Goal: Information Seeking & Learning: Find specific fact

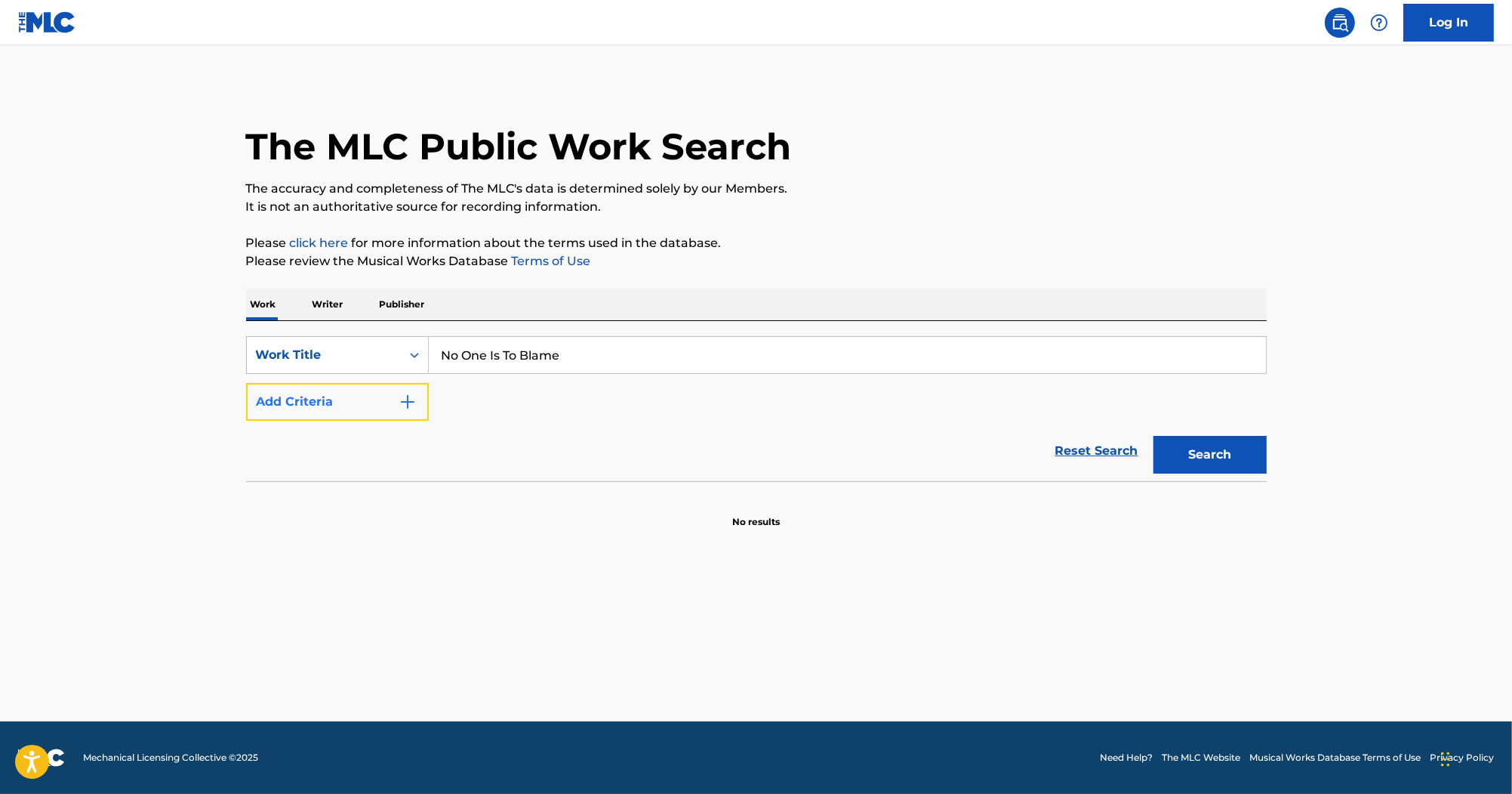
click at [389, 409] on button "Add Criteria" at bounding box center [337, 402] width 183 height 38
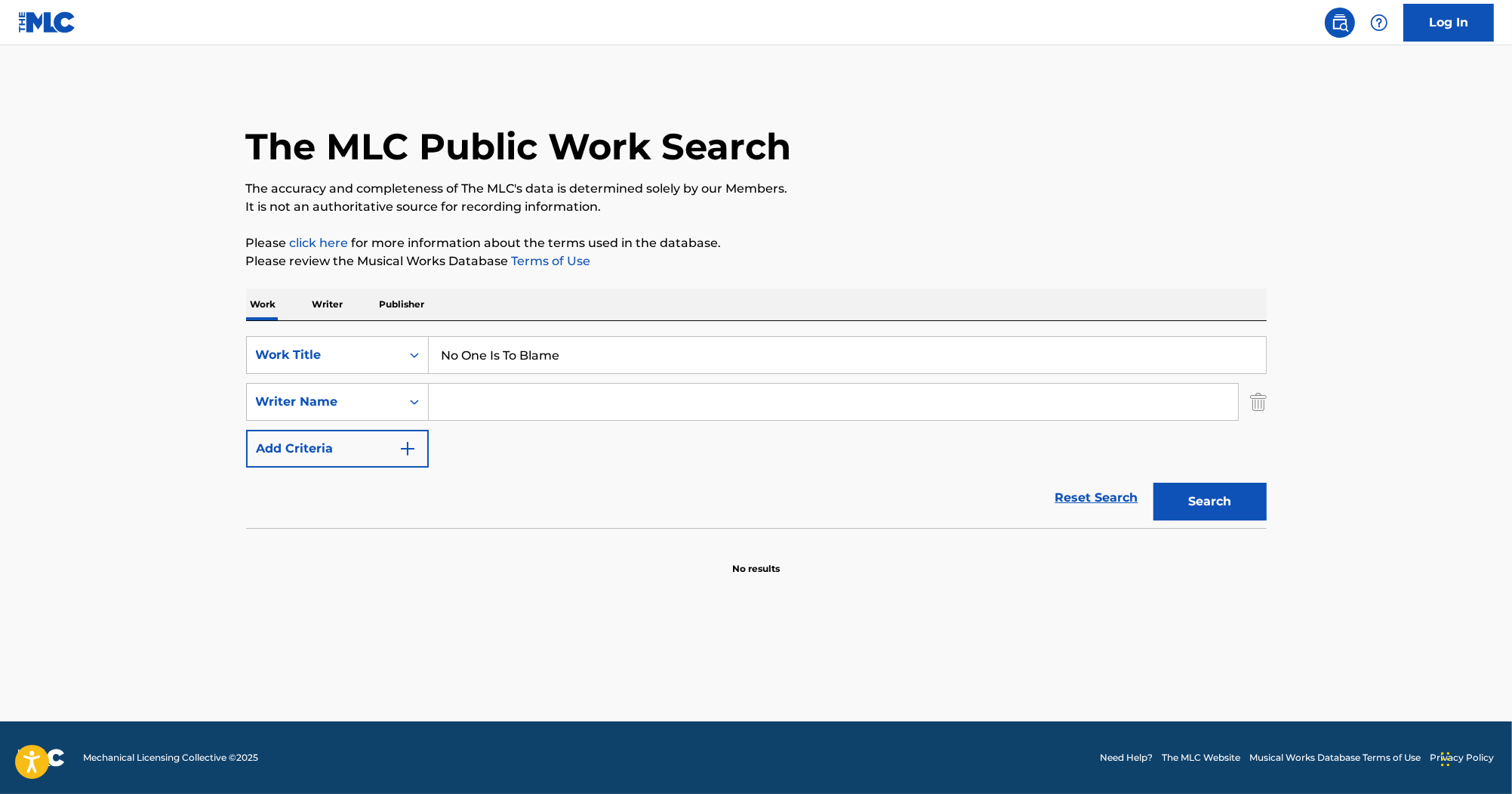
drag, startPoint x: 390, startPoint y: 409, endPoint x: 567, endPoint y: 407, distance: 177.0
click at [541, 407] on input "Search Form" at bounding box center [833, 402] width 810 height 37
paste input "[PERSON_NAME]"
type input "[PERSON_NAME]"
click at [1218, 501] on button "Search" at bounding box center [1210, 501] width 113 height 38
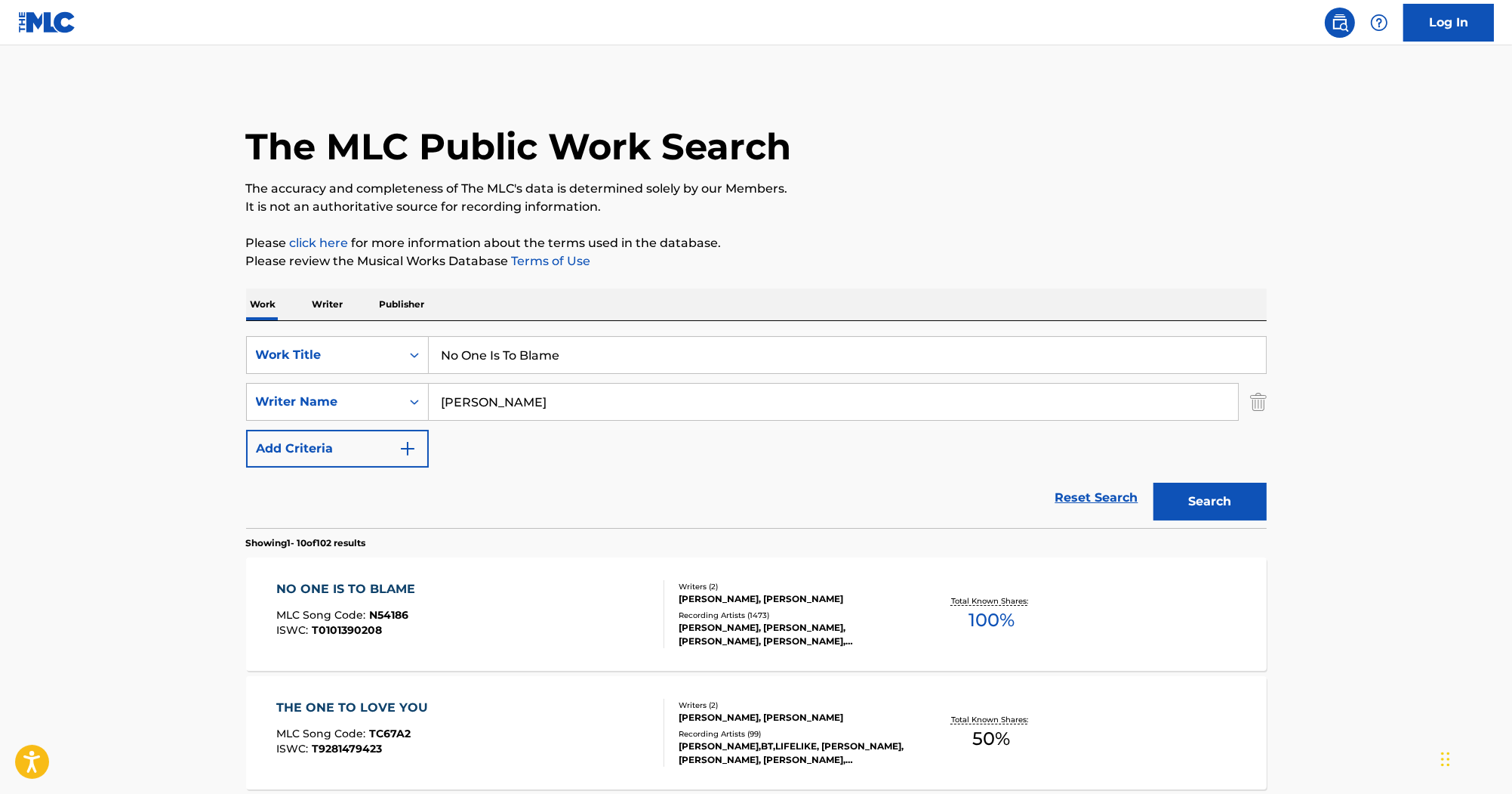
click at [359, 582] on div "NO ONE IS TO BLAME" at bounding box center [349, 589] width 147 height 18
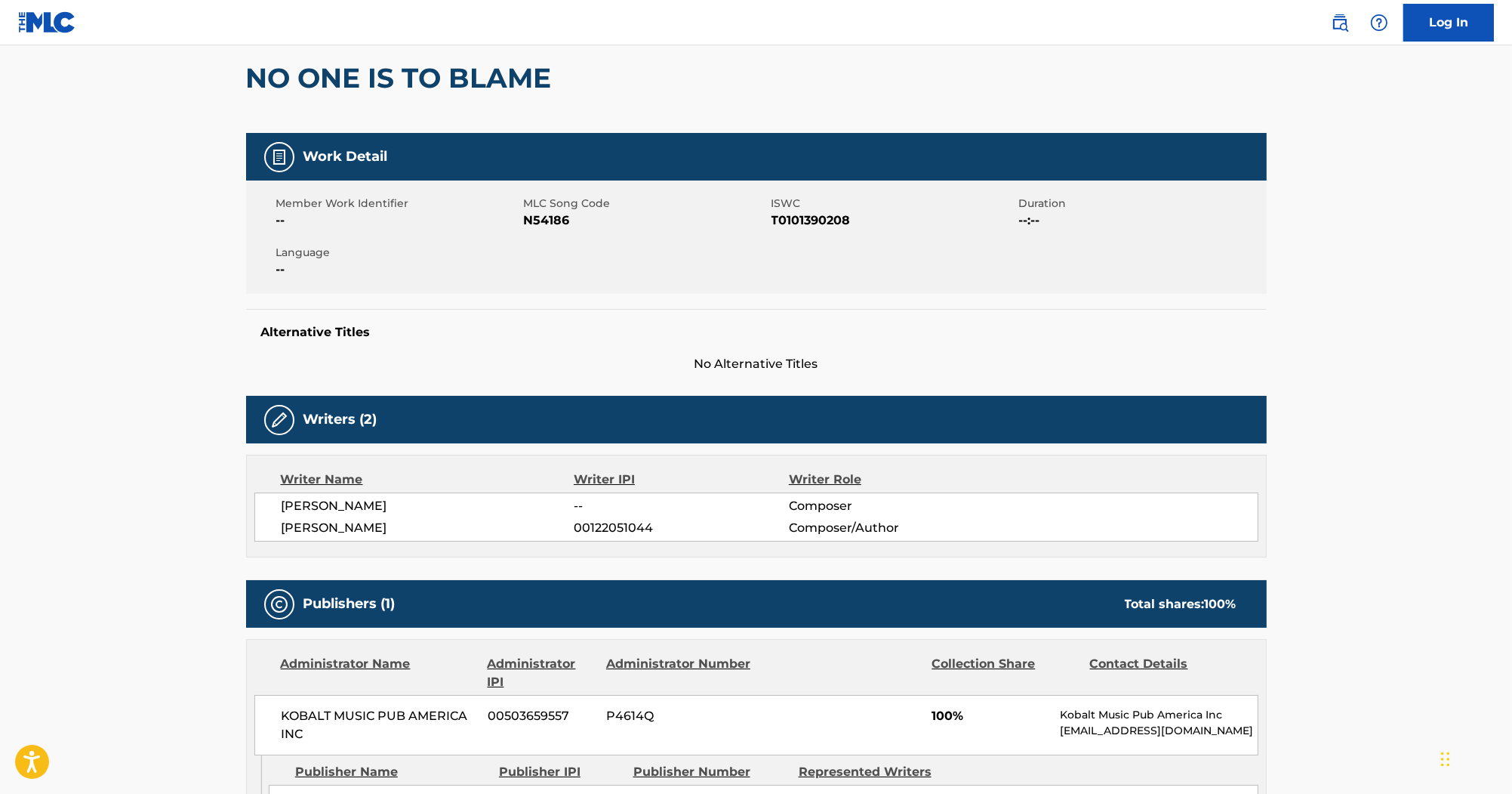
scroll to position [61, 0]
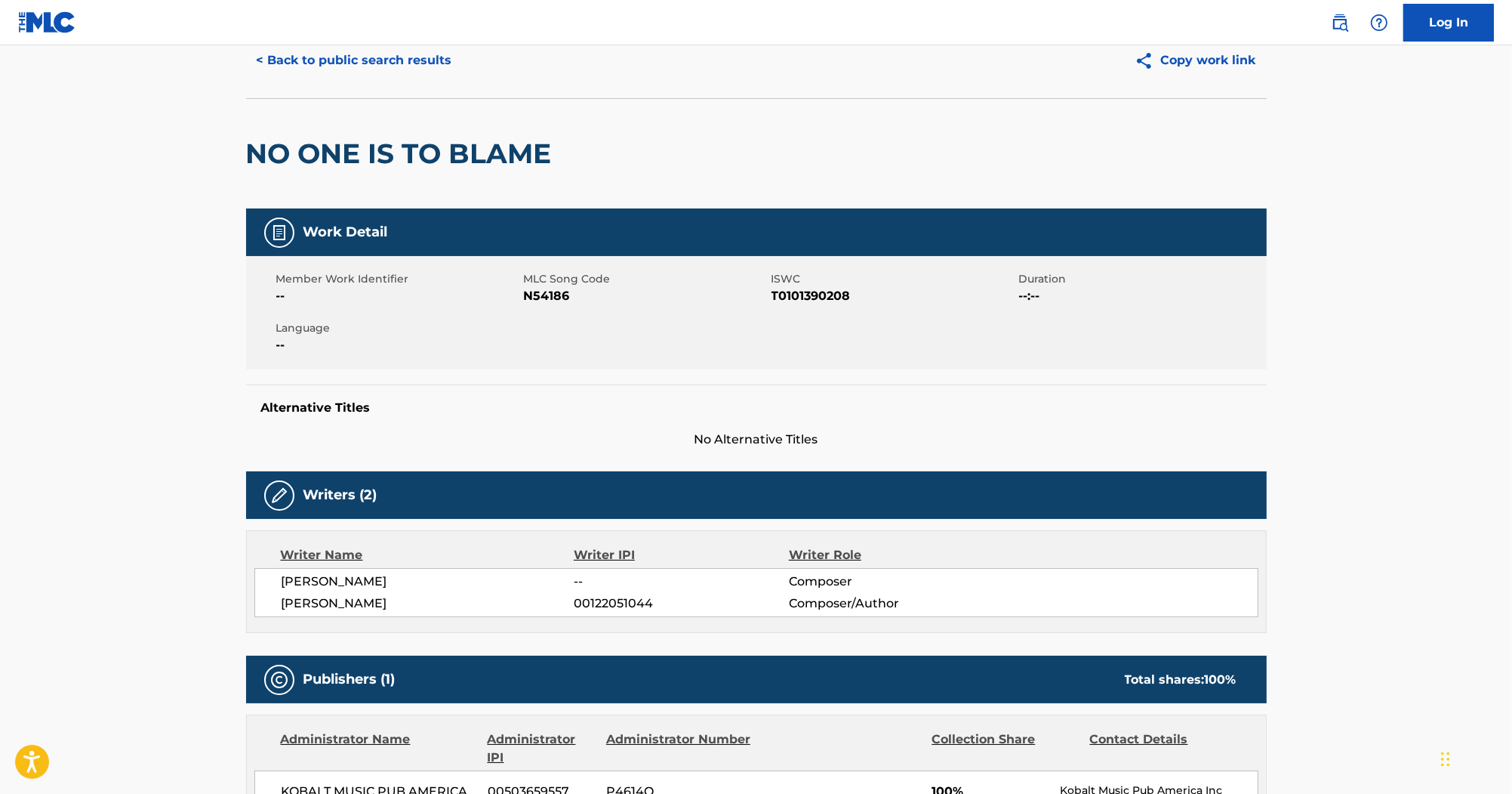
click at [544, 296] on span "N54186" at bounding box center [646, 296] width 244 height 18
copy span "N54186"
click at [786, 293] on span "T0101390208" at bounding box center [894, 296] width 244 height 18
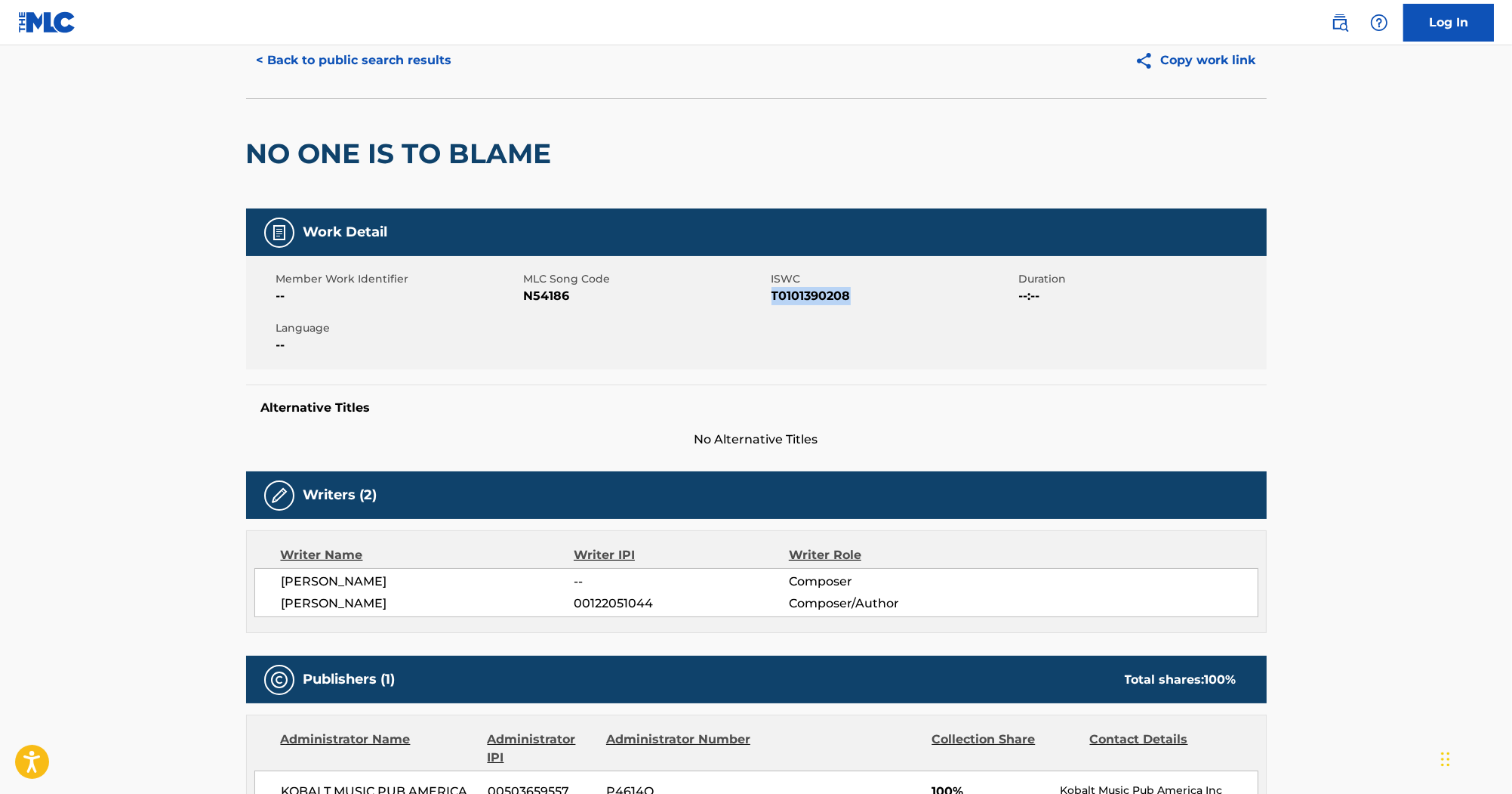
copy span "T0101390208"
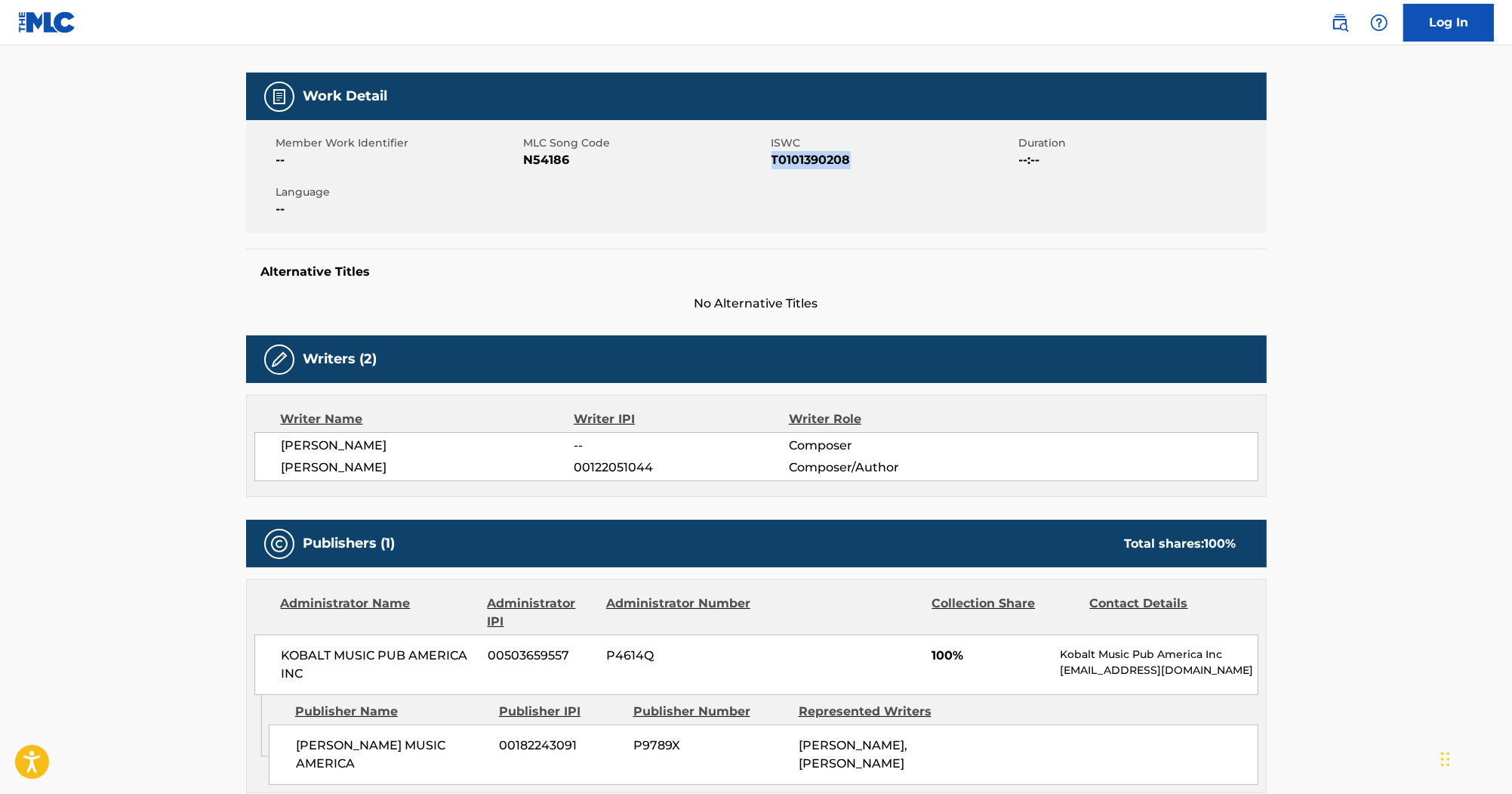
scroll to position [0, 0]
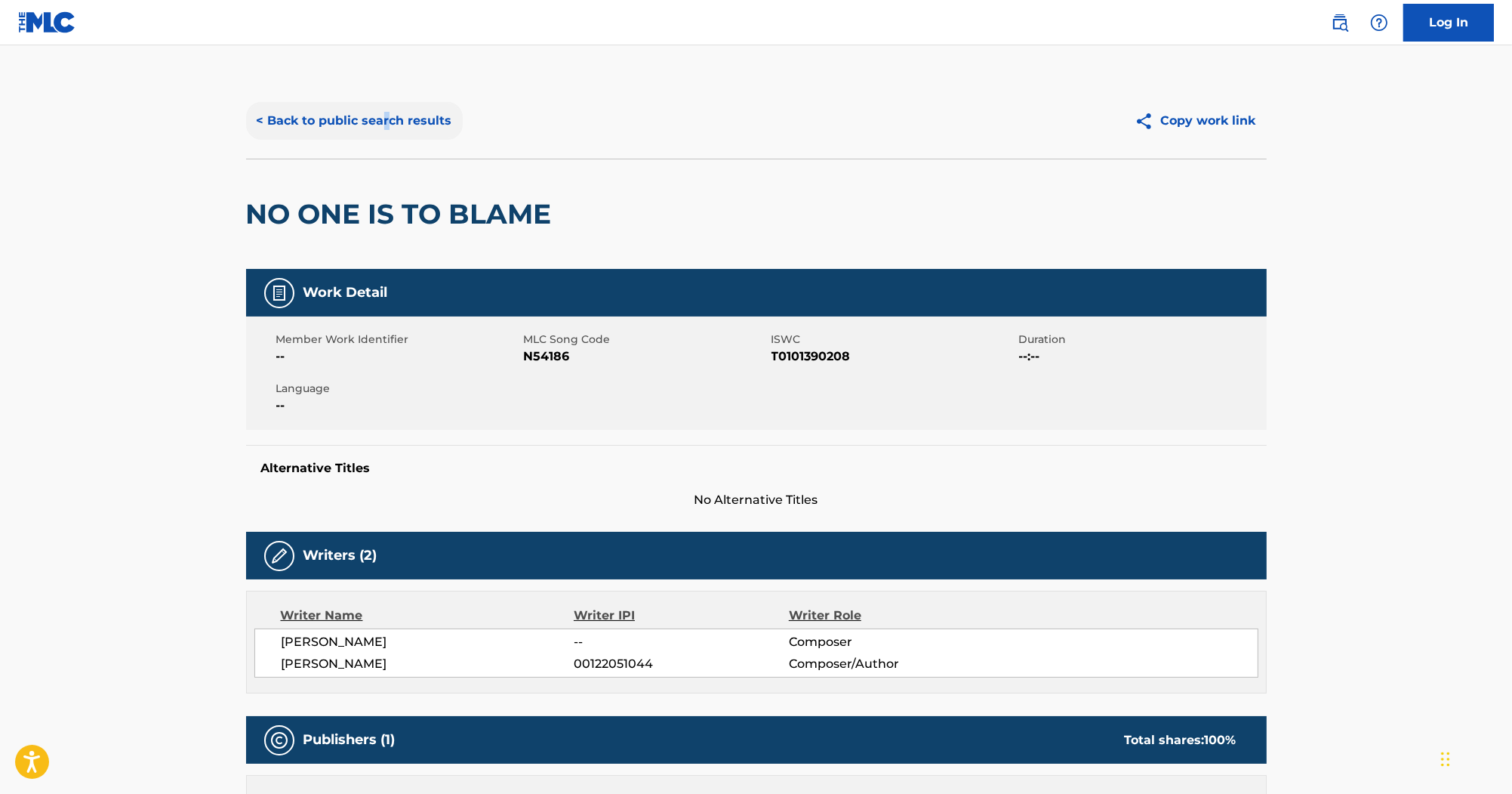
click at [386, 138] on div "< Back to public search results Copy work link" at bounding box center [756, 121] width 1021 height 75
drag, startPoint x: 386, startPoint y: 138, endPoint x: 394, endPoint y: 121, distance: 18.8
click at [394, 121] on button "< Back to public search results" at bounding box center [354, 121] width 216 height 38
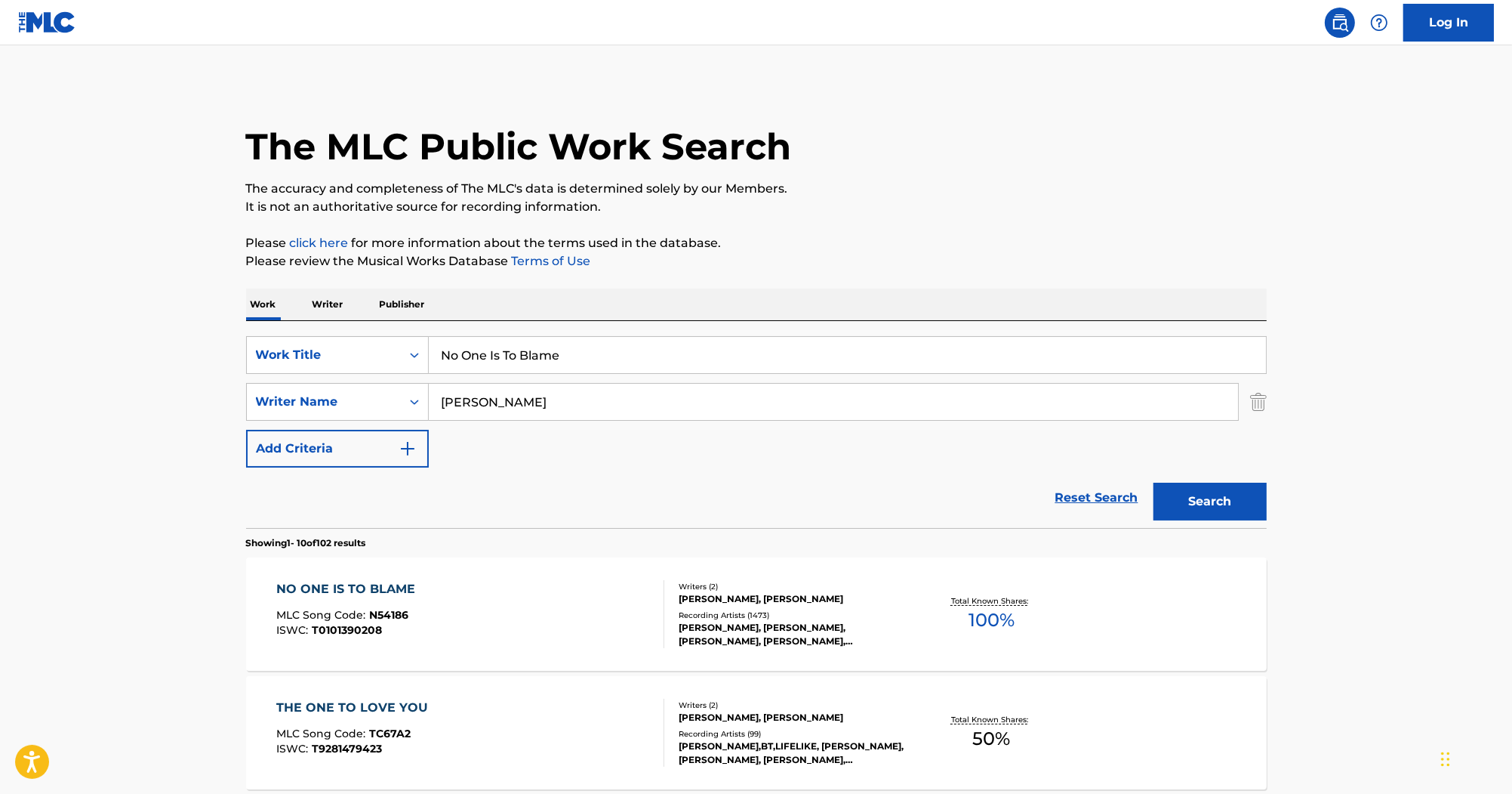
drag, startPoint x: 613, startPoint y: 349, endPoint x: 176, endPoint y: 263, distance: 445.4
paste input "Steppin' Out"
type input "Steppin' Out"
drag, startPoint x: 636, startPoint y: 412, endPoint x: 247, endPoint y: 390, distance: 389.6
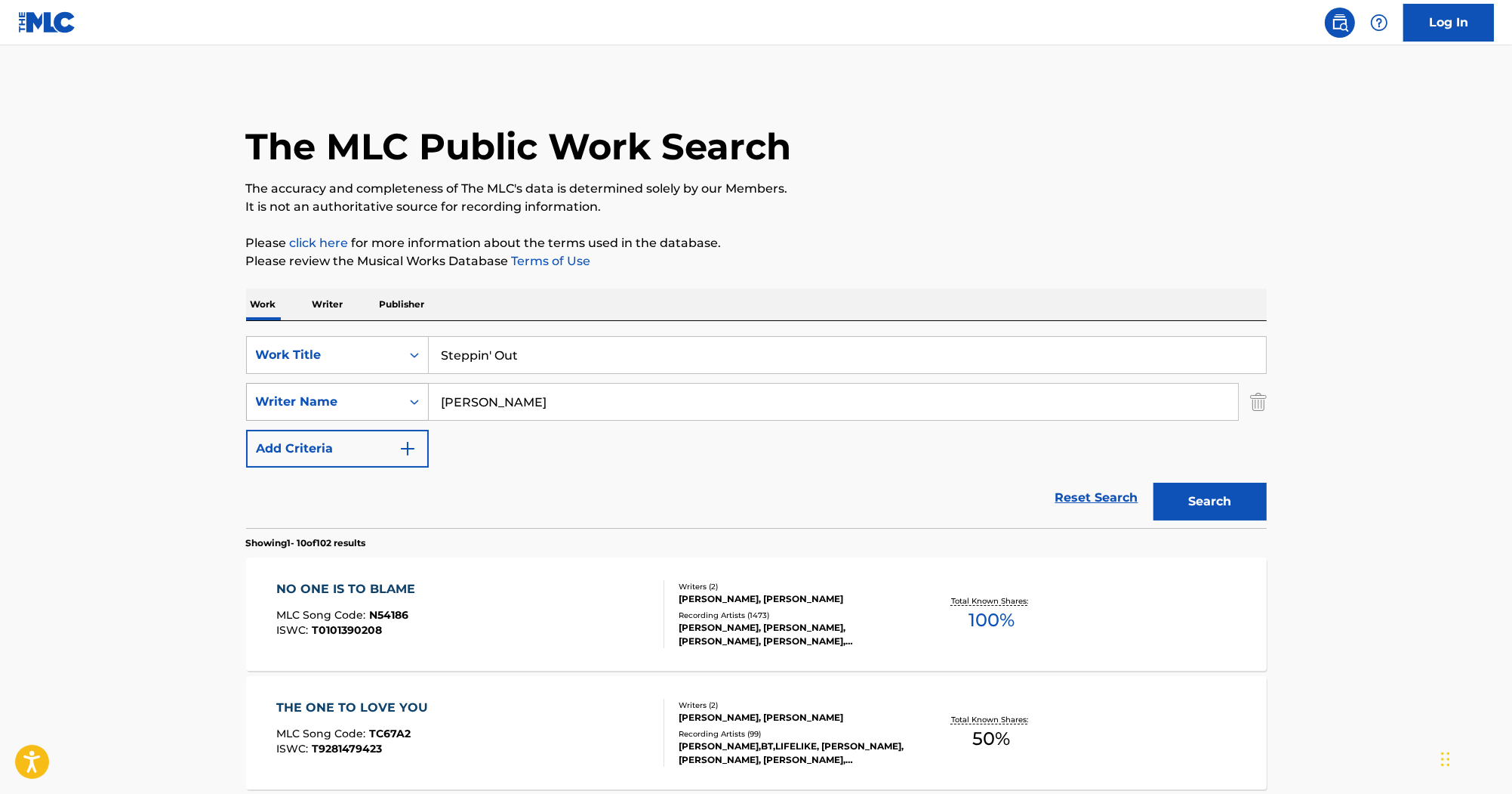
paste input "[PERSON_NAME]"
drag, startPoint x: 468, startPoint y: 396, endPoint x: 275, endPoint y: 403, distance: 193.1
click at [276, 403] on div "SearchWithCriteriac9a9aede-c2c0-43db-b797-6b60cb07b8c2 Writer Name [PERSON_NAME]" at bounding box center [756, 402] width 1021 height 38
type input "[PERSON_NAME]"
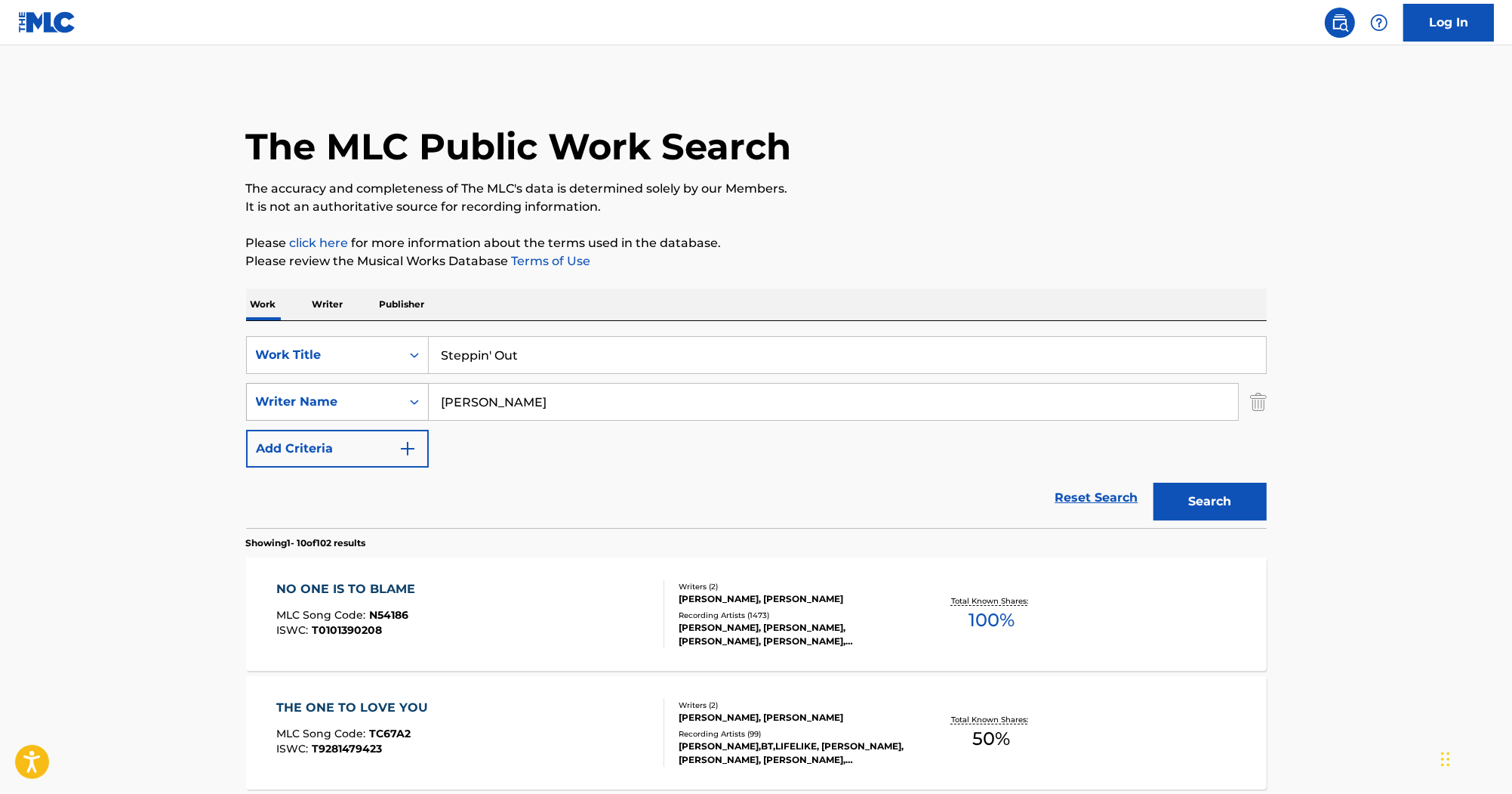
click at [1154, 482] on button "Search" at bounding box center [1210, 501] width 113 height 38
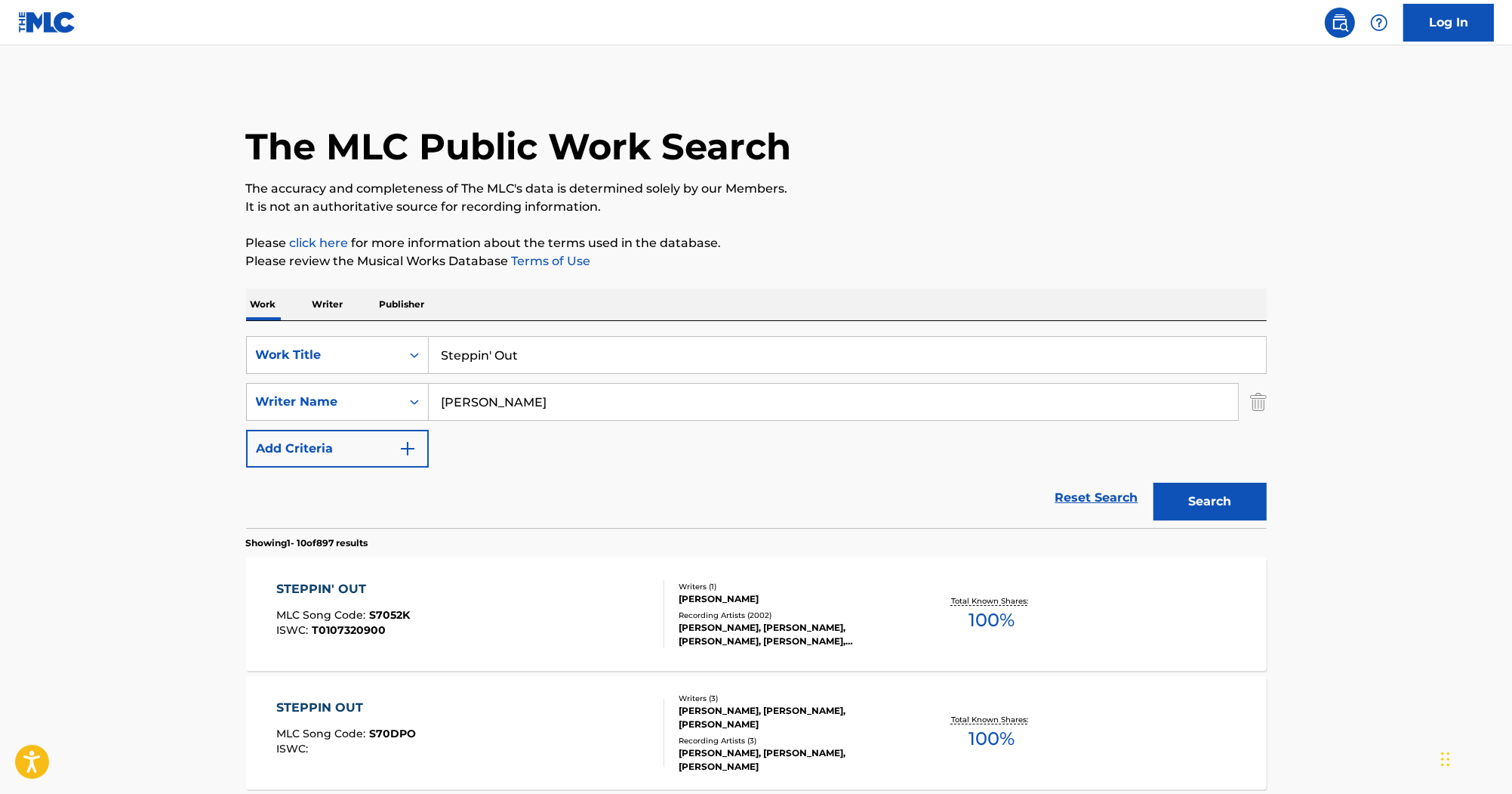
click at [310, 594] on div "STEPPIN' OUT" at bounding box center [342, 589] width 134 height 18
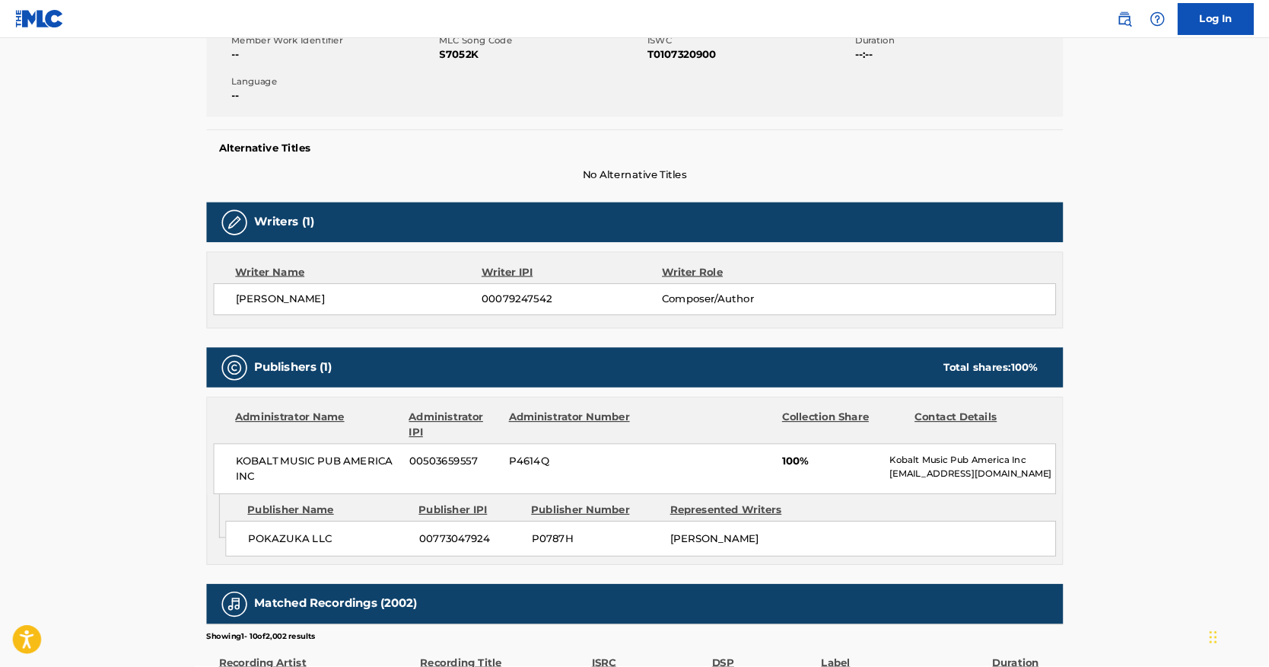
scroll to position [304, 0]
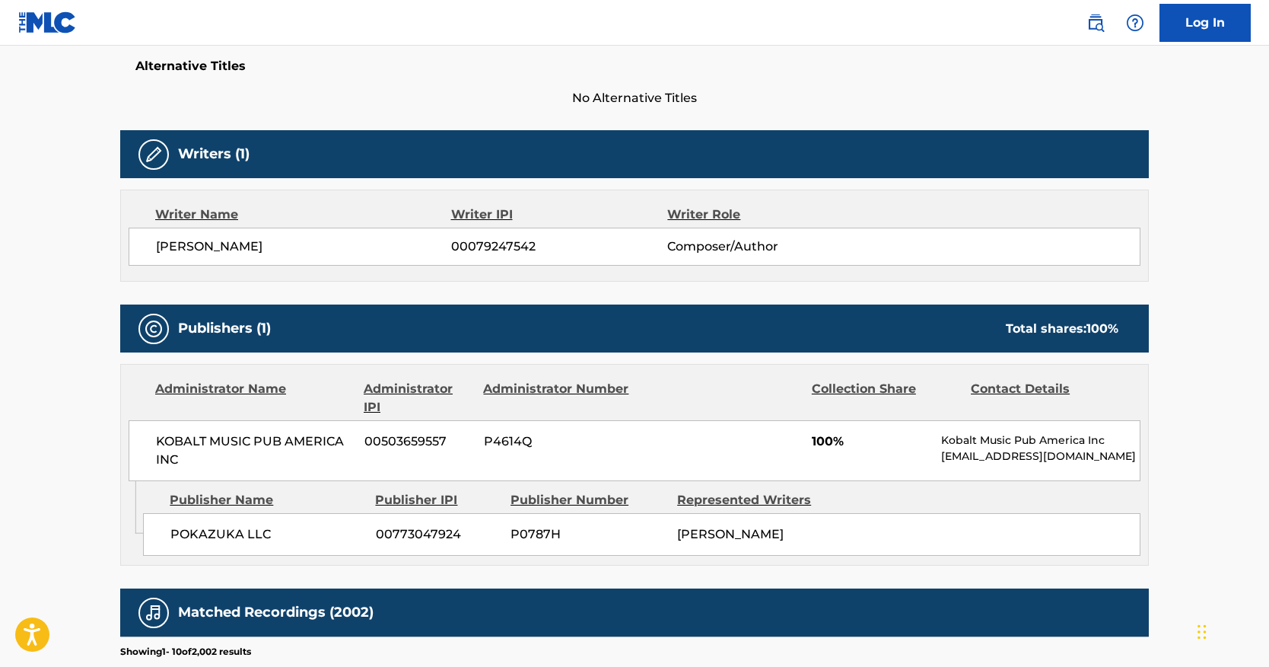
drag, startPoint x: 715, startPoint y: 291, endPoint x: 705, endPoint y: 291, distance: 9.9
click at [709, 291] on div "Work Detail Member Work Identifier -- MLC Song Code S7052K ISWC T0107320900 Dur…" at bounding box center [634, 498] width 1029 height 1266
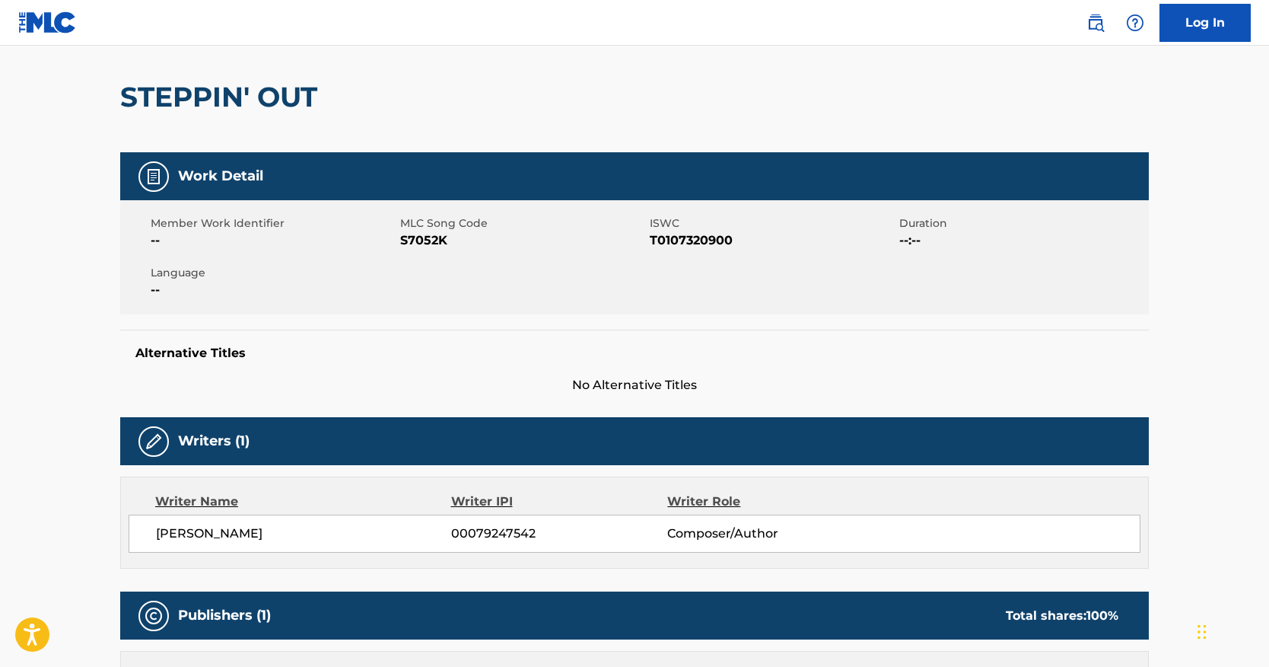
scroll to position [101, 0]
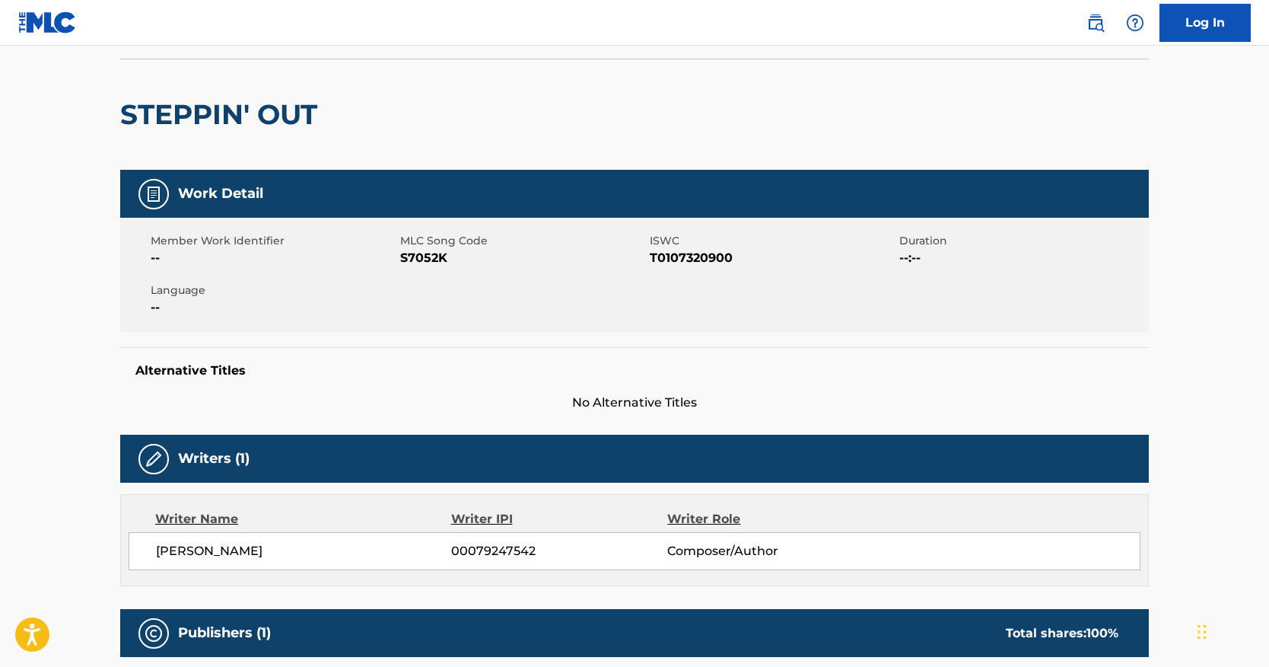
click at [413, 260] on span "S7052K" at bounding box center [523, 258] width 246 height 18
copy span "S7052K"
click at [674, 262] on span "T0107320900" at bounding box center [773, 258] width 246 height 18
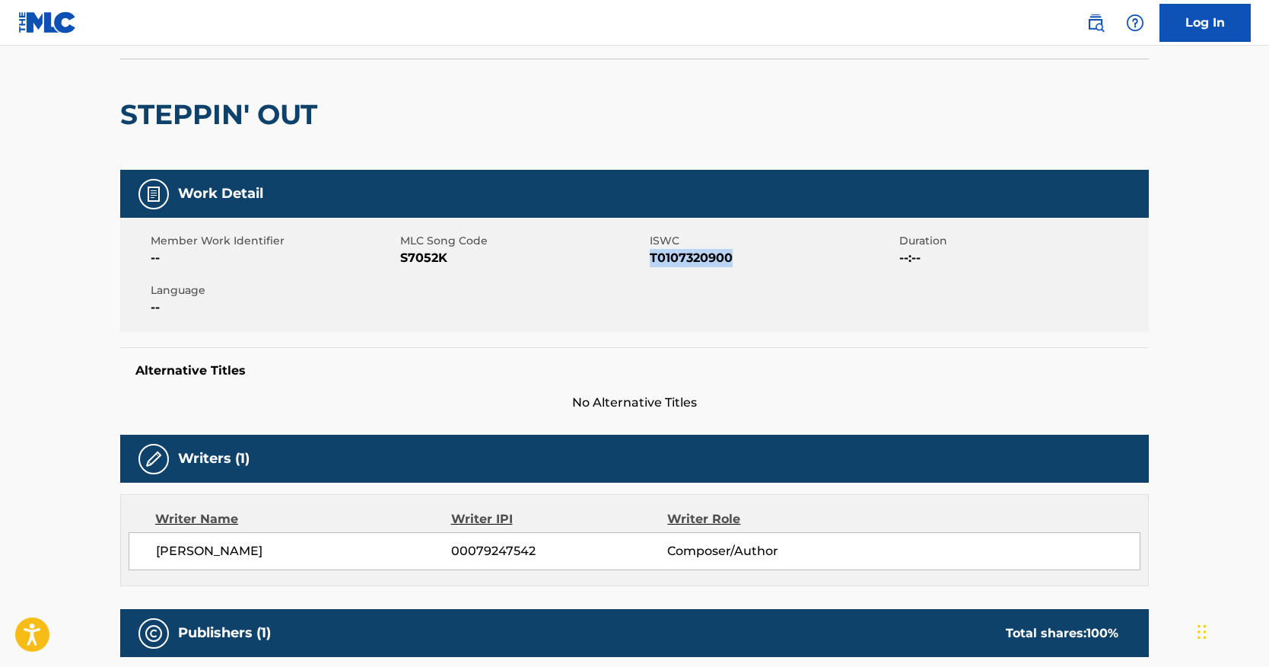
copy span "T0107320900"
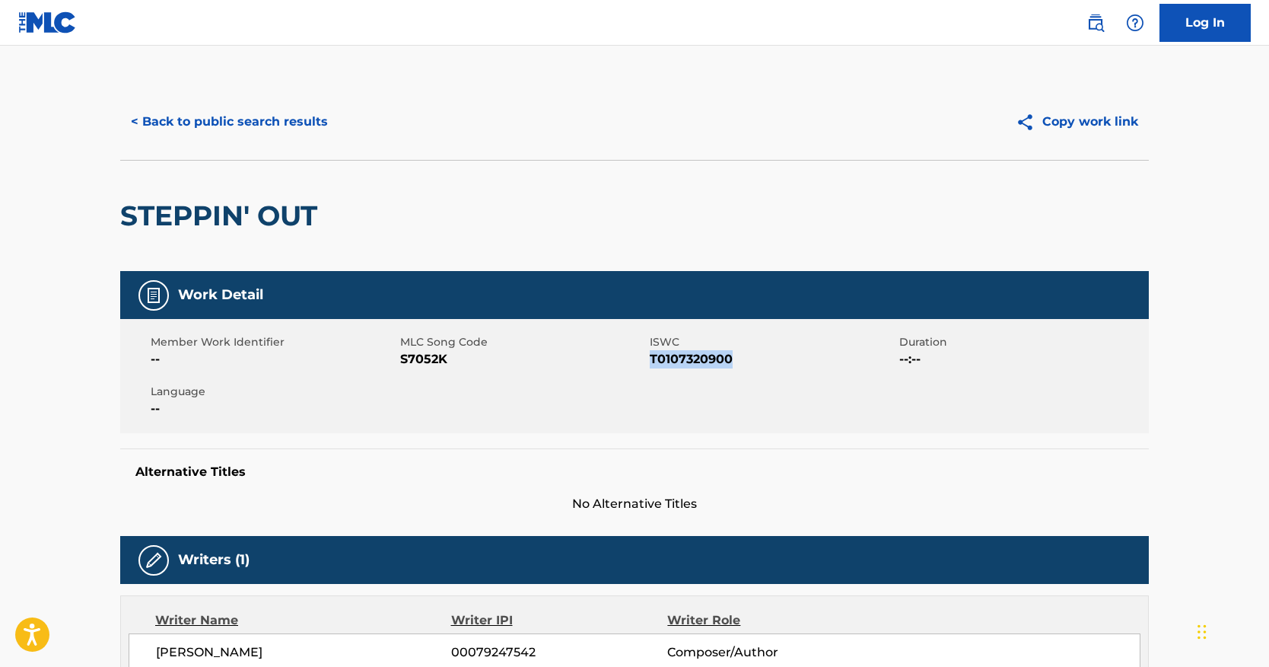
scroll to position [0, 0]
click at [184, 113] on button "< Back to public search results" at bounding box center [229, 122] width 218 height 38
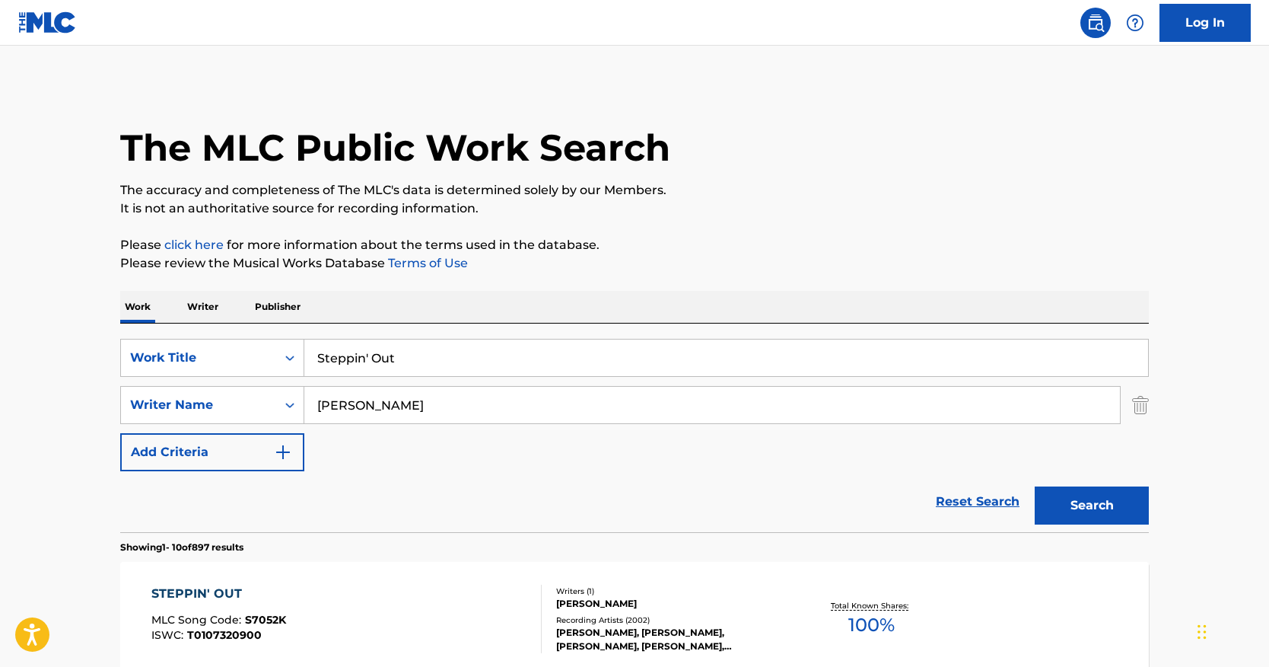
drag, startPoint x: 450, startPoint y: 366, endPoint x: 38, endPoint y: 303, distance: 416.5
paste input "You Keep Me Hangin' On"
type input "You Keep Me Hangin' On"
drag, startPoint x: 274, startPoint y: 414, endPoint x: 129, endPoint y: 402, distance: 145.1
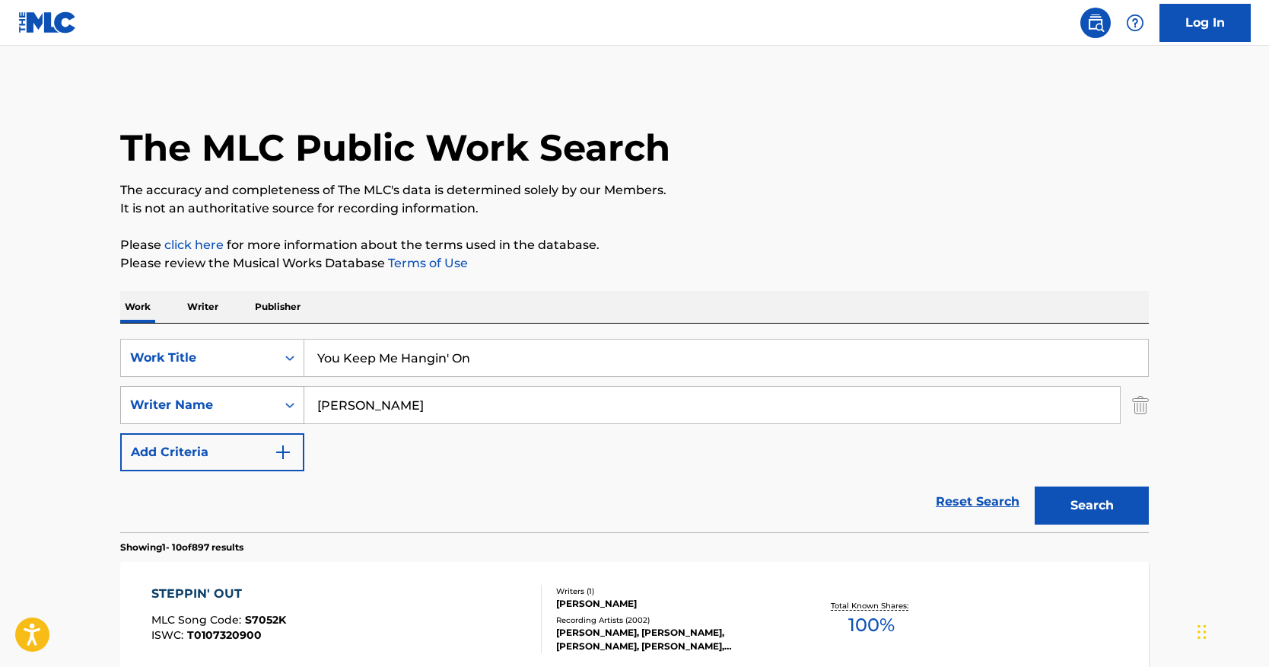
click at [129, 402] on div "SearchWithCriteriac9a9aede-c2c0-43db-b797-6b60cb07b8c2 Writer Name [PERSON_NAME]" at bounding box center [634, 405] width 1029 height 38
paste input "HOLLAND"
type input "HOLLAND"
click at [1066, 508] on button "Search" at bounding box center [1092, 505] width 114 height 38
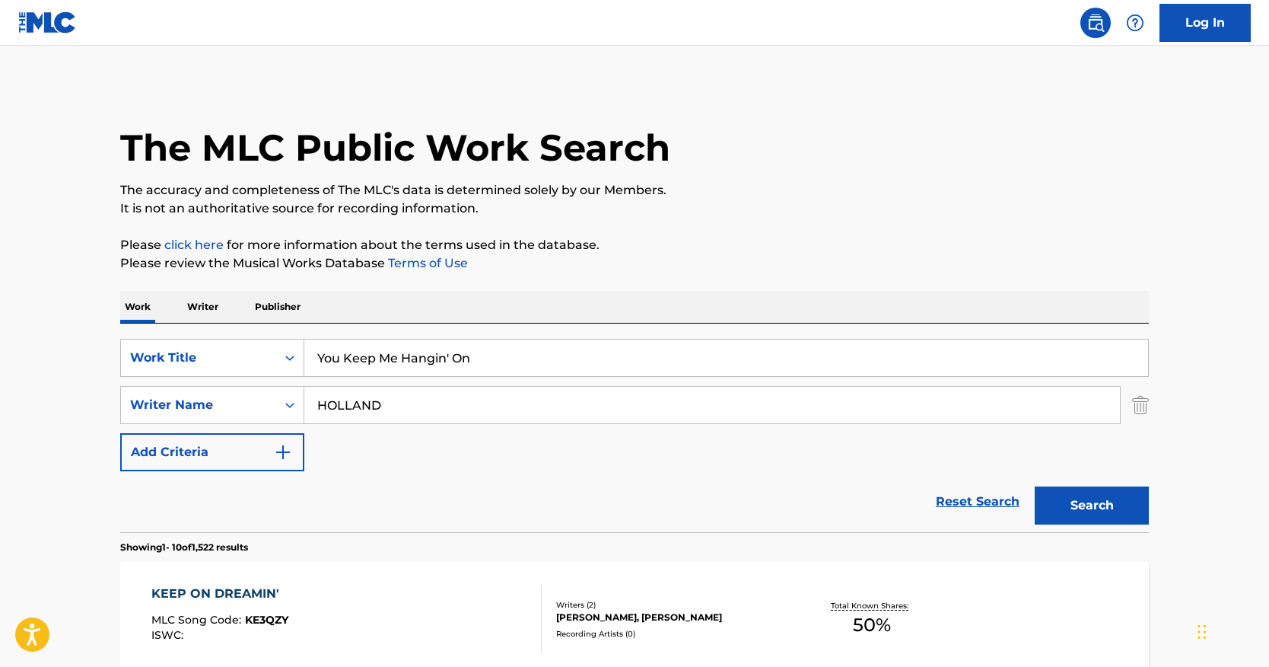
click at [447, 359] on input "You Keep Me Hangin' On" at bounding box center [726, 357] width 844 height 37
click at [449, 358] on input "You Keep Me Hangin' On" at bounding box center [726, 357] width 844 height 37
type input "You Keep Me Hangin On"
click at [1124, 495] on button "Search" at bounding box center [1092, 505] width 114 height 38
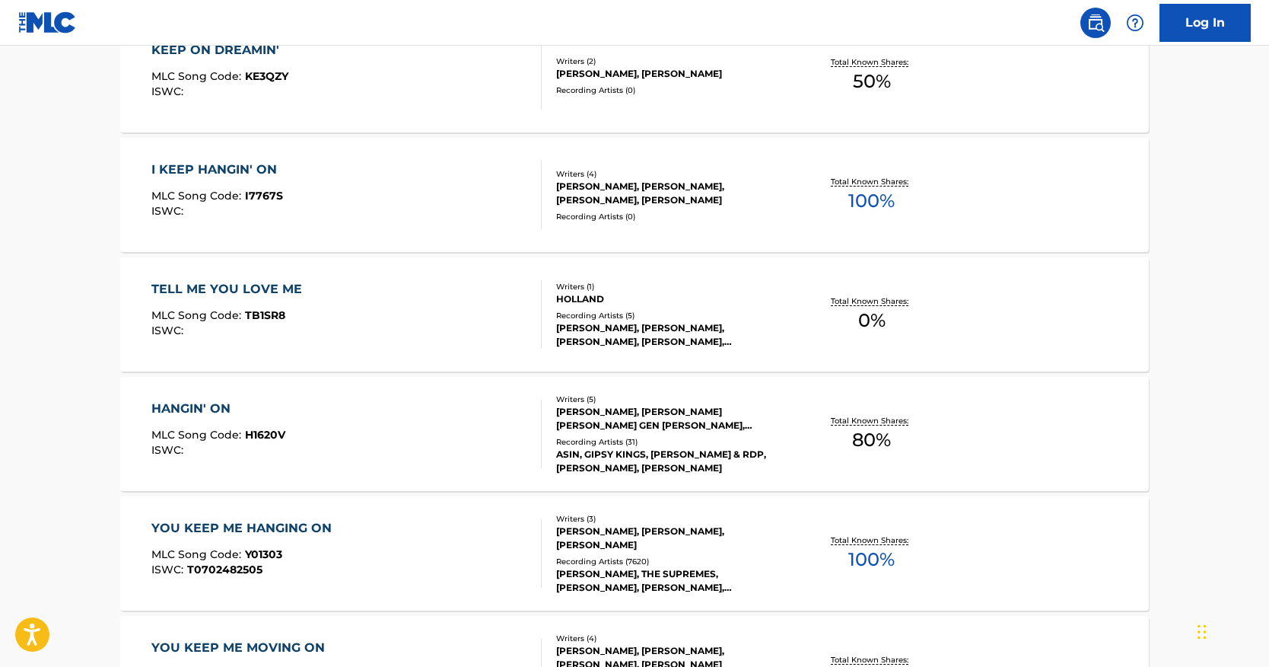
scroll to position [558, 0]
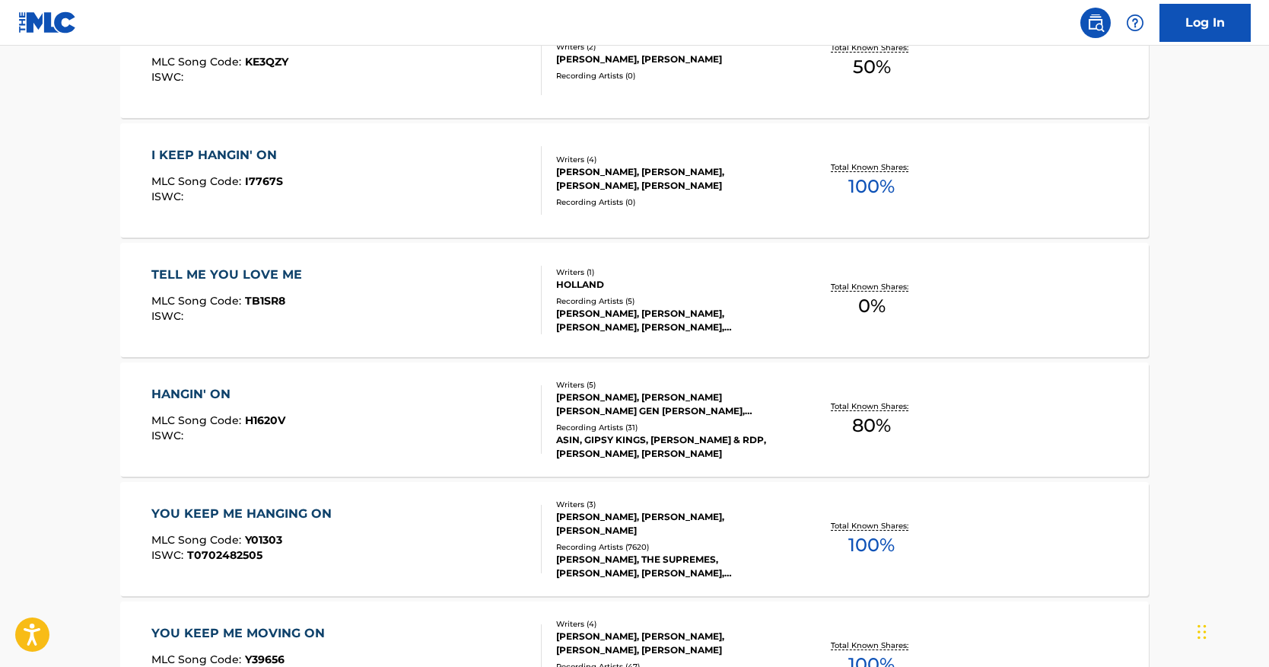
click at [290, 517] on div "YOU KEEP ME HANGING ON" at bounding box center [245, 513] width 188 height 18
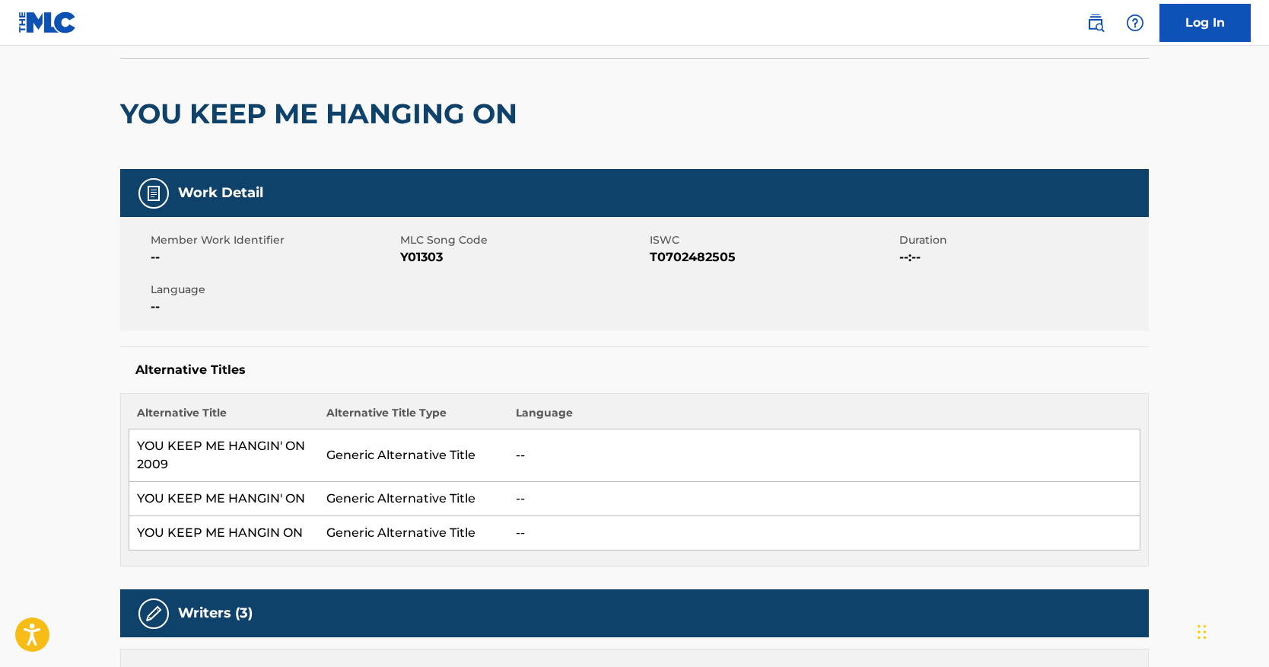
scroll to position [101, 0]
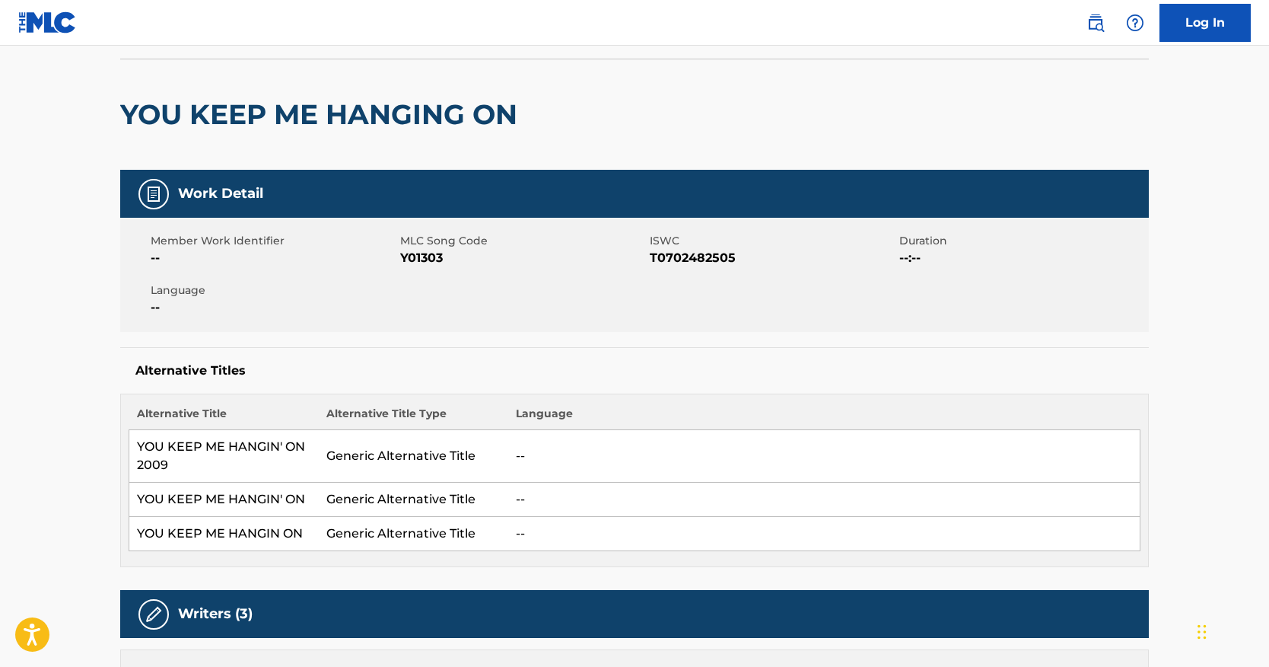
click at [427, 263] on span "Y01303" at bounding box center [523, 258] width 246 height 18
click at [426, 263] on span "Y01303" at bounding box center [523, 258] width 246 height 18
copy span "Y01303"
click at [678, 264] on span "T0702482505" at bounding box center [773, 258] width 246 height 18
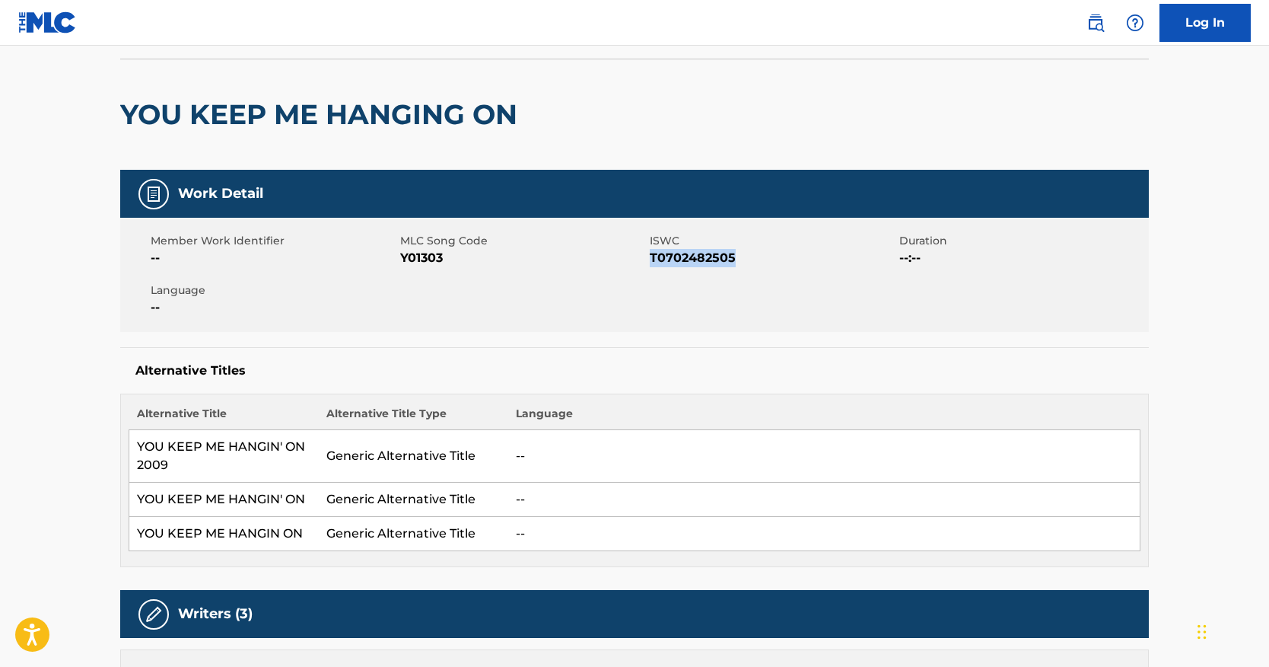
copy span "T0702482505"
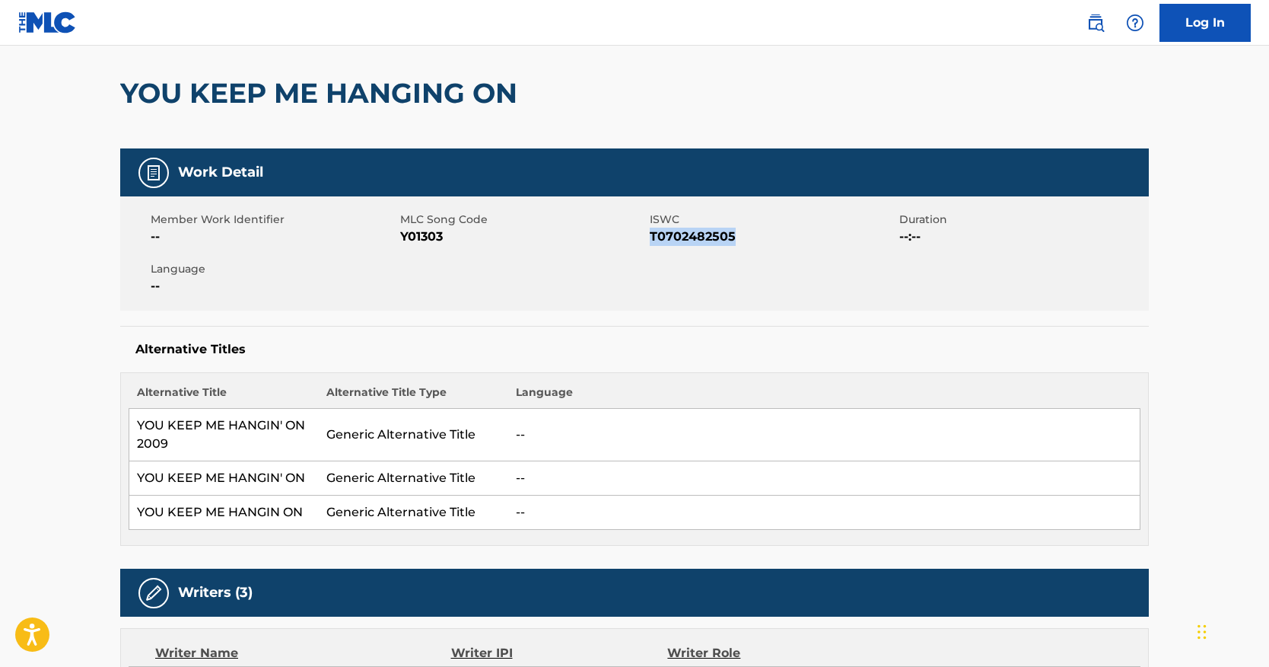
scroll to position [0, 0]
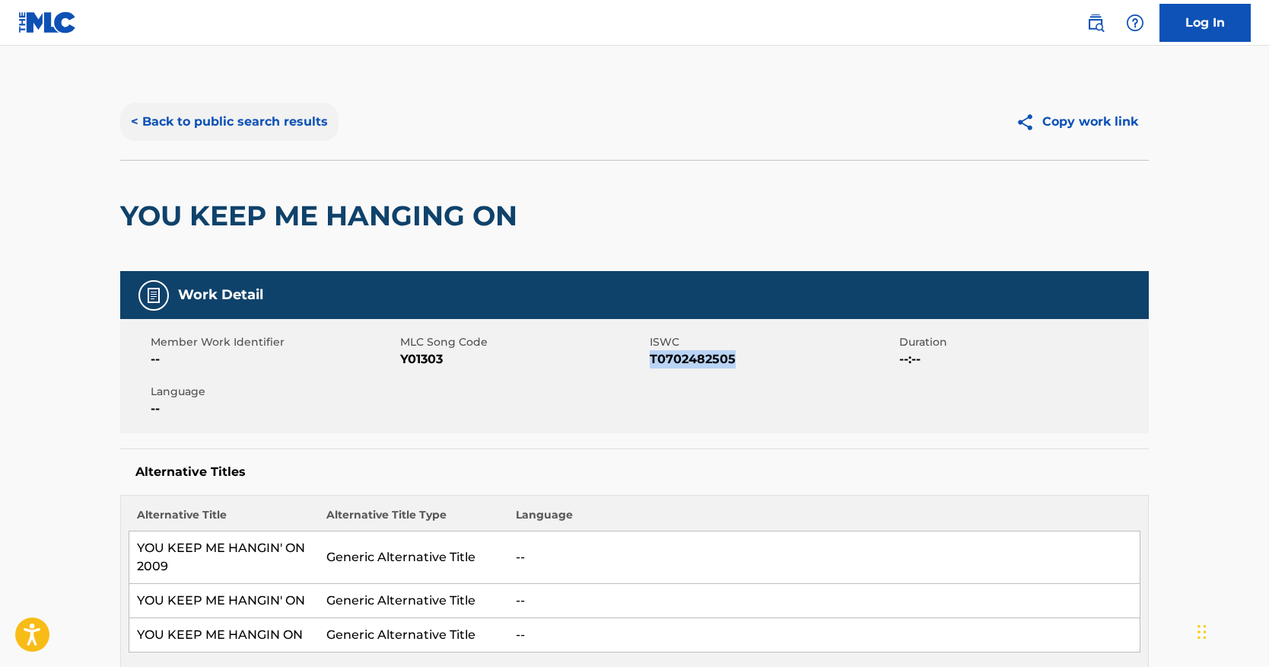
click at [262, 131] on button "< Back to public search results" at bounding box center [229, 122] width 218 height 38
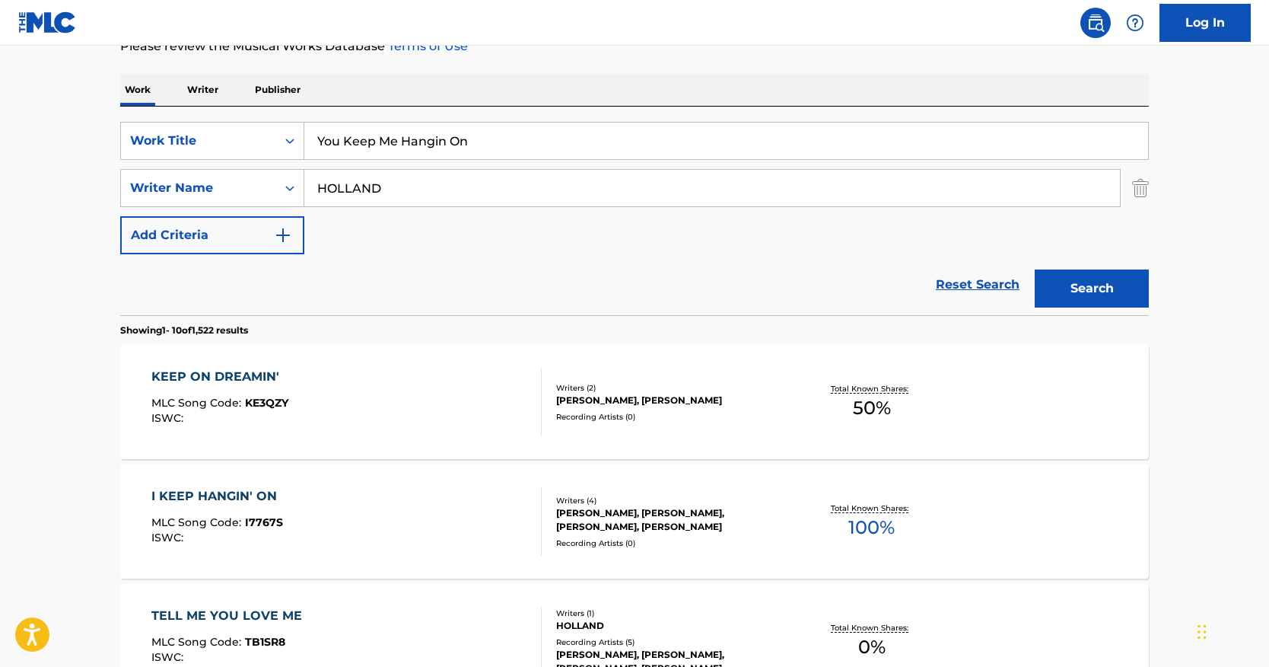
scroll to position [87, 0]
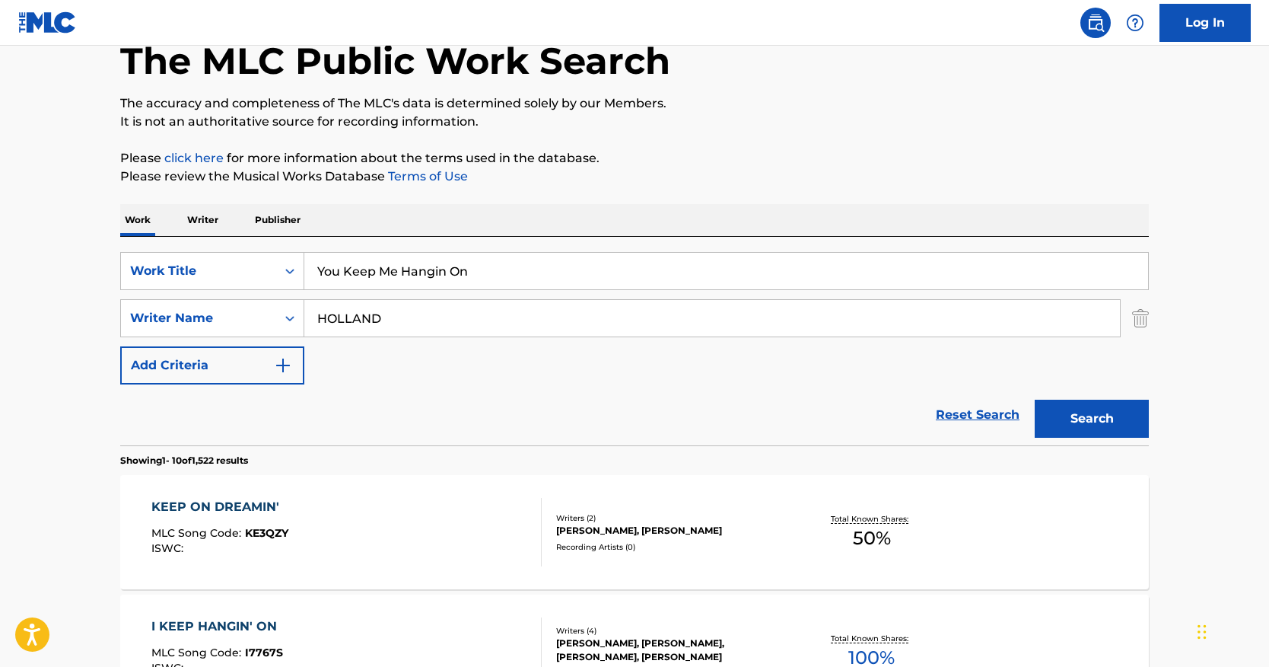
drag, startPoint x: 559, startPoint y: 264, endPoint x: 253, endPoint y: 228, distance: 308.0
click at [249, 239] on div "SearchWithCriteria285e077c-3787-4c63-ad22-6124c07ceff0 Work Title You Keep Me H…" at bounding box center [634, 341] width 1029 height 208
paste input "Island Princess"
click at [748, 83] on div "The MLC Public Work Search" at bounding box center [634, 52] width 1029 height 111
click at [321, 261] on input "Island Princess" at bounding box center [726, 271] width 844 height 37
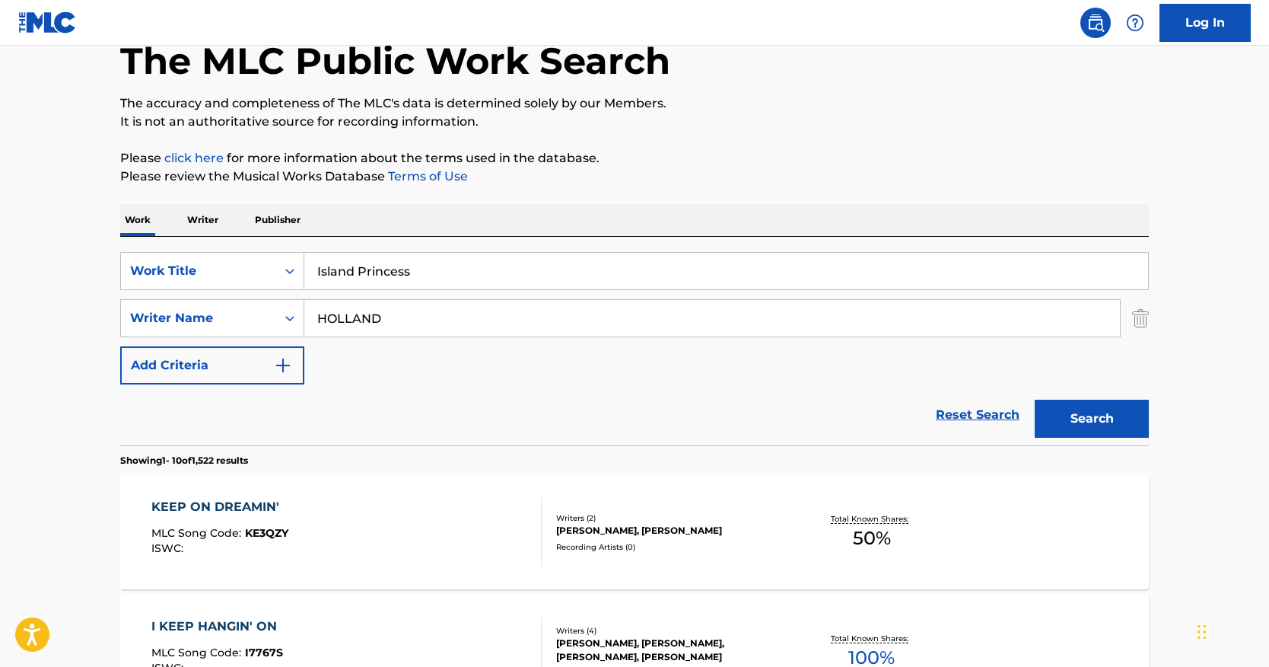
click at [543, 261] on input "Island Princess" at bounding box center [726, 271] width 844 height 37
paste input "[PERSON_NAME]"
drag, startPoint x: 568, startPoint y: 269, endPoint x: 336, endPoint y: 212, distance: 239.9
click at [190, 274] on div "SearchWithCriteria285e077c-3787-4c63-ad22-6124c07ceff0 Work Title Island Prince…" at bounding box center [634, 271] width 1029 height 38
type input "Island Princess [PERSON_NAME]"
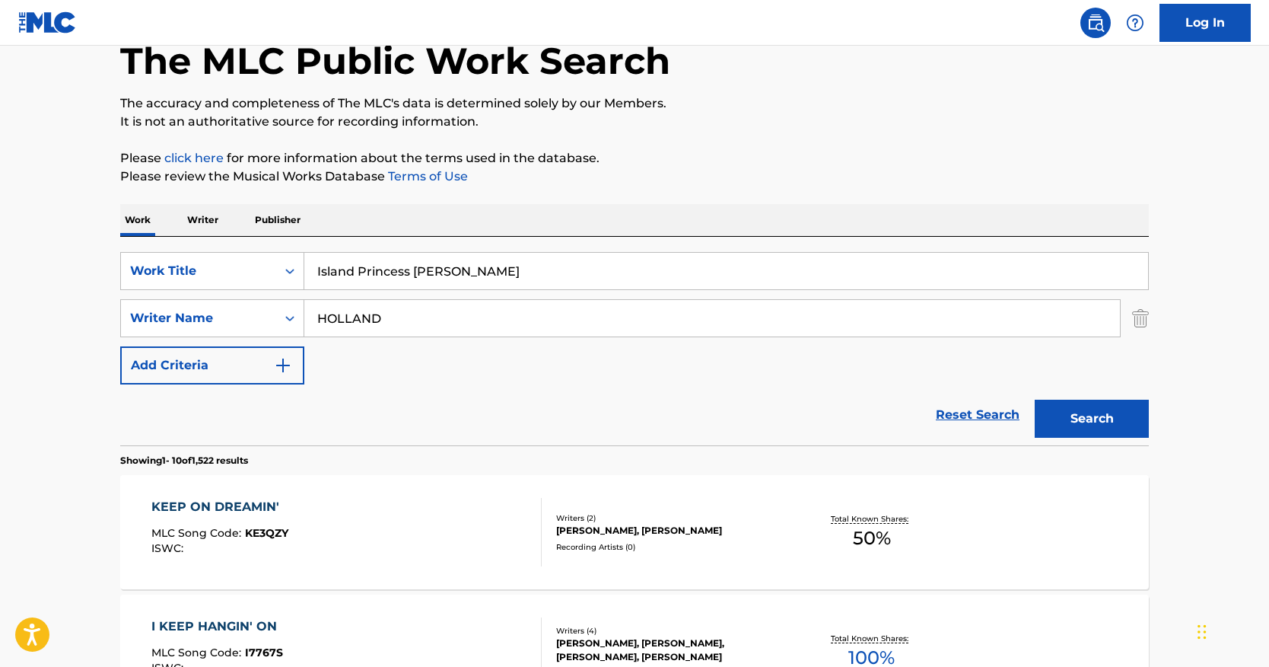
click at [444, 315] on input "HOLLAND" at bounding box center [712, 318] width 816 height 37
paste input "[PERSON_NAME]"
drag, startPoint x: 402, startPoint y: 327, endPoint x: 241, endPoint y: 295, distance: 163.7
click at [241, 295] on div "SearchWithCriteria285e077c-3787-4c63-ad22-6124c07ceff0 Work Title Island Prince…" at bounding box center [634, 318] width 1029 height 132
type input "[PERSON_NAME]"
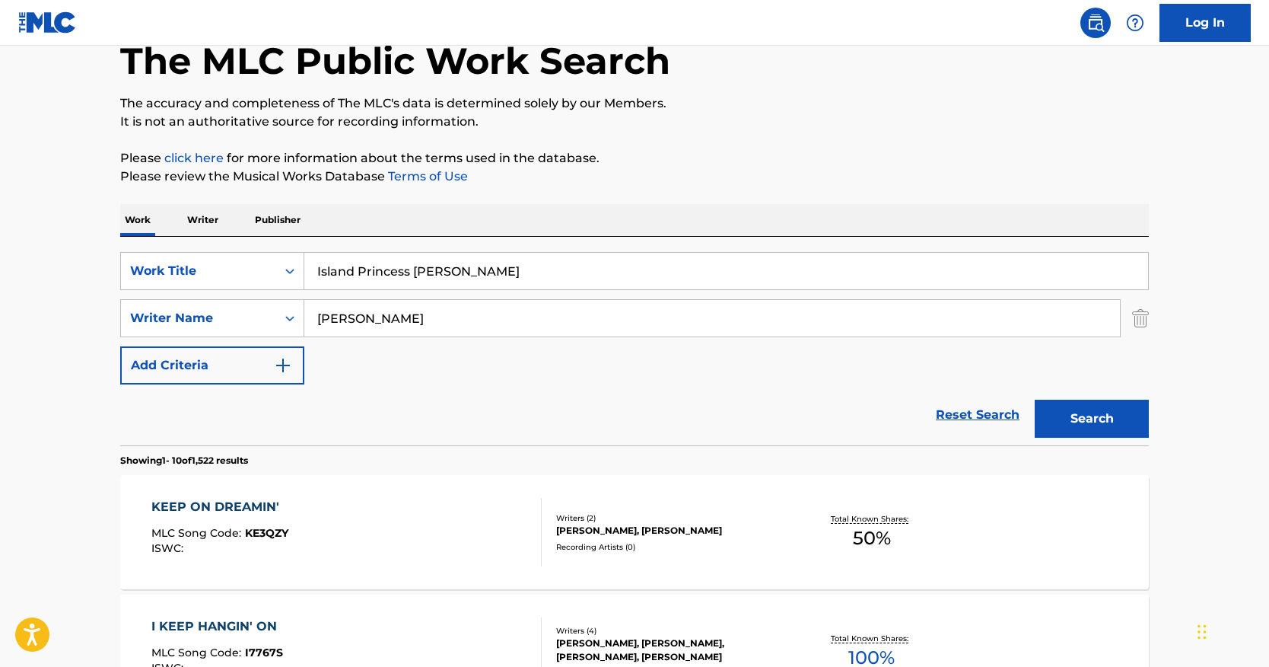
drag, startPoint x: 484, startPoint y: 272, endPoint x: 414, endPoint y: 270, distance: 70.0
click at [414, 270] on input "Island Princess [PERSON_NAME]" at bounding box center [726, 271] width 844 height 37
type input "Island Princess"
click at [1048, 425] on button "Search" at bounding box center [1092, 418] width 114 height 38
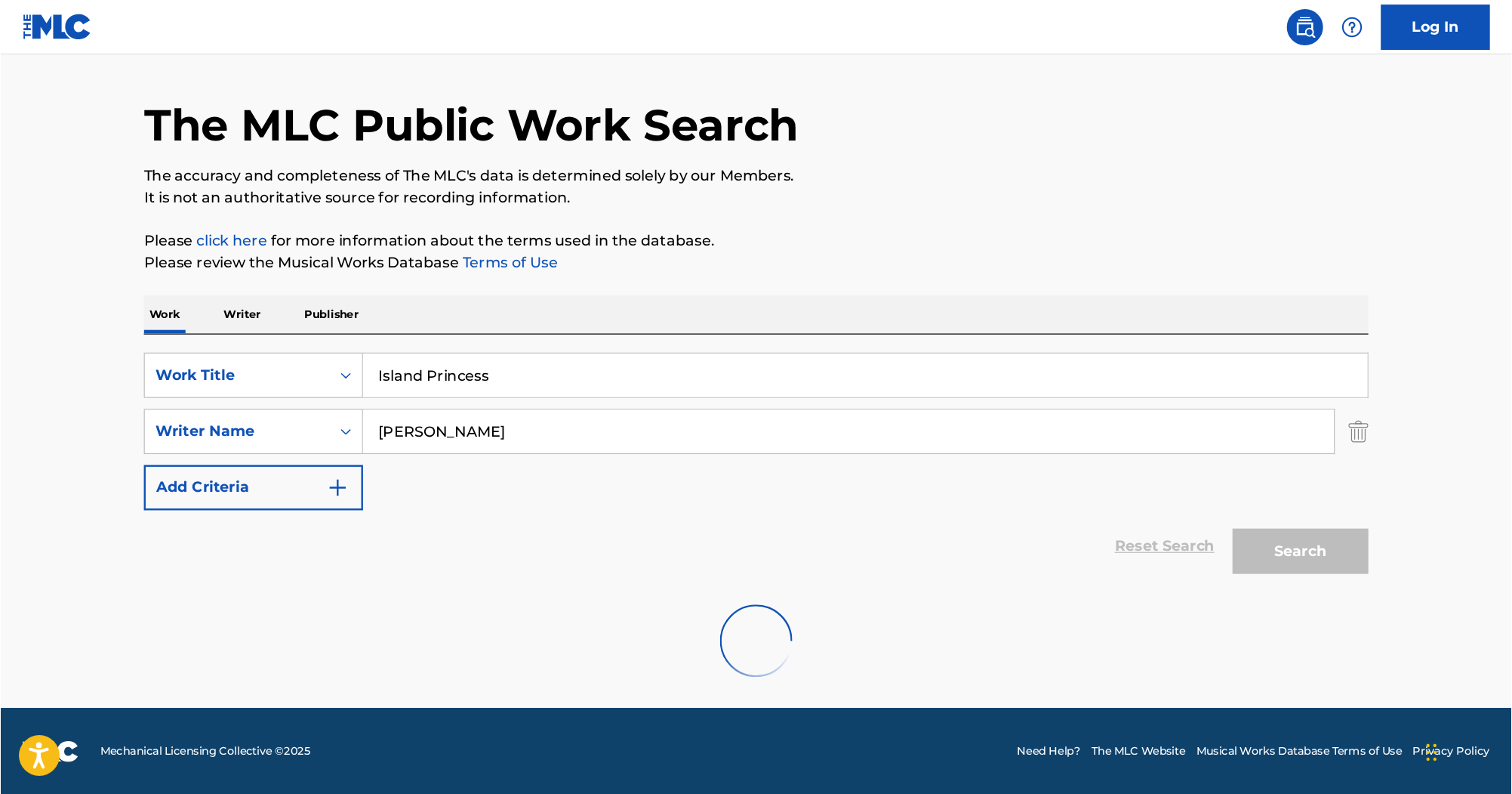
scroll to position [0, 0]
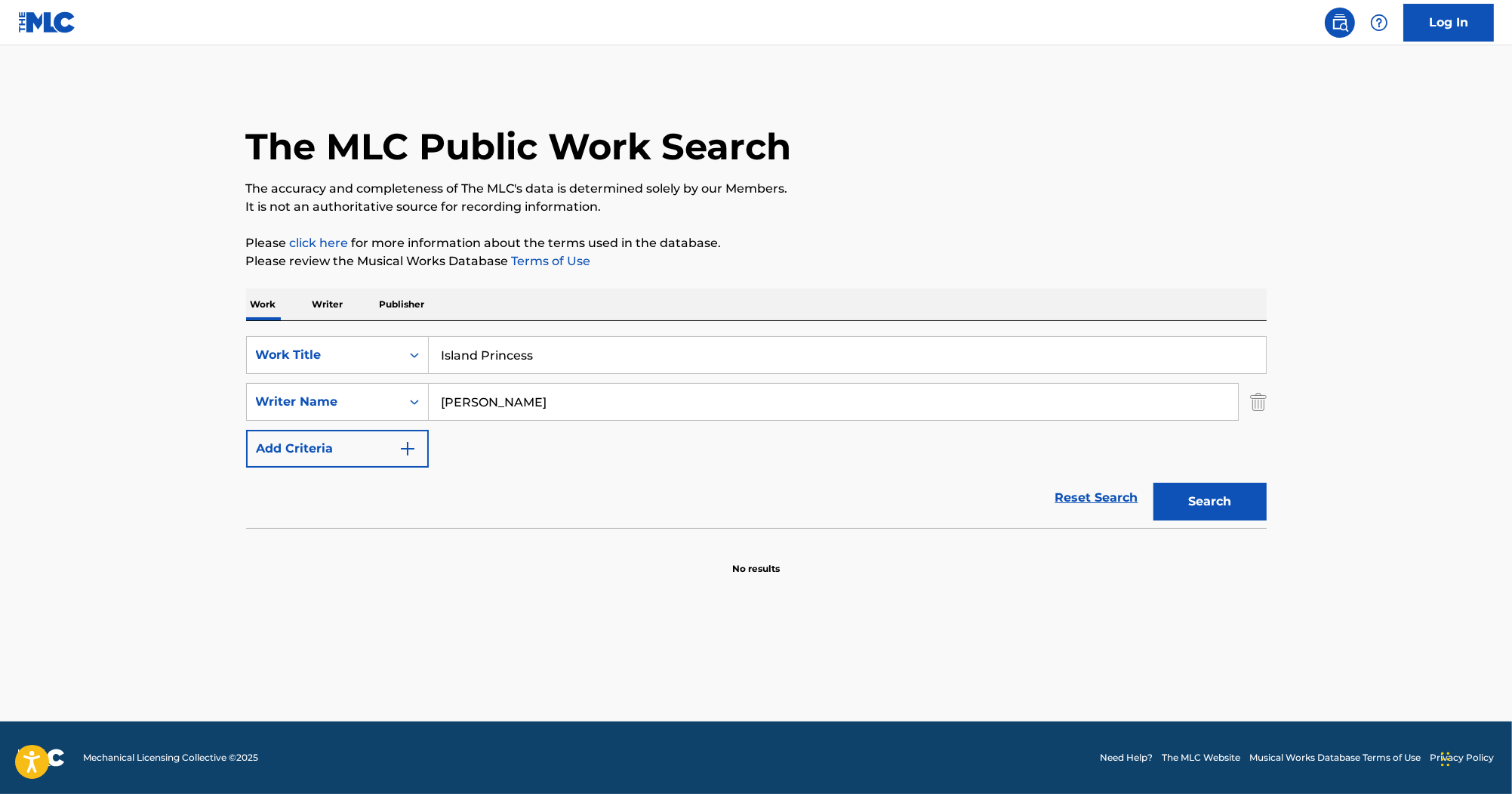
drag, startPoint x: 1261, startPoint y: 114, endPoint x: 1114, endPoint y: 128, distance: 147.7
click at [1114, 128] on div "The MLC Public Work Search" at bounding box center [756, 138] width 1021 height 110
drag, startPoint x: 562, startPoint y: 404, endPoint x: 357, endPoint y: 384, distance: 206.0
click at [357, 384] on div "SearchWithCriteriac9a9aede-c2c0-43db-b797-6b60cb07b8c2 Writer Name [PERSON_NAME]" at bounding box center [756, 402] width 1021 height 38
paste input "ASEMIRO"
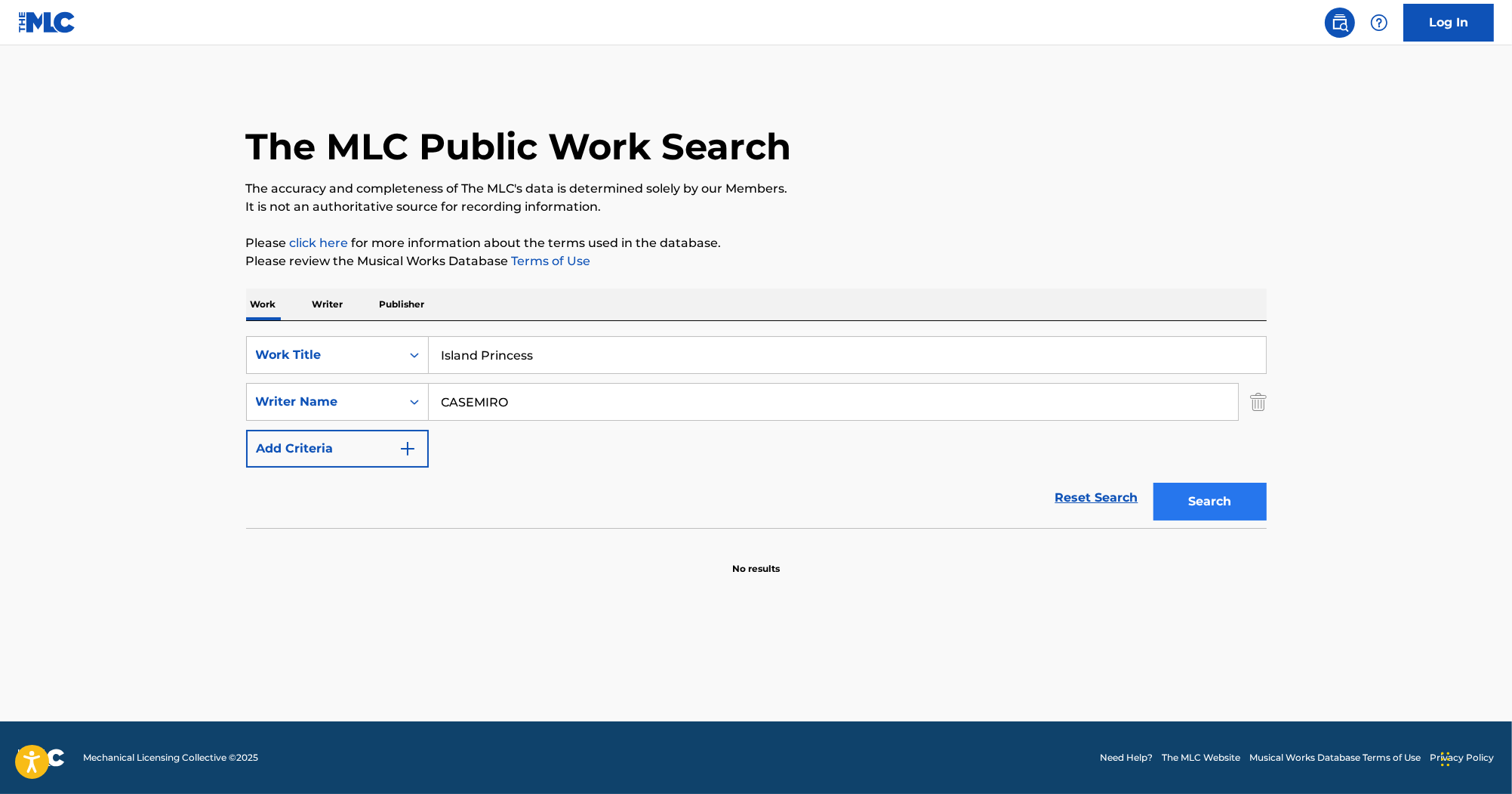
type input "CASEMIRO"
click at [1159, 502] on button "Search" at bounding box center [1210, 501] width 113 height 38
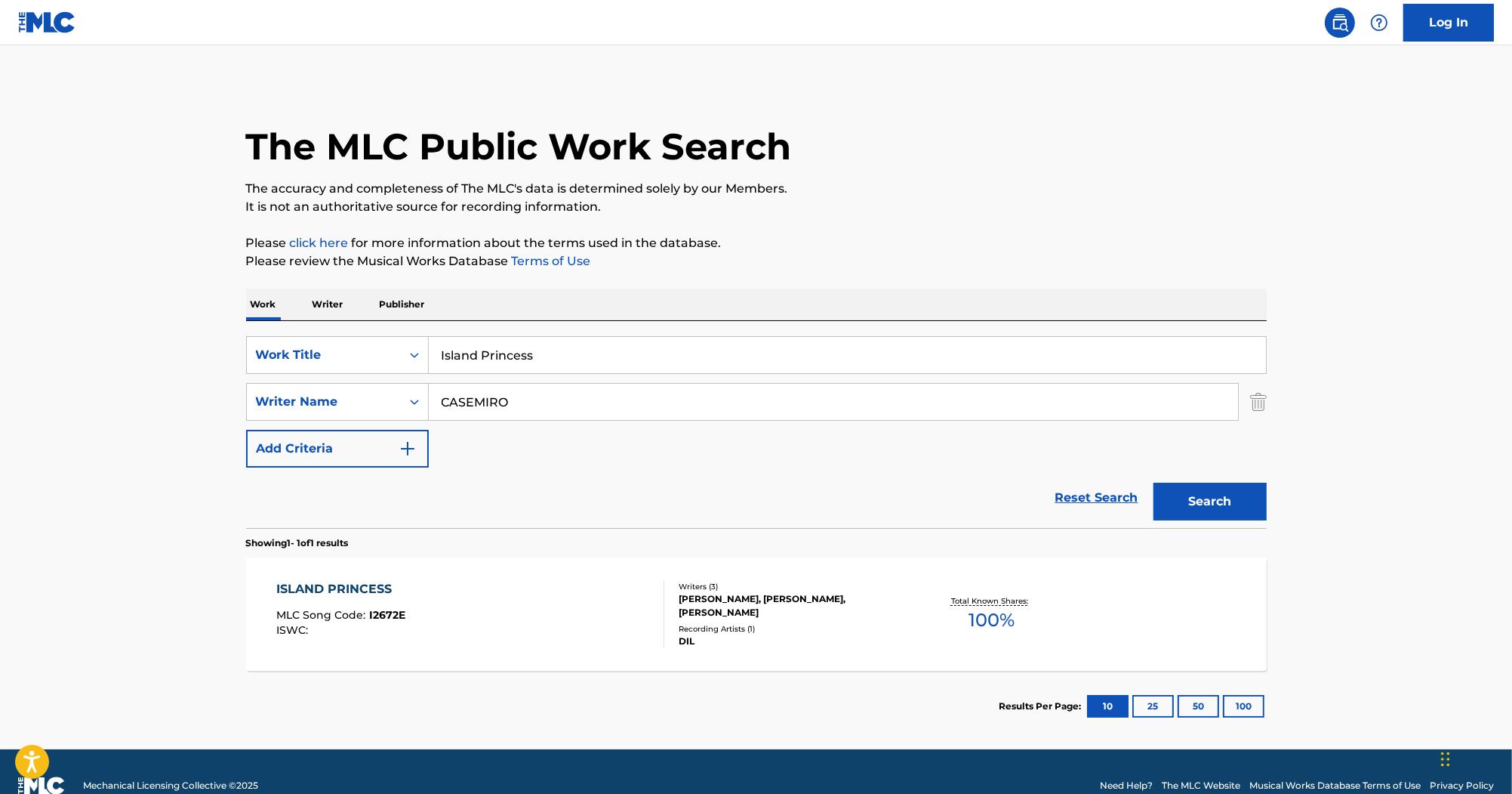
click at [360, 586] on div "ISLAND PRINCESS" at bounding box center [340, 589] width 129 height 18
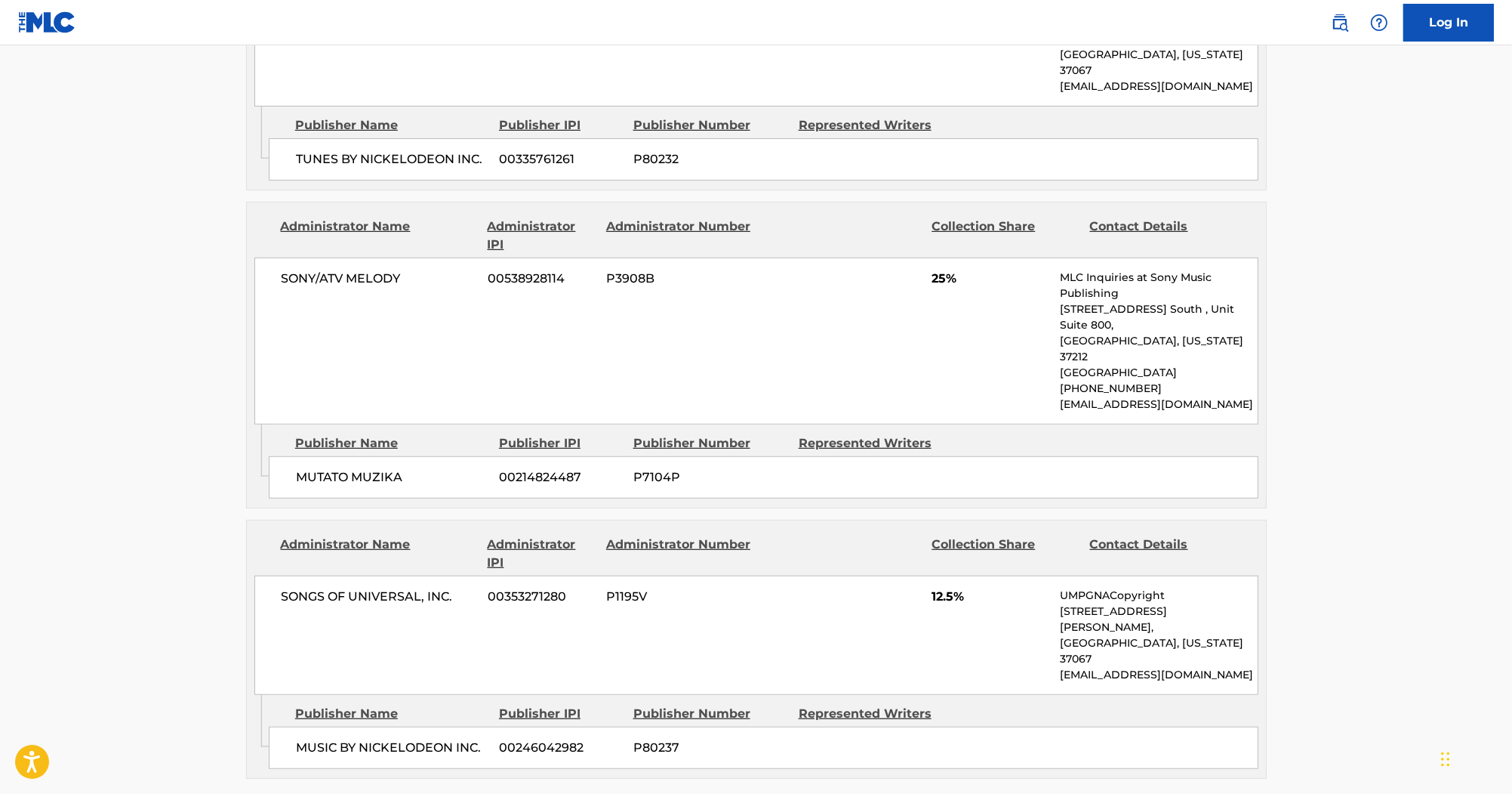
scroll to position [1390, 0]
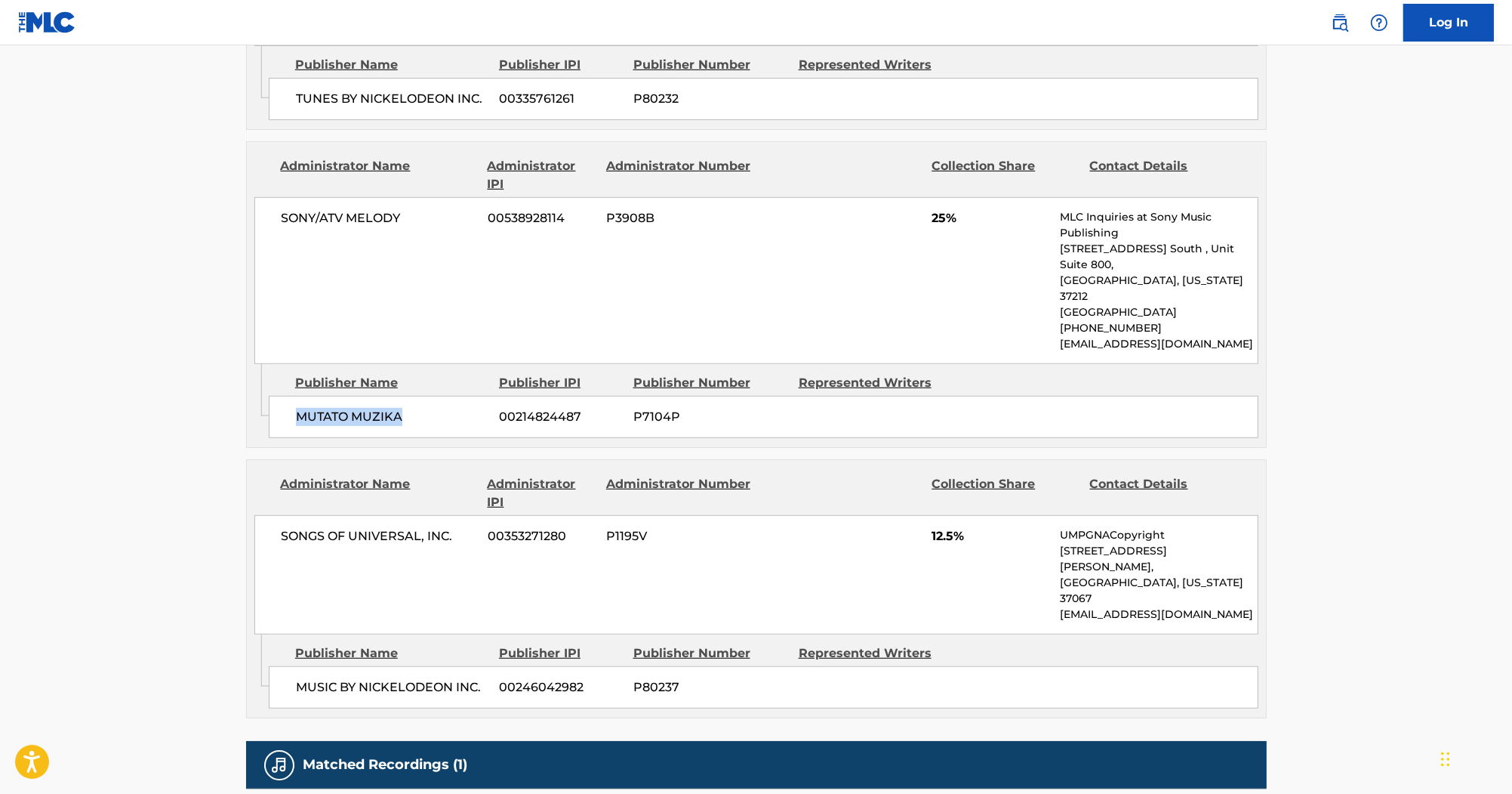
drag, startPoint x: 402, startPoint y: 293, endPoint x: 293, endPoint y: 290, distance: 109.0
click at [293, 396] on div "MUTATO MUZIKA 00214824487 P7104P" at bounding box center [764, 417] width 990 height 43
copy span "MUTATO MUZIKA"
drag, startPoint x: 479, startPoint y: 523, endPoint x: 299, endPoint y: 531, distance: 180.2
click at [299, 678] on span "MUSIC BY NICKELODEON INC." at bounding box center [392, 687] width 192 height 18
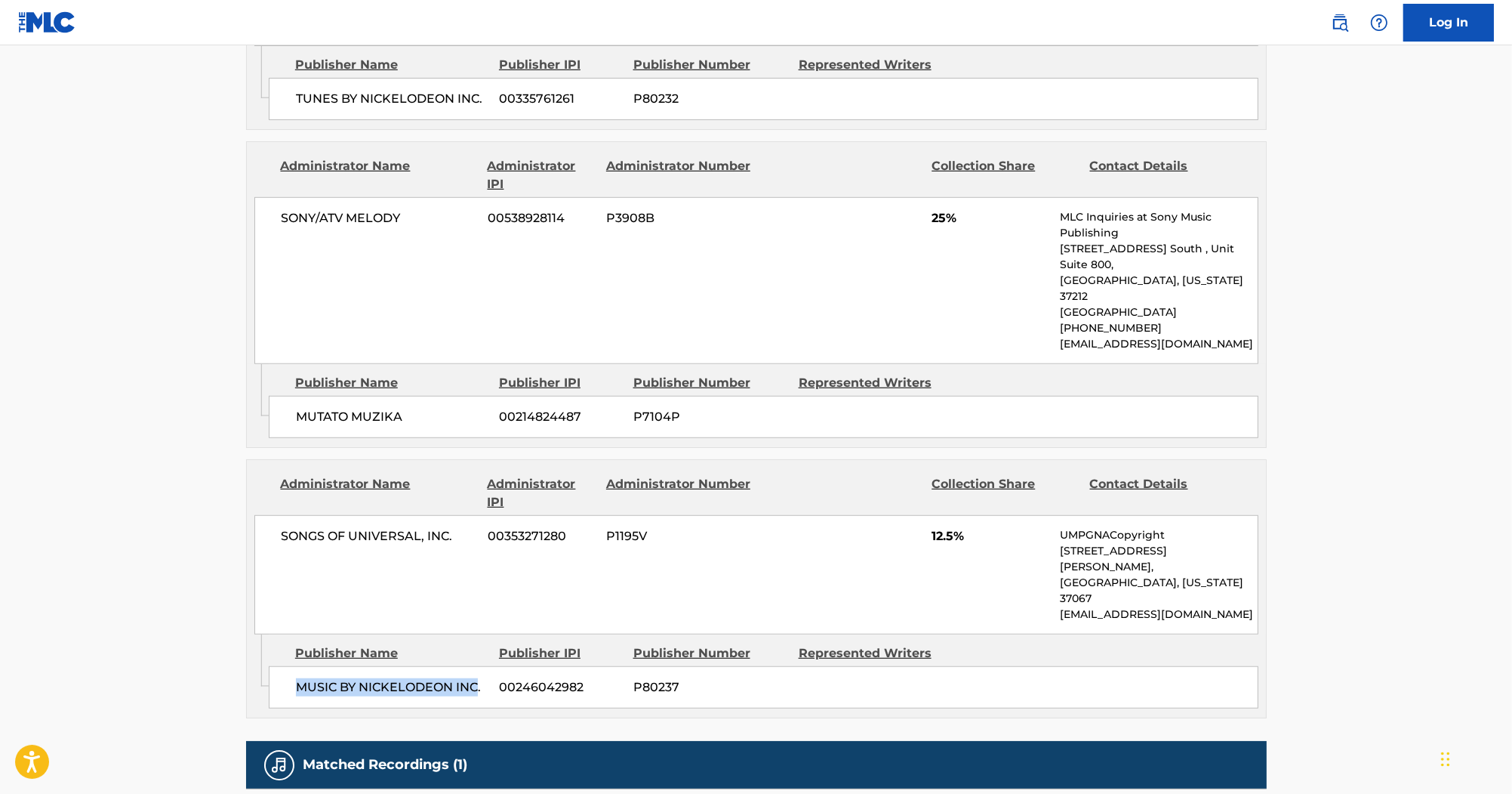
copy span "MUSIC BY NICKELODEON INC"
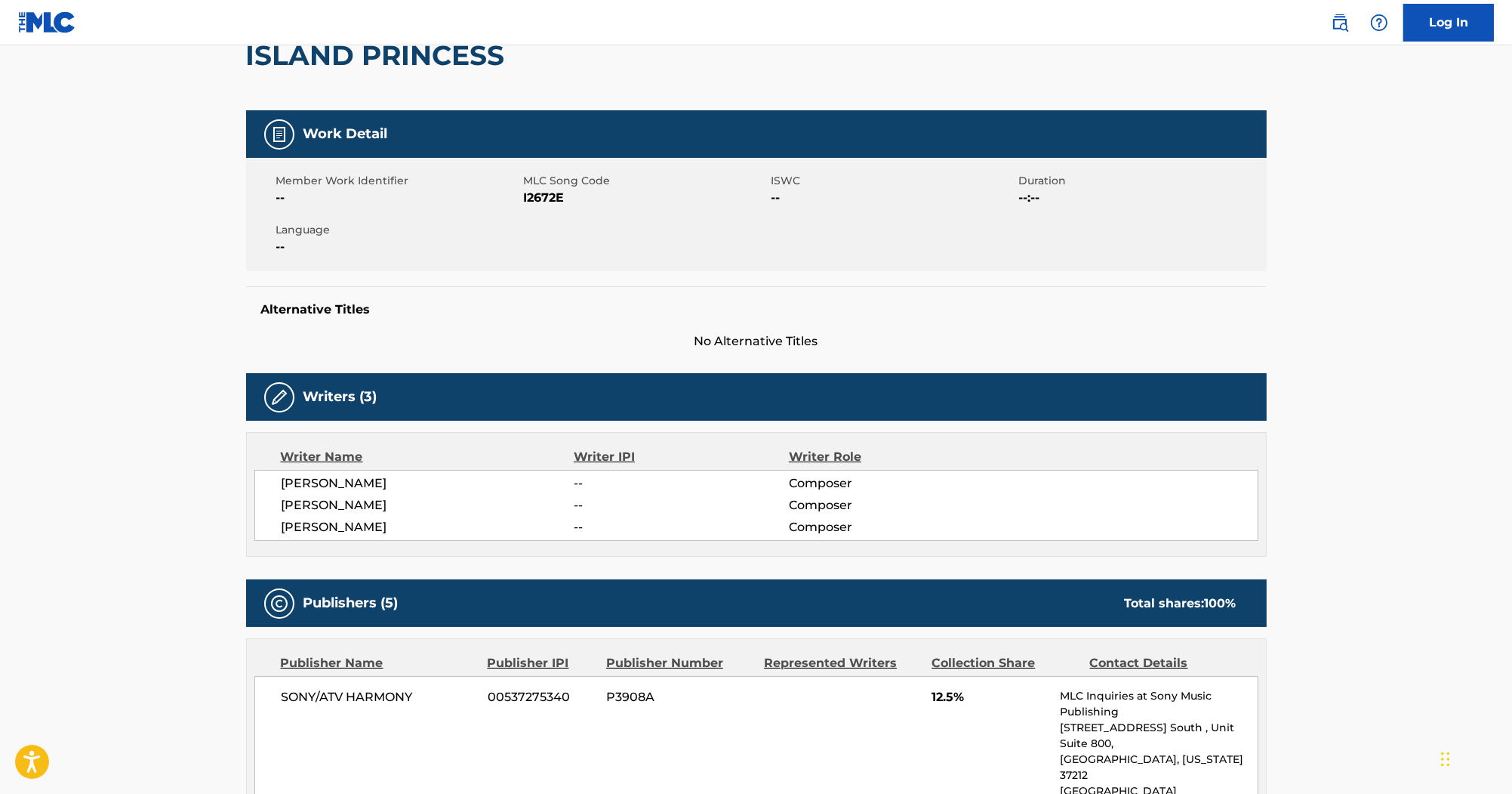
scroll to position [121, 0]
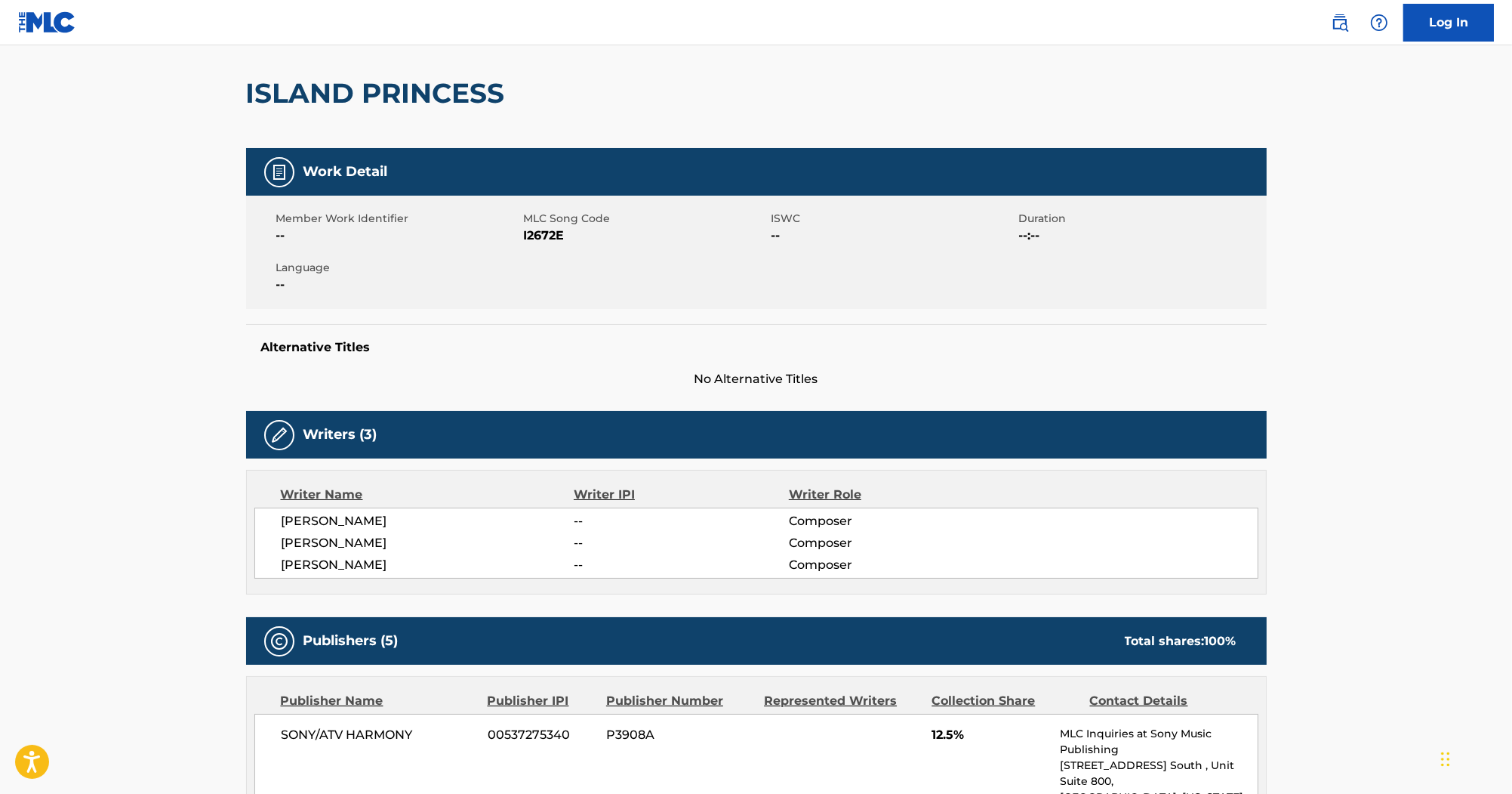
click at [553, 238] on span "I2672E" at bounding box center [646, 235] width 244 height 18
click at [553, 237] on span "I2672E" at bounding box center [646, 235] width 244 height 18
copy span "I2672E"
click at [283, 250] on div "Member Work Identifier -- MLC Song Code I2672E ISWC -- Duration --:-- Language …" at bounding box center [756, 252] width 1021 height 113
drag, startPoint x: 283, startPoint y: 250, endPoint x: 427, endPoint y: 248, distance: 144.0
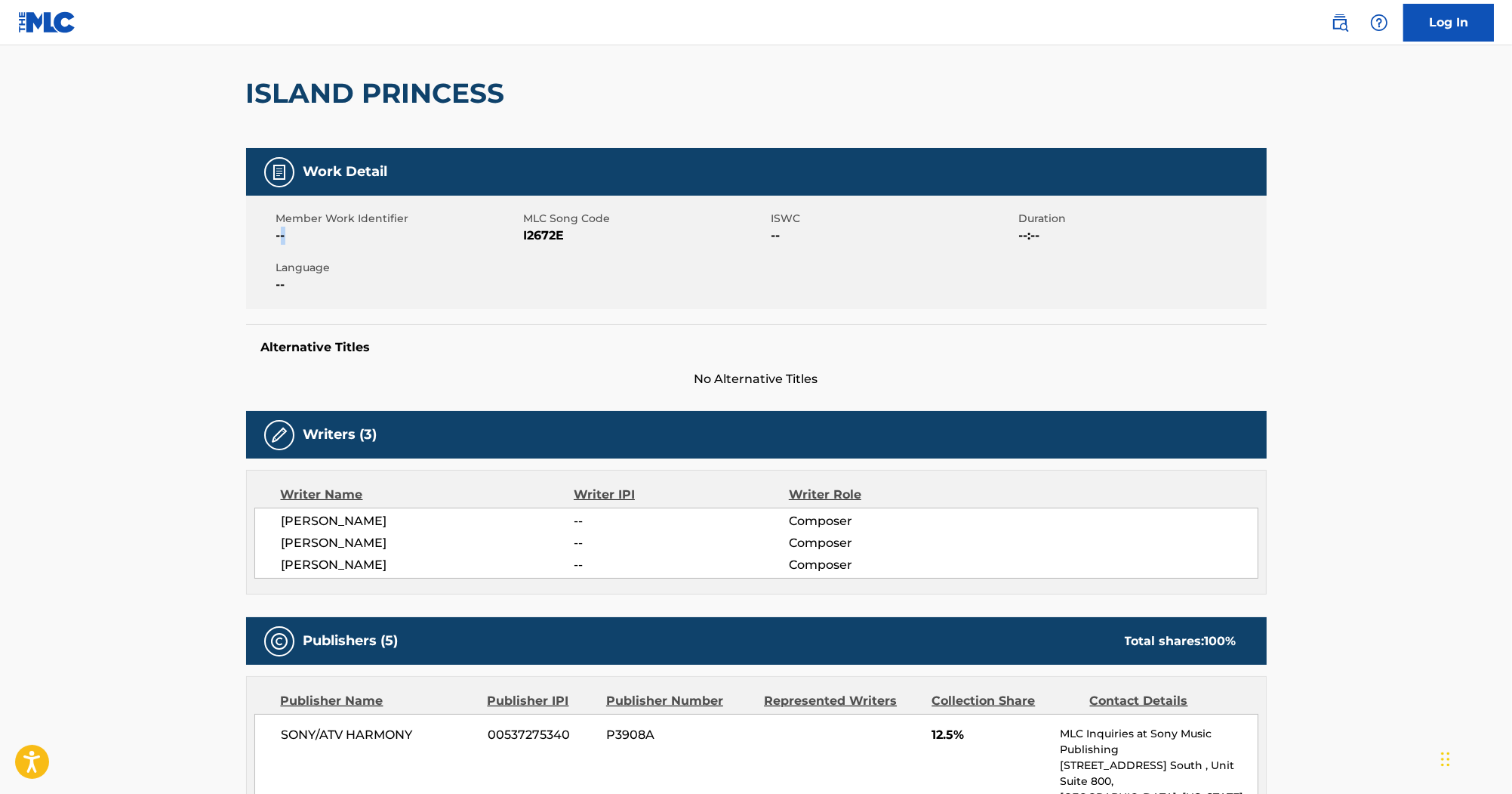
click at [427, 248] on div "Member Work Identifier -- MLC Song Code I2672E ISWC -- Duration --:-- Language …" at bounding box center [756, 252] width 1021 height 113
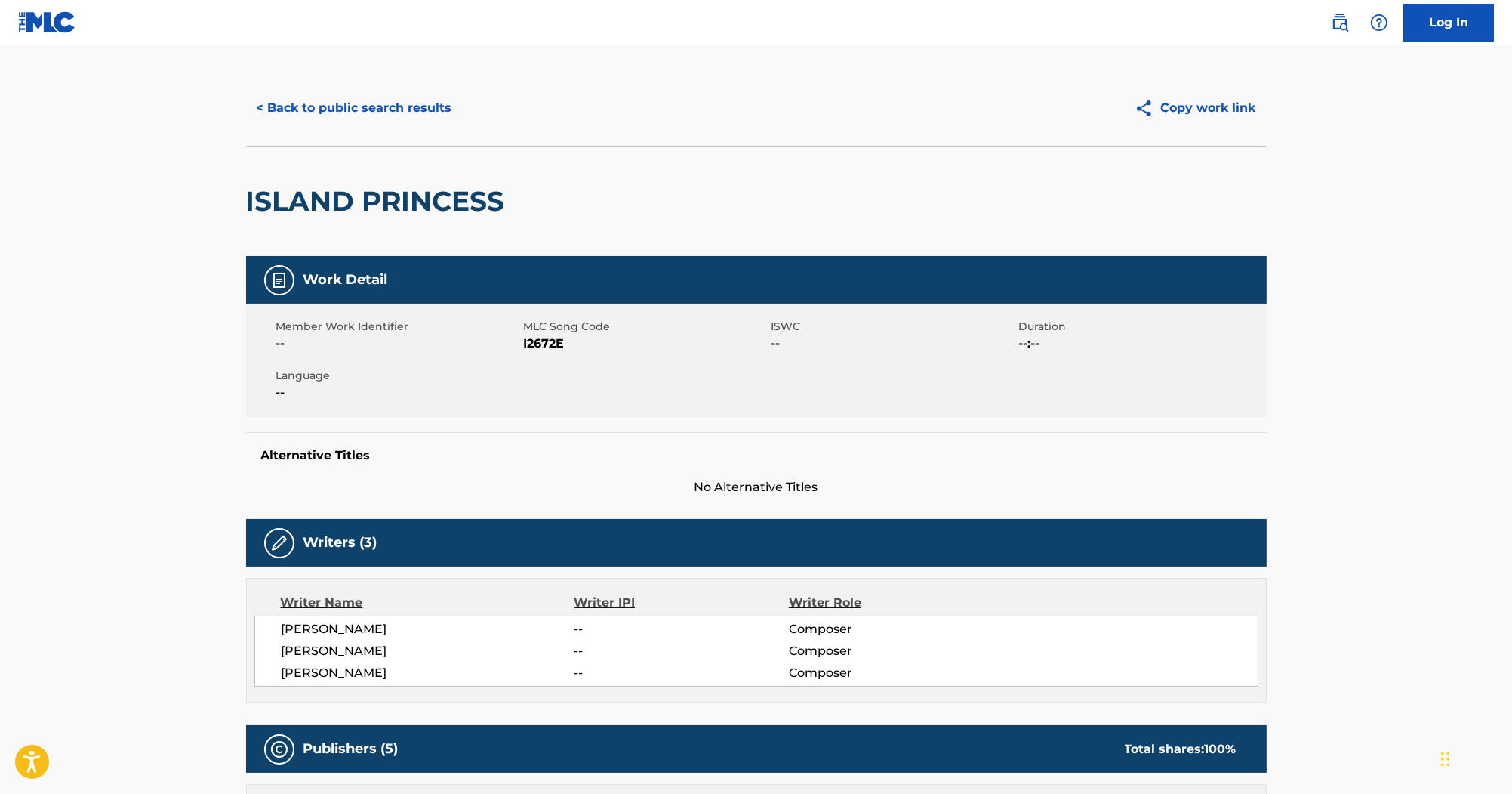
scroll to position [0, 0]
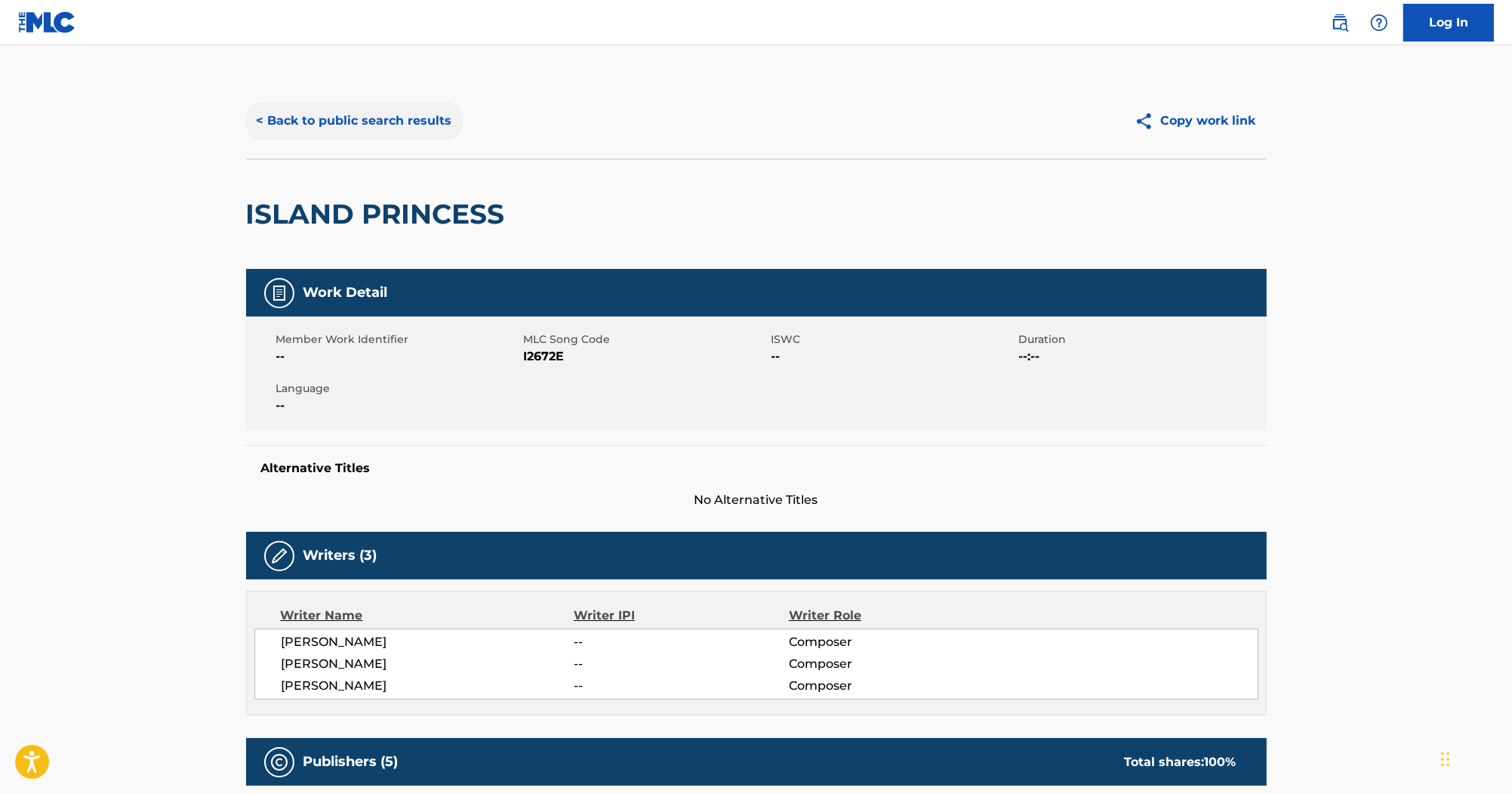
click at [428, 133] on button "< Back to public search results" at bounding box center [354, 121] width 216 height 38
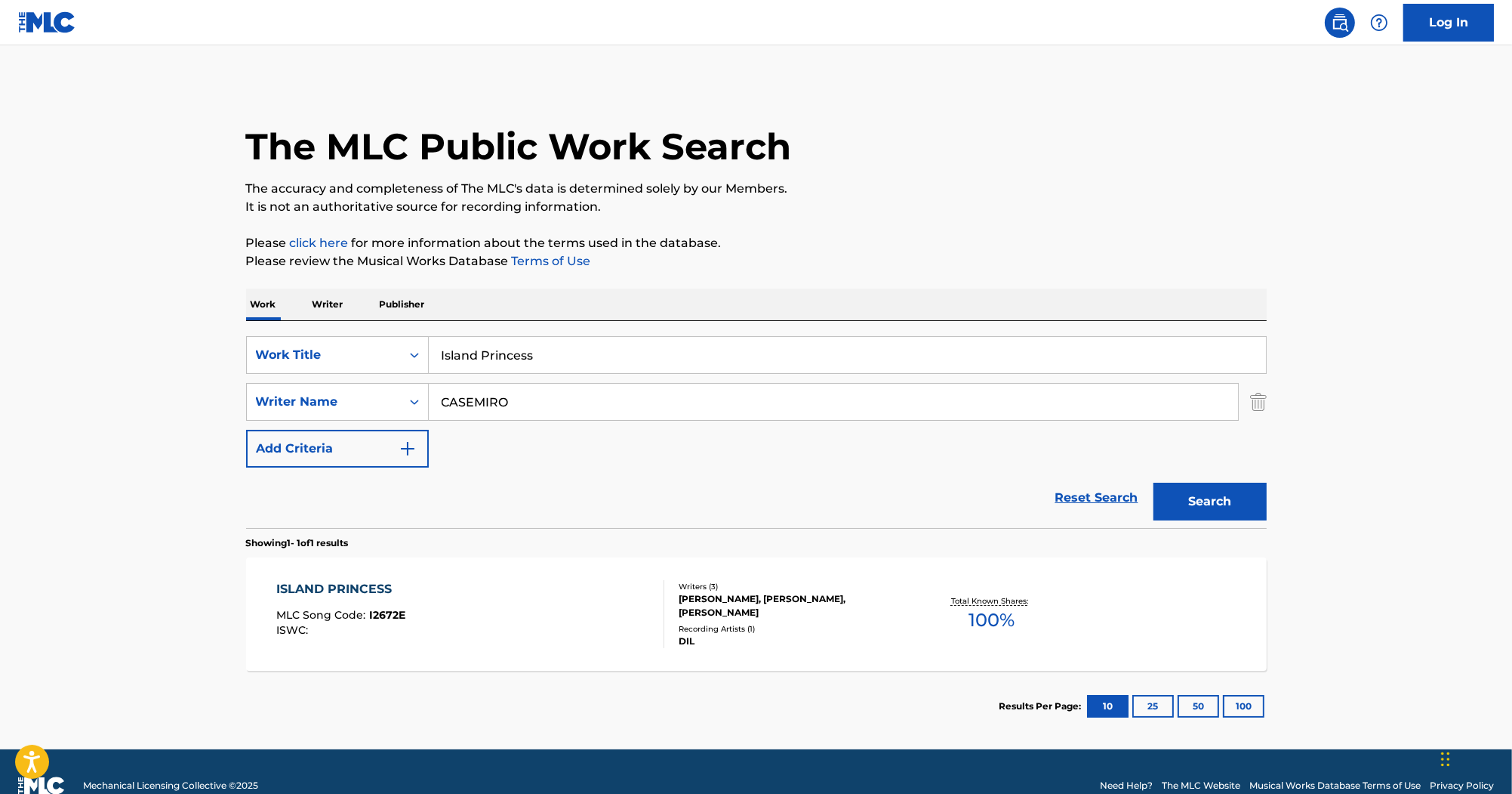
drag, startPoint x: 576, startPoint y: 346, endPoint x: 340, endPoint y: 286, distance: 243.5
click at [342, 308] on div "Work Writer Publisher SearchWithCriteria285e077c-3787-4c63-ad22-6124c07ceff0 Wo…" at bounding box center [756, 515] width 1021 height 454
paste input "Lust For Life"
type input "Lust For Life"
drag, startPoint x: 561, startPoint y: 422, endPoint x: 309, endPoint y: 399, distance: 253.0
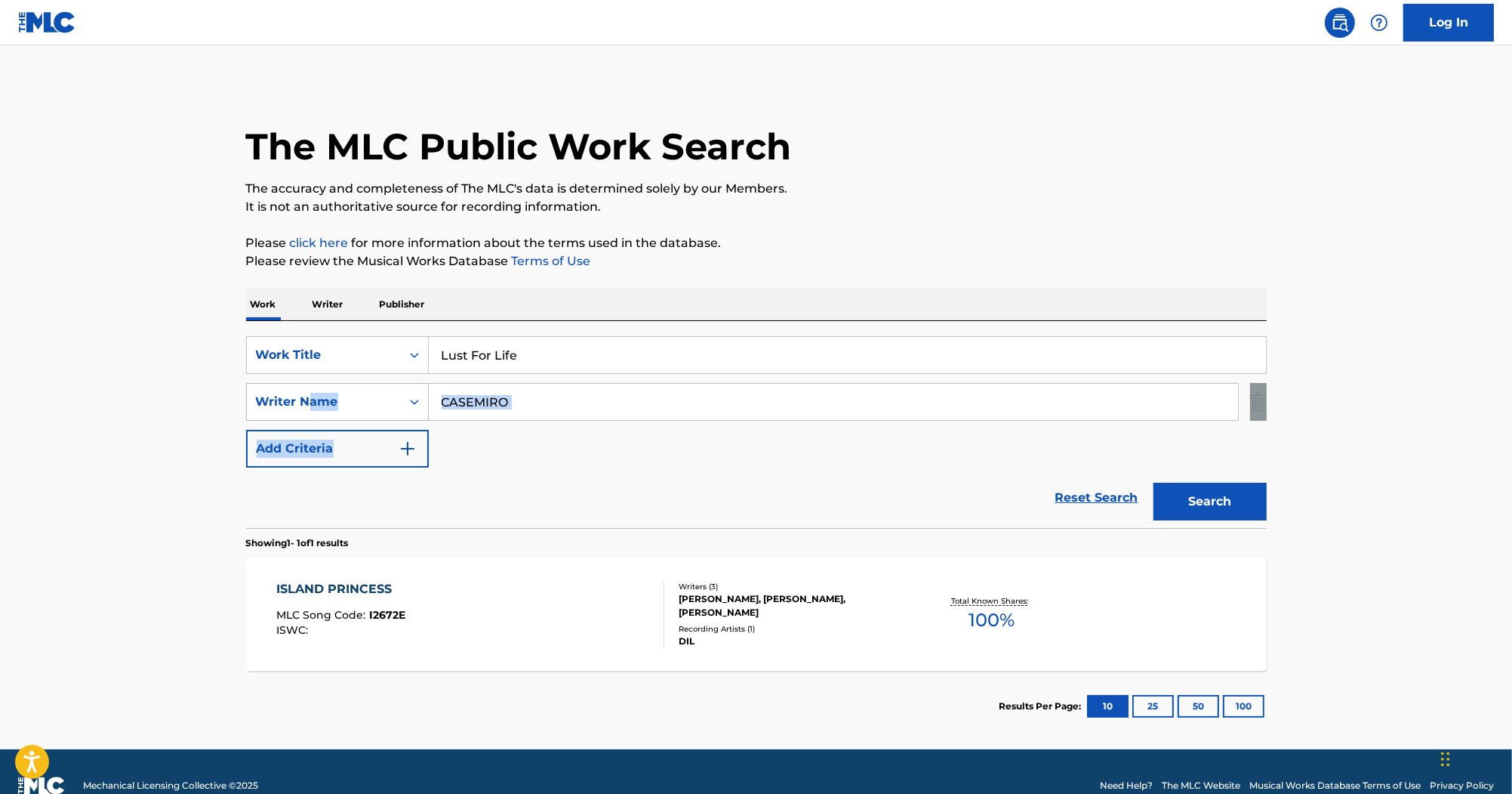
click at [309, 399] on div "SearchWithCriteria285e077c-3787-4c63-ad22-6124c07ceff0 Work Title Lust For Life…" at bounding box center [756, 402] width 1021 height 131
click at [592, 408] on input "CASEMIRO" at bounding box center [833, 402] width 810 height 37
drag, startPoint x: 592, startPoint y: 408, endPoint x: 465, endPoint y: 393, distance: 127.9
click at [465, 393] on input "CASEMIRO" at bounding box center [833, 402] width 810 height 37
paste input "[PERSON_NAME]"
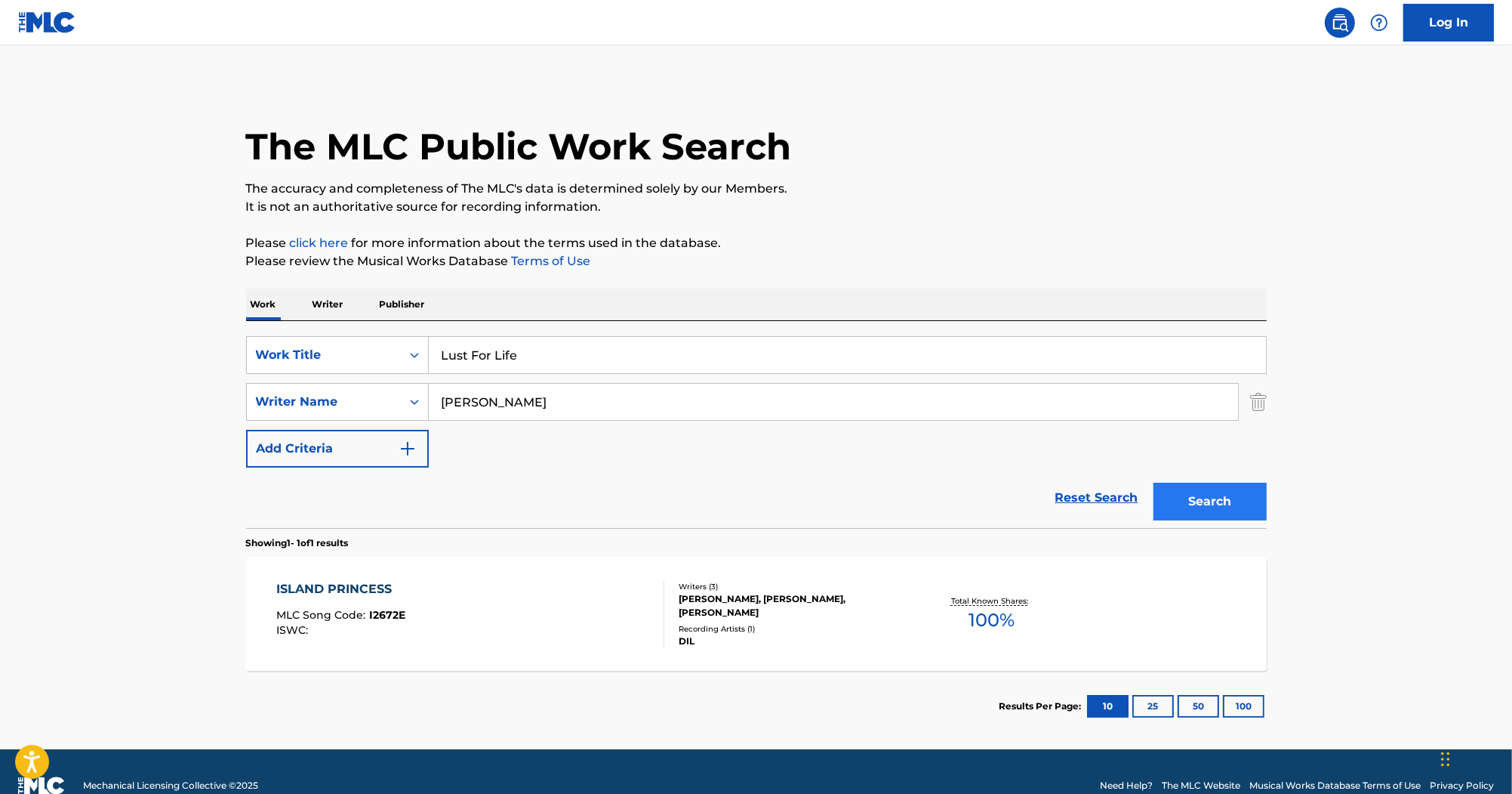
type input "[PERSON_NAME]"
click at [1179, 487] on button "Search" at bounding box center [1210, 501] width 113 height 38
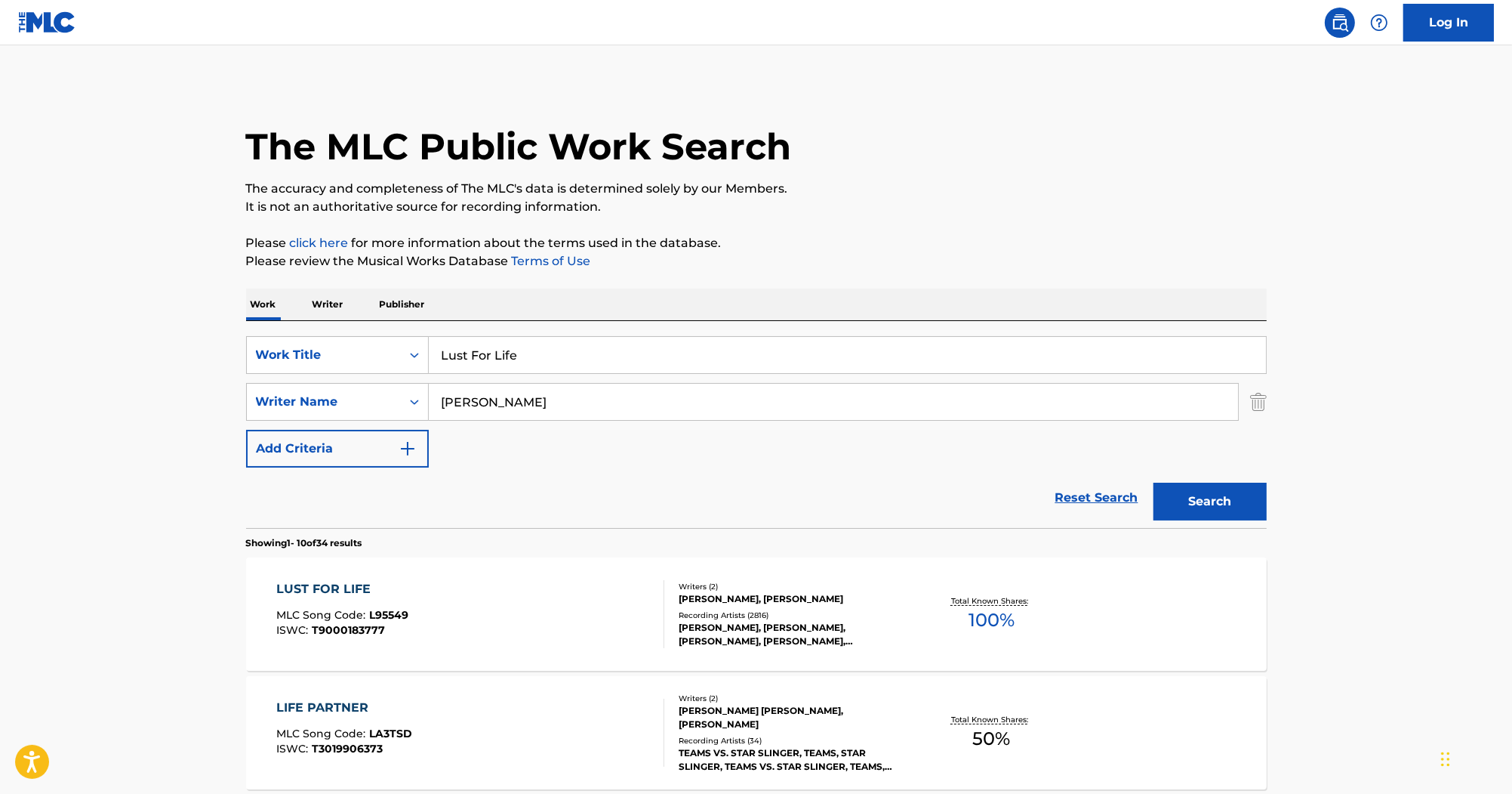
click at [365, 577] on div "LUST FOR LIFE MLC Song Code : L95549 ISWC : T9000183777 Writers ( 2 ) [PERSON_N…" at bounding box center [756, 614] width 1021 height 113
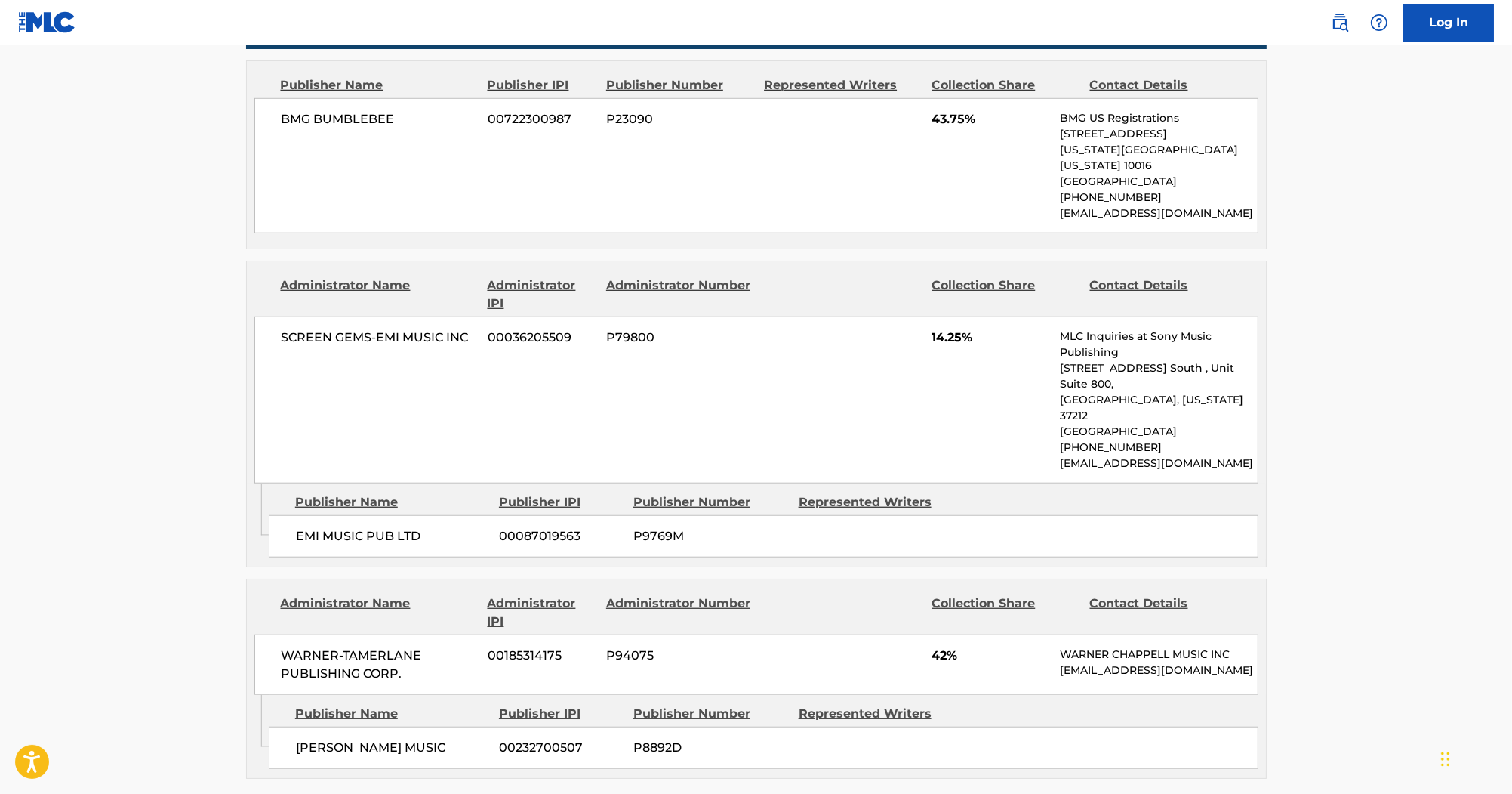
scroll to position [1691, 0]
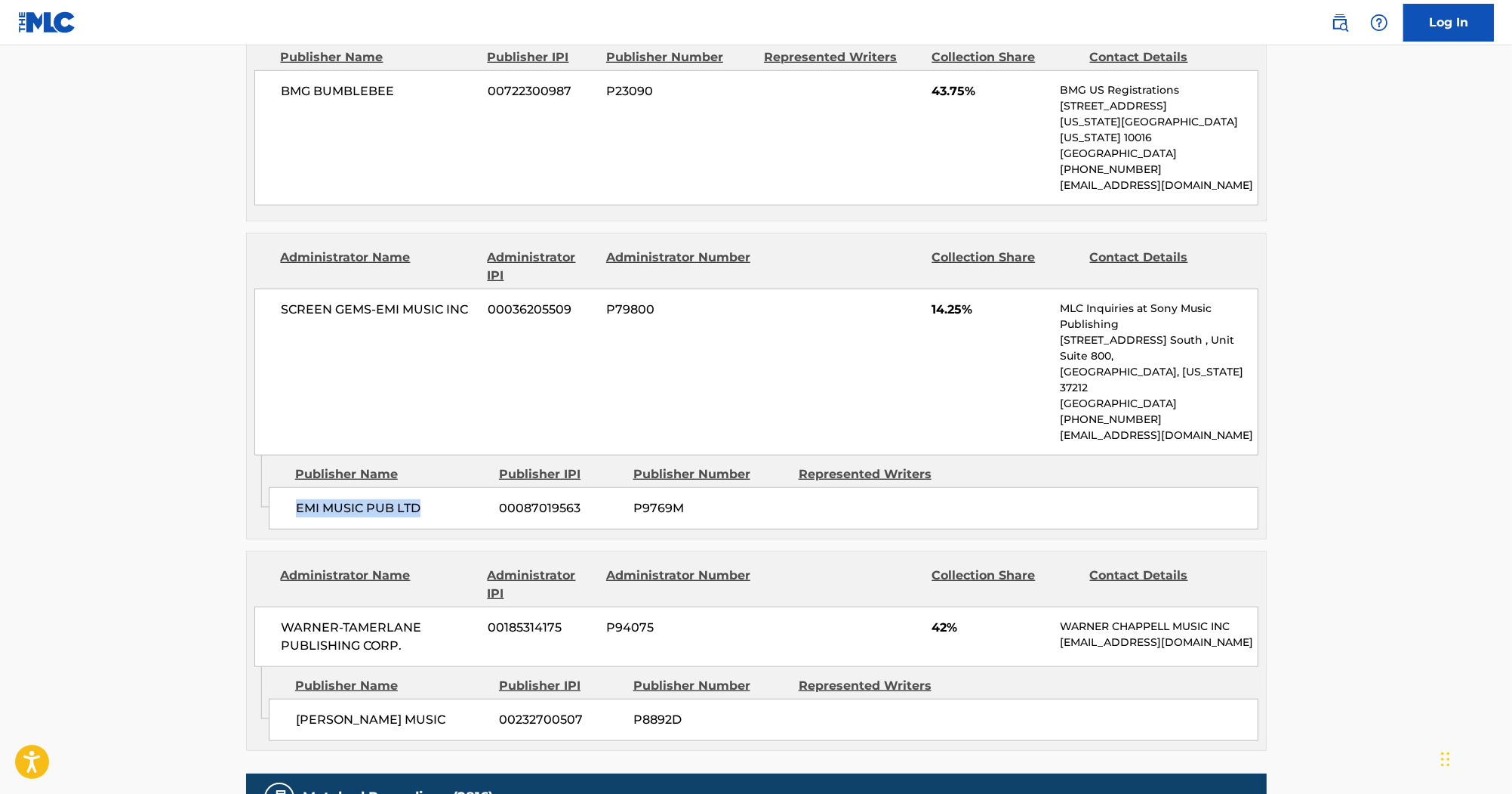
drag, startPoint x: 417, startPoint y: 447, endPoint x: 296, endPoint y: 441, distance: 121.1
click at [296, 487] on div "EMI MUSIC PUB LTD 00087019563 P9769M" at bounding box center [764, 508] width 990 height 43
copy span "EMI MUSIC PUB LTD"
drag, startPoint x: 463, startPoint y: 275, endPoint x: 322, endPoint y: 260, distance: 141.8
click at [322, 289] on div "SCREEN GEMS-EMI MUSIC INC 00036205509 P79800 14.25% MLC Inquiries at Sony Music…" at bounding box center [756, 372] width 1004 height 167
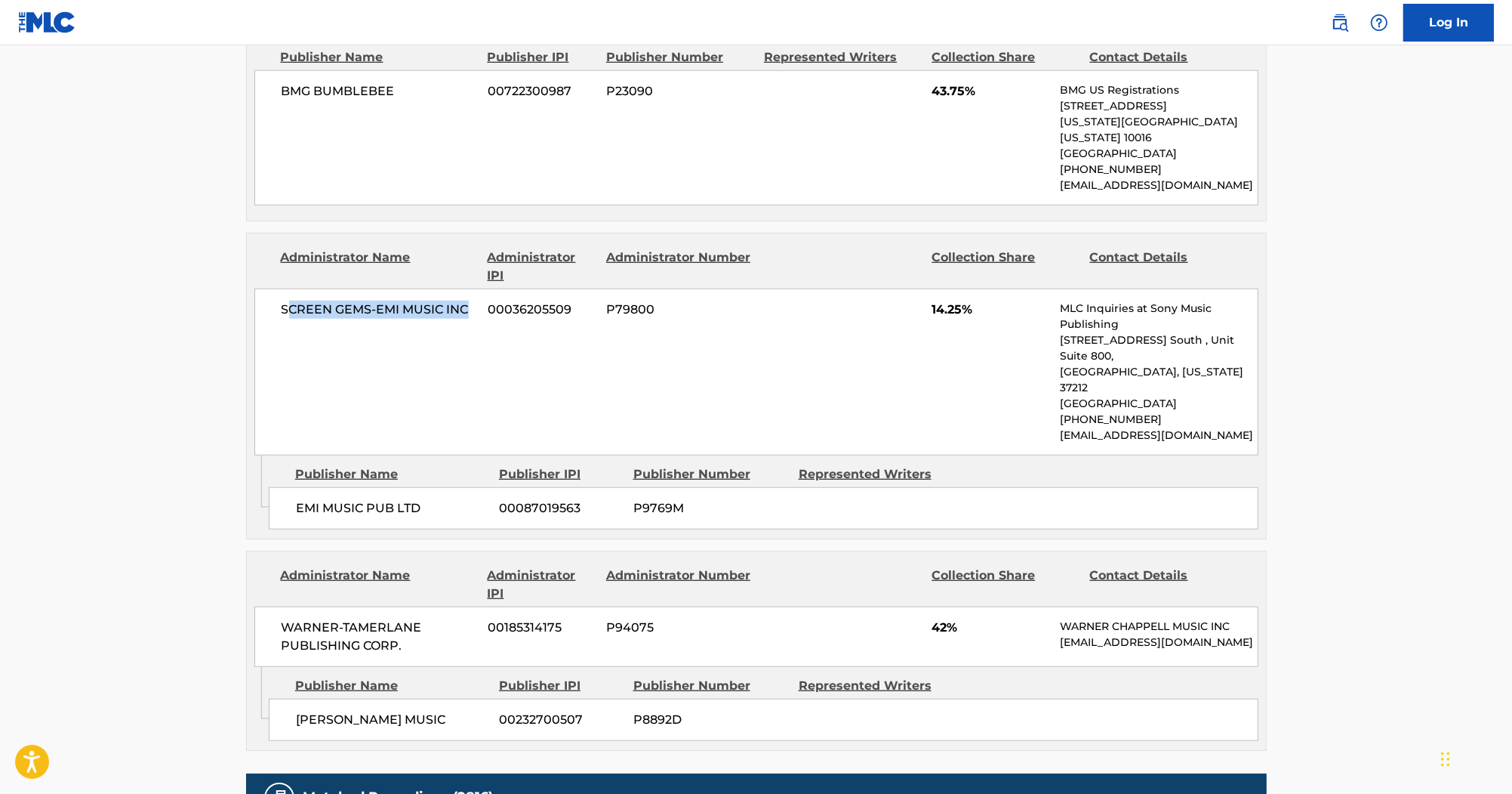
drag, startPoint x: 321, startPoint y: 260, endPoint x: 475, endPoint y: 272, distance: 154.5
click at [476, 289] on div "SCREEN GEMS-EMI MUSIC INC 00036205509 P79800 14.25% MLC Inquiries at Sony Music…" at bounding box center [756, 372] width 1004 height 167
drag, startPoint x: 281, startPoint y: 267, endPoint x: 466, endPoint y: 265, distance: 185.0
click at [466, 301] on span "SCREEN GEMS-EMI MUSIC INC" at bounding box center [379, 310] width 195 height 18
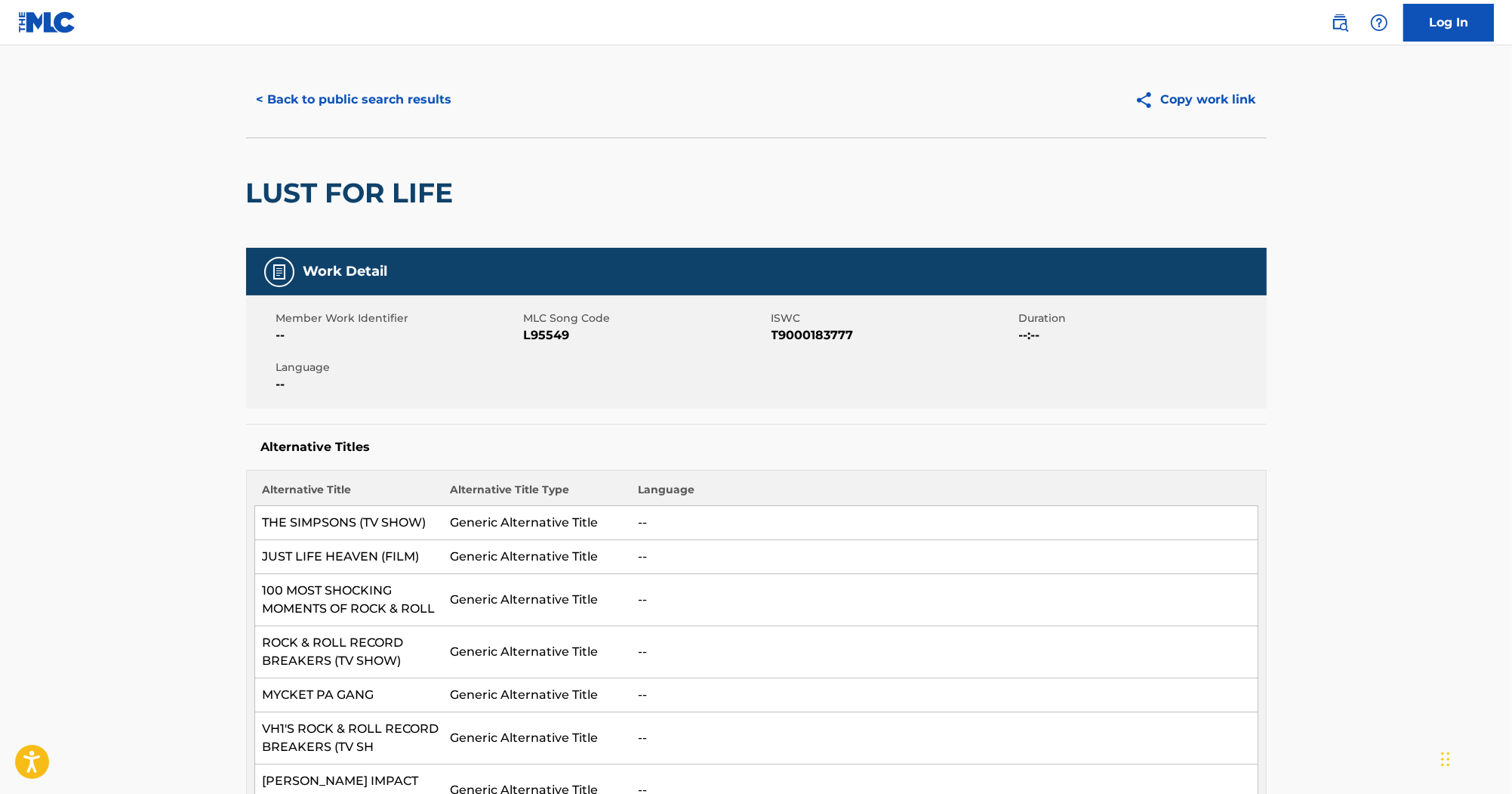
scroll to position [0, 0]
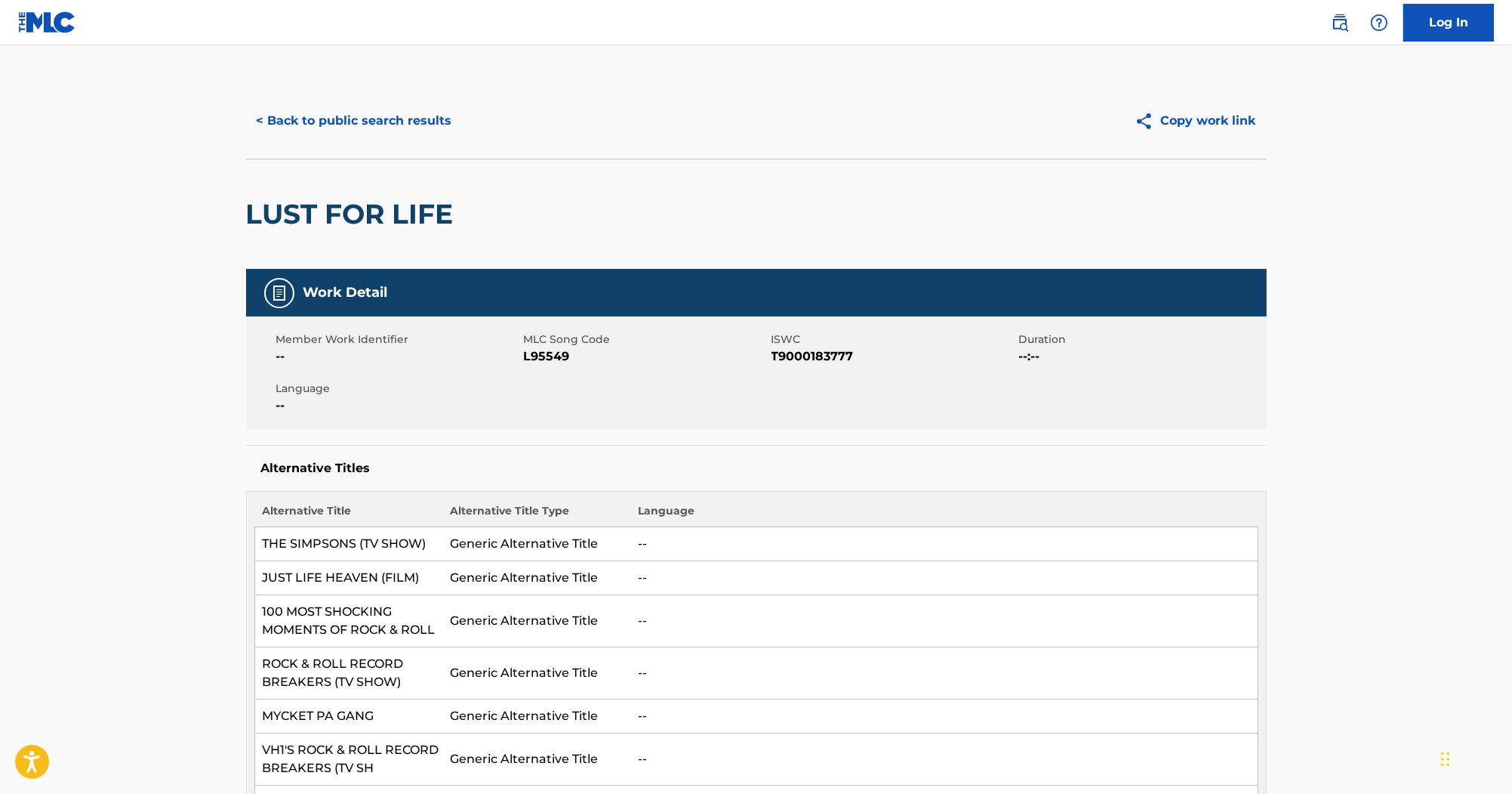
click at [525, 355] on span "L95549" at bounding box center [646, 356] width 244 height 18
click at [289, 331] on span "Member Work Identifier" at bounding box center [398, 339] width 244 height 16
click at [403, 128] on button "< Back to public search results" at bounding box center [354, 121] width 216 height 38
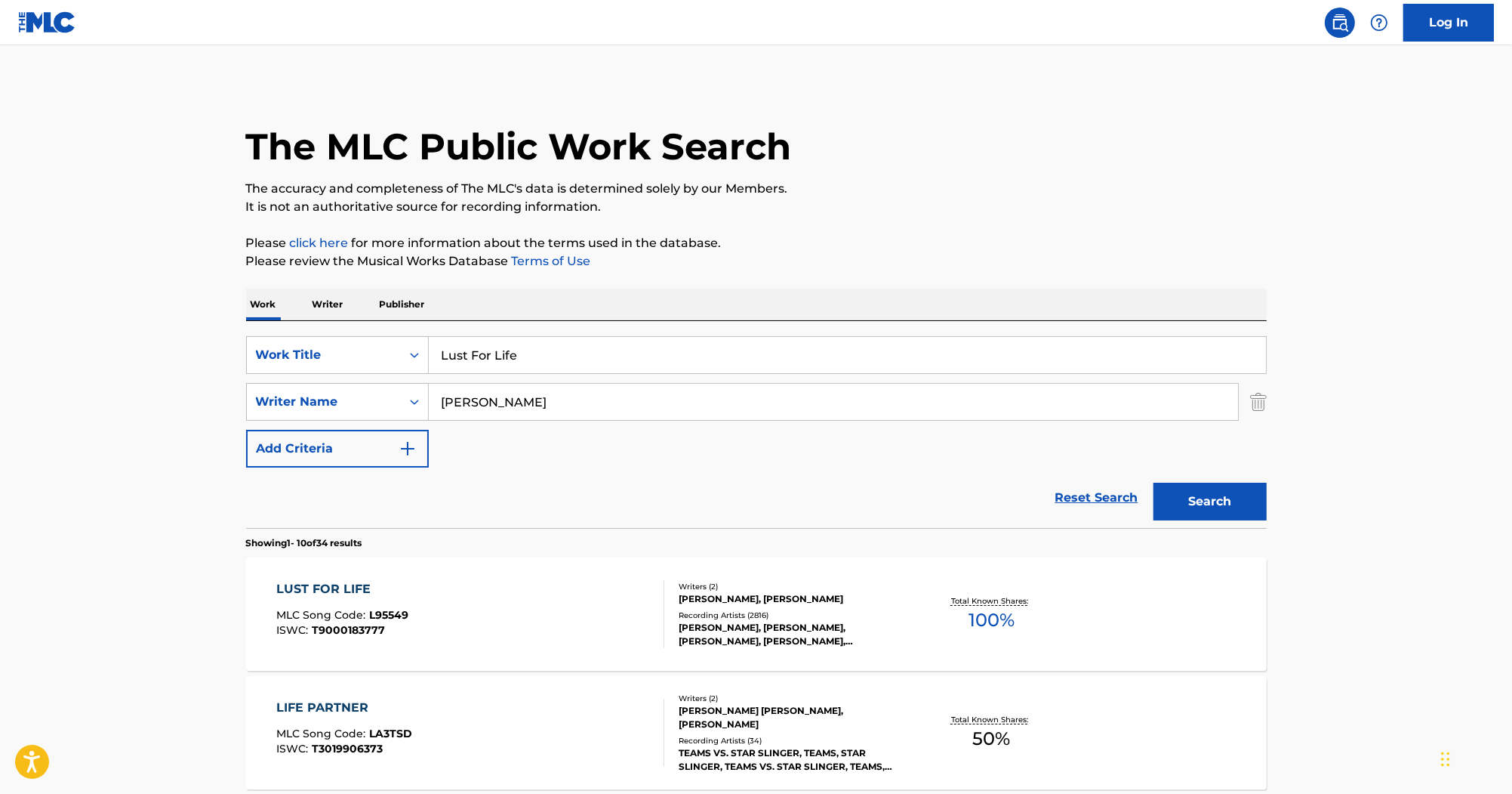
paste input "[PERSON_NAME]'s Diapey's Hanging Low"
drag, startPoint x: 617, startPoint y: 364, endPoint x: 308, endPoint y: 324, distance: 311.6
click at [308, 326] on div "SearchWithCriteria285e077c-3787-4c63-ad22-6124c07ceff0 Work Title [PERSON_NAME]…" at bounding box center [756, 424] width 1021 height 206
type input "[PERSON_NAME]'s Diapey's Hanging Low"
drag, startPoint x: 507, startPoint y: 400, endPoint x: 315, endPoint y: 365, distance: 195.2
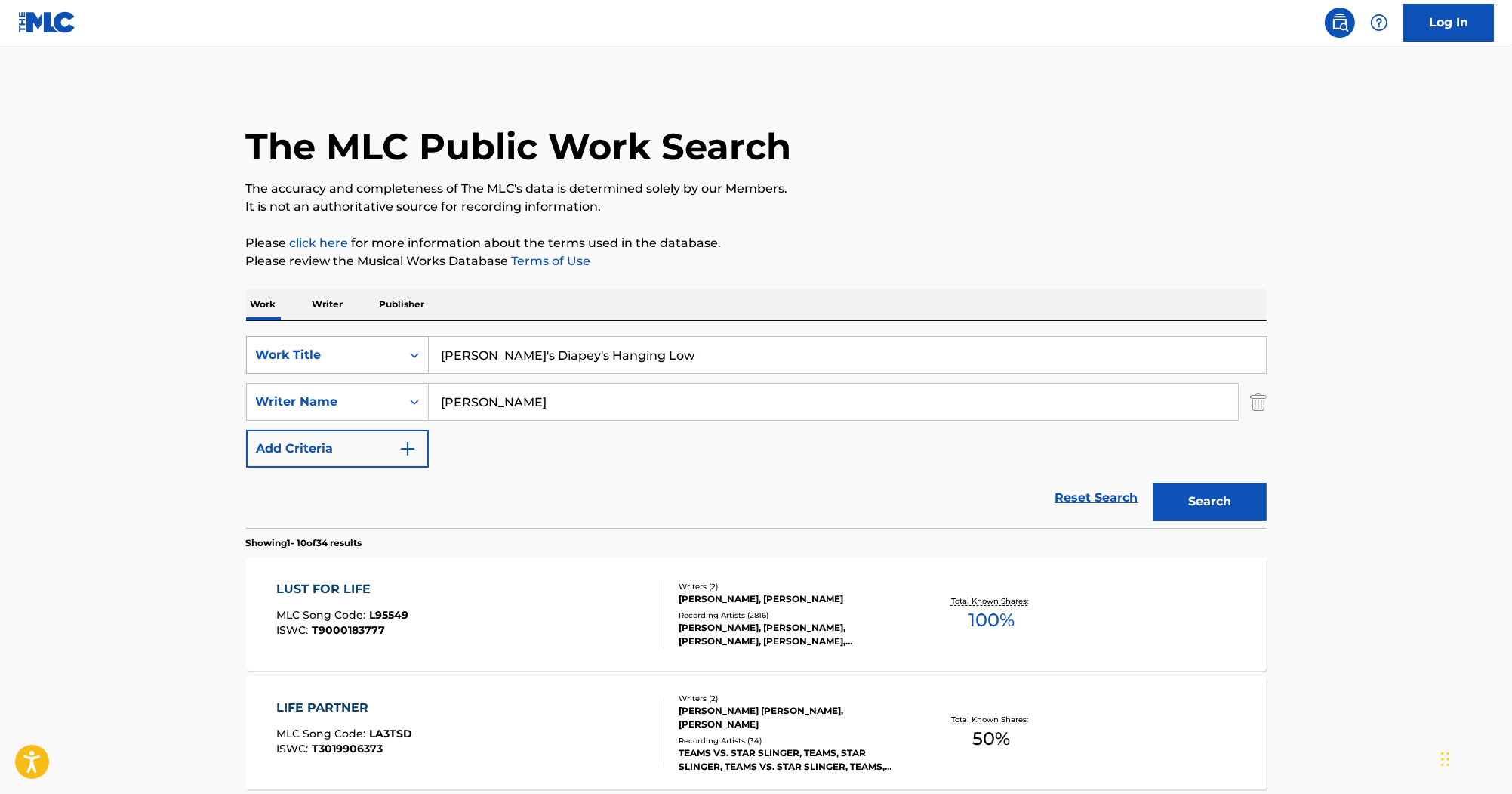
click at [315, 365] on div "SearchWithCriteria285e077c-3787-4c63-ad22-6124c07ceff0 Work Title [PERSON_NAME]…" at bounding box center [756, 402] width 1021 height 131
paste input "[PERSON_NAME]"
click at [1252, 483] on button "Search" at bounding box center [1210, 501] width 113 height 38
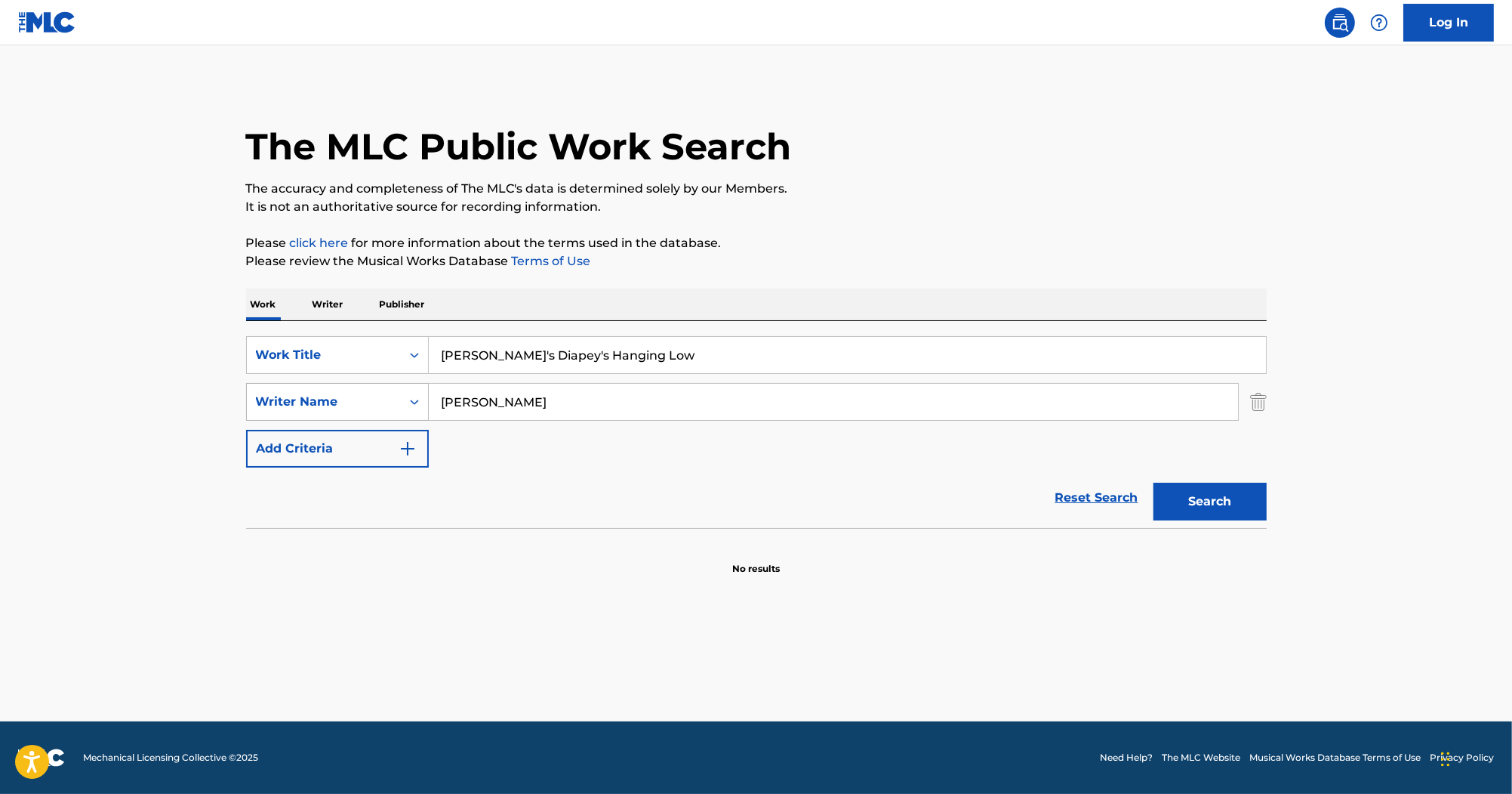
drag, startPoint x: 594, startPoint y: 398, endPoint x: 269, endPoint y: 393, distance: 325.0
click at [269, 393] on div "SearchWithCriteriac9a9aede-c2c0-43db-b797-6b60cb07b8c2 Writer Name [PERSON_NAME]" at bounding box center [756, 402] width 1021 height 38
paste input "[PERSON_NAME]"
type input "[PERSON_NAME]"
click at [1214, 501] on button "Search" at bounding box center [1210, 501] width 113 height 38
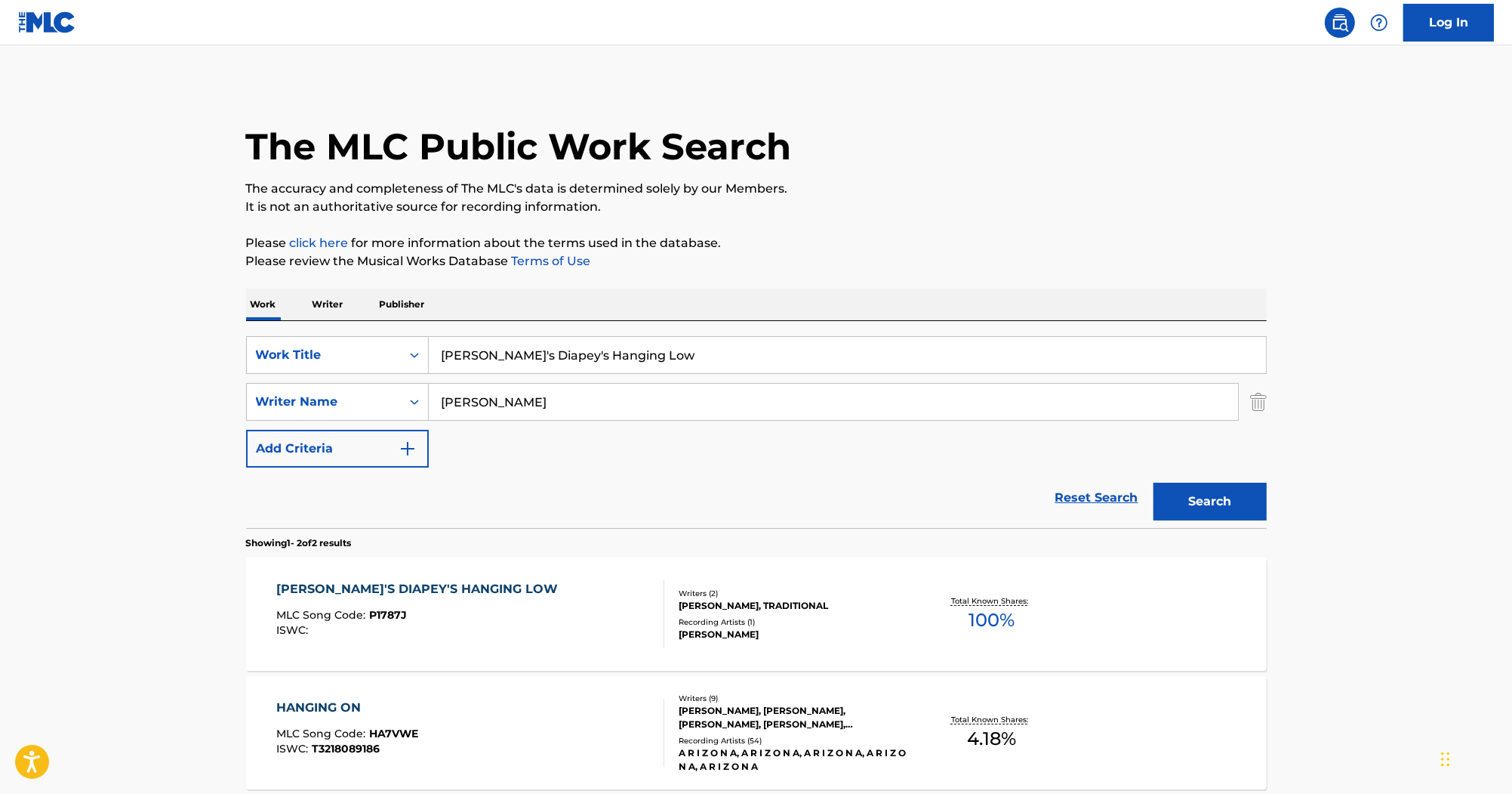
click at [402, 583] on div "[PERSON_NAME]'S DIAPEY'S HANGING LOW" at bounding box center [420, 589] width 289 height 18
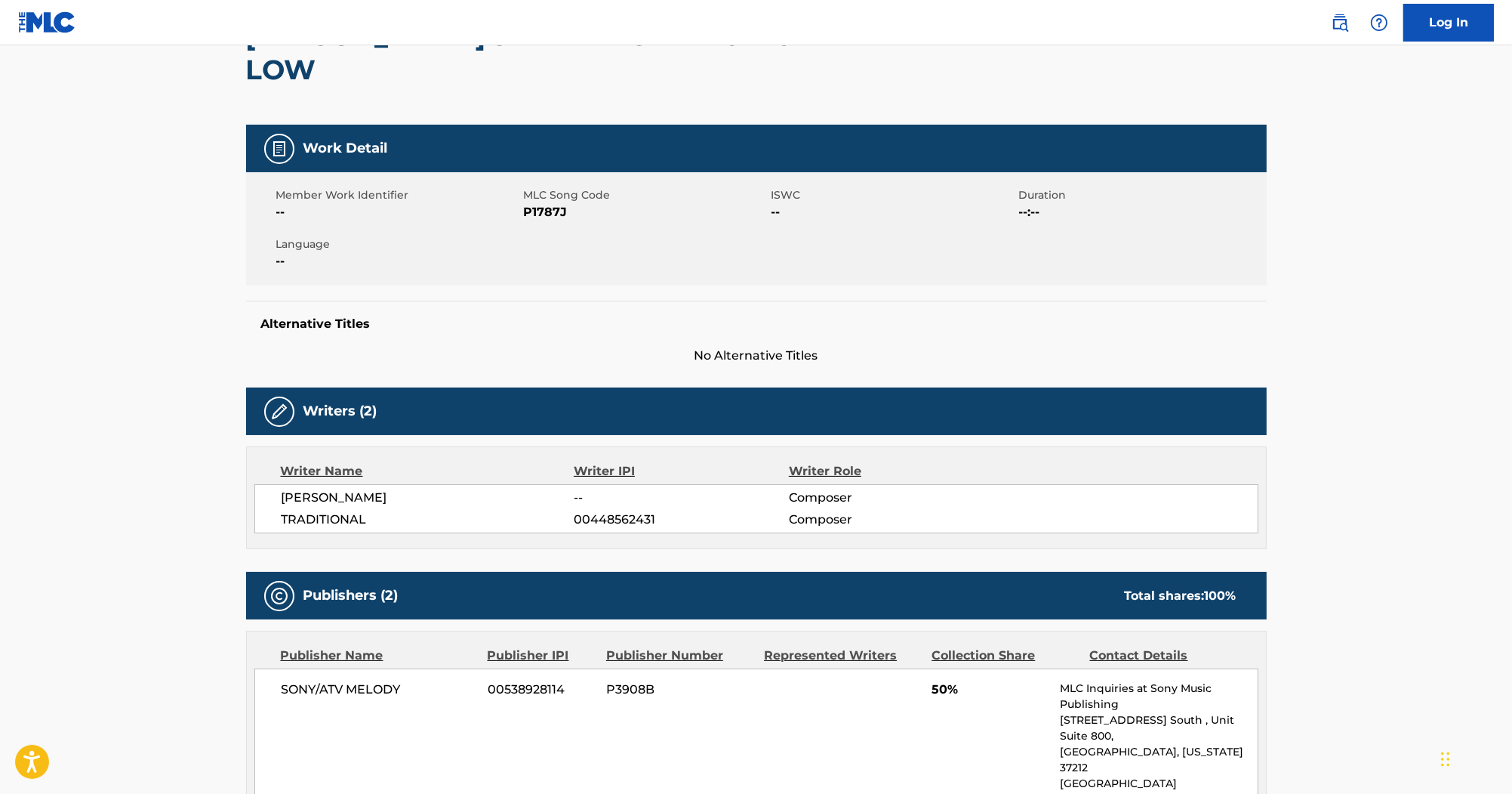
scroll to position [121, 0]
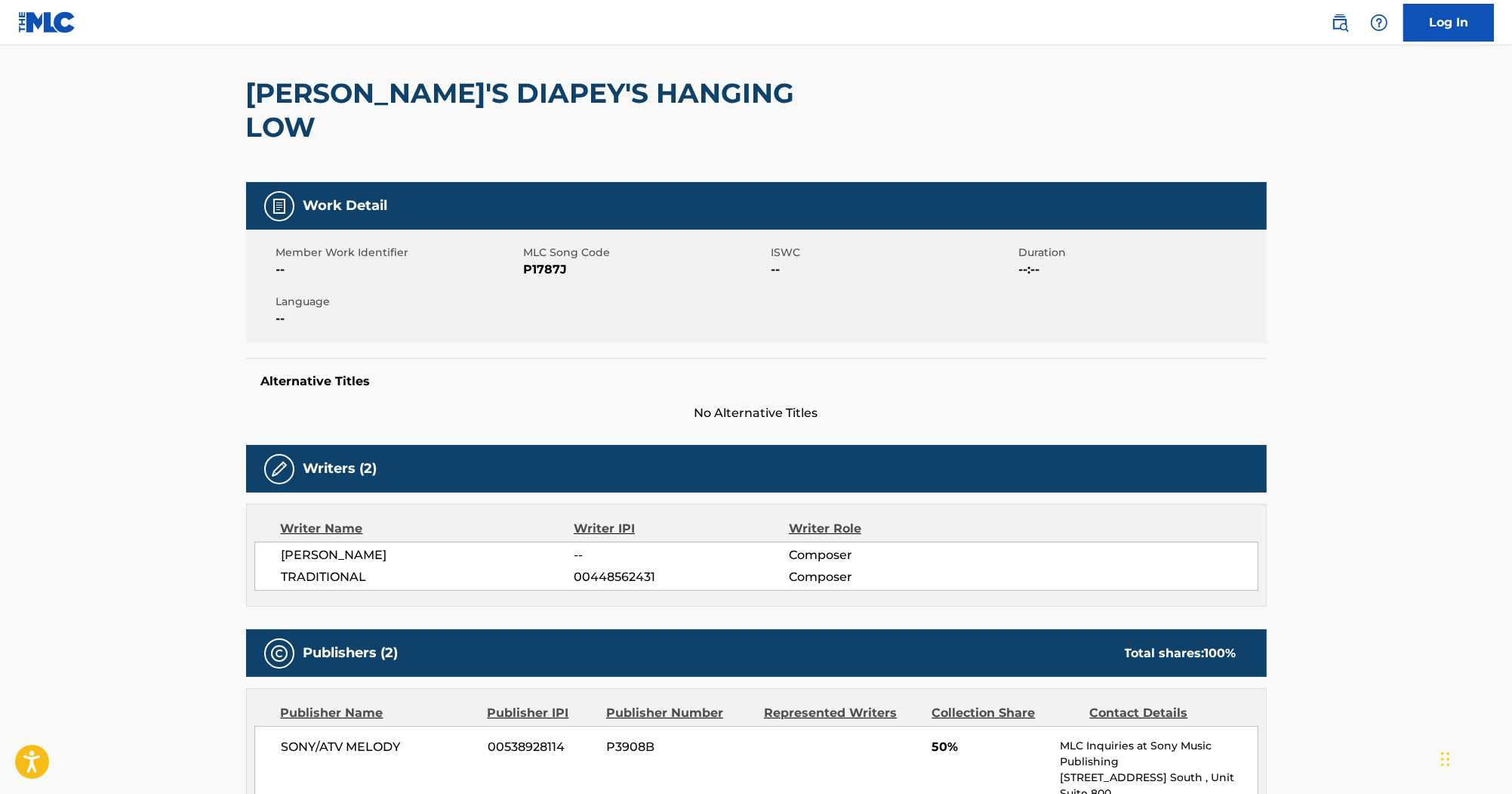
click at [537, 261] on span "P1787J" at bounding box center [646, 270] width 244 height 18
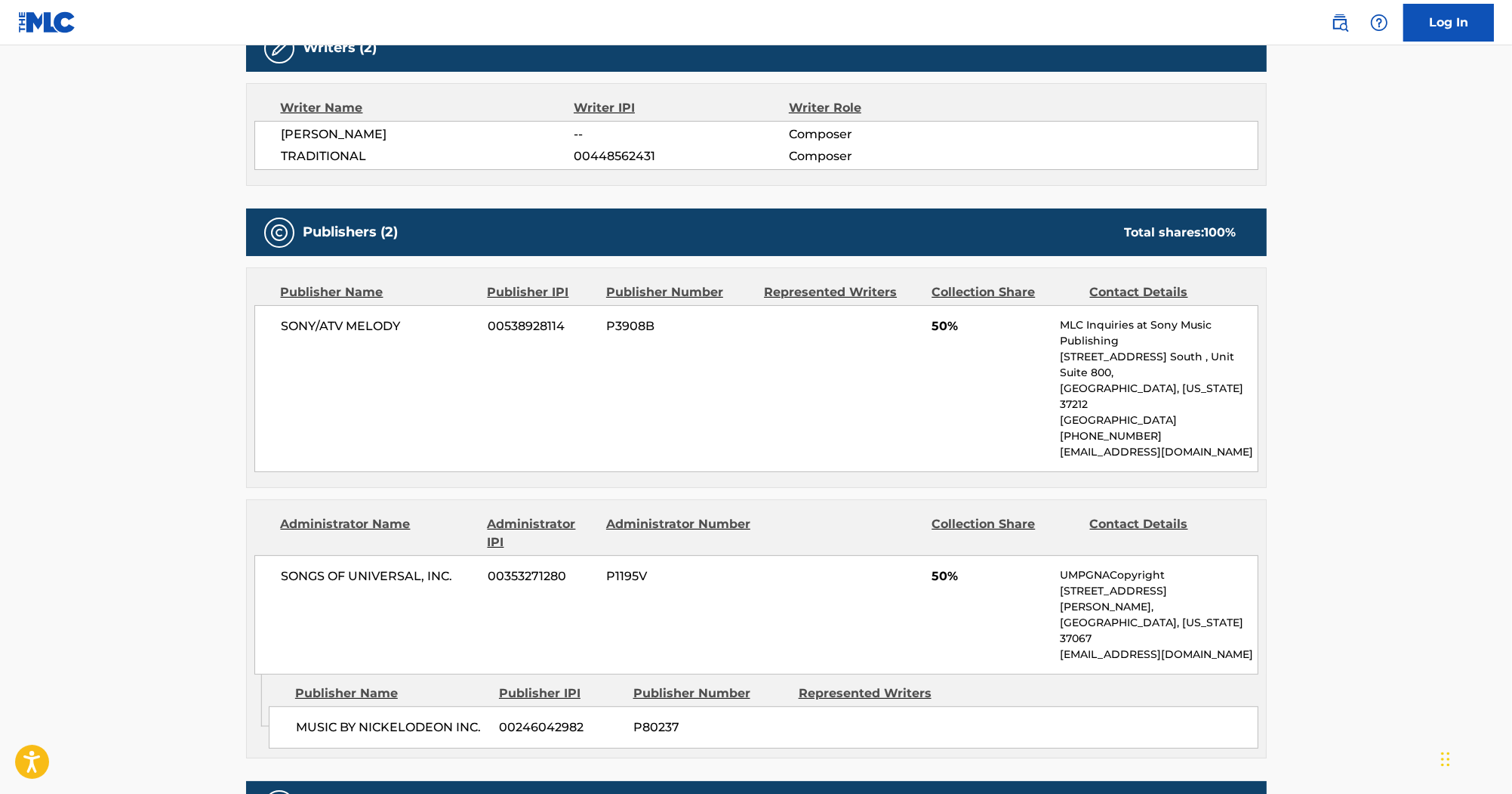
scroll to position [544, 0]
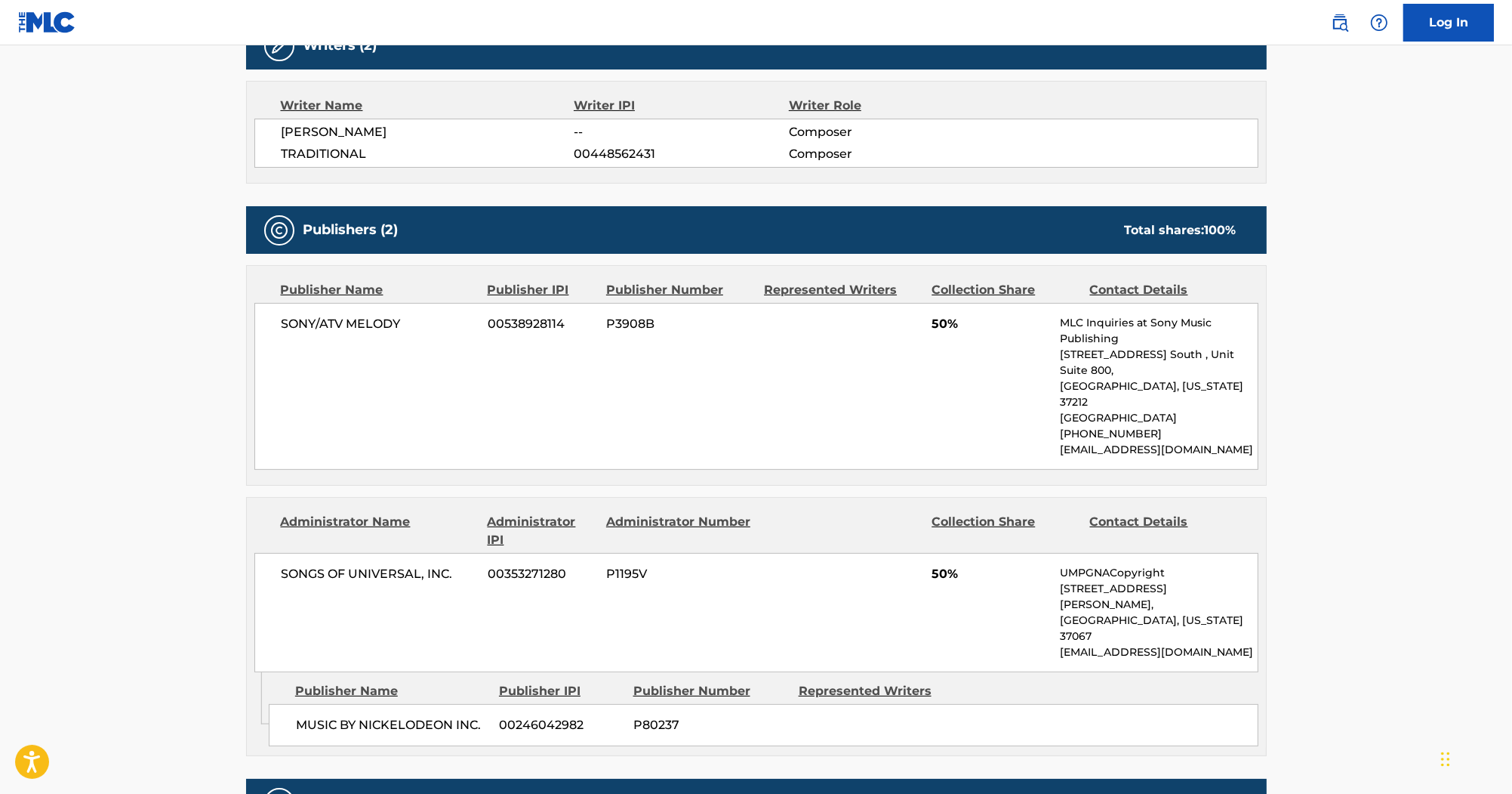
click at [232, 161] on div "< Back to public search results Copy work link [PERSON_NAME]'S DIAPEY'S HANGING…" at bounding box center [756, 232] width 1057 height 1386
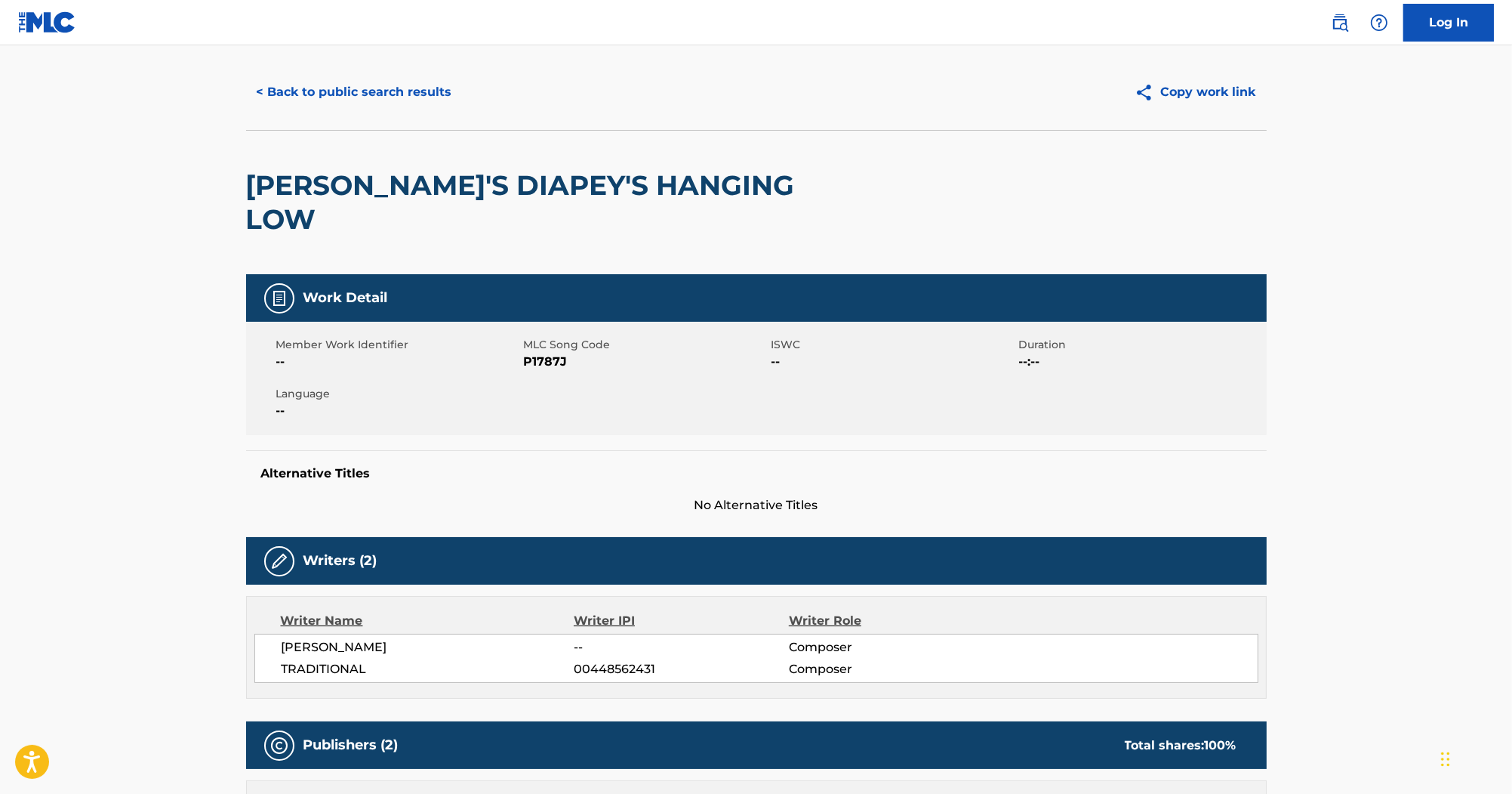
scroll to position [0, 0]
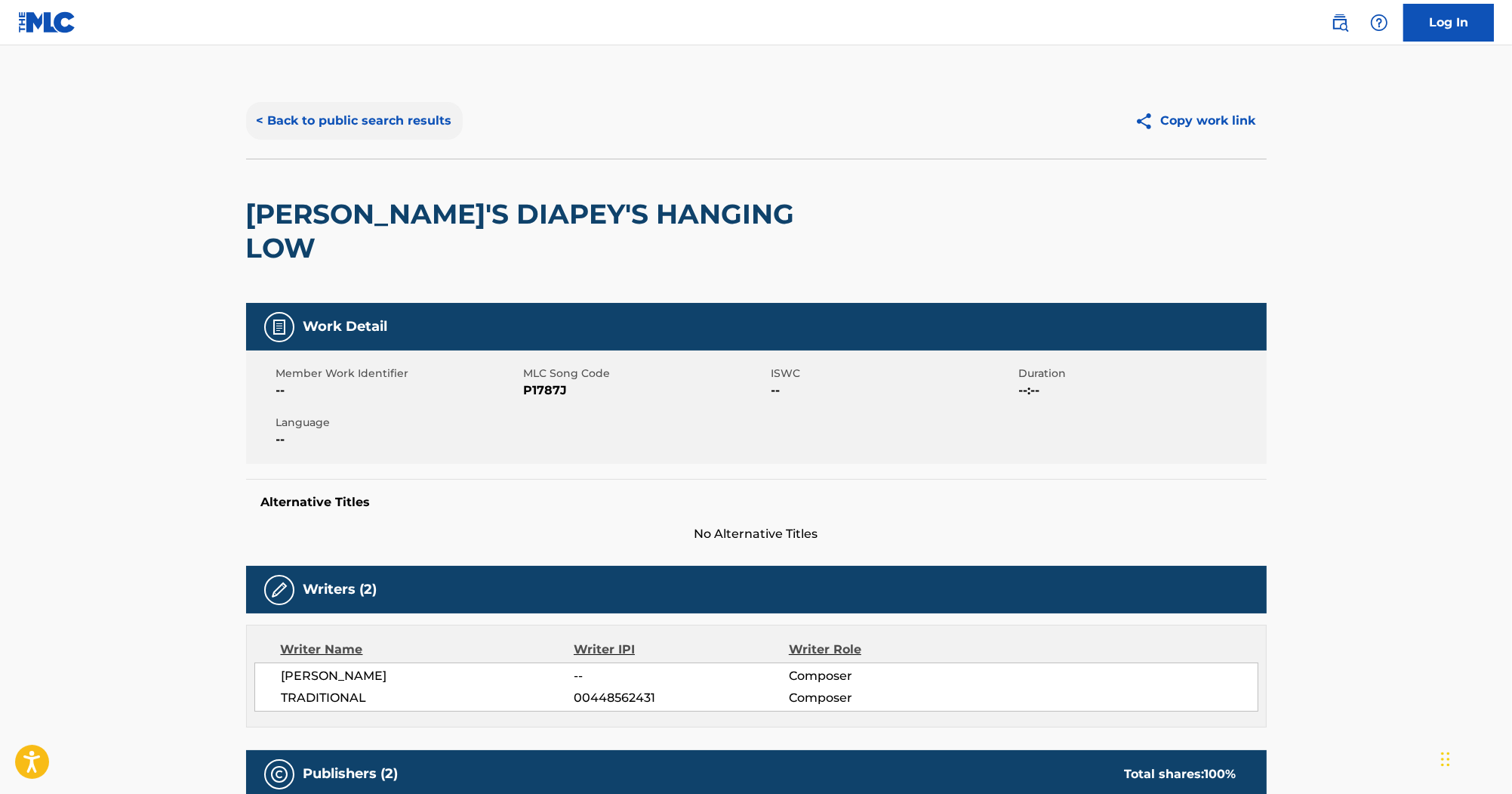
click at [431, 129] on button "< Back to public search results" at bounding box center [354, 121] width 216 height 38
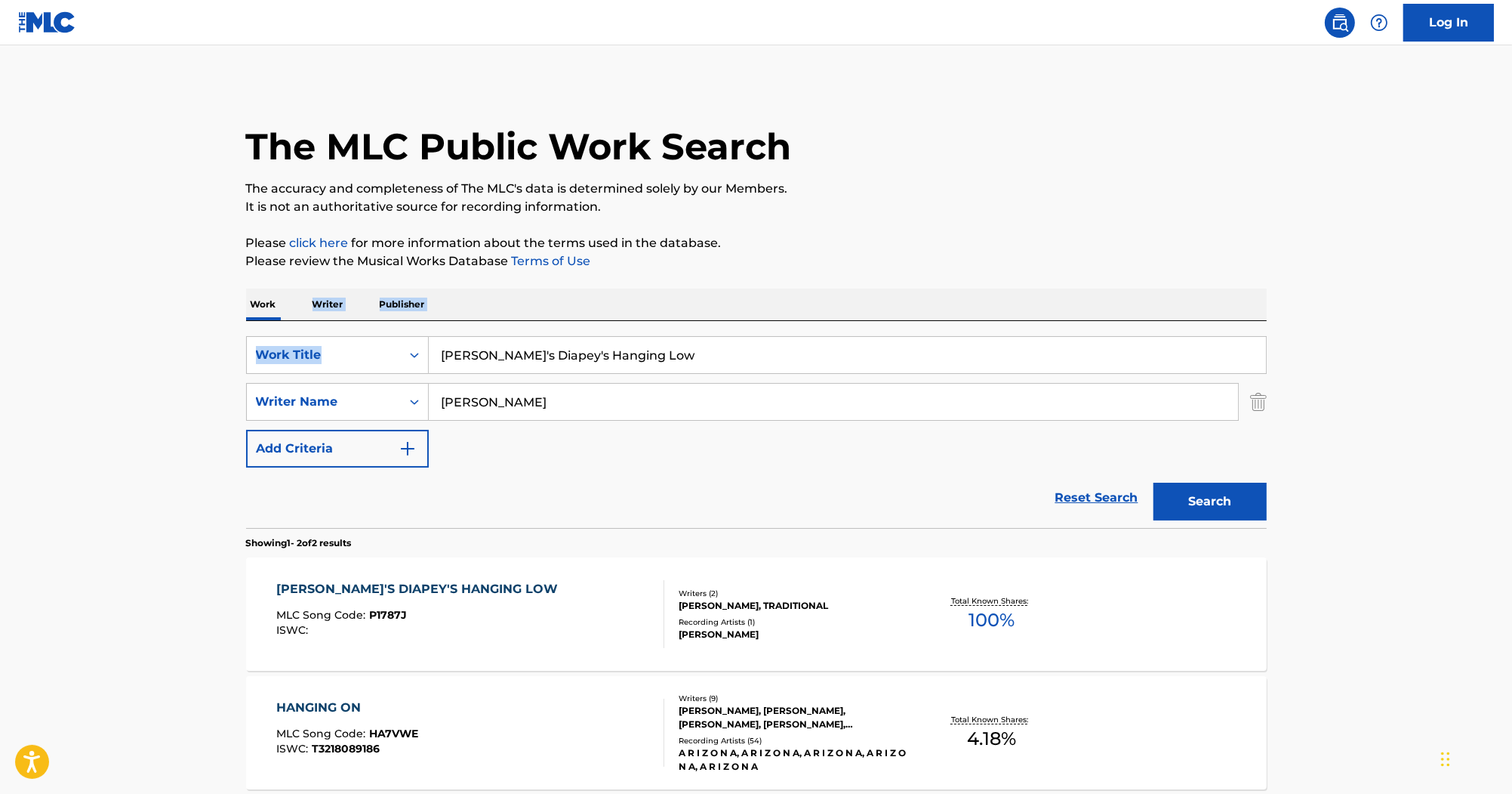
drag, startPoint x: 742, startPoint y: 337, endPoint x: 202, endPoint y: 276, distance: 543.4
click at [202, 276] on main "The MLC Public Work Search The accuracy and completeness of The MLC's data is d…" at bounding box center [756, 457] width 1512 height 823
drag, startPoint x: 507, startPoint y: 333, endPoint x: 247, endPoint y: 308, distance: 261.2
click at [242, 308] on div "The MLC Public Work Search The accuracy and completeness of The MLC's data is d…" at bounding box center [756, 471] width 1057 height 777
paste input "It's A Jungle Out Here"
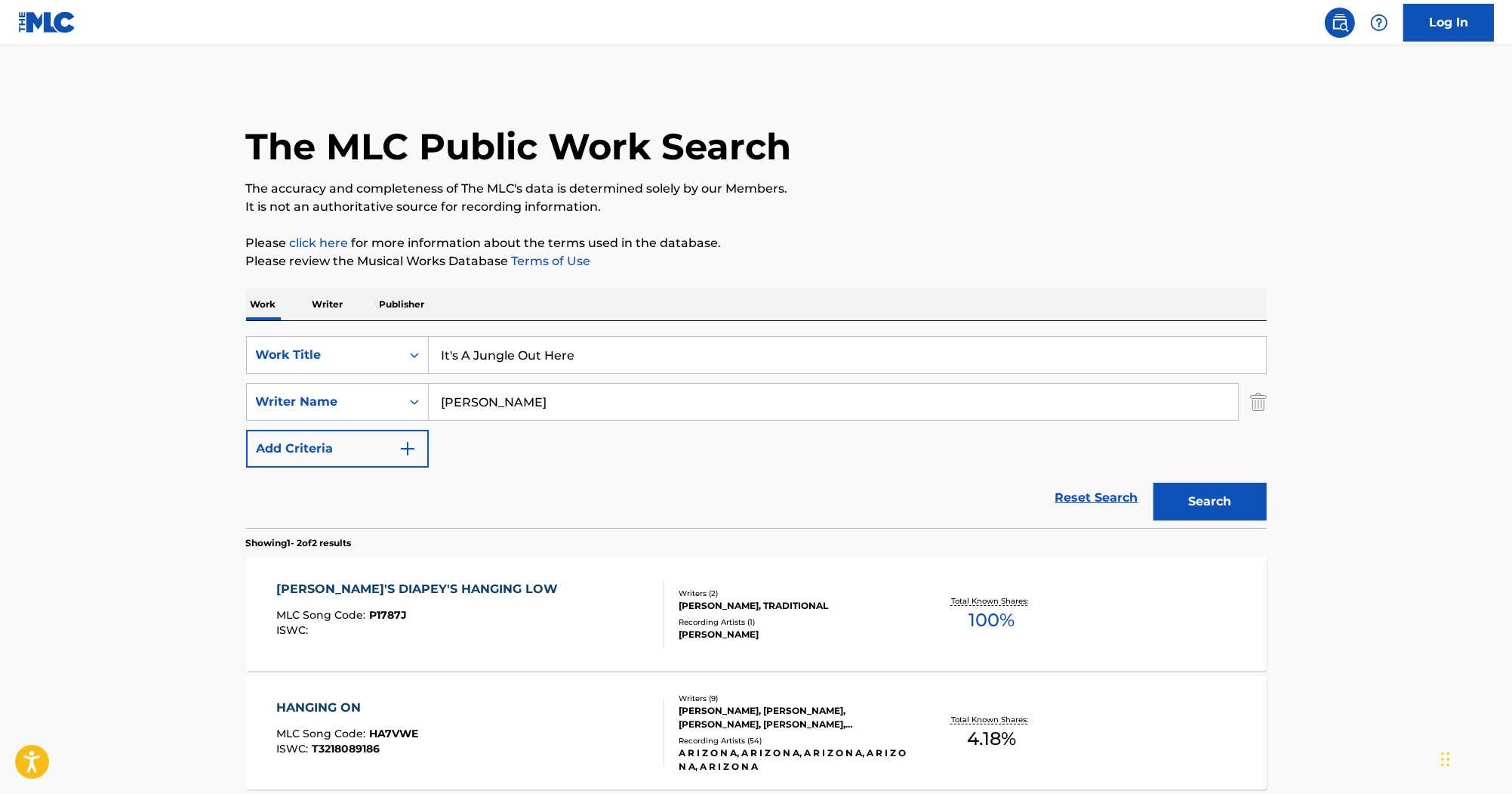
type input "It's A Jungle Out Here"
drag, startPoint x: 494, startPoint y: 390, endPoint x: 260, endPoint y: 380, distance: 234.2
click at [261, 380] on div "SearchWithCriteria285e077c-3787-4c63-ad22-6124c07ceff0 Work Title It's A Jungle…" at bounding box center [756, 402] width 1021 height 131
click at [1154, 482] on button "Search" at bounding box center [1210, 501] width 113 height 38
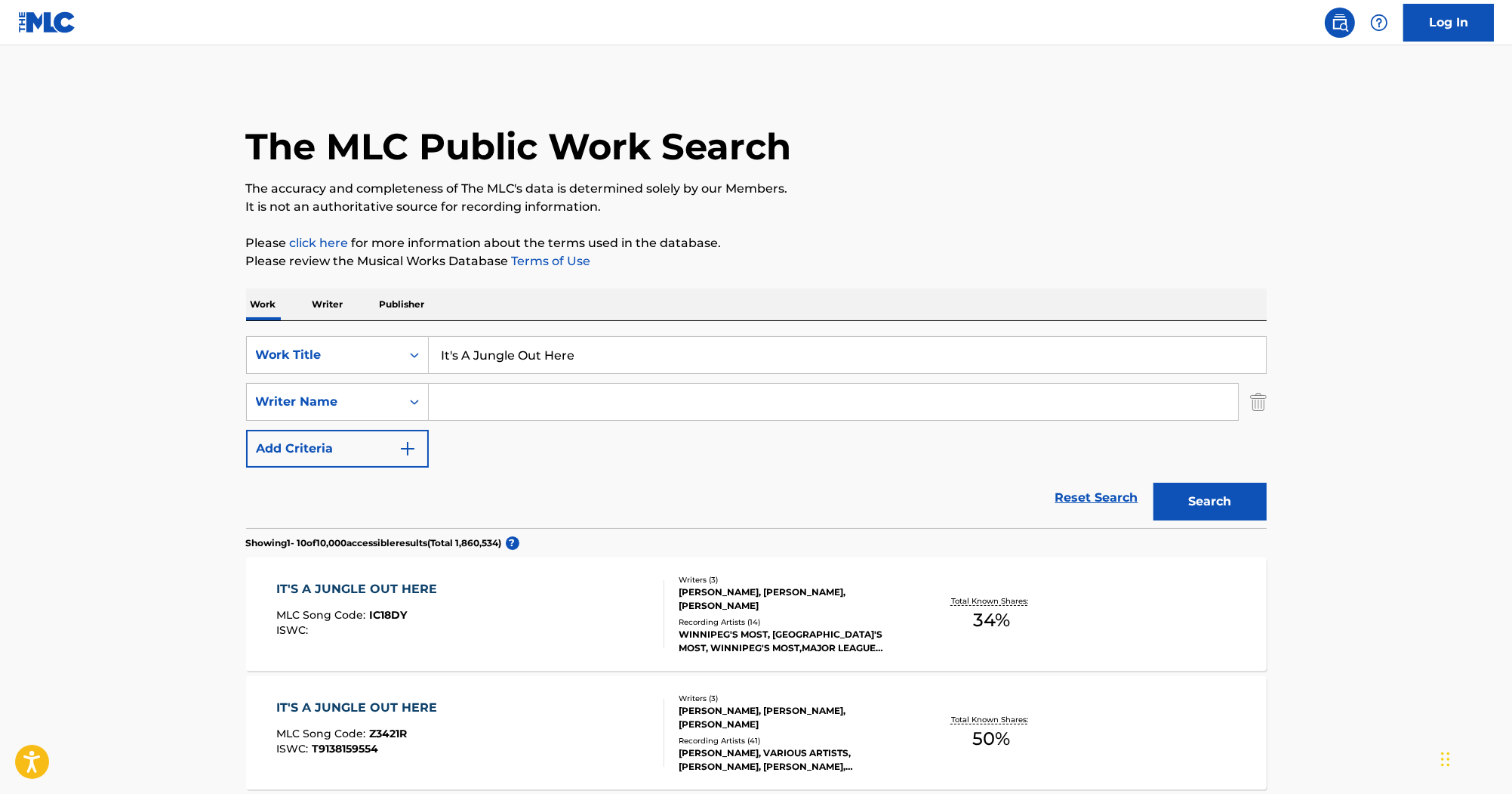
drag, startPoint x: 609, startPoint y: 354, endPoint x: 364, endPoint y: 314, distance: 248.2
paste input "Come With M"
type input "Come With Me"
click at [540, 402] on input "Search Form" at bounding box center [833, 402] width 810 height 37
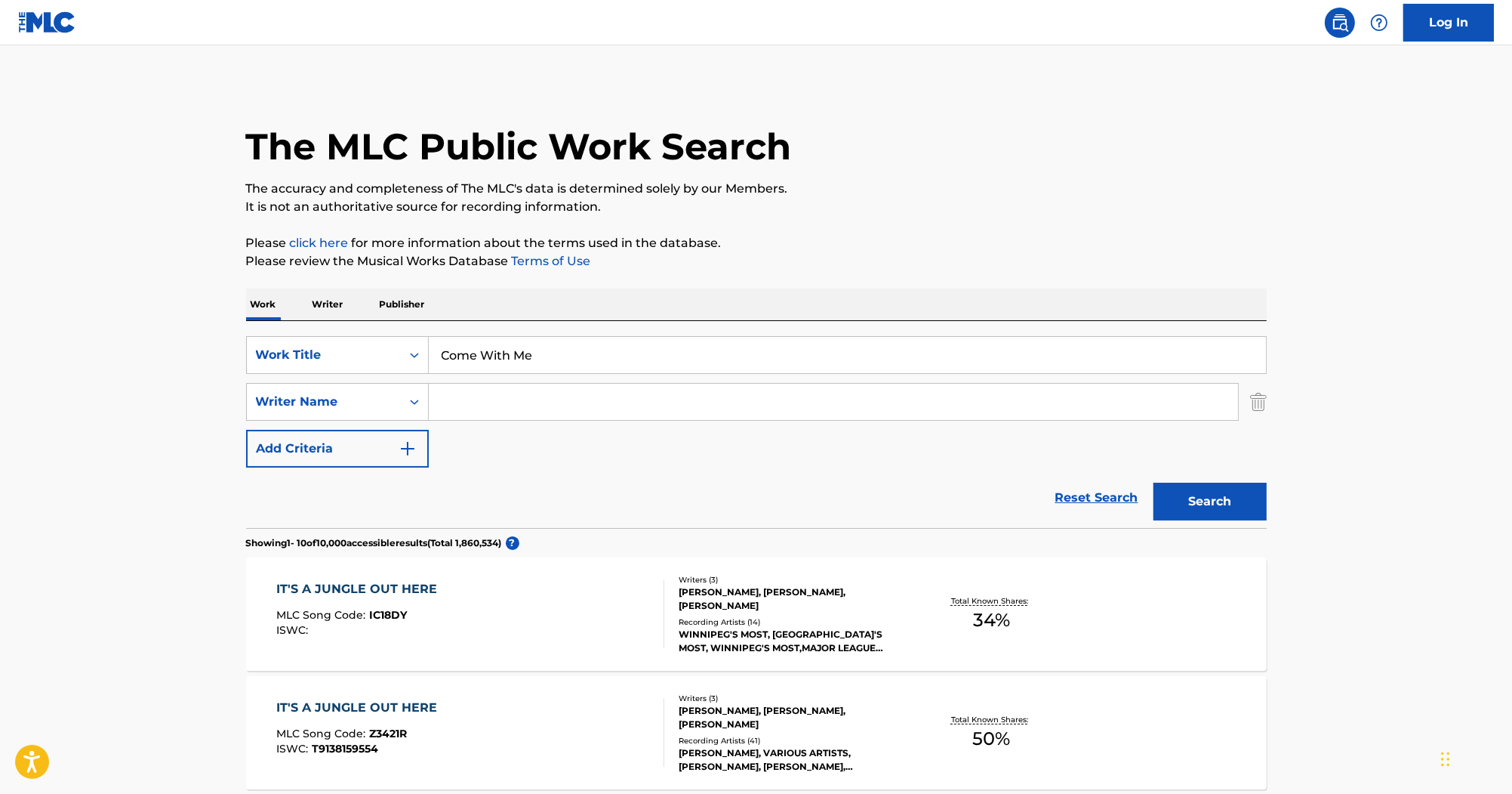
paste input "[PERSON_NAME]"
type input "[PERSON_NAME]"
click at [1199, 492] on button "Search" at bounding box center [1210, 501] width 113 height 38
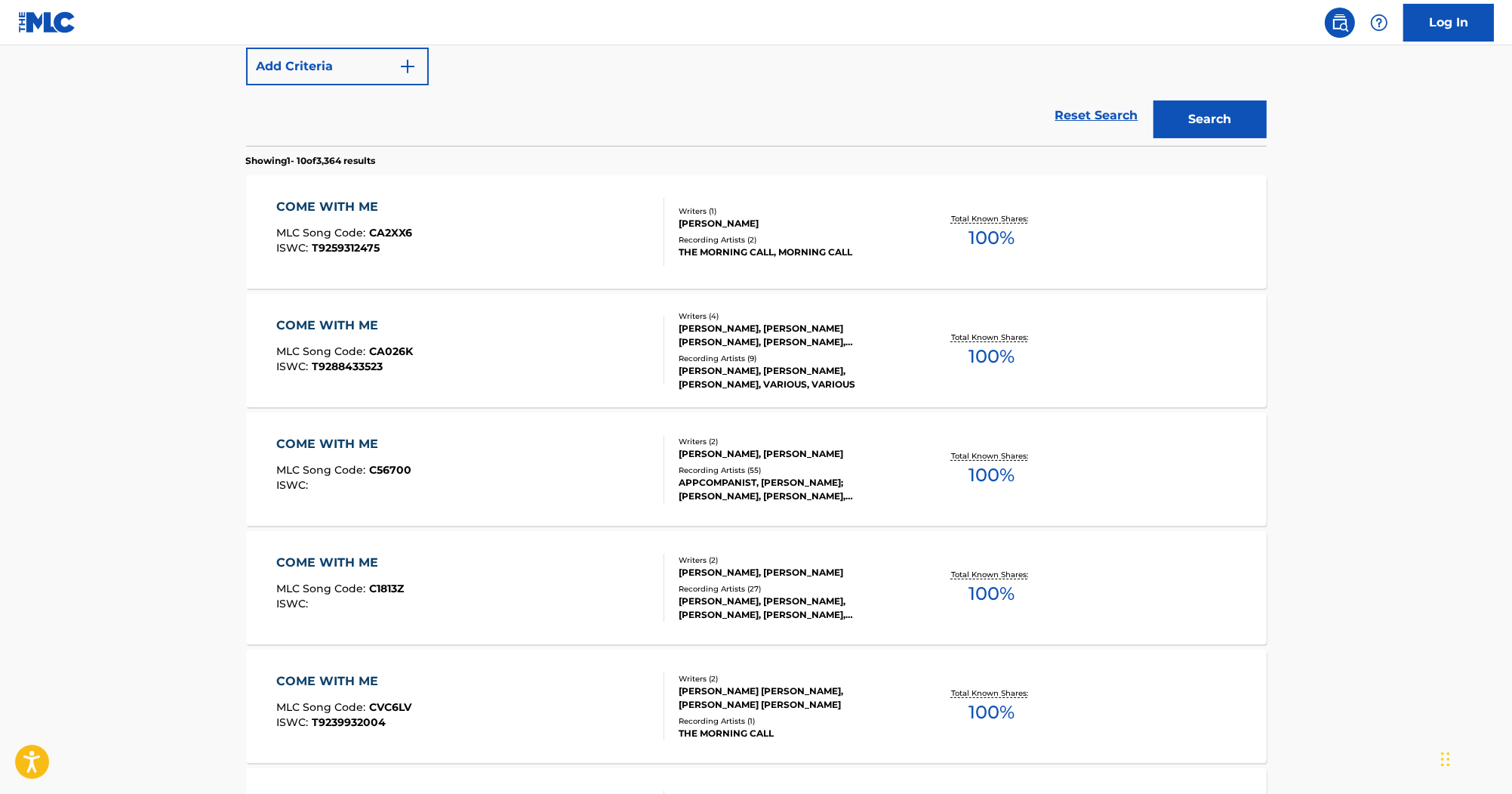
scroll to position [423, 0]
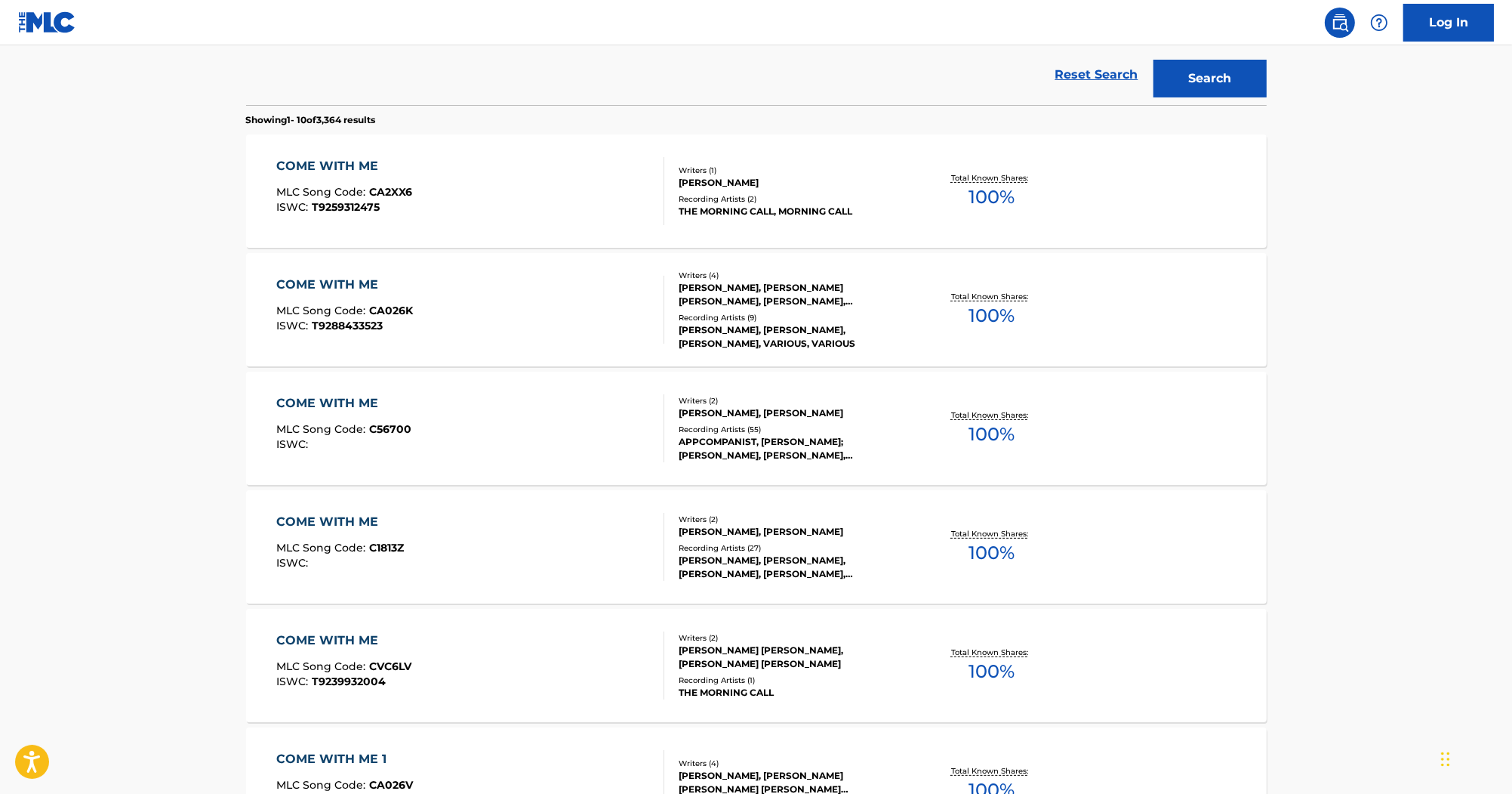
click at [351, 520] on div "COME WITH ME" at bounding box center [339, 522] width 128 height 18
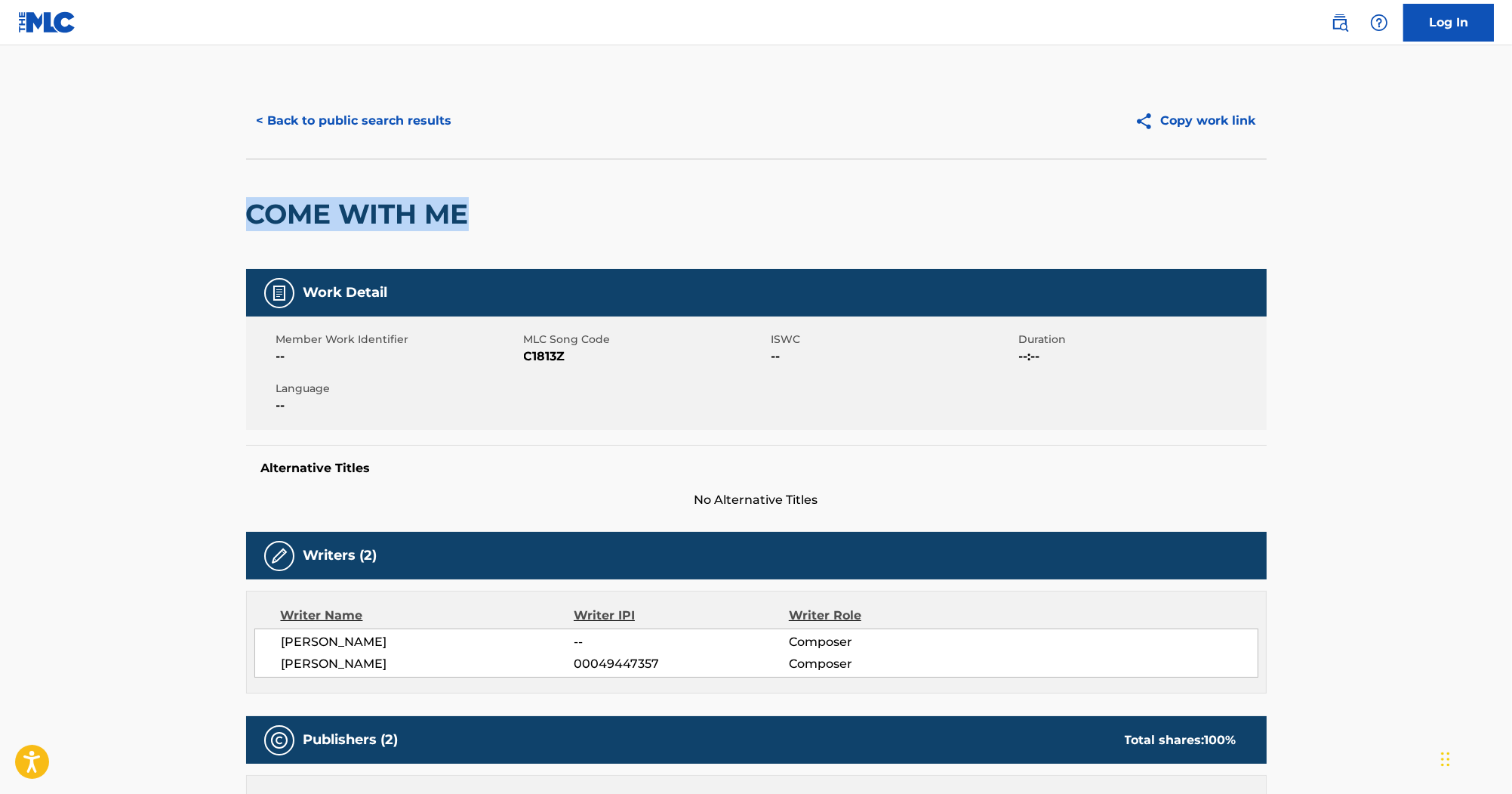
drag, startPoint x: 467, startPoint y: 226, endPoint x: 251, endPoint y: 216, distance: 216.2
click at [251, 216] on h2 "COME WITH ME" at bounding box center [361, 214] width 230 height 34
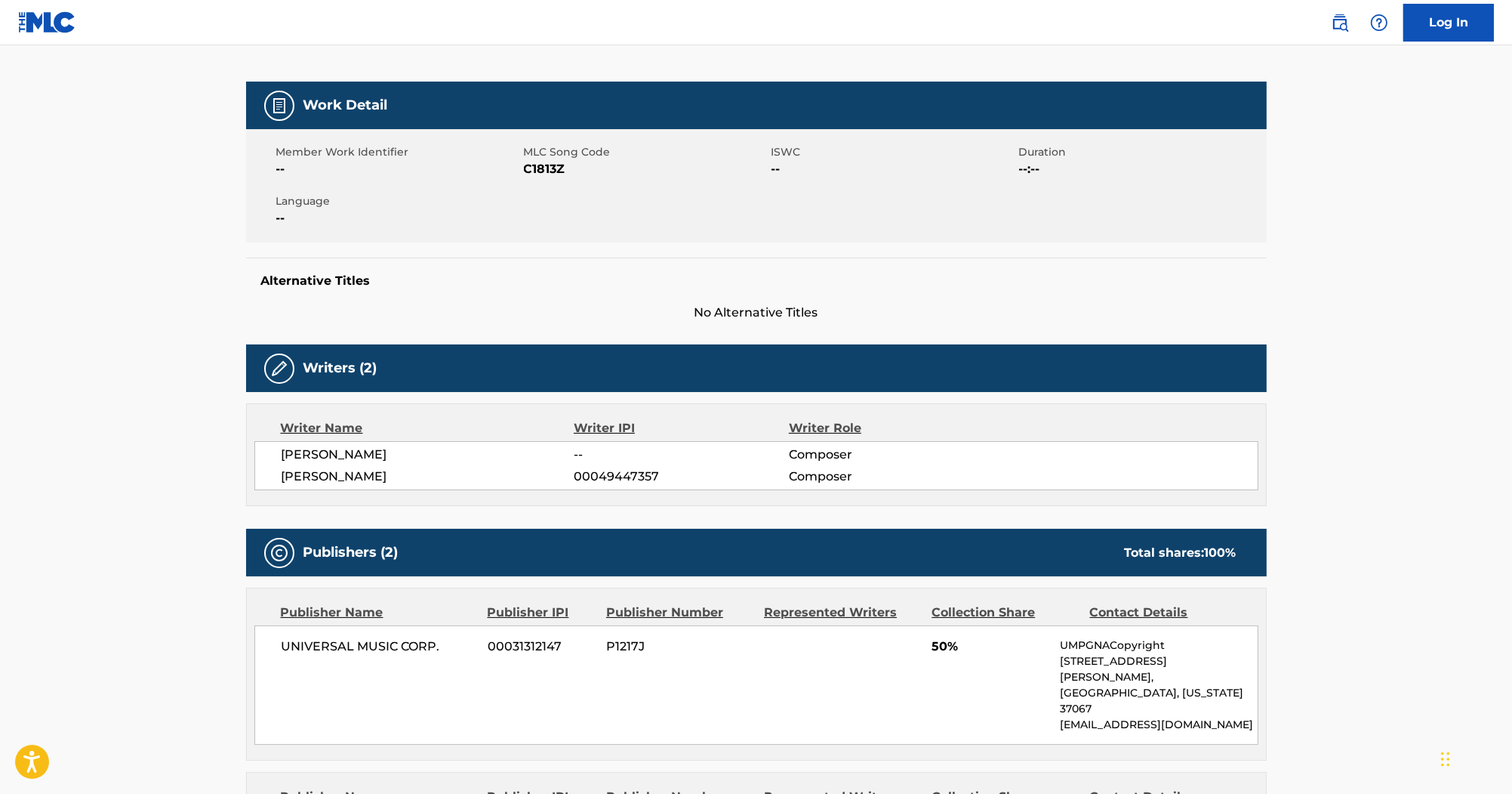
scroll to position [241, 0]
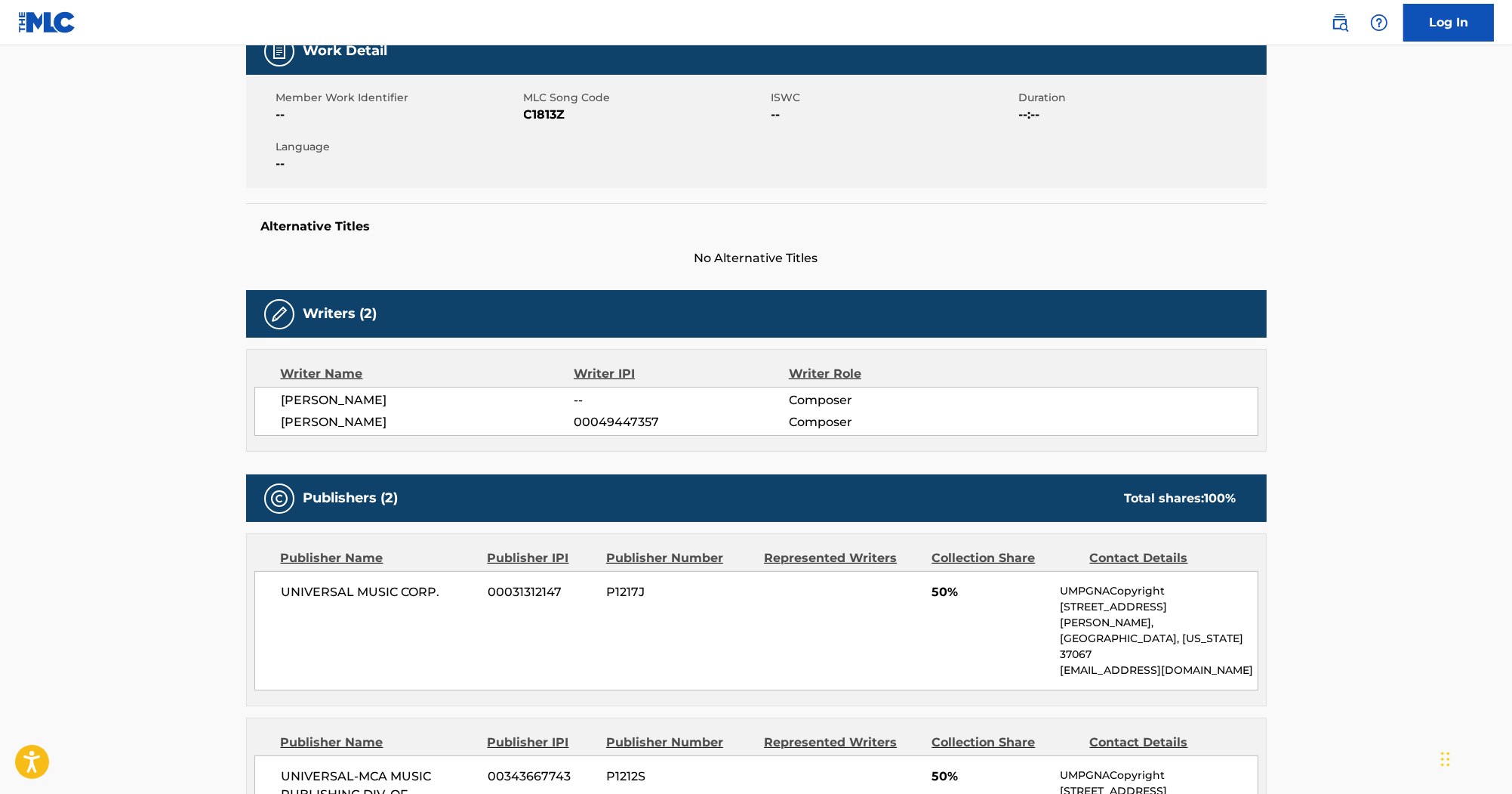
click at [420, 374] on div "Writer Name" at bounding box center [428, 374] width 294 height 18
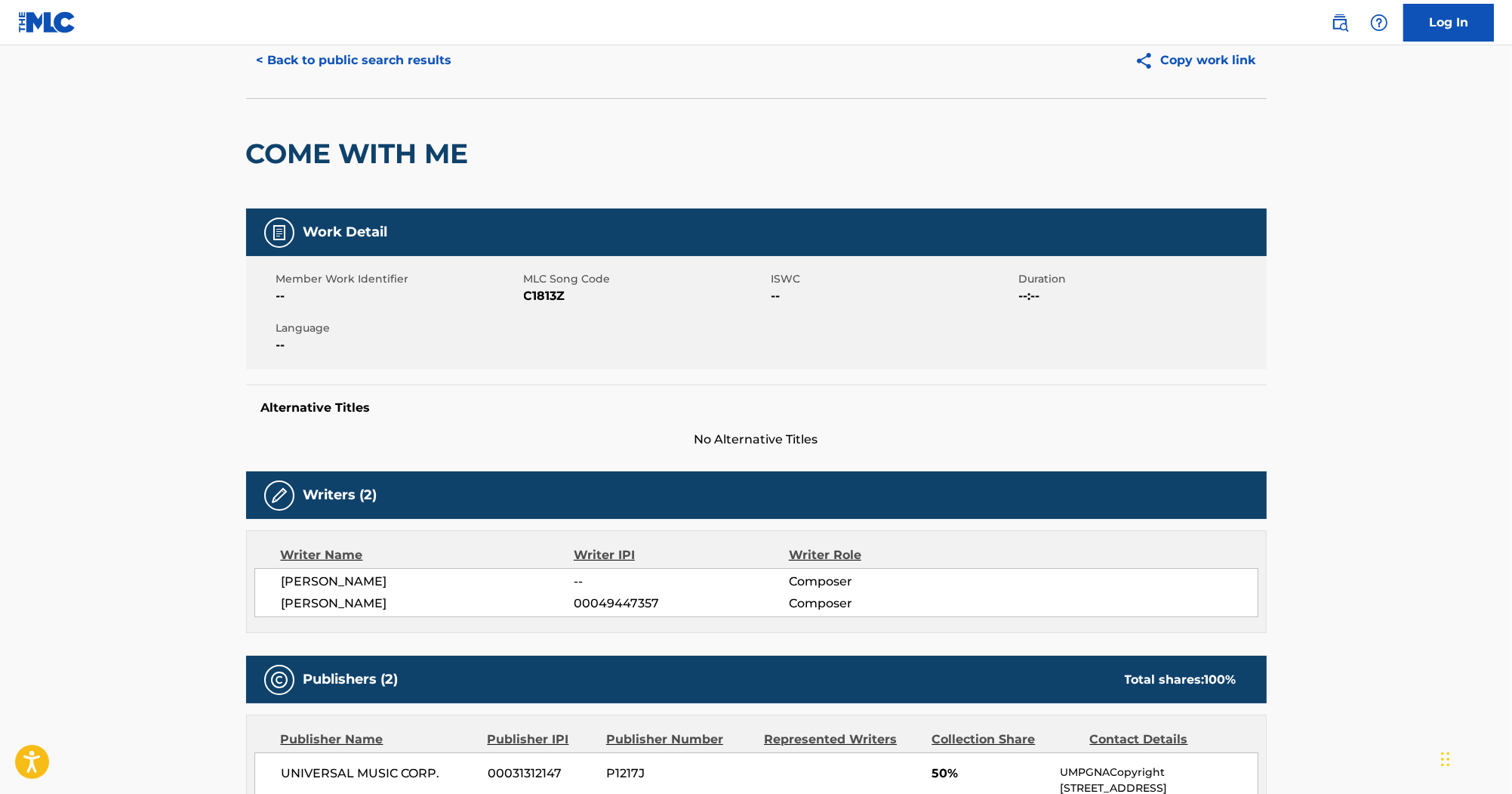
scroll to position [61, 0]
click at [558, 302] on span "C1813Z" at bounding box center [646, 296] width 244 height 18
click at [423, 69] on button "< Back to public search results" at bounding box center [354, 61] width 216 height 38
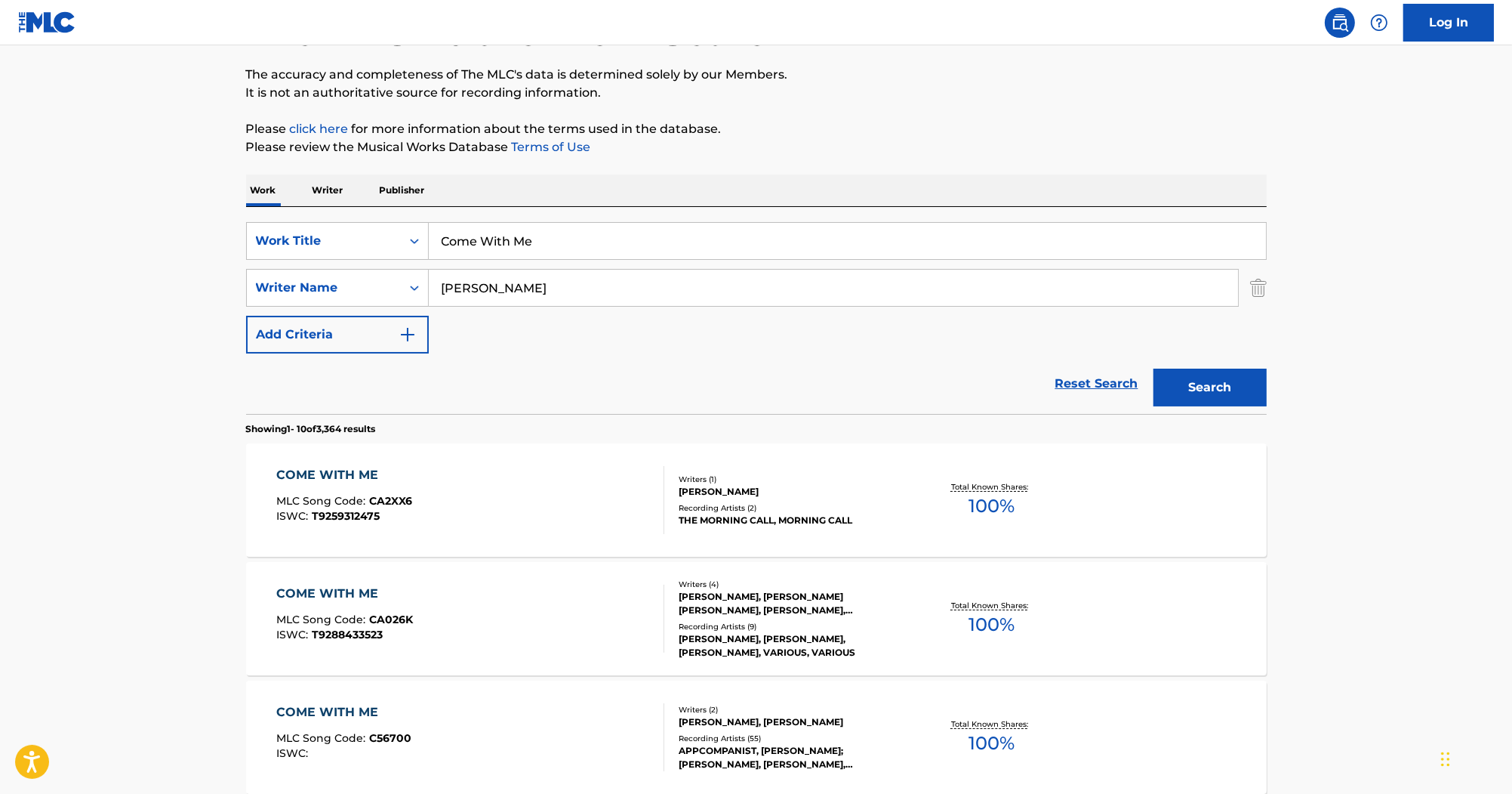
scroll to position [85, 0]
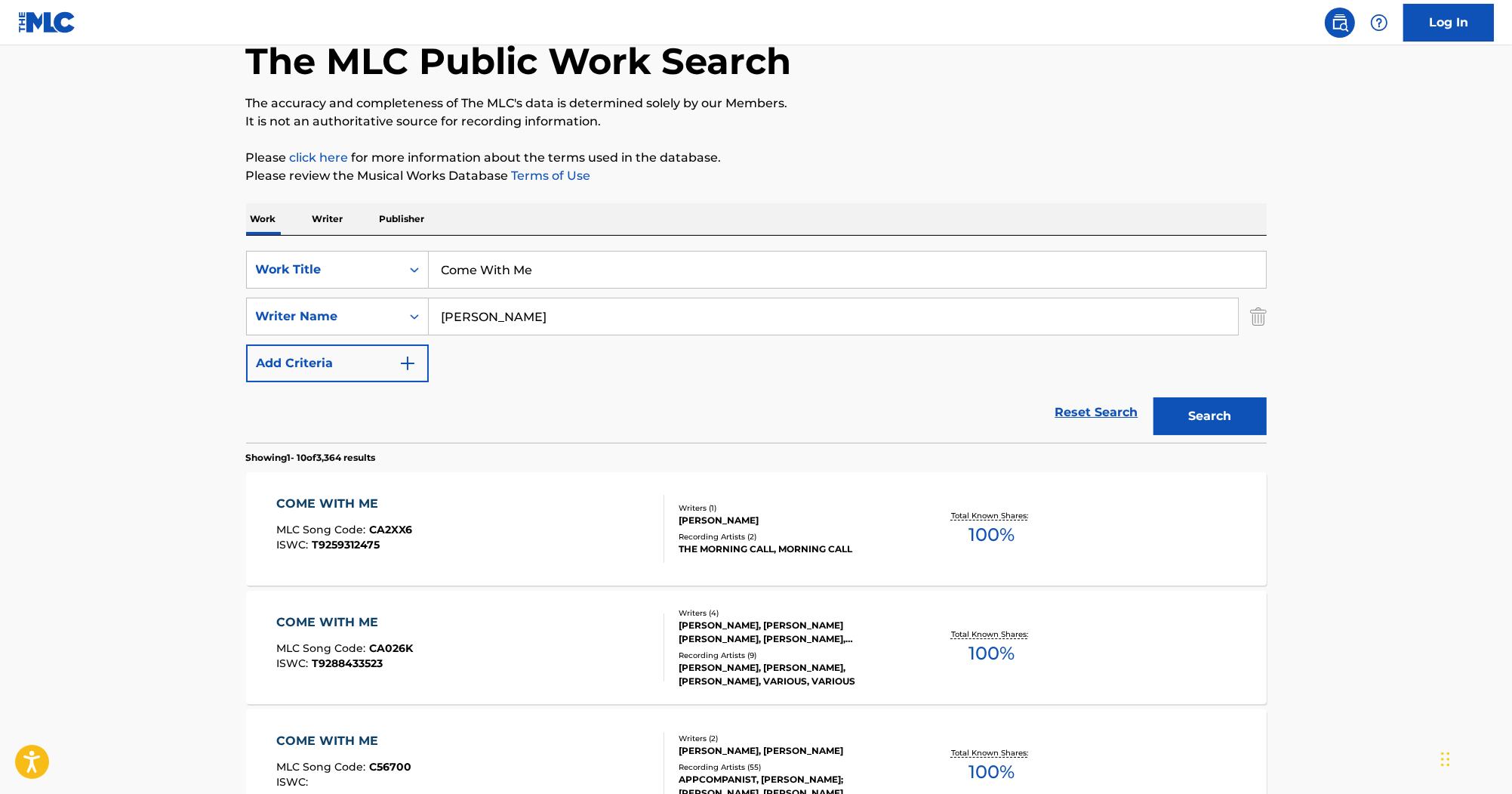
drag, startPoint x: 509, startPoint y: 254, endPoint x: 405, endPoint y: 142, distance: 152.8
paste input "Together Forever"
type input "Together Forever"
drag, startPoint x: 515, startPoint y: 302, endPoint x: 354, endPoint y: 293, distance: 161.3
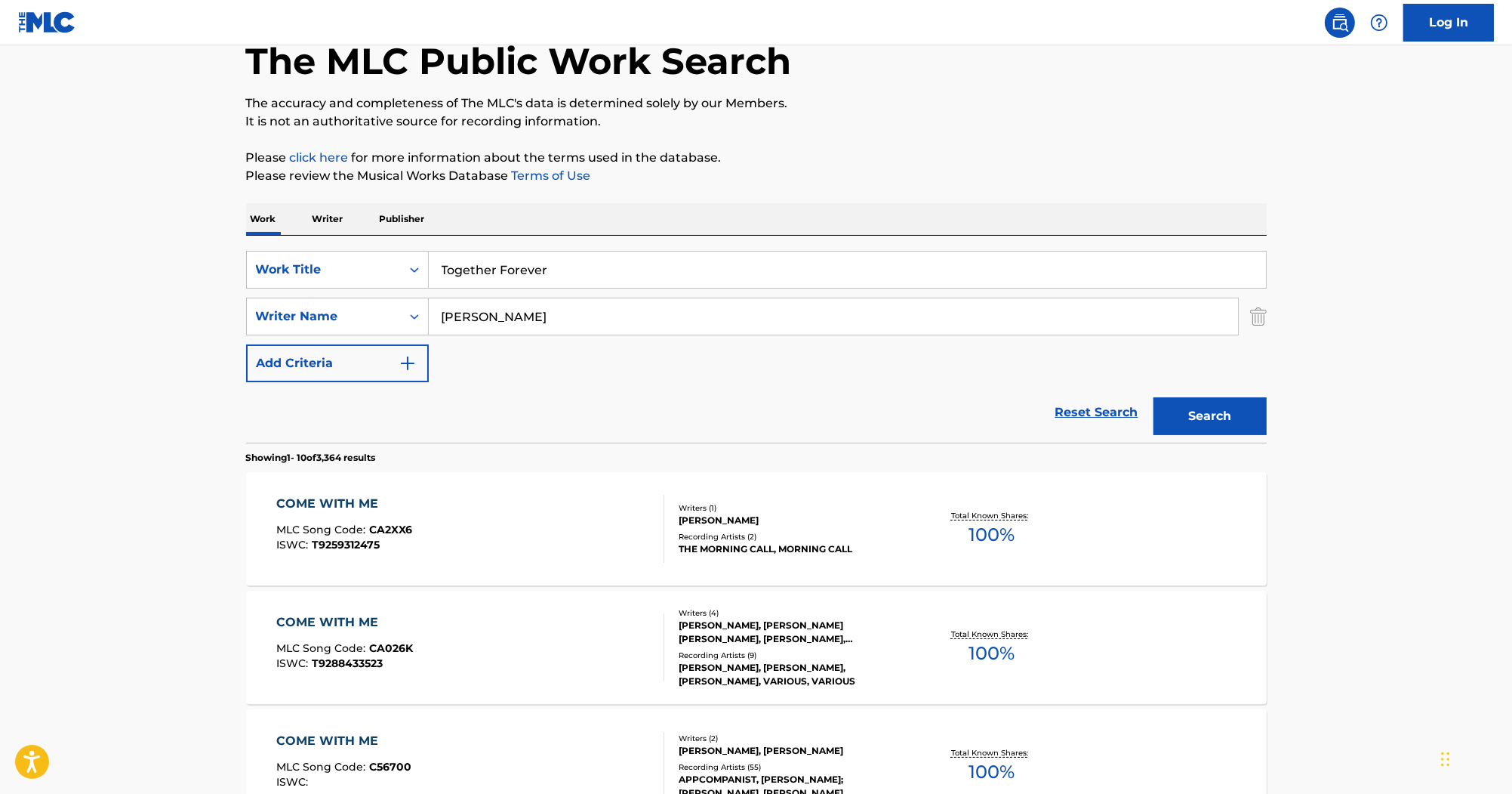
click at [355, 293] on div "SearchWithCriteria285e077c-3787-4c63-ad22-6124c07ceff0 Work Title Together Fore…" at bounding box center [756, 317] width 1021 height 131
paste input "[PERSON_NAME]"
type input "[PERSON_NAME]"
click at [1201, 399] on button "Search" at bounding box center [1210, 416] width 113 height 38
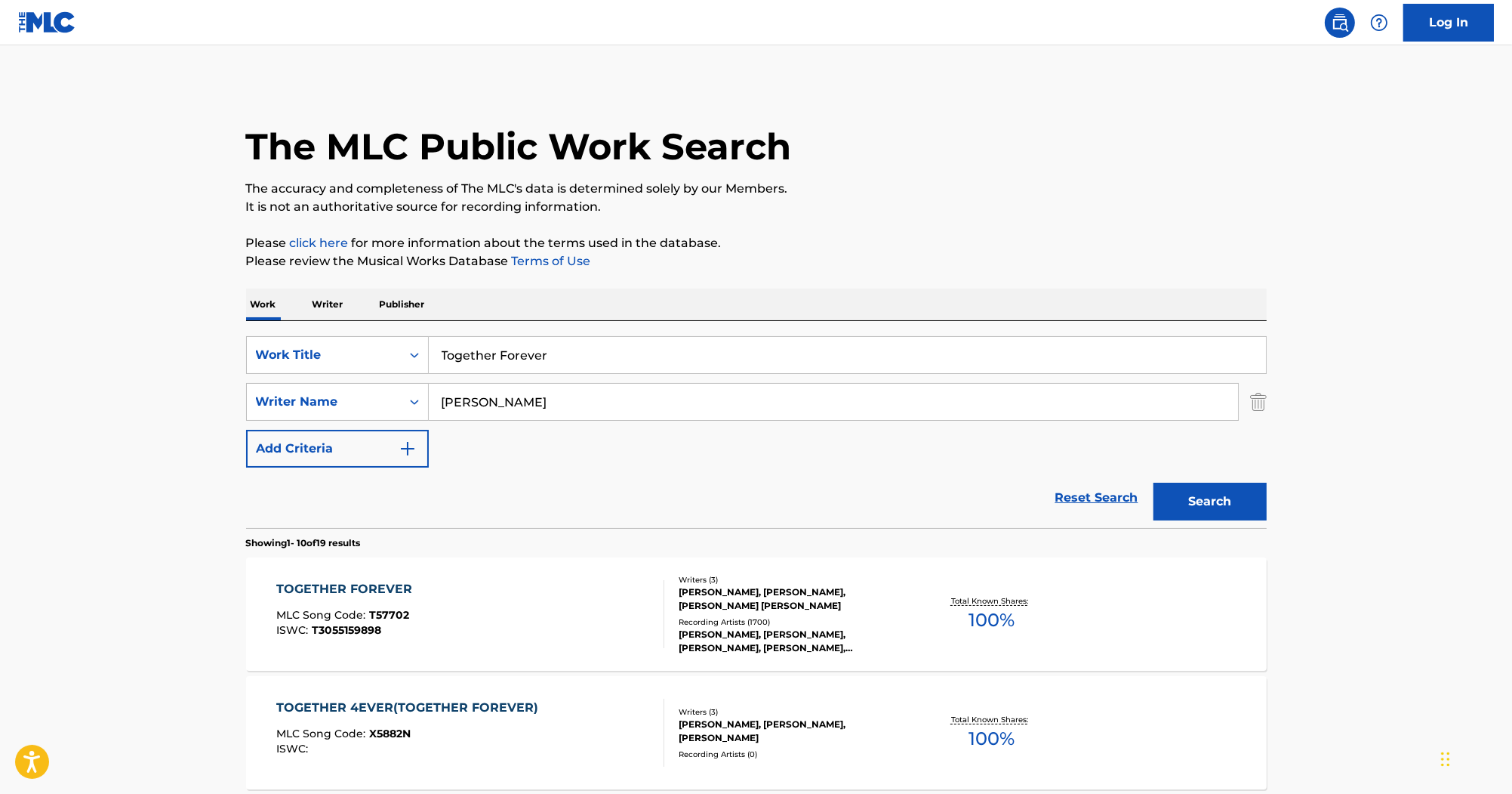
click at [369, 580] on div "TOGETHER FOREVER" at bounding box center [347, 589] width 144 height 18
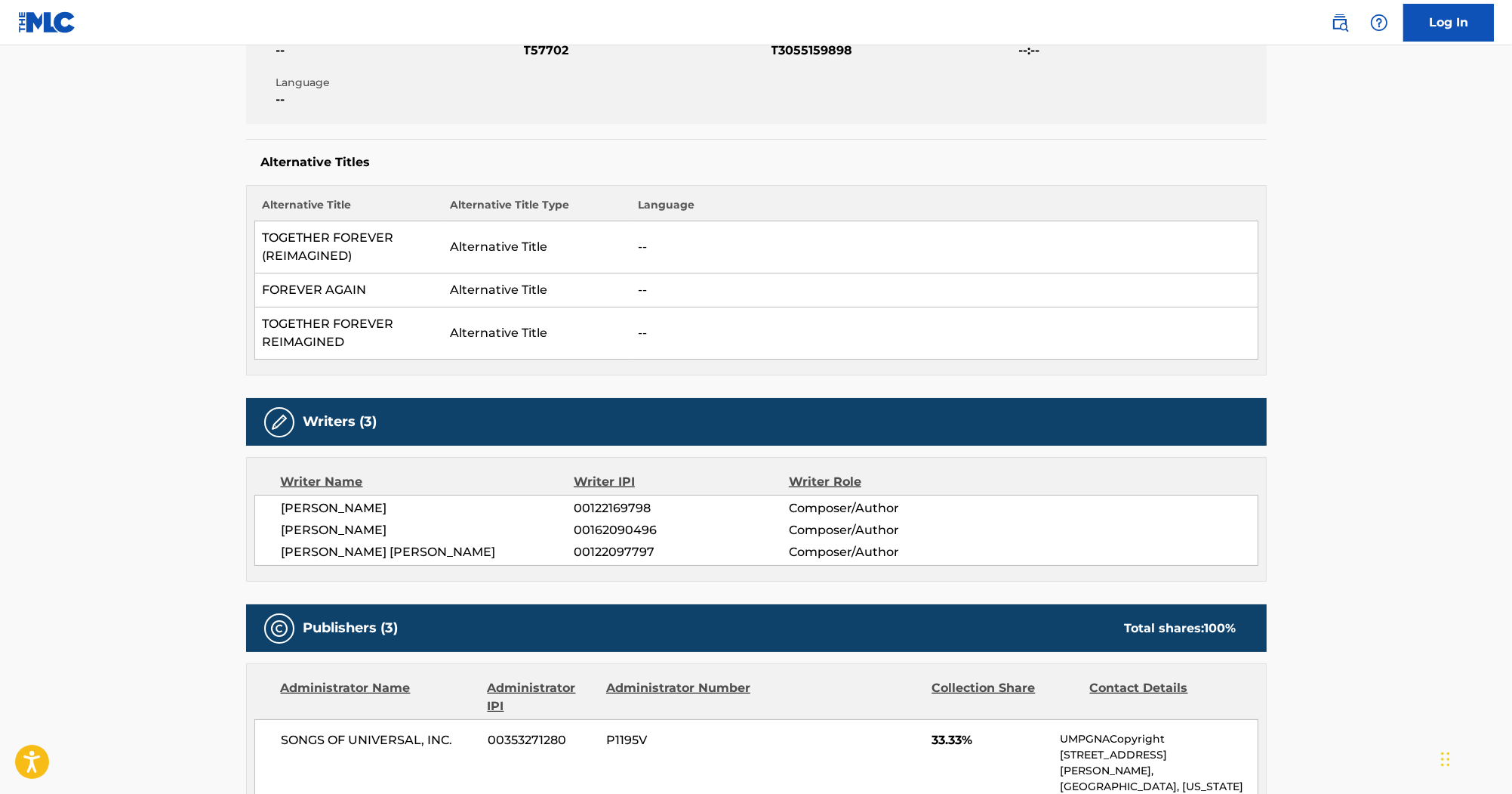
scroll to position [121, 0]
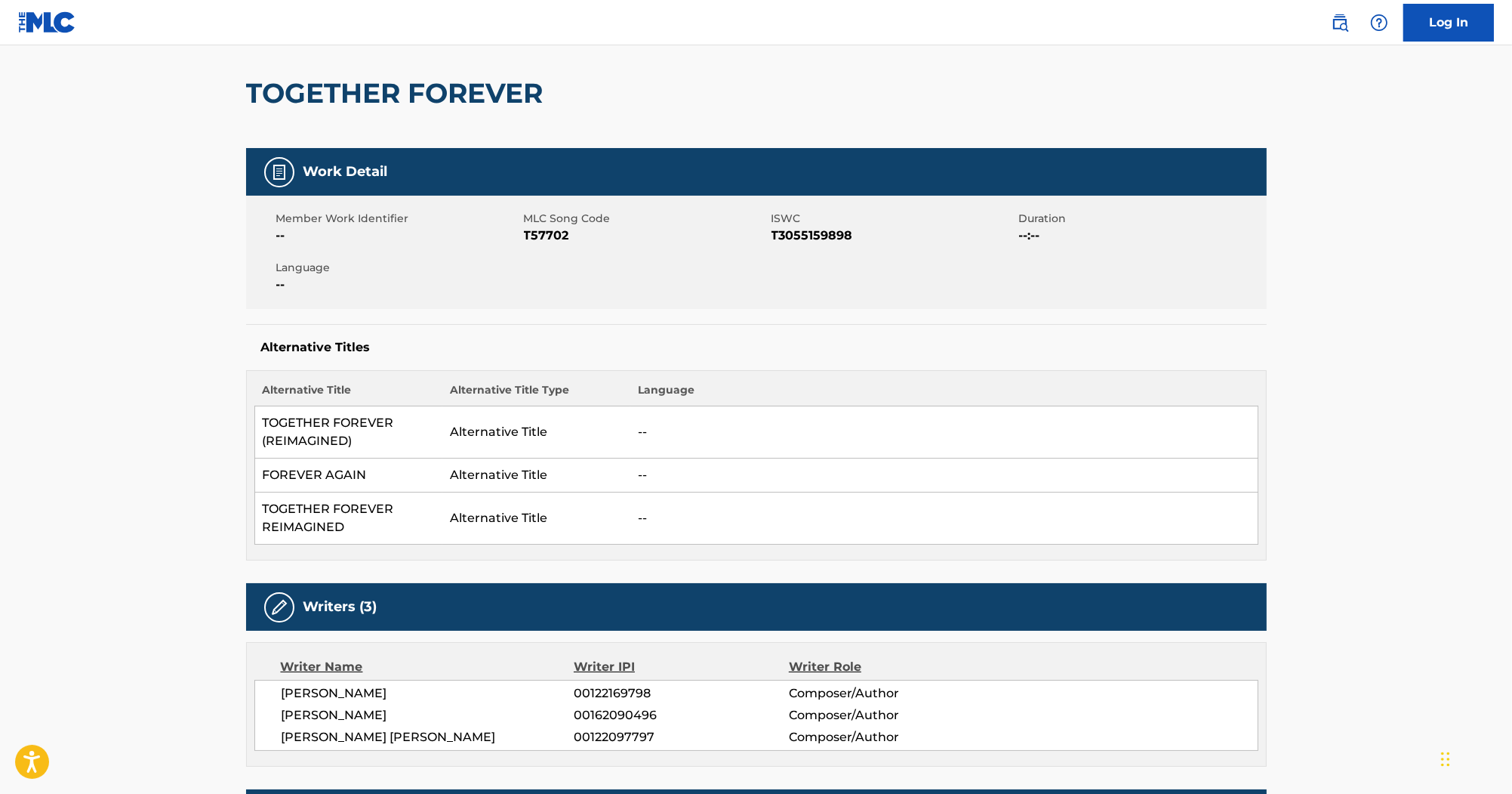
click at [547, 235] on span "T57702" at bounding box center [646, 235] width 244 height 18
click at [830, 242] on span "T3055159898" at bounding box center [894, 235] width 244 height 18
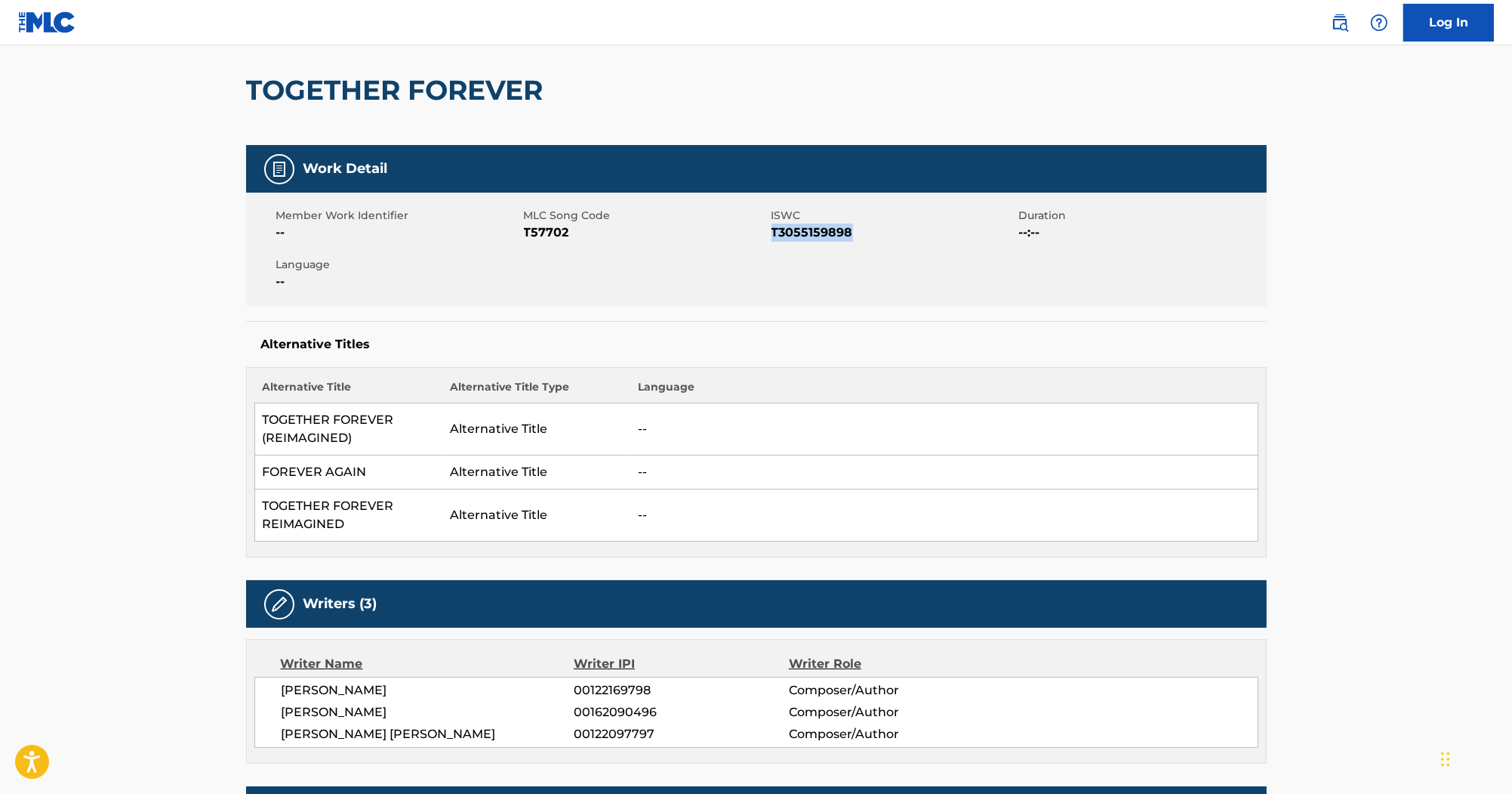
scroll to position [0, 0]
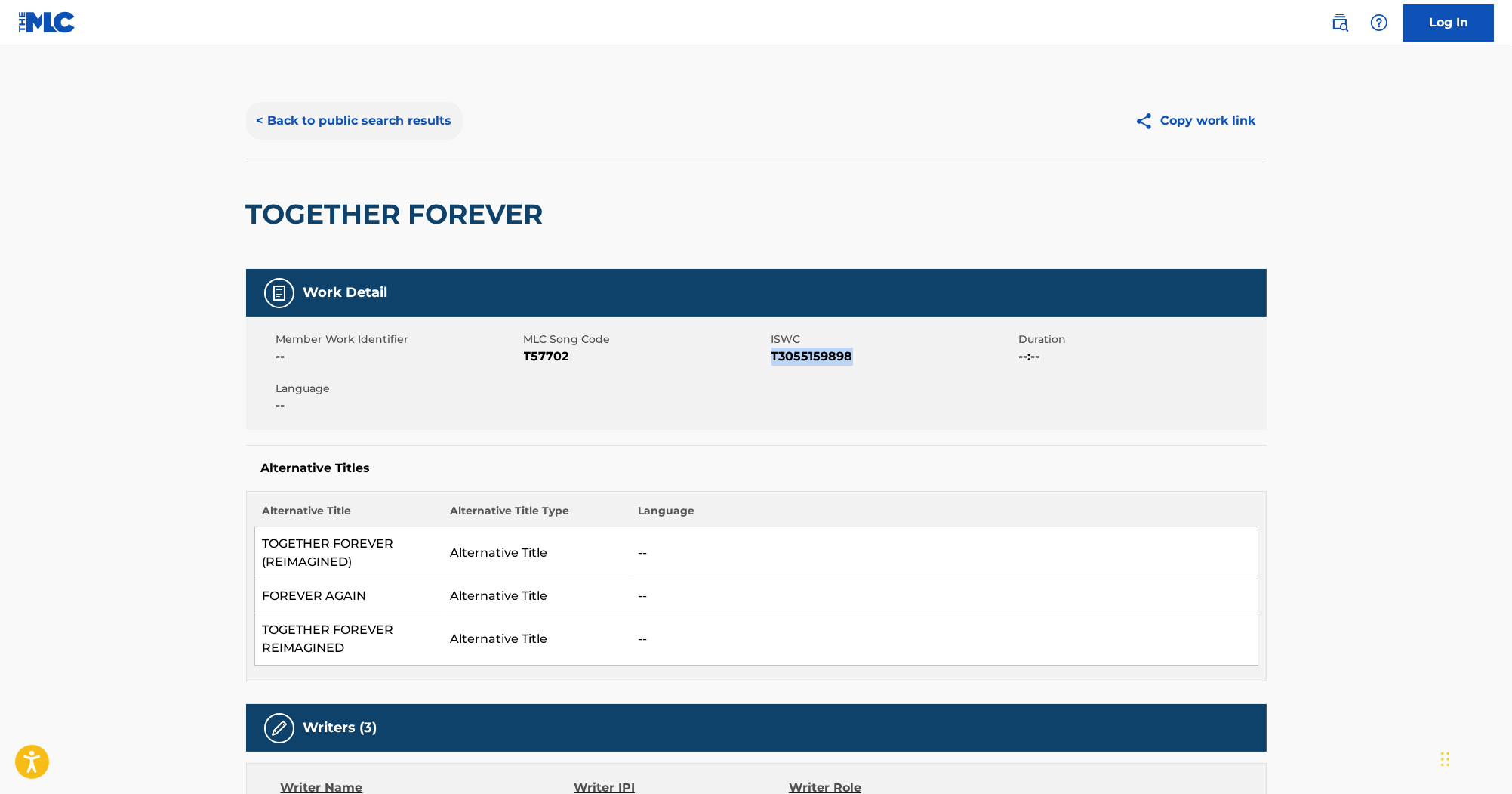
click at [368, 112] on button "< Back to public search results" at bounding box center [354, 121] width 216 height 38
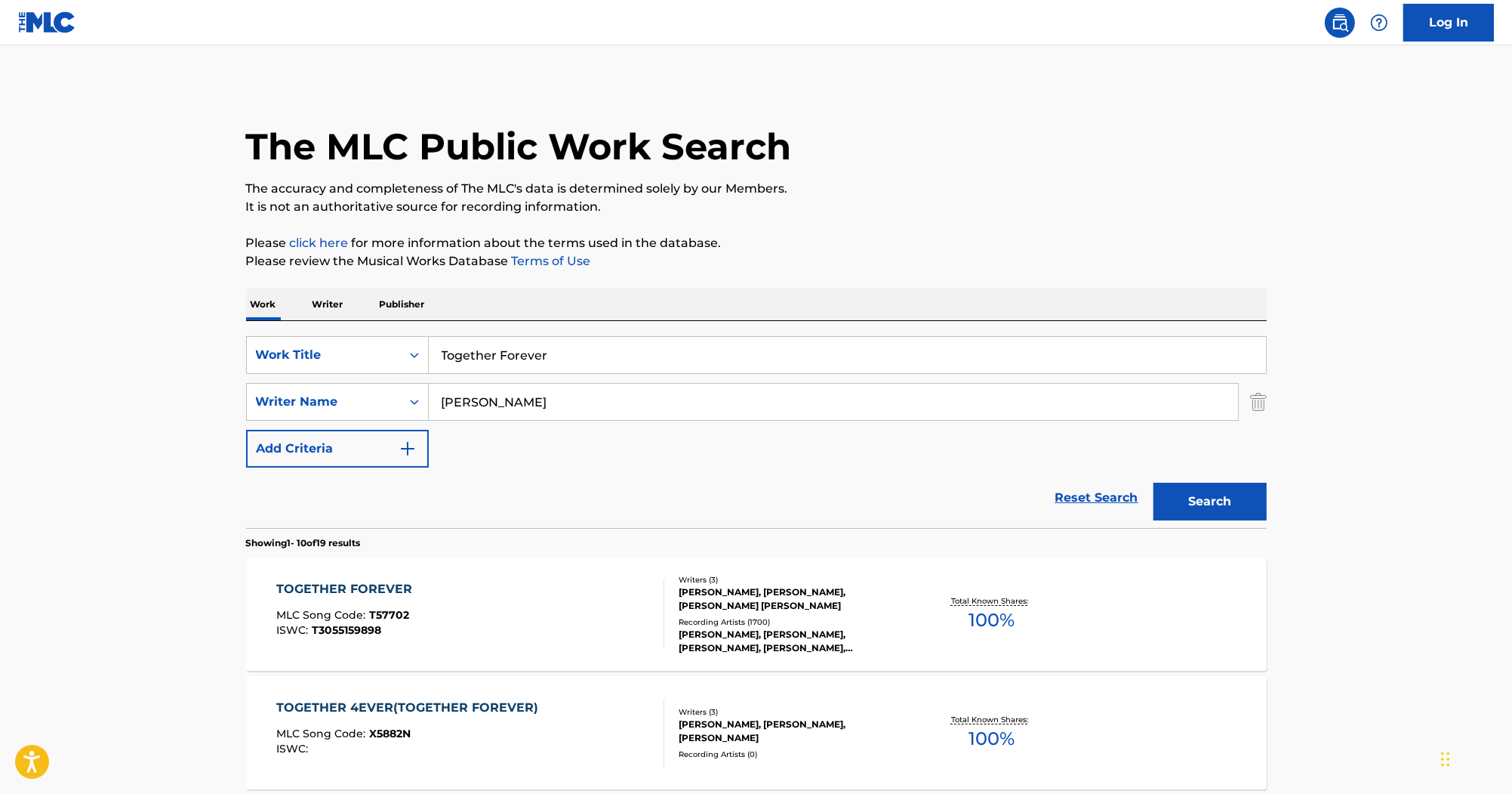
drag, startPoint x: 604, startPoint y: 344, endPoint x: 359, endPoint y: 308, distance: 247.6
paste input "99.9% Sure (I've Never Been Here Before)"
type input "99.9% Sure (I've Never Been Here Before)"
drag, startPoint x: 509, startPoint y: 419, endPoint x: 157, endPoint y: 346, distance: 359.5
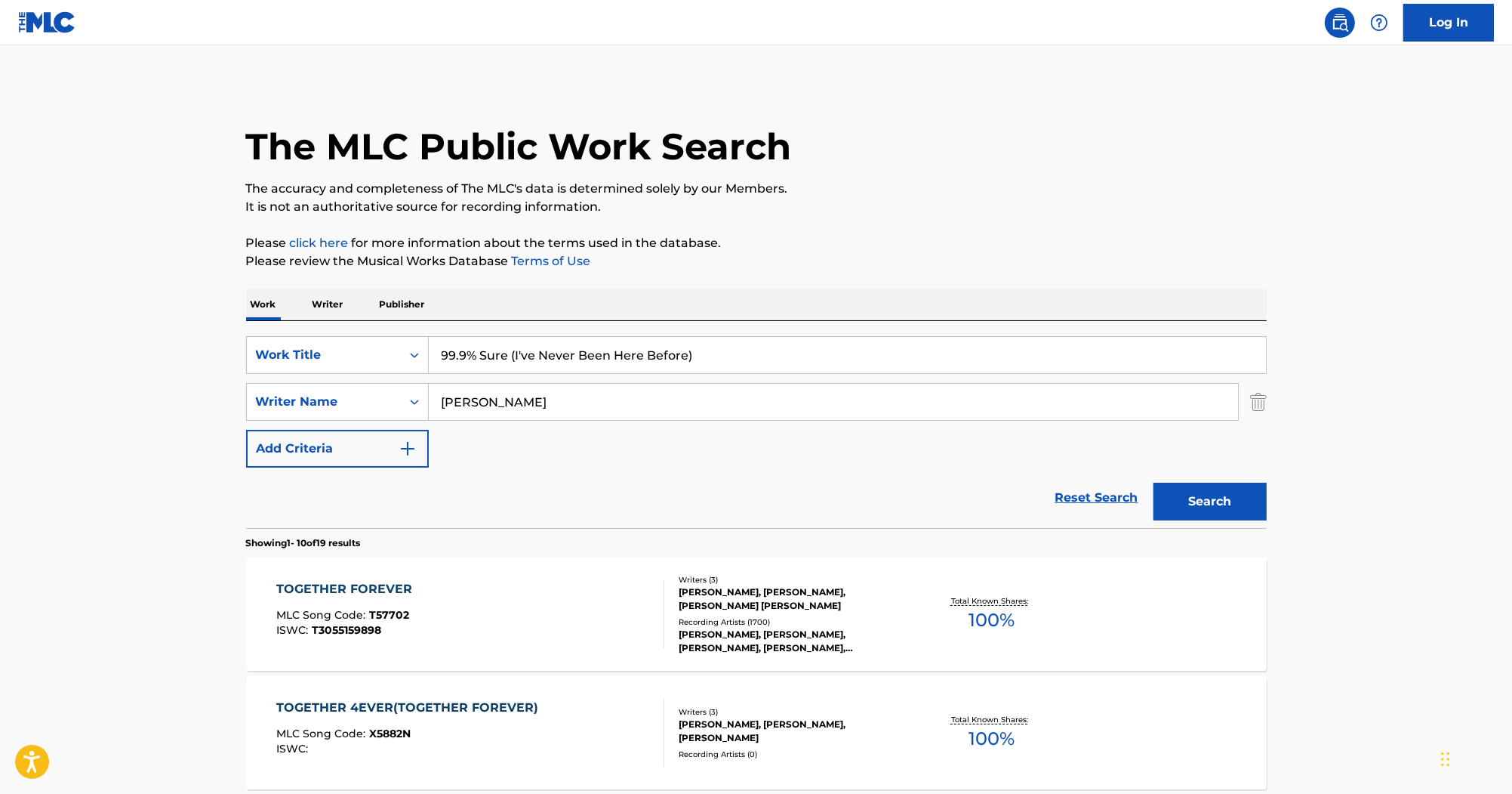
paste input "Austi"
type input "Austin"
click at [1169, 497] on button "Search" at bounding box center [1210, 501] width 113 height 38
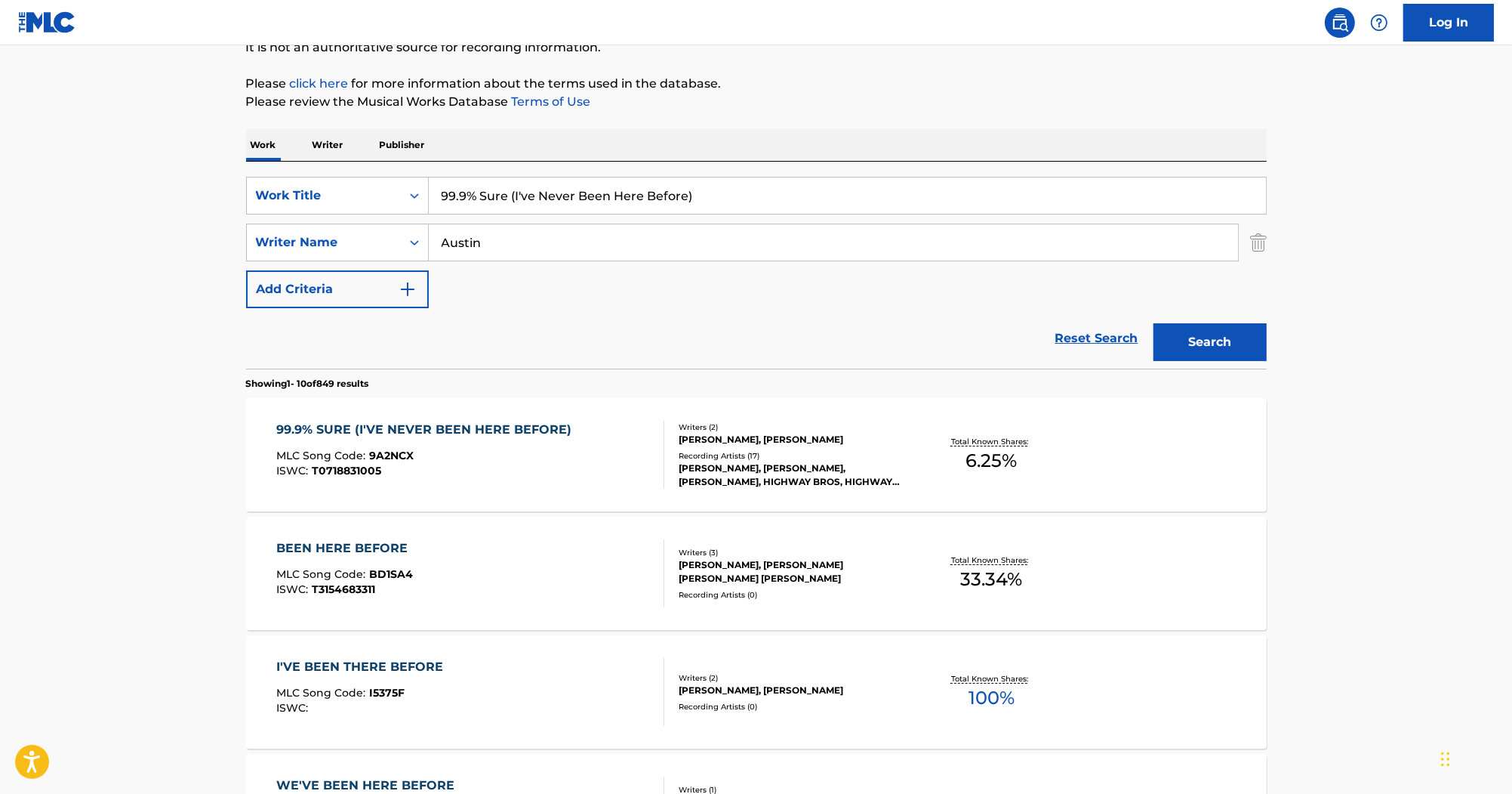
scroll to position [241, 0]
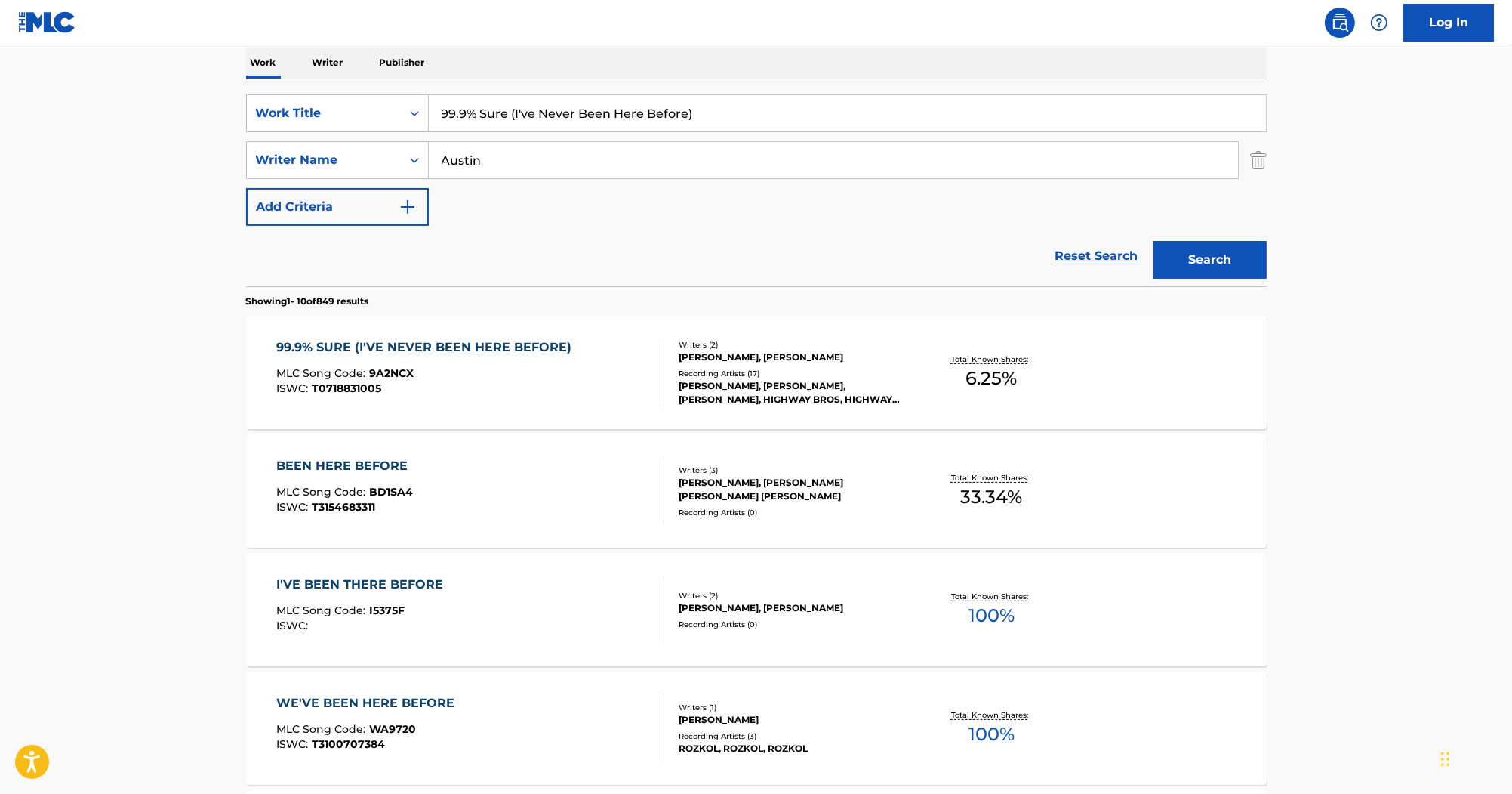
click at [497, 338] on div "99.9% SURE (I'VE NEVER BEEN HERE BEFORE)" at bounding box center [427, 347] width 303 height 18
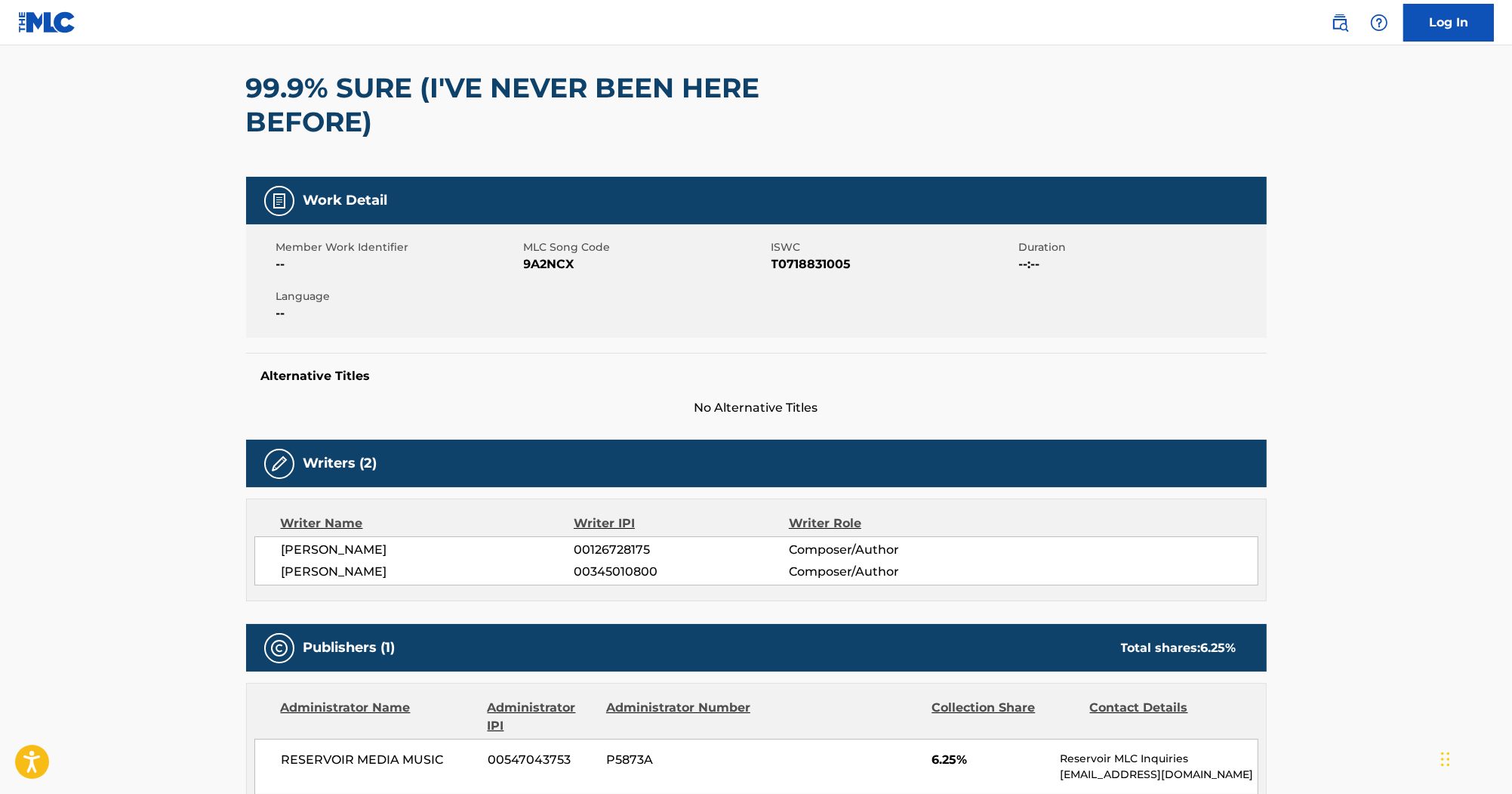
scroll to position [61, 0]
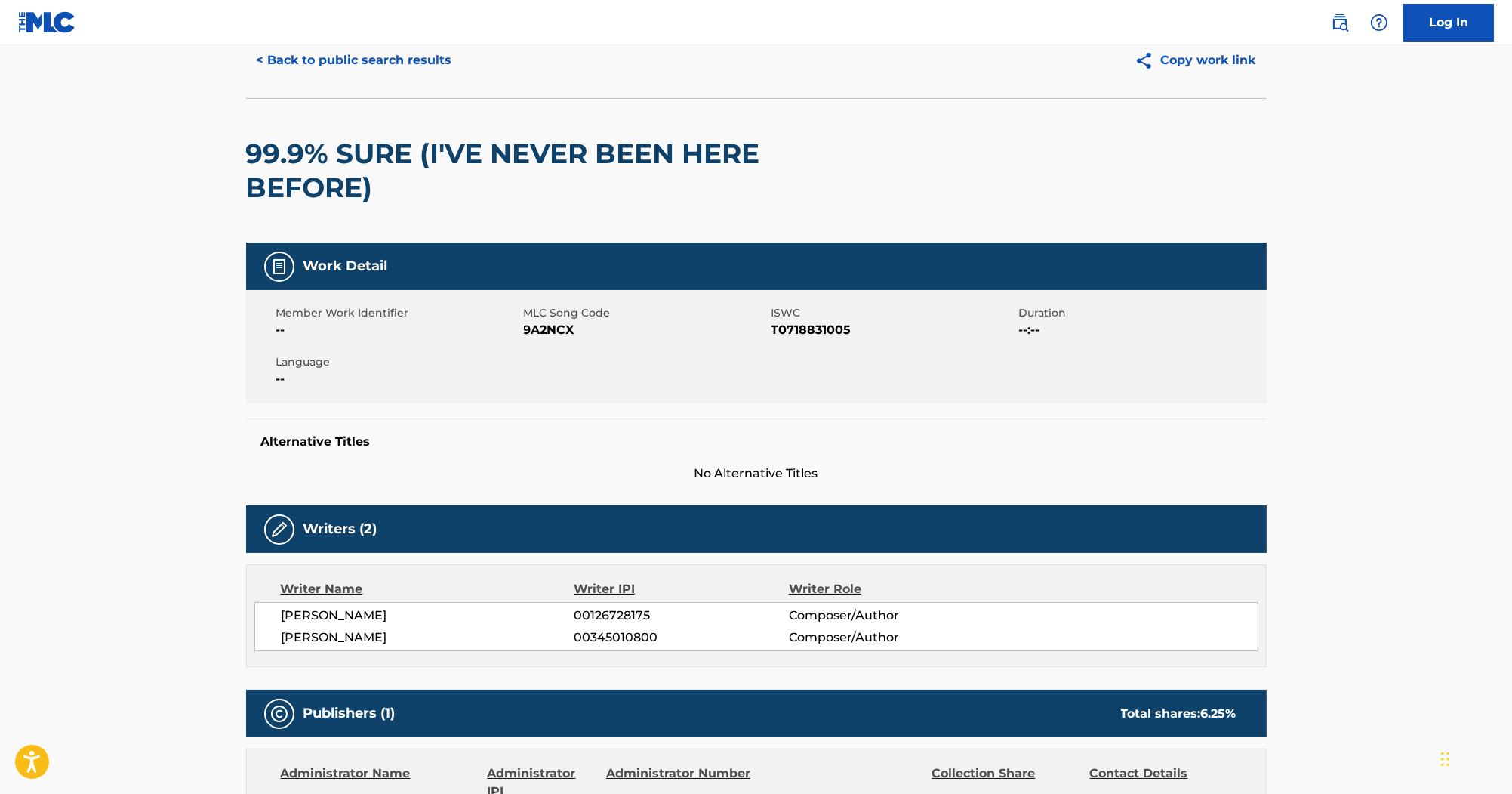
click at [565, 329] on span "9A2NCX" at bounding box center [646, 330] width 244 height 18
click at [834, 339] on div "Member Work Identifier -- MLC Song Code 9A2NCX ISWC T0718831005 Duration --:-- …" at bounding box center [756, 346] width 1021 height 113
click at [832, 331] on span "T0718831005" at bounding box center [894, 330] width 244 height 18
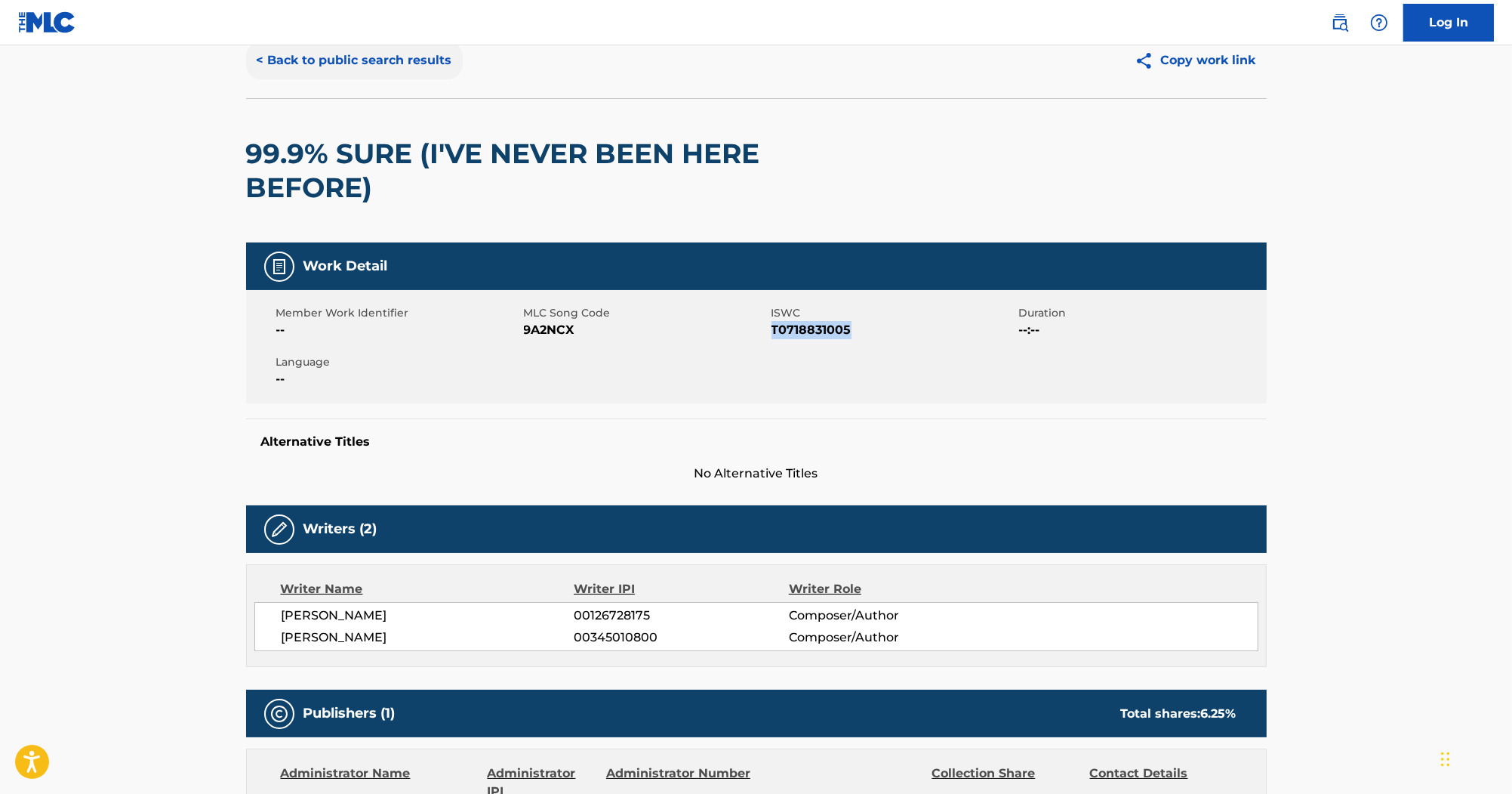
click at [397, 63] on button "< Back to public search results" at bounding box center [354, 61] width 216 height 38
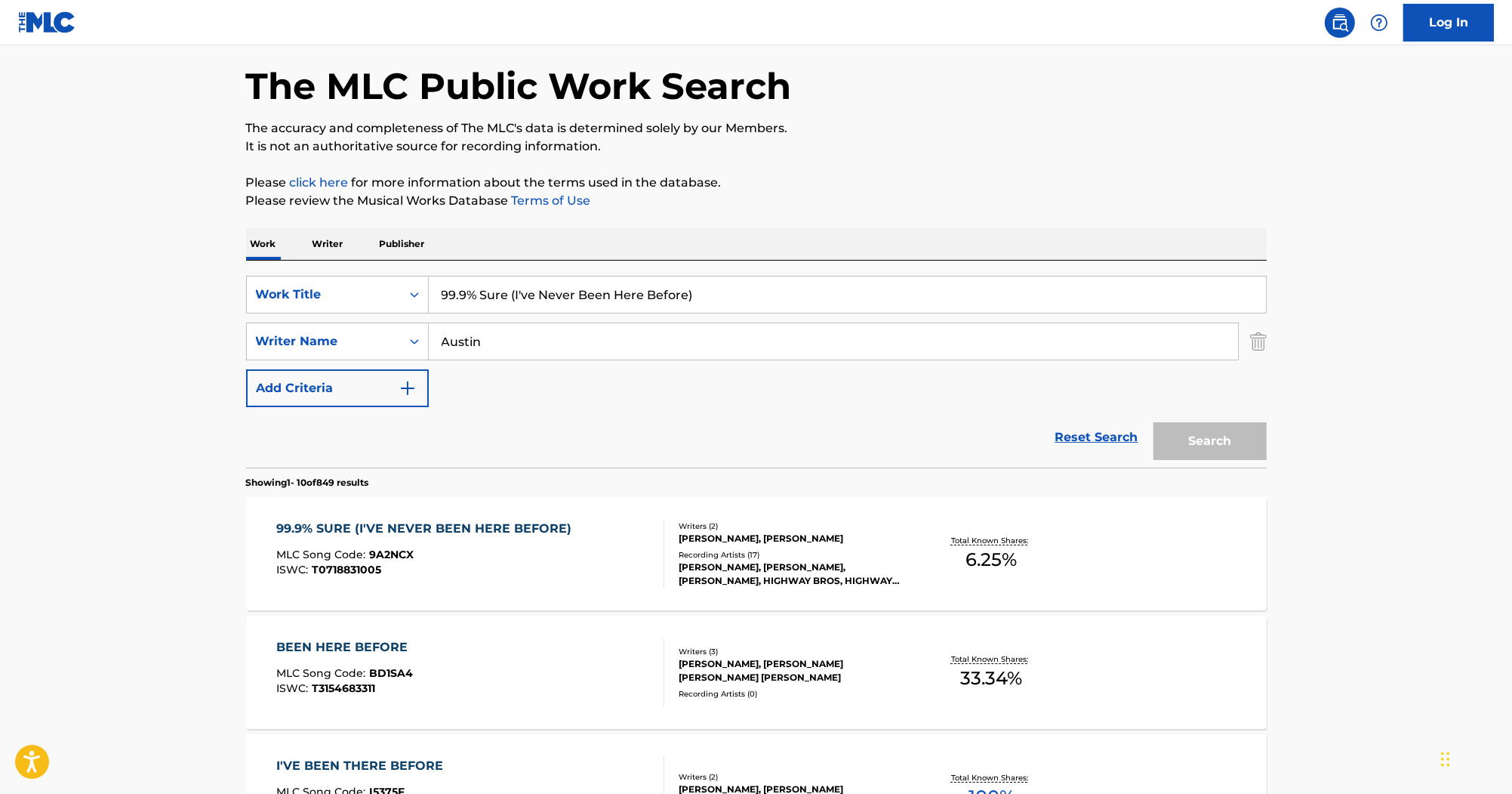
scroll to position [241, 0]
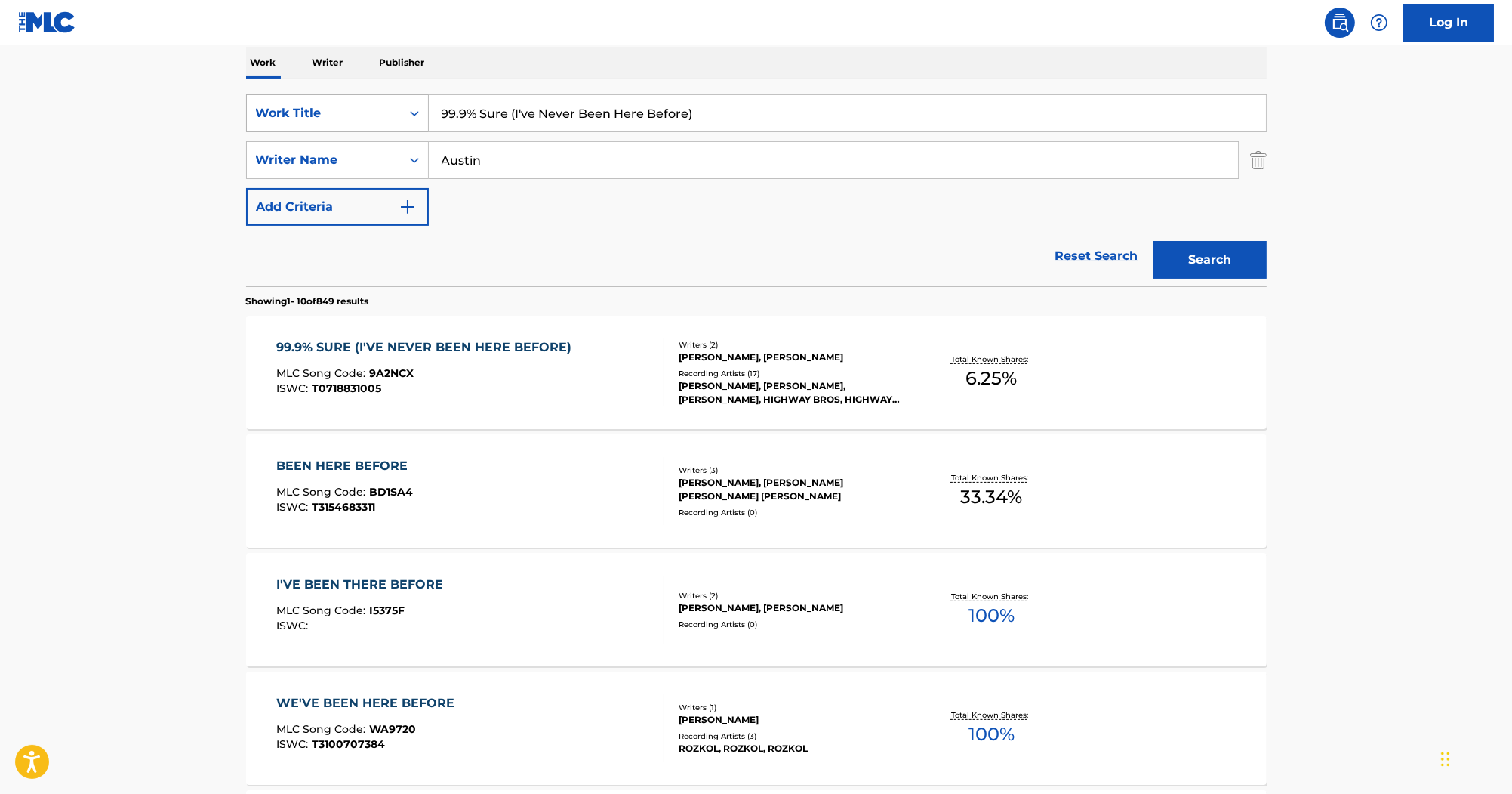
drag, startPoint x: 747, startPoint y: 121, endPoint x: 383, endPoint y: 102, distance: 364.5
click at [383, 106] on div "SearchWithCriteria285e077c-3787-4c63-ad22-6124c07ceff0 Work Title 99.9% Sure (I…" at bounding box center [756, 113] width 1021 height 38
paste input "[PERSON_NAME]"
type input "[PERSON_NAME]"
drag, startPoint x: 591, startPoint y: 150, endPoint x: 350, endPoint y: 136, distance: 241.4
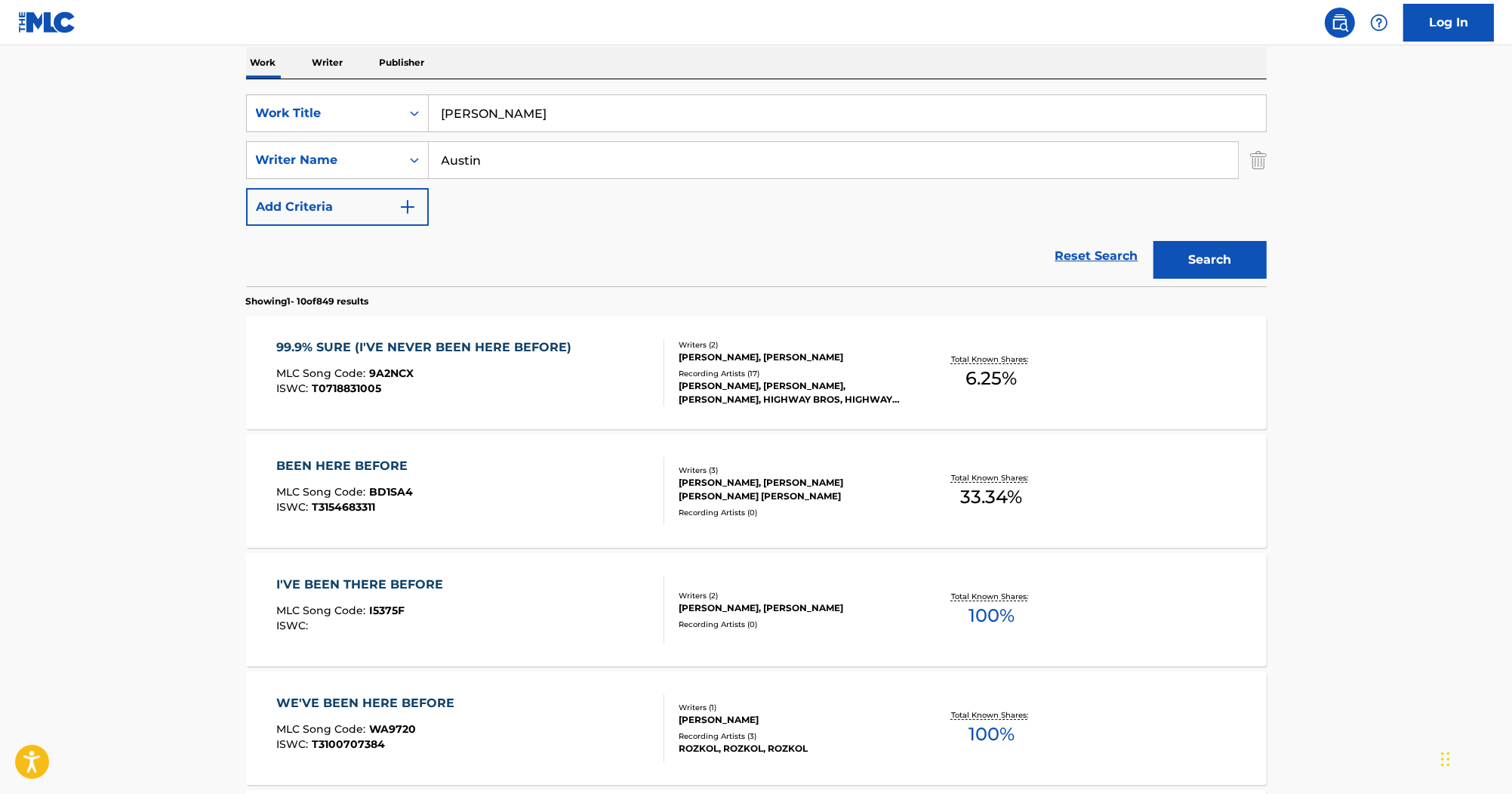
click at [308, 130] on div "SearchWithCriteria285e077c-3787-4c63-ad22-6124c07ceff0 Work Title [PERSON_NAME]…" at bounding box center [756, 160] width 1021 height 131
paste input "Guttma"
type input "[PERSON_NAME]"
drag, startPoint x: 1260, startPoint y: 255, endPoint x: 1118, endPoint y: 236, distance: 143.3
click at [1258, 257] on button "Search" at bounding box center [1210, 260] width 113 height 38
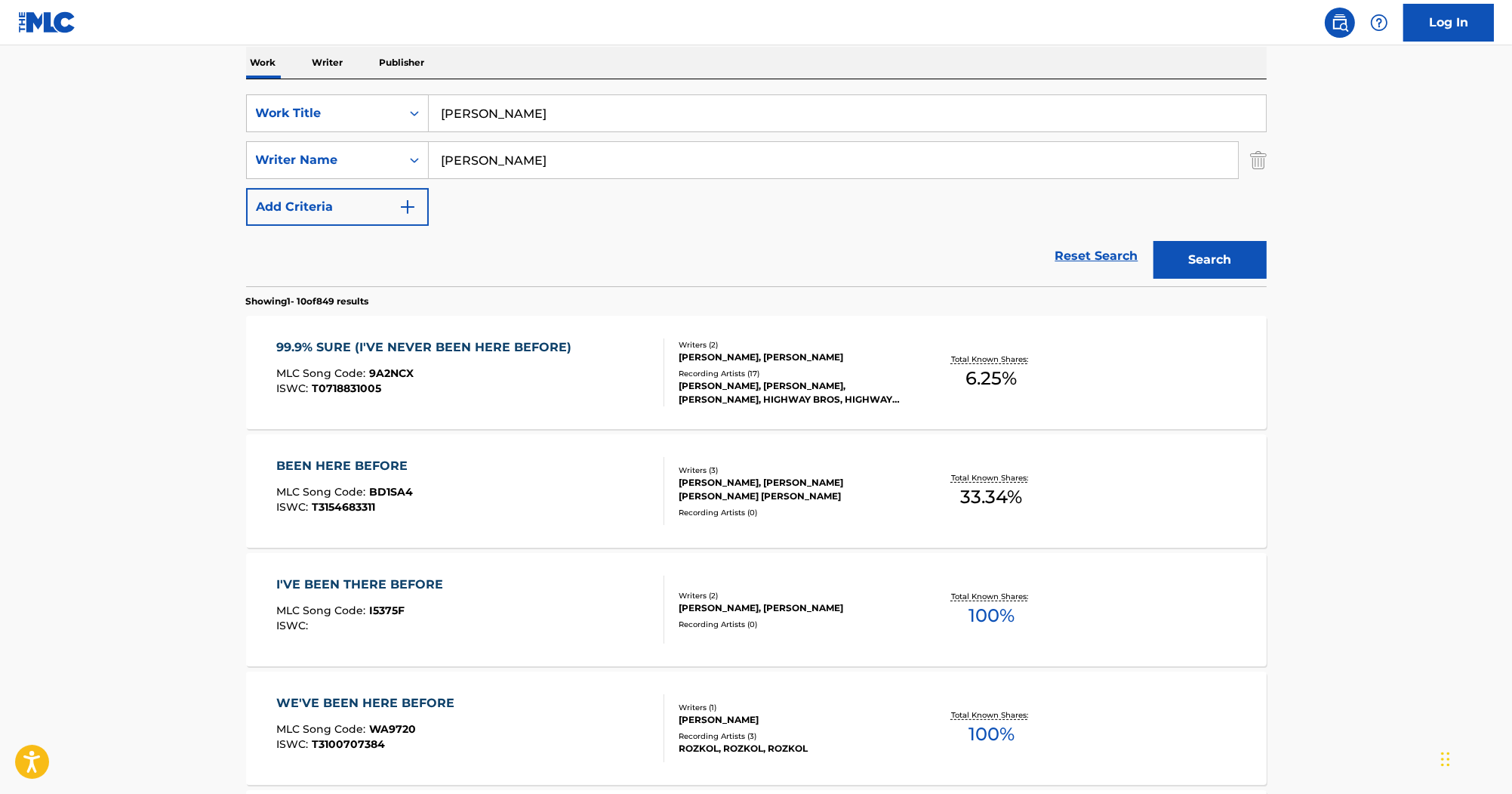
scroll to position [0, 0]
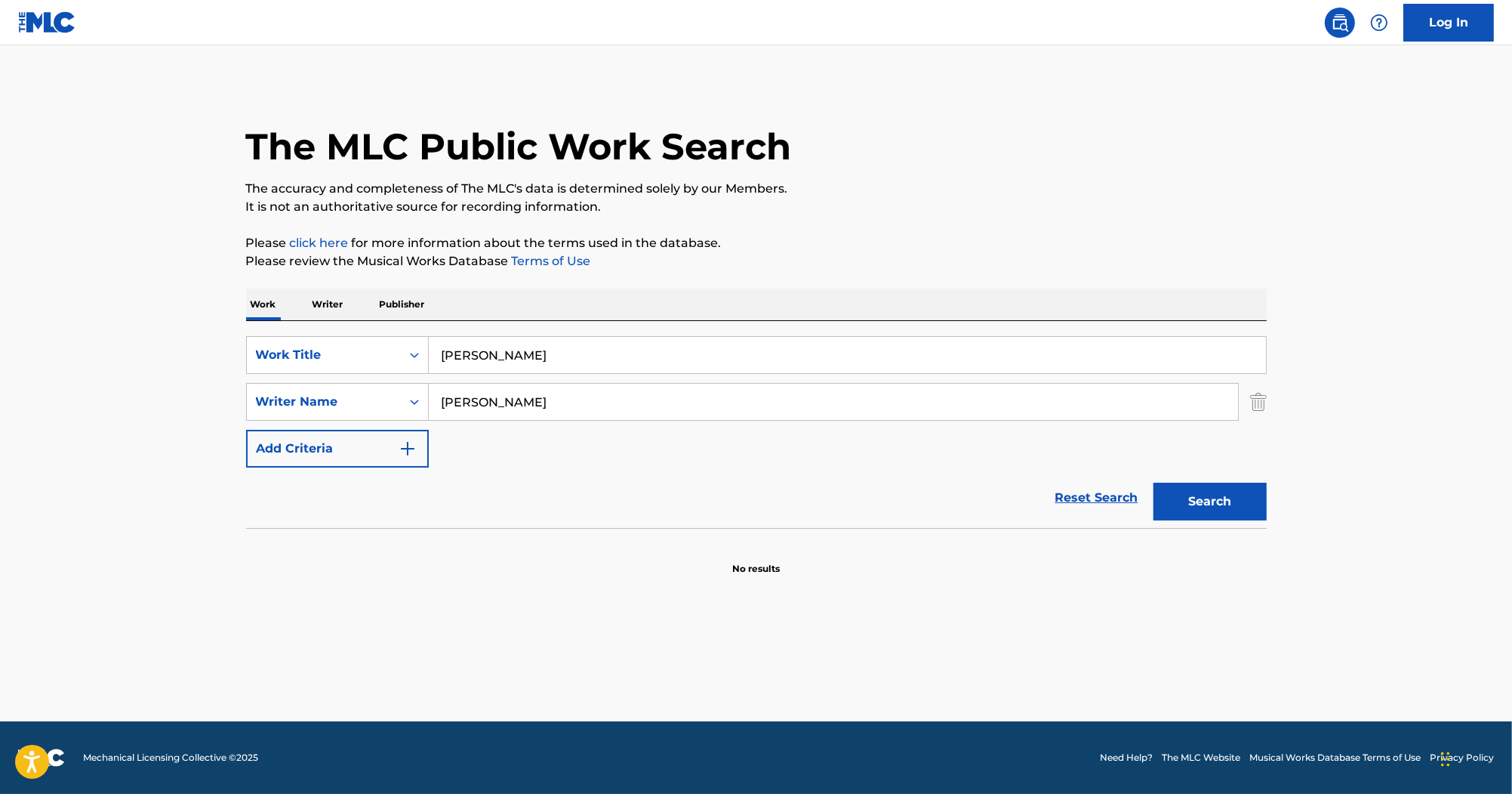
click at [443, 355] on input "[PERSON_NAME]" at bounding box center [847, 354] width 837 height 37
type input "[PERSON_NAME]"
click at [1154, 482] on button "Search" at bounding box center [1210, 501] width 113 height 38
drag, startPoint x: 564, startPoint y: 390, endPoint x: 432, endPoint y: 395, distance: 132.1
click at [432, 395] on input "[PERSON_NAME]" at bounding box center [833, 402] width 810 height 37
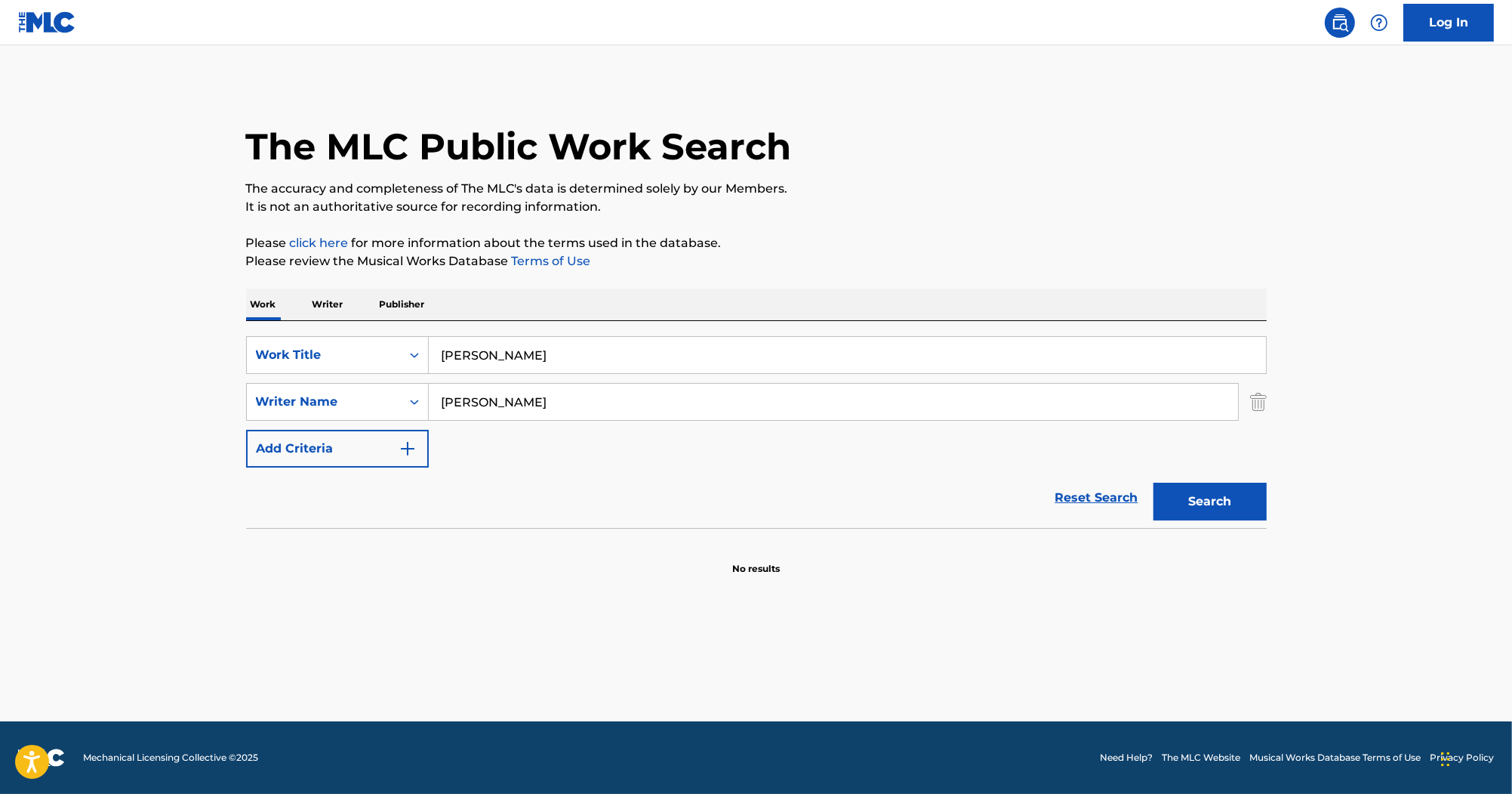
paste input "DEBELLES"
type input "DEBELLES"
click at [1173, 491] on button "Search" at bounding box center [1210, 501] width 113 height 38
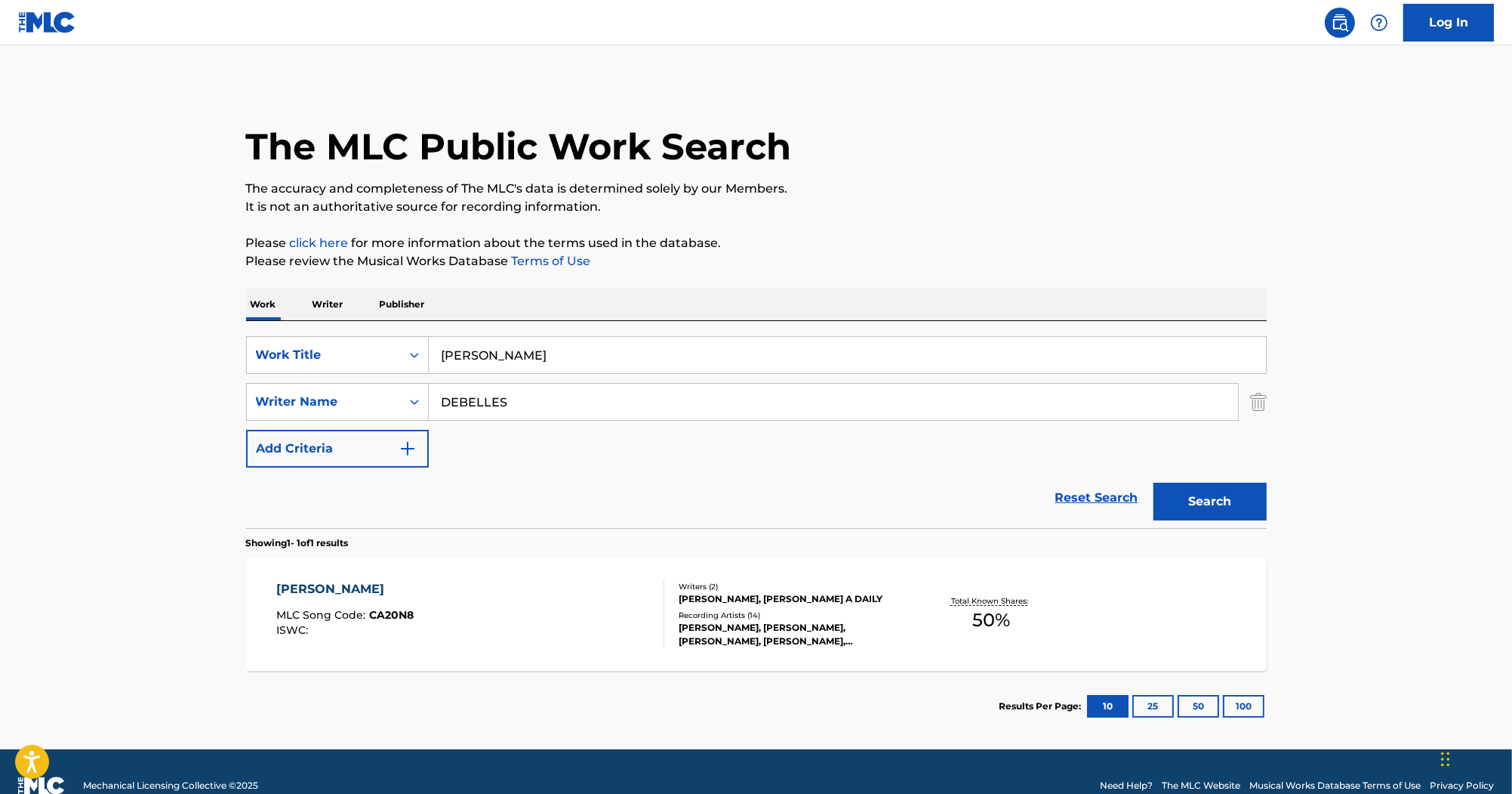
click at [356, 586] on div "[PERSON_NAME]" at bounding box center [344, 589] width 137 height 18
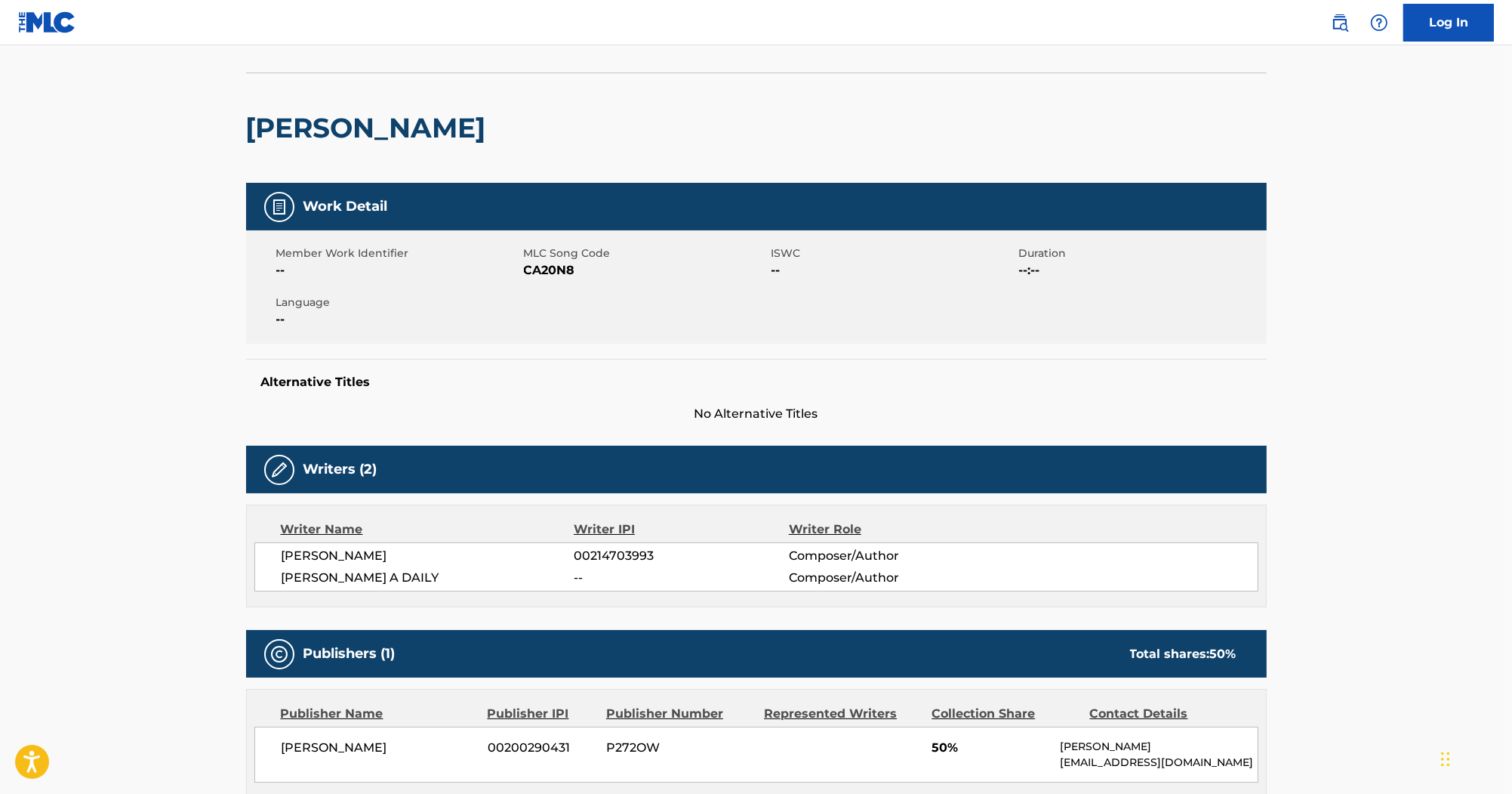
scroll to position [61, 0]
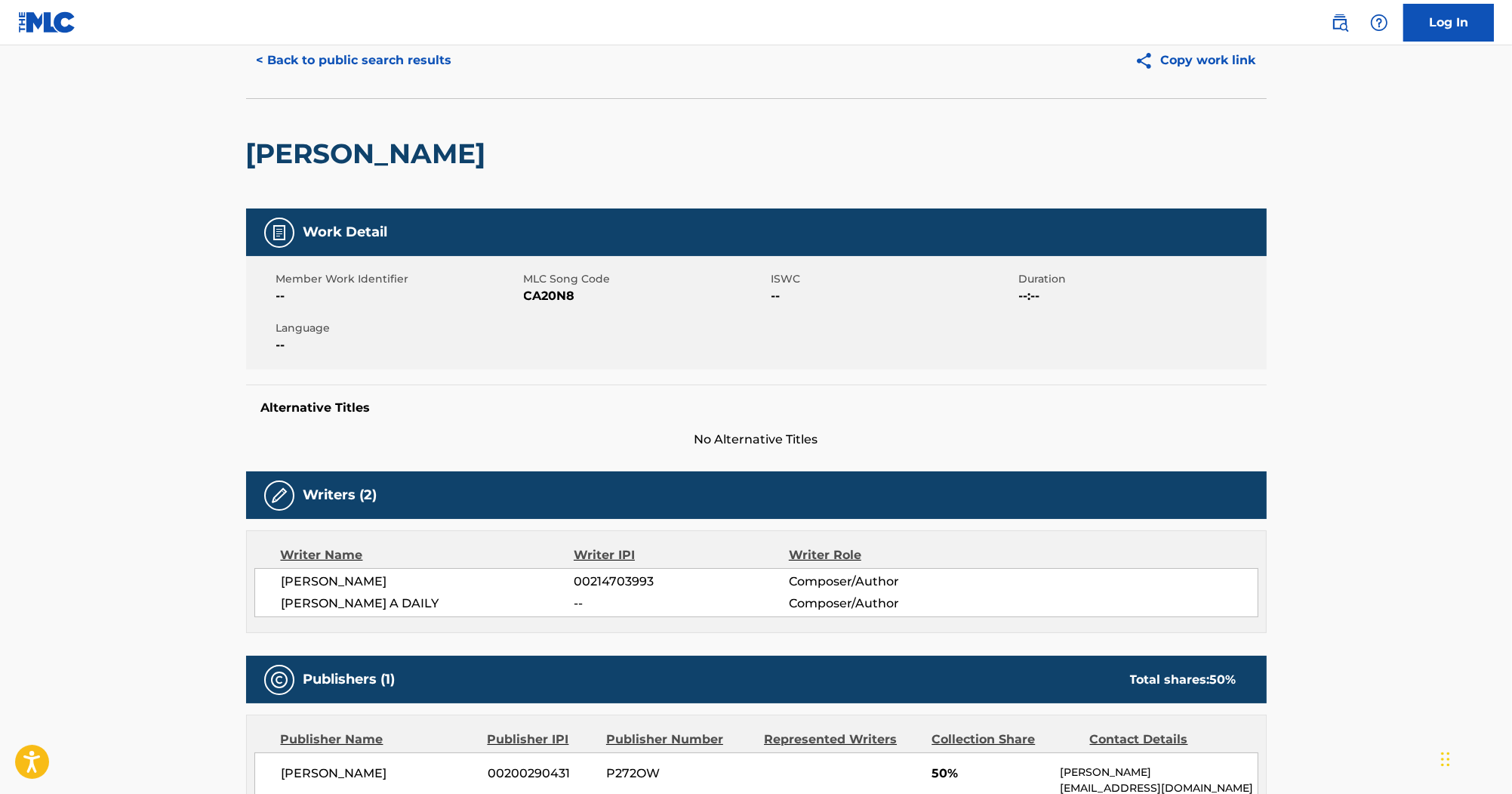
click at [558, 296] on span "CA20N8" at bounding box center [646, 296] width 244 height 18
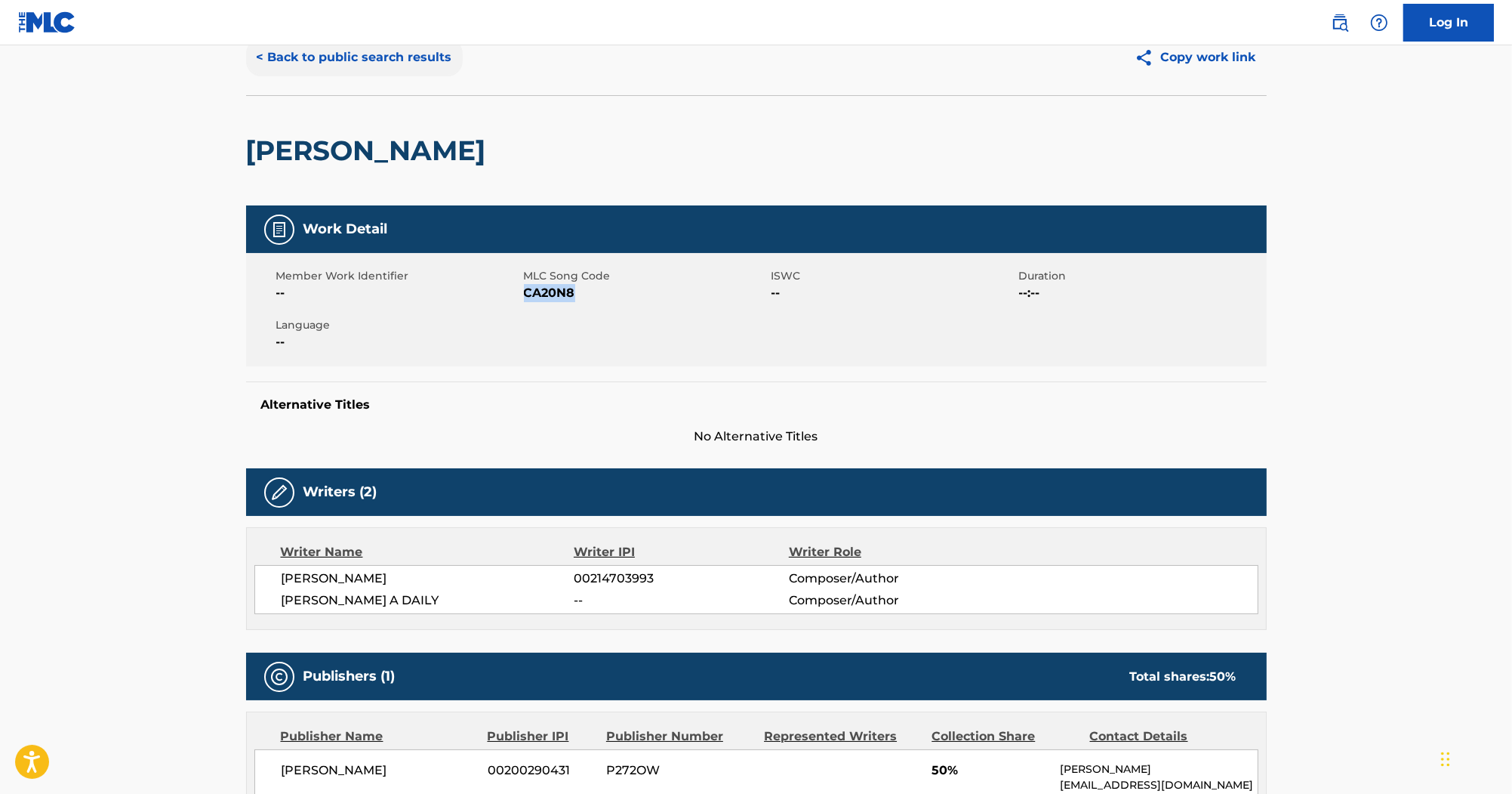
scroll to position [0, 0]
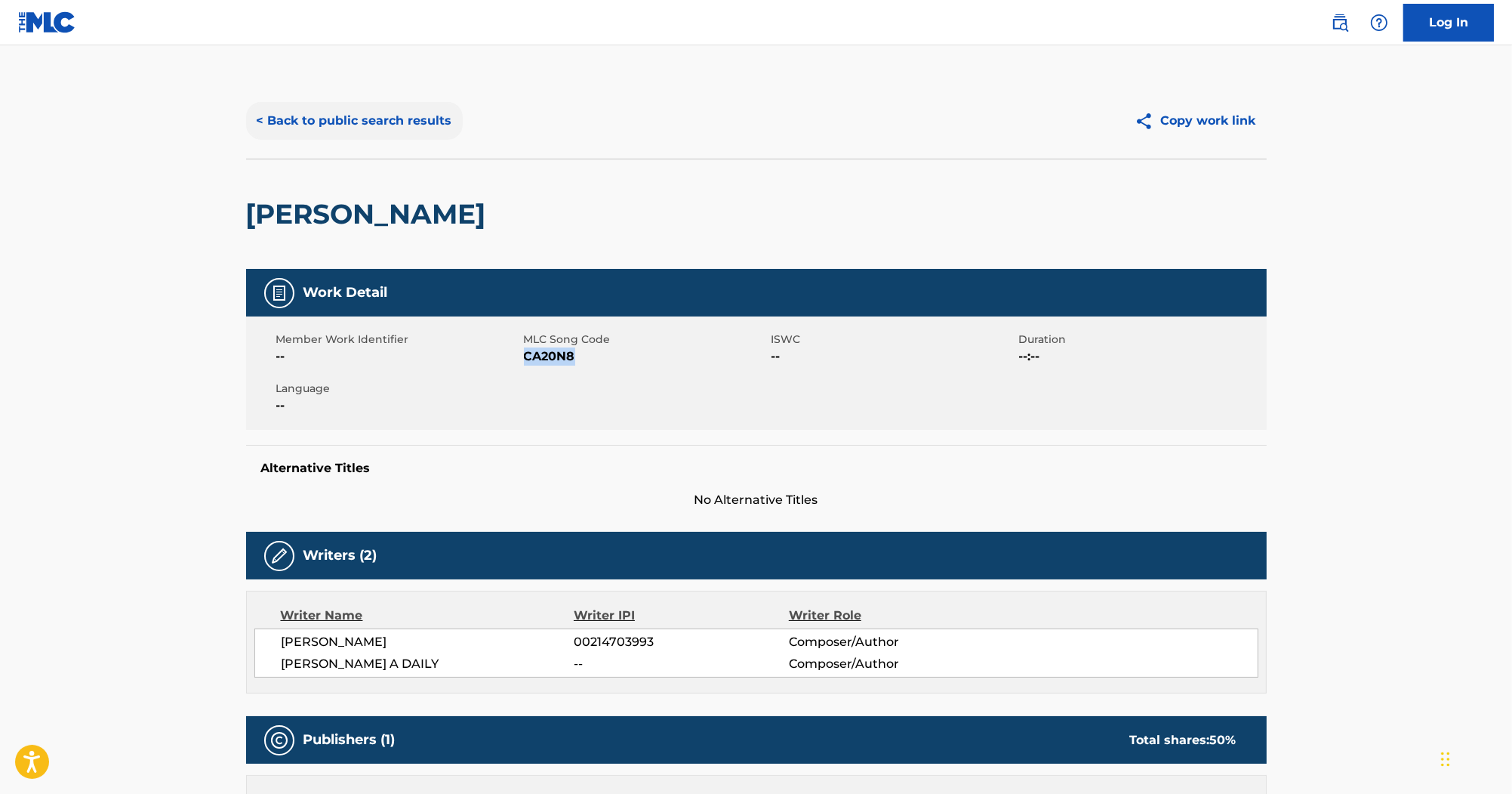
click at [330, 115] on button "< Back to public search results" at bounding box center [354, 121] width 216 height 38
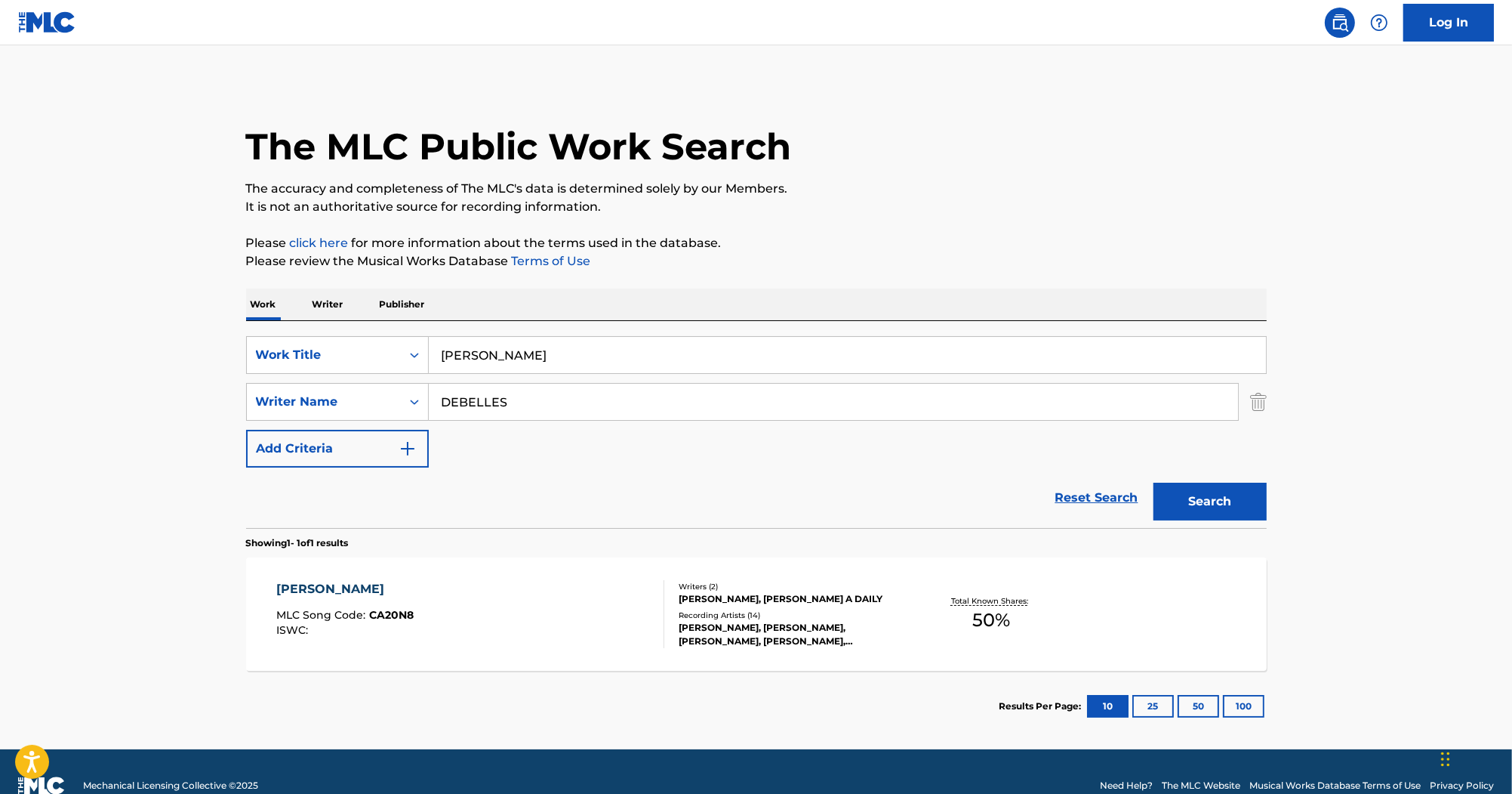
drag, startPoint x: 558, startPoint y: 350, endPoint x: 347, endPoint y: 328, distance: 212.1
click at [347, 330] on div "SearchWithCriteria285e077c-3787-4c63-ad22-6124c07ceff0 Work Title [PERSON_NAME]…" at bounding box center [756, 424] width 1021 height 206
paste input "Walk Out Of The Rain"
type input "Walk Out Of The Rain"
drag, startPoint x: 548, startPoint y: 406, endPoint x: 279, endPoint y: 409, distance: 269.0
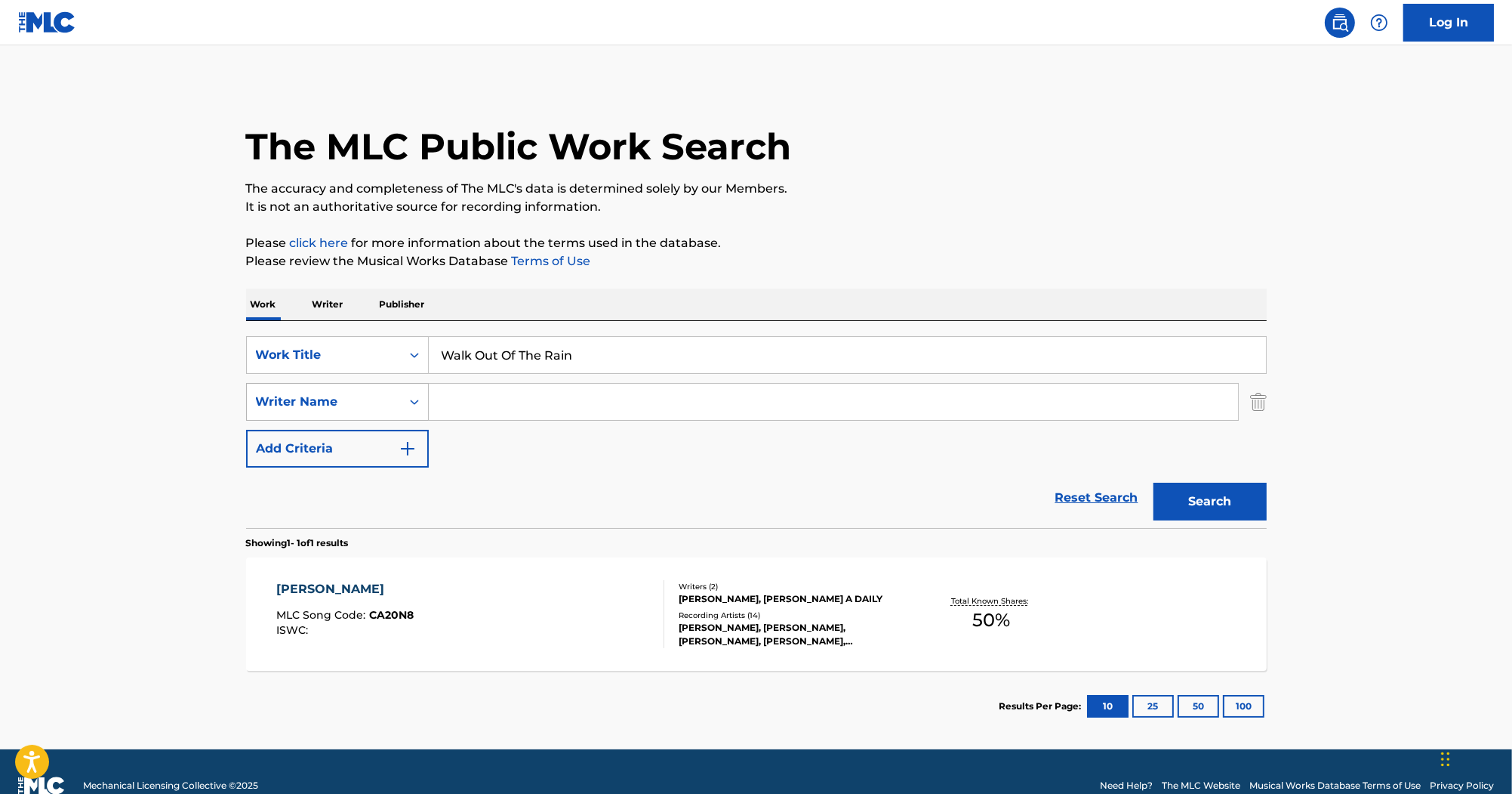
click at [279, 409] on div "SearchWithCriteriac9a9aede-c2c0-43db-b797-6b60cb07b8c2 Writer Name" at bounding box center [756, 402] width 1021 height 38
click at [1154, 482] on button "Search" at bounding box center [1210, 501] width 113 height 38
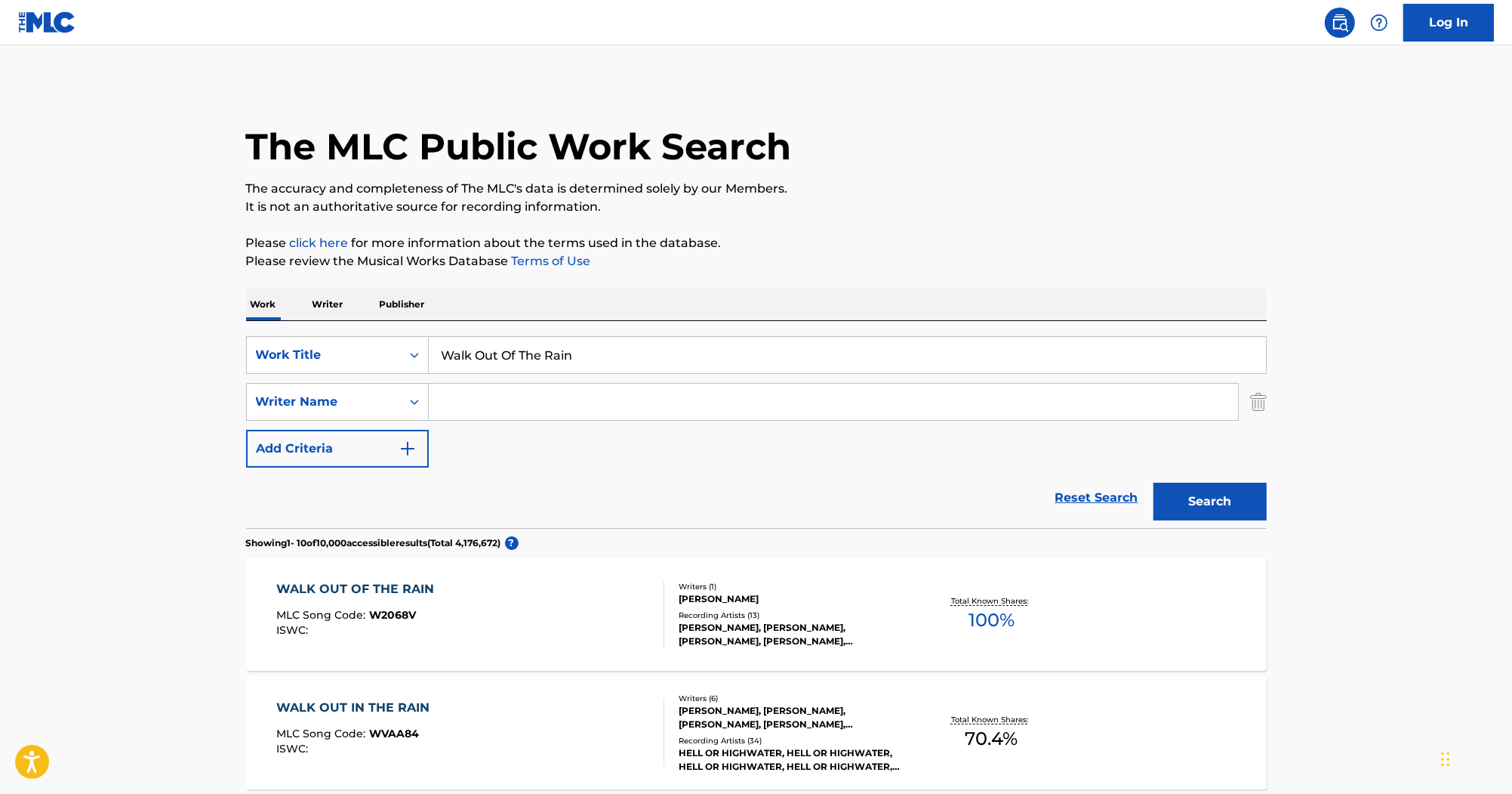
click at [369, 579] on div "WALK OUT OF THE RAIN MLC Song Code : W2068V ISWC : Writers ( 1 ) [PERSON_NAME] …" at bounding box center [756, 614] width 1021 height 113
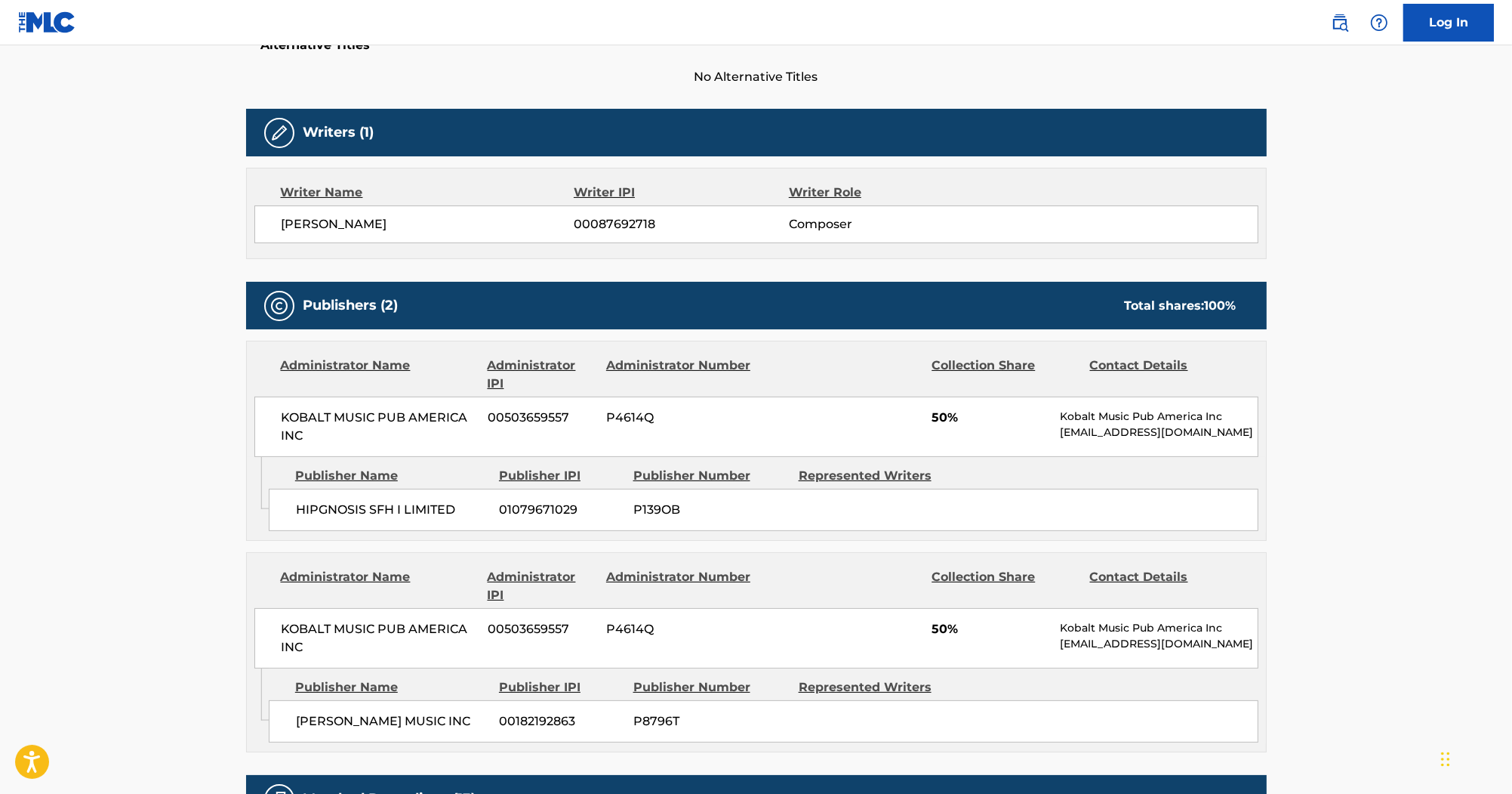
scroll to position [61, 0]
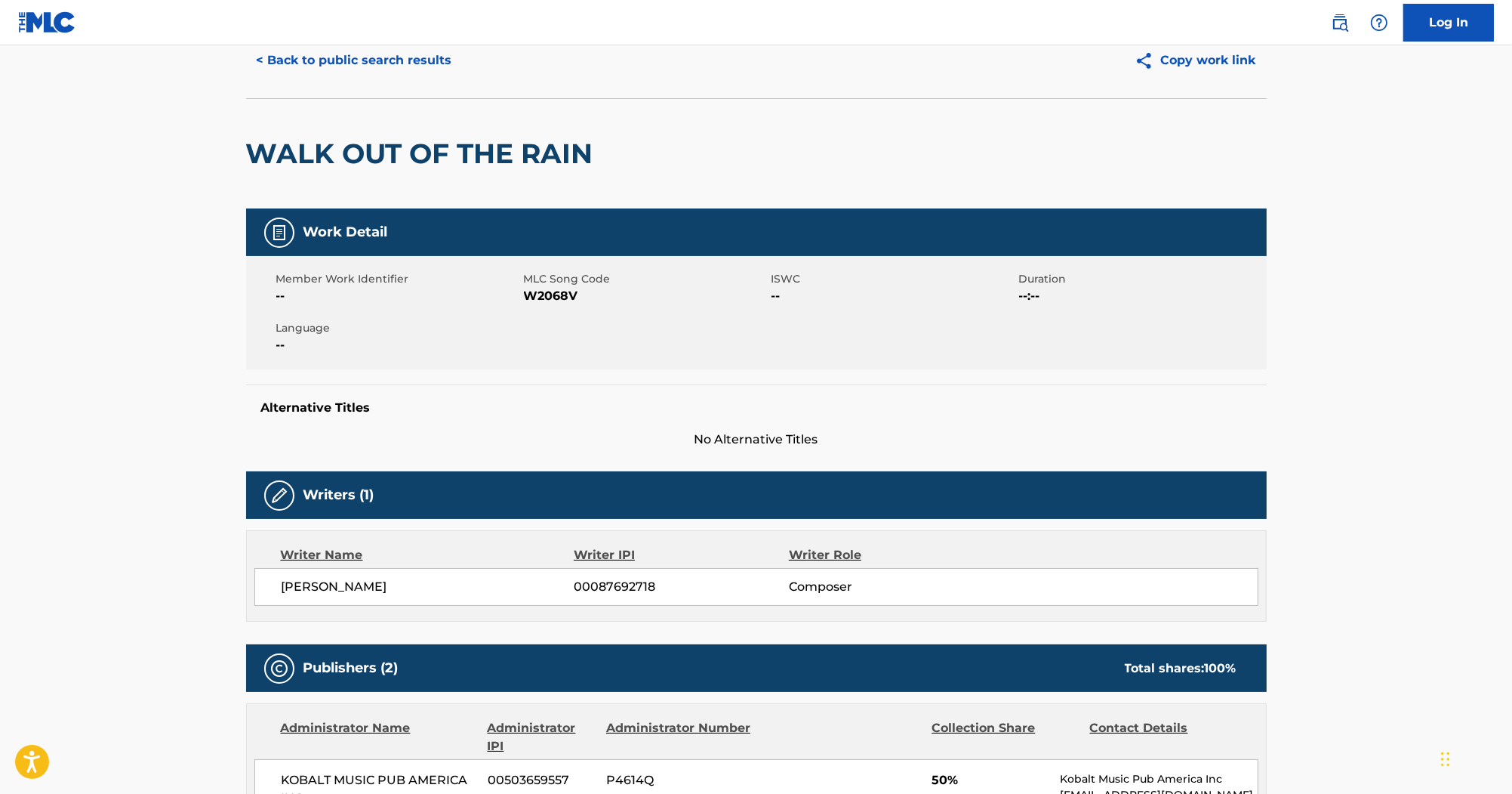
click at [565, 296] on span "W2068V" at bounding box center [646, 296] width 244 height 18
click at [417, 58] on button "< Back to public search results" at bounding box center [354, 61] width 216 height 38
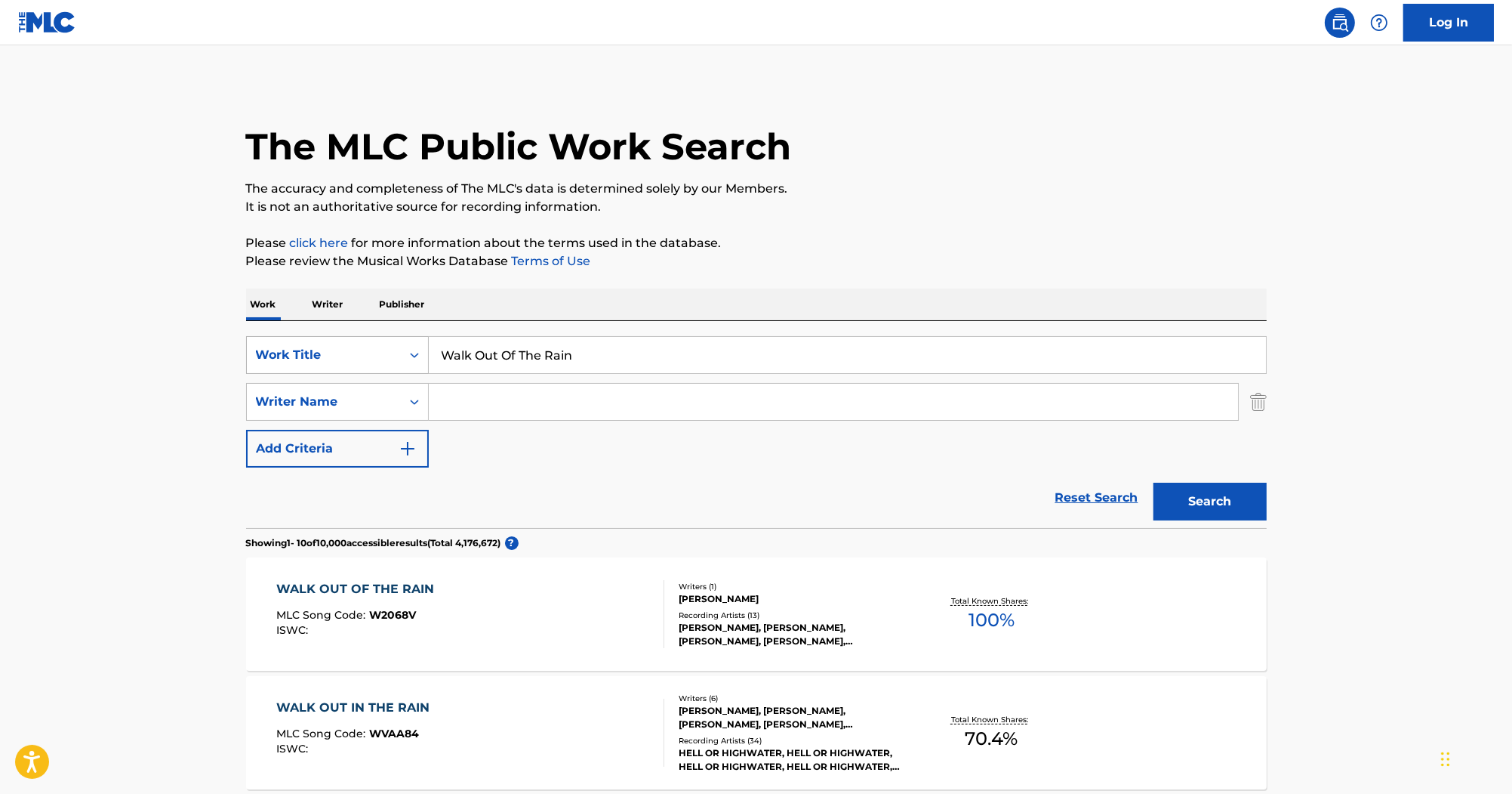
drag, startPoint x: 609, startPoint y: 350, endPoint x: 390, endPoint y: 352, distance: 219.0
click at [390, 352] on div "SearchWithCriteria285e077c-3787-4c63-ad22-6124c07ceff0 Work Title Walk Out Of T…" at bounding box center [756, 355] width 1021 height 38
paste input "Jam For The [DEMOGRAPHIC_DATA]"
type input "Jam For The [DEMOGRAPHIC_DATA]"
click at [507, 404] on input "Search Form" at bounding box center [833, 402] width 810 height 37
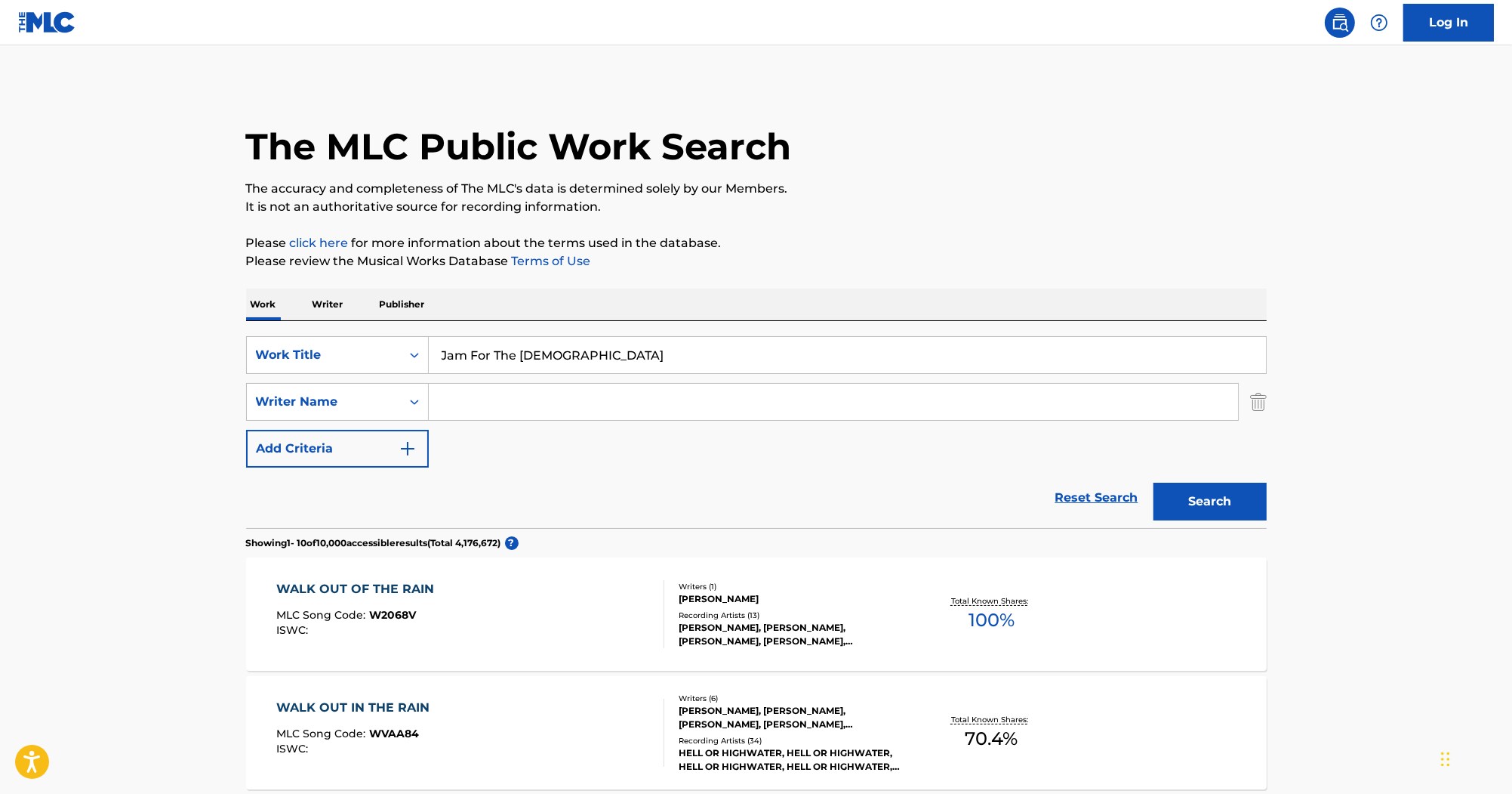
paste input "Hall"
type input "Hall"
click at [1163, 485] on button "Search" at bounding box center [1210, 501] width 113 height 38
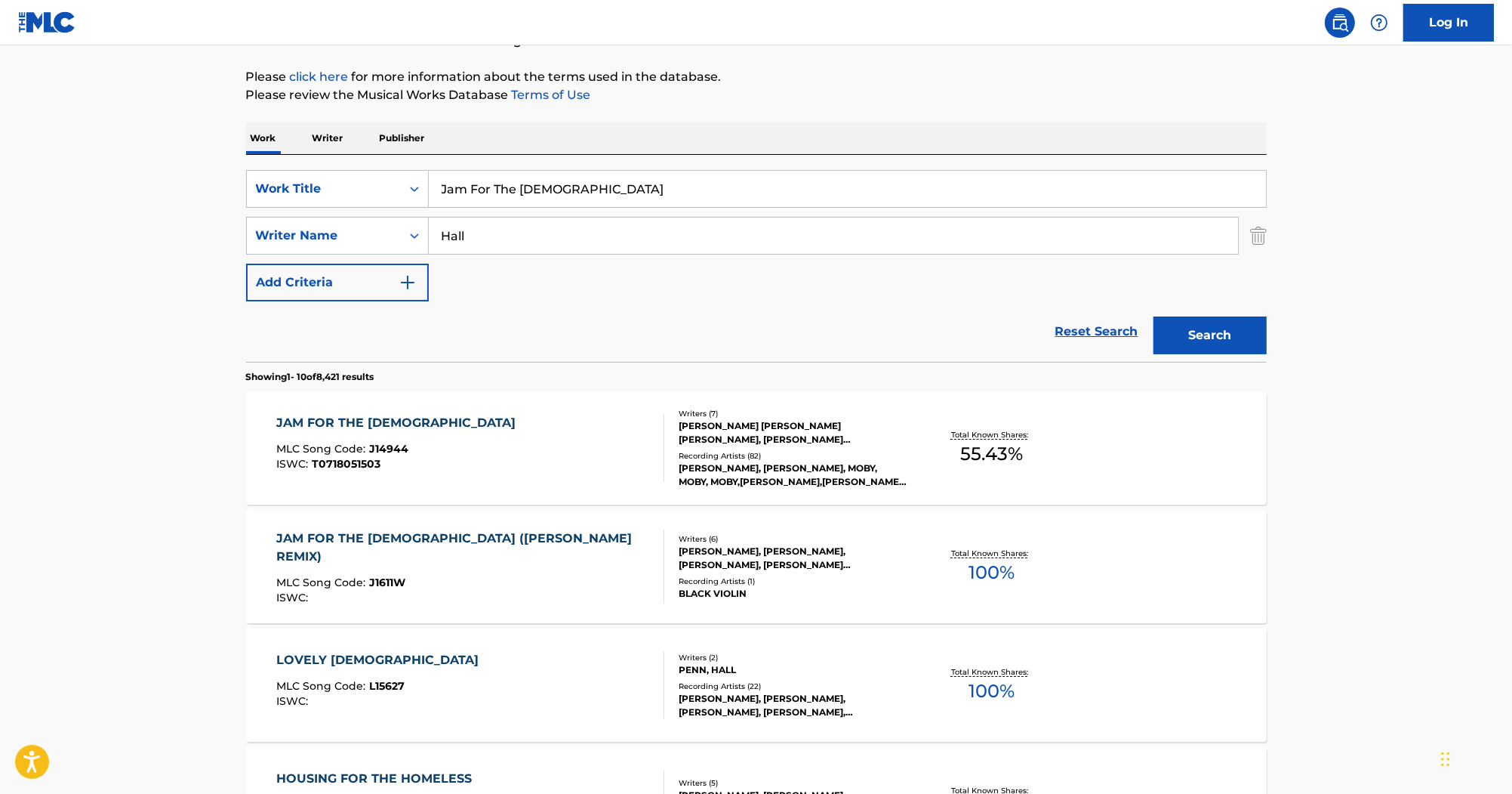
scroll to position [182, 0]
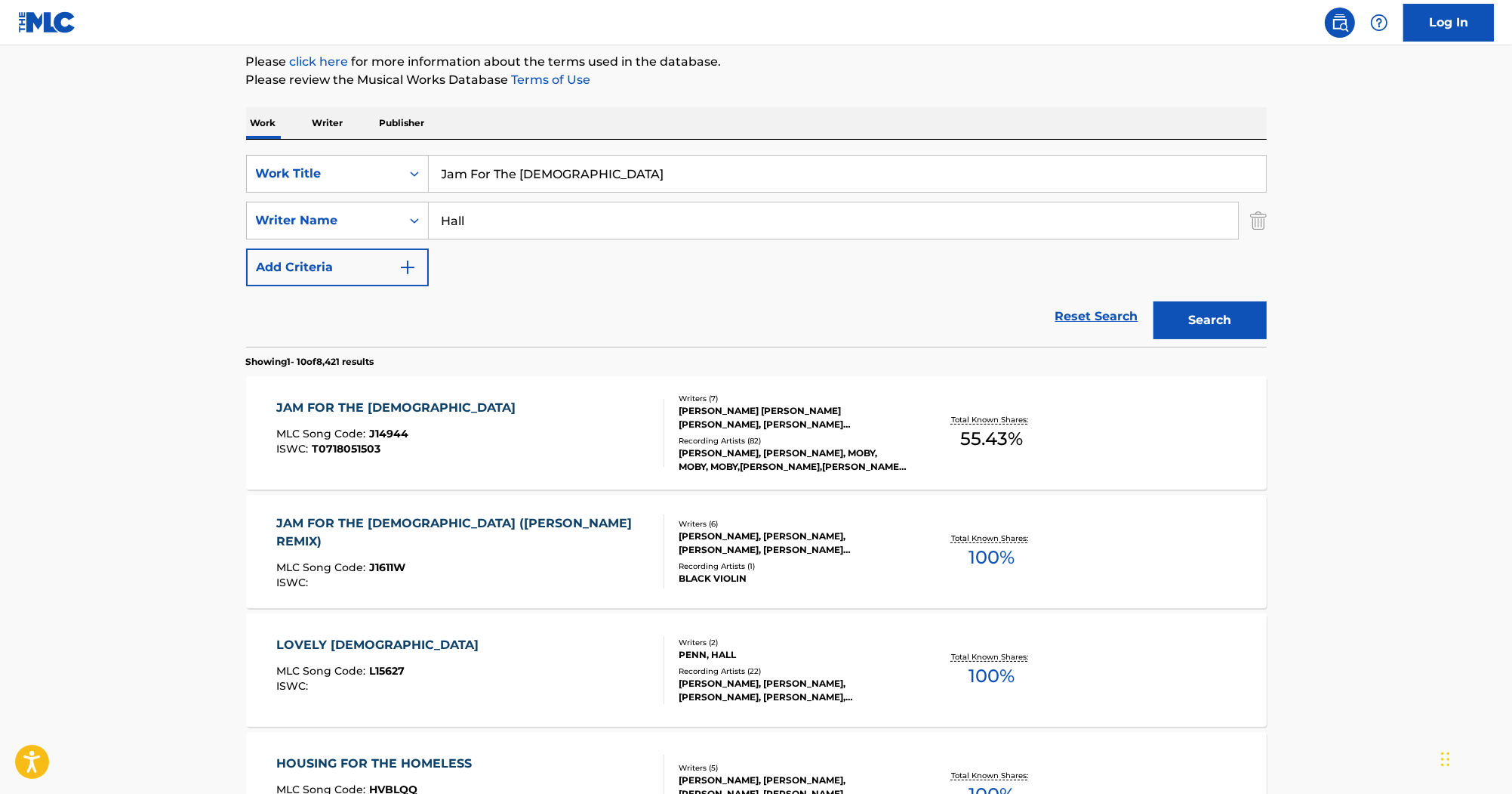
click at [504, 522] on div "JAM FOR THE [DEMOGRAPHIC_DATA] ([PERSON_NAME] REMIX)" at bounding box center [463, 532] width 375 height 37
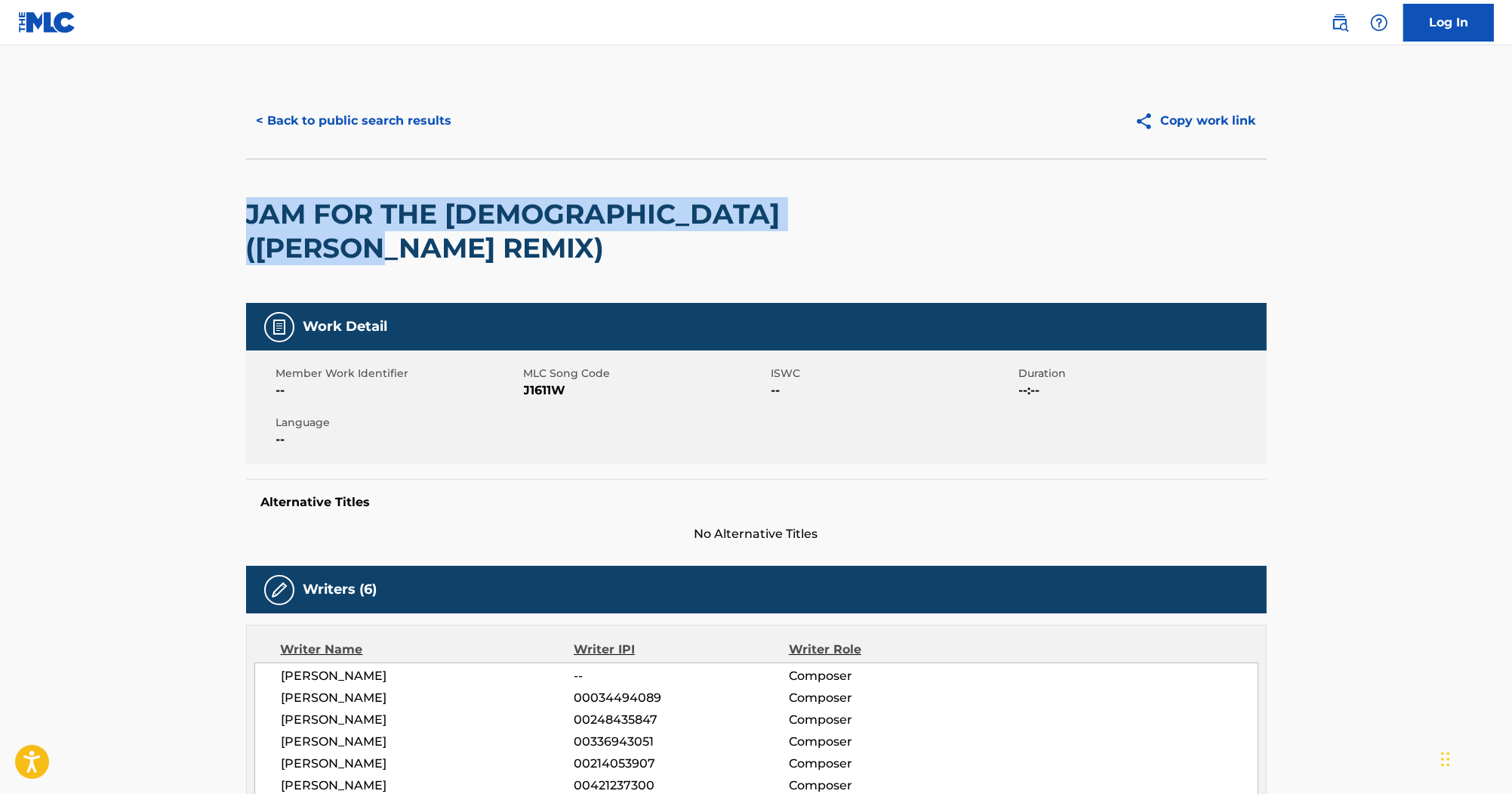
drag, startPoint x: 241, startPoint y: 203, endPoint x: 353, endPoint y: 251, distance: 121.9
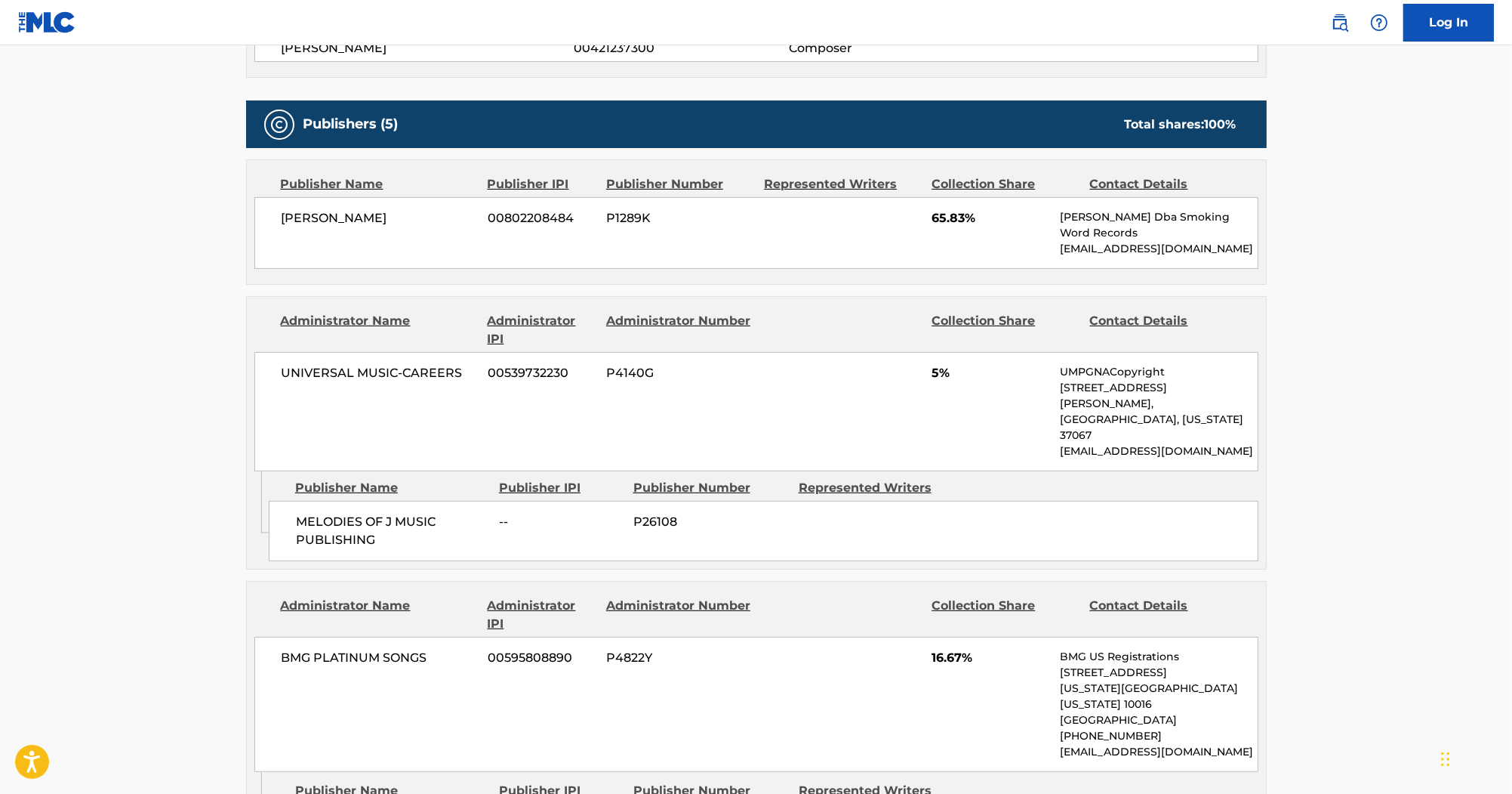
scroll to position [725, 0]
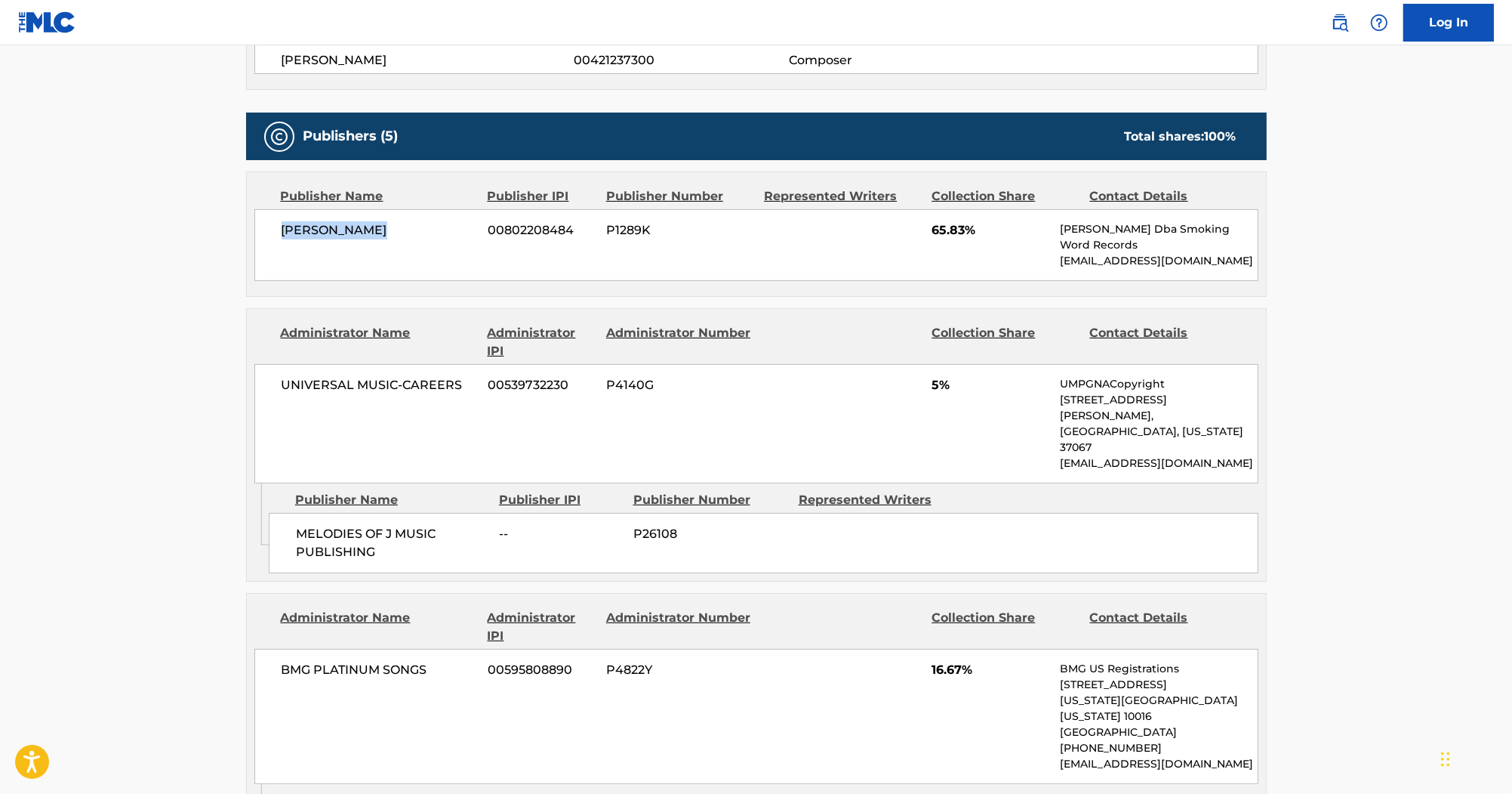
drag, startPoint x: 371, startPoint y: 232, endPoint x: 277, endPoint y: 232, distance: 94.0
click at [277, 232] on div "[PERSON_NAME] 00802208484 P1289K 65.83% [PERSON_NAME] Dba Smoking Word Records …" at bounding box center [756, 245] width 1004 height 71
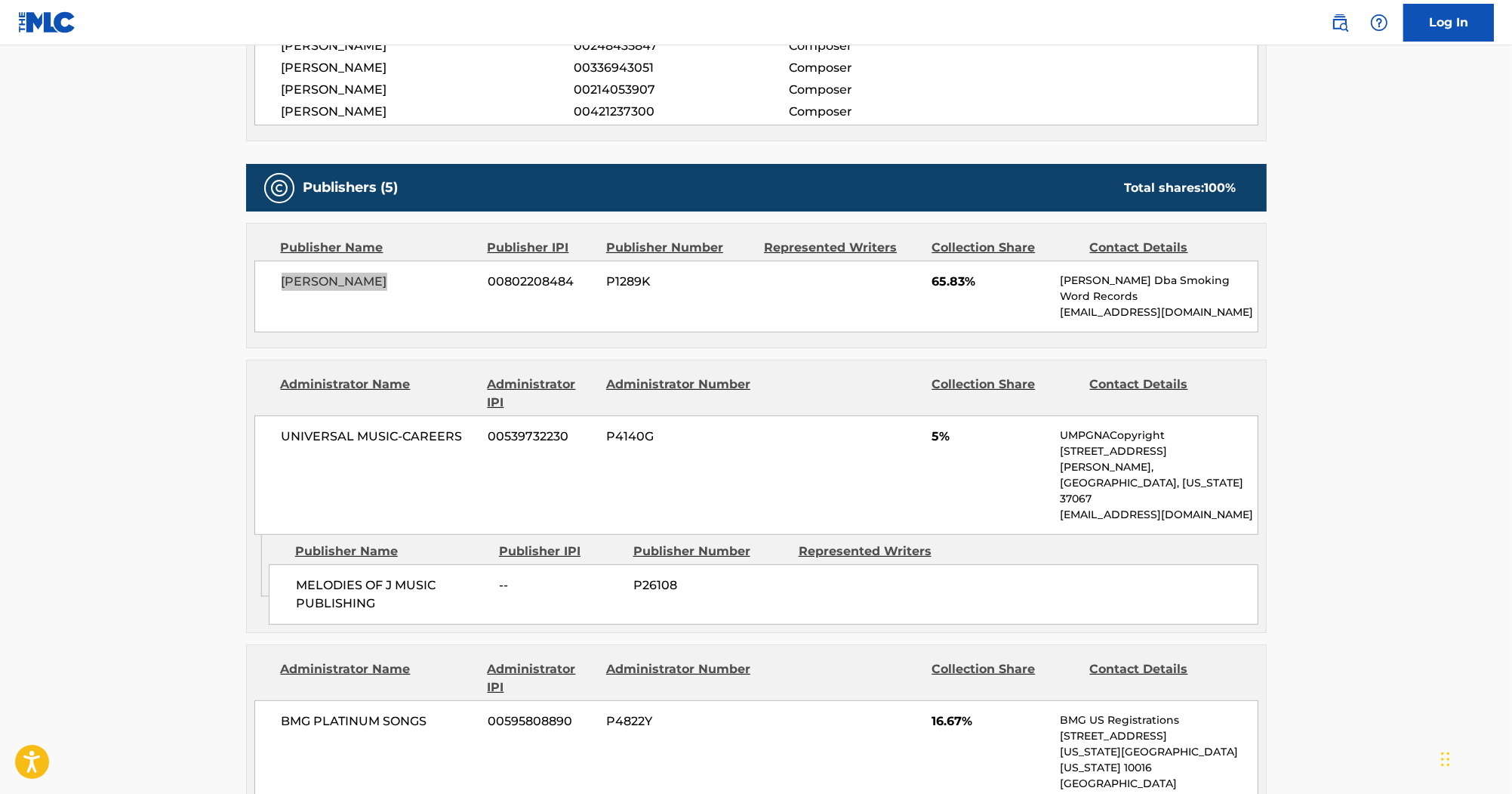
scroll to position [665, 0]
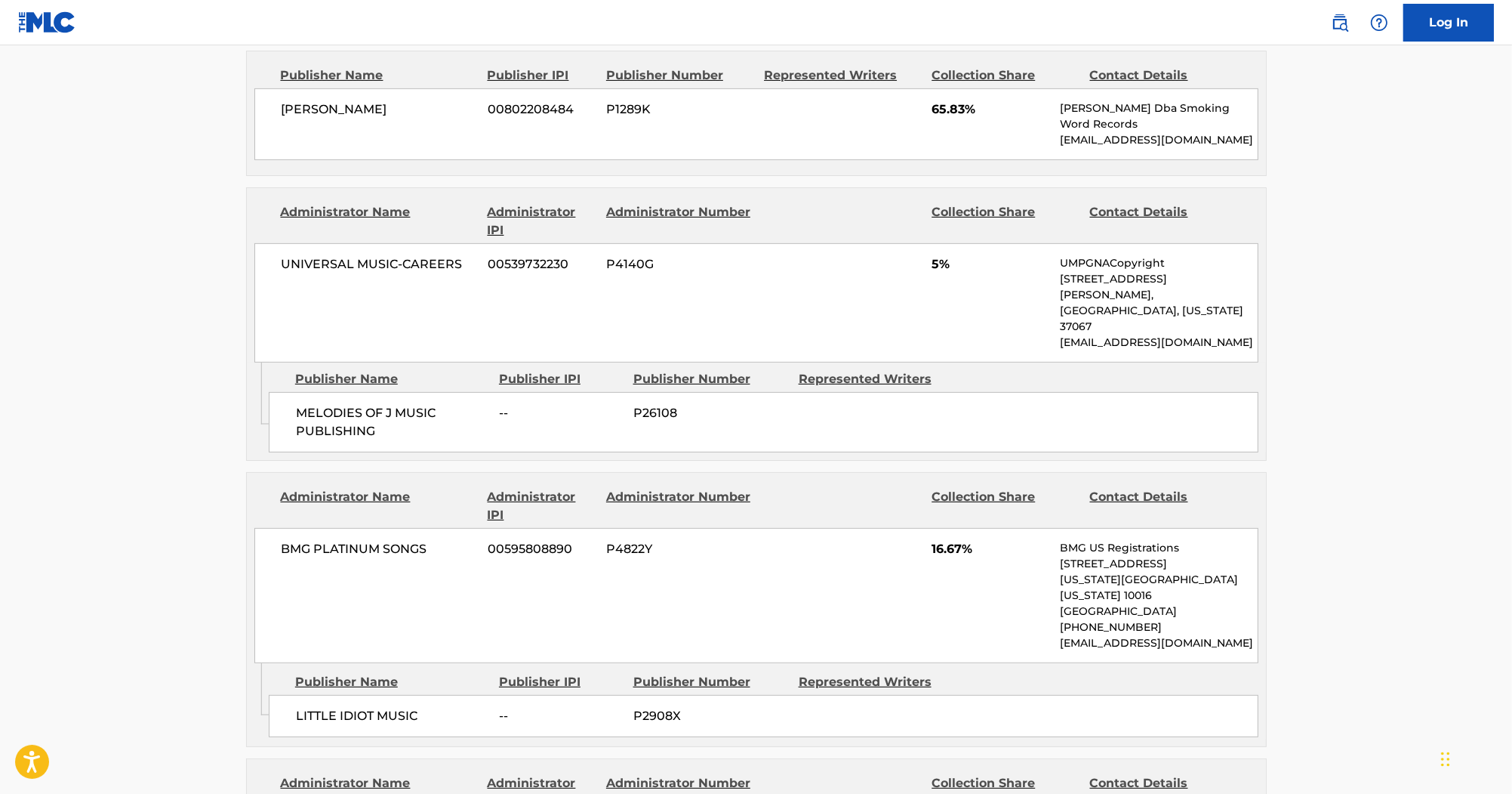
click at [287, 286] on div "UNIVERSAL MUSIC-CAREERS 00539732230 P4140G 5% UMPGNACopyright [STREET_ADDRESS][…" at bounding box center [756, 303] width 1004 height 119
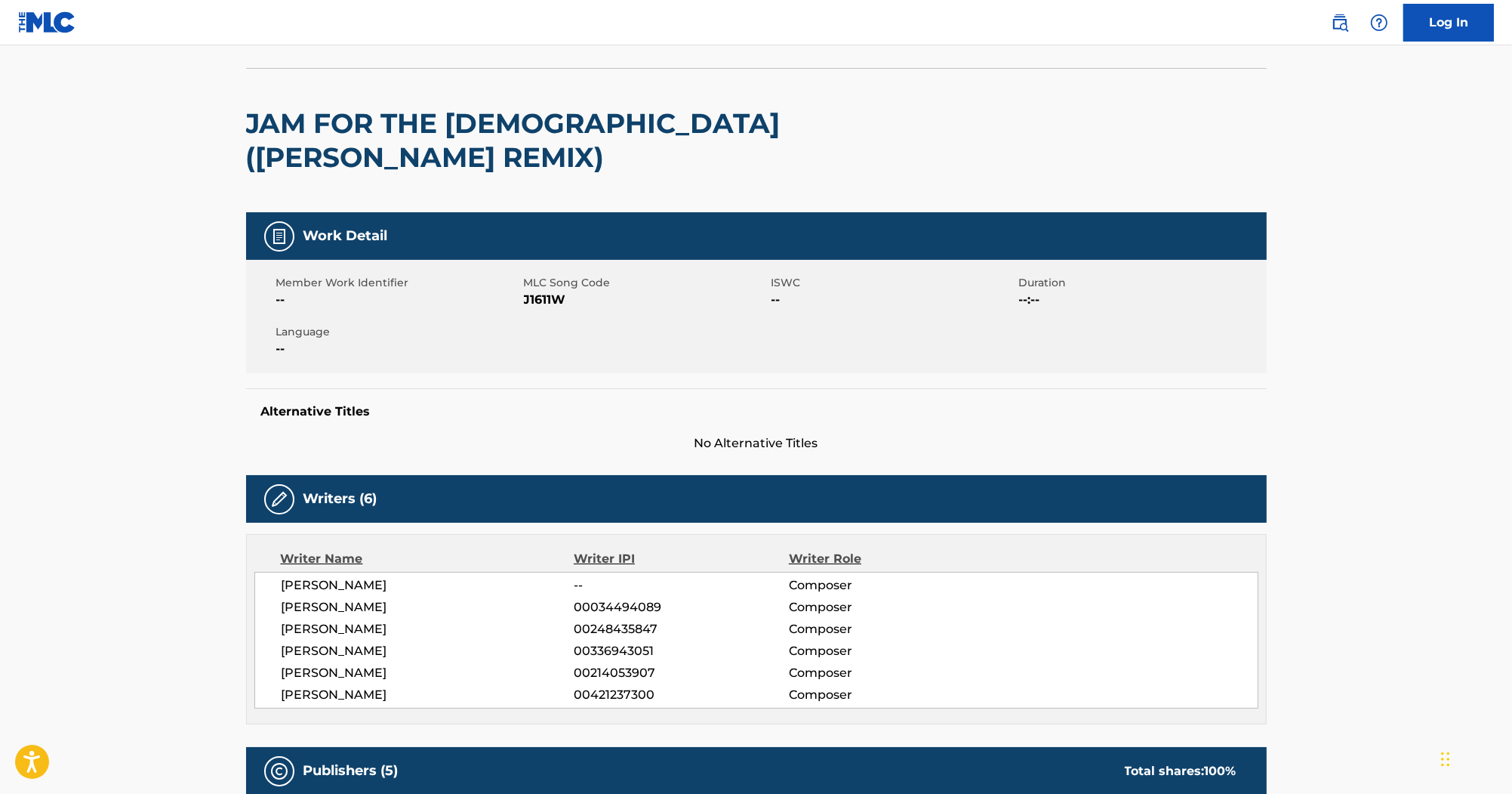
scroll to position [0, 0]
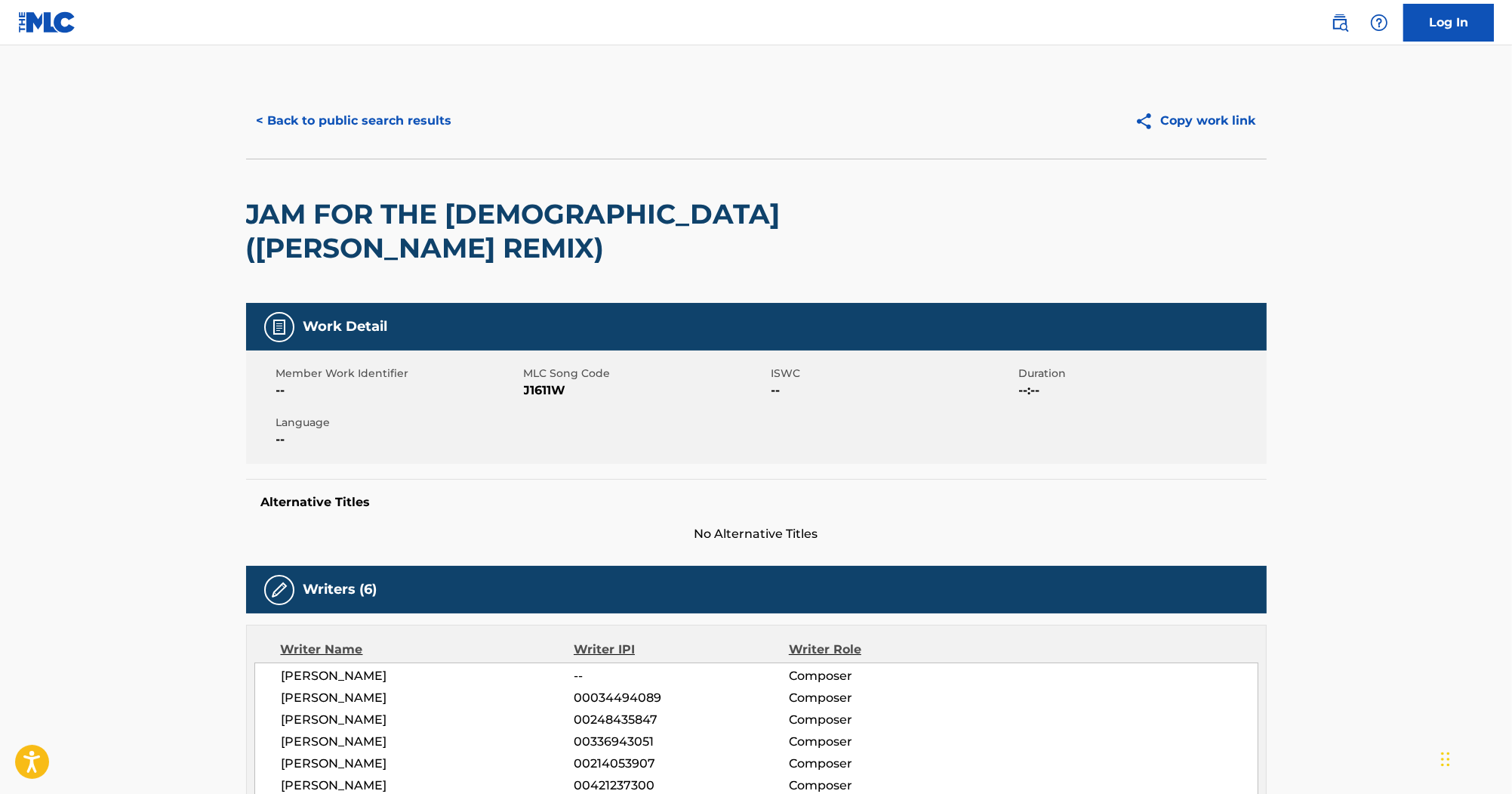
click at [529, 390] on span "J1611W" at bounding box center [646, 390] width 244 height 18
click at [416, 122] on button "< Back to public search results" at bounding box center [354, 121] width 216 height 38
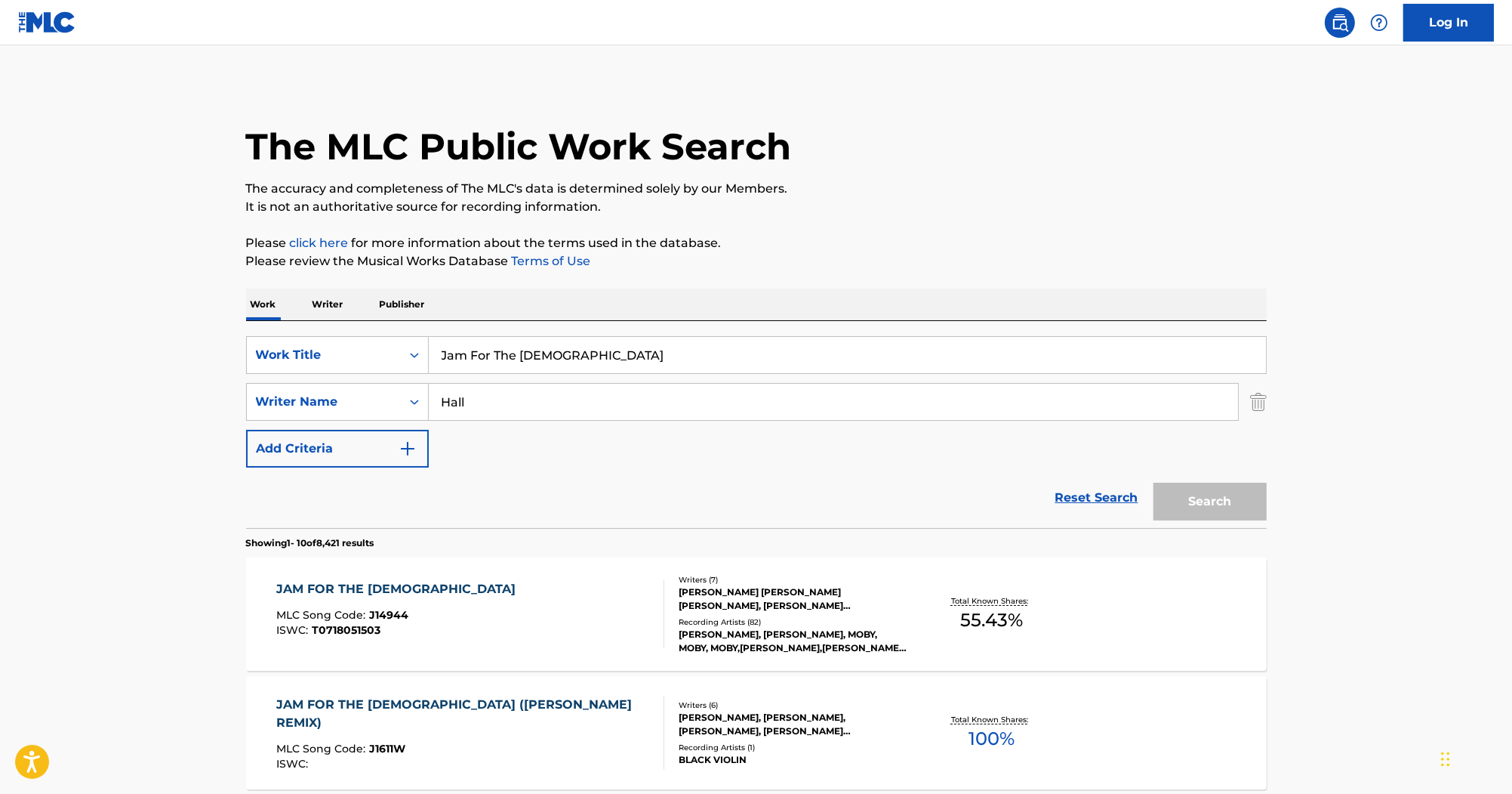
scroll to position [182, 0]
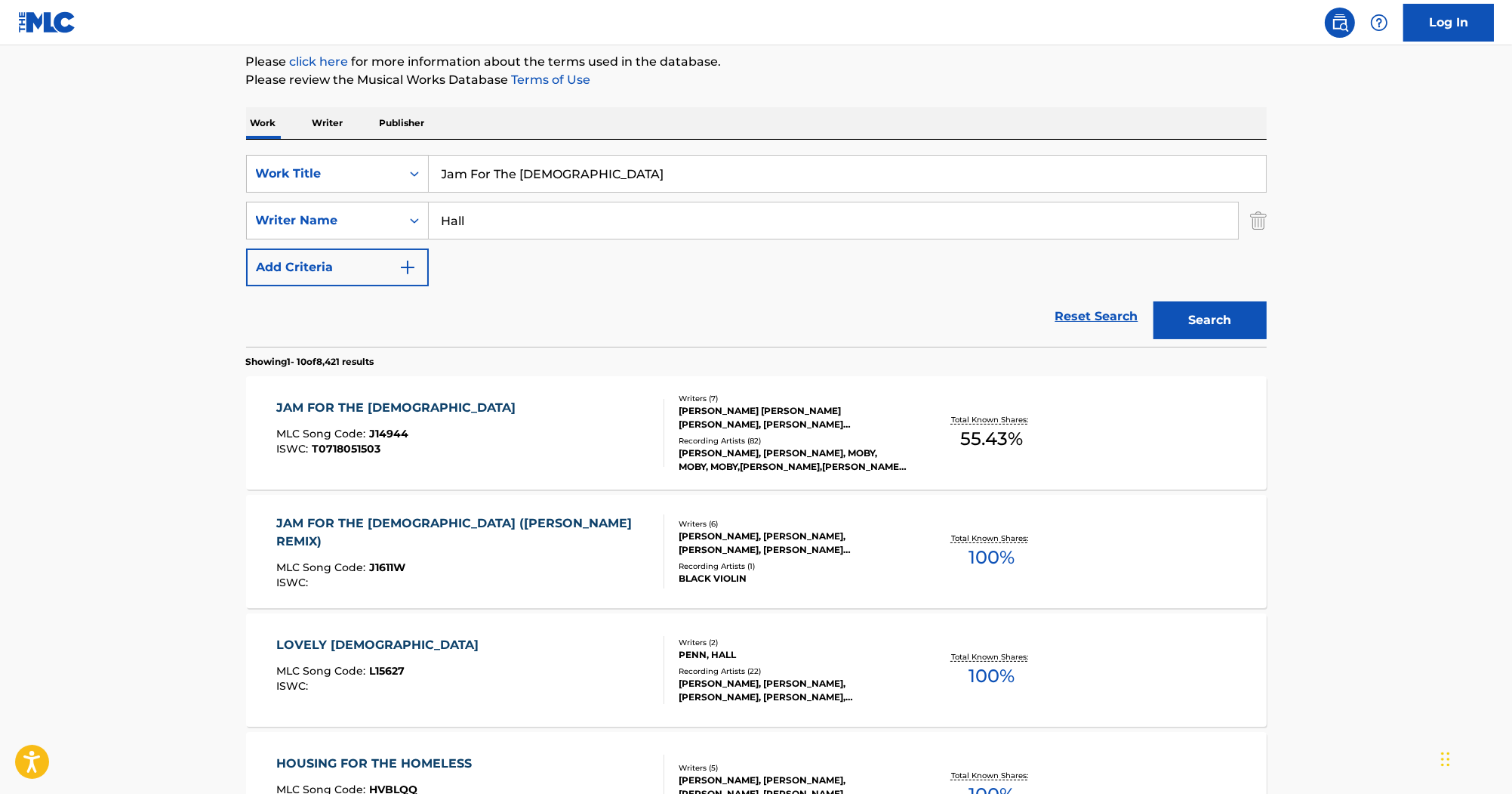
drag, startPoint x: 585, startPoint y: 176, endPoint x: 226, endPoint y: 142, distance: 360.6
click at [224, 145] on main "The MLC Public Work Search The accuracy and completeness of The MLC's data is d…" at bounding box center [756, 752] width 1512 height 1778
paste input "Heart Go Faster"
type input "Heart Go Faster"
drag, startPoint x: 491, startPoint y: 227, endPoint x: 339, endPoint y: 241, distance: 152.6
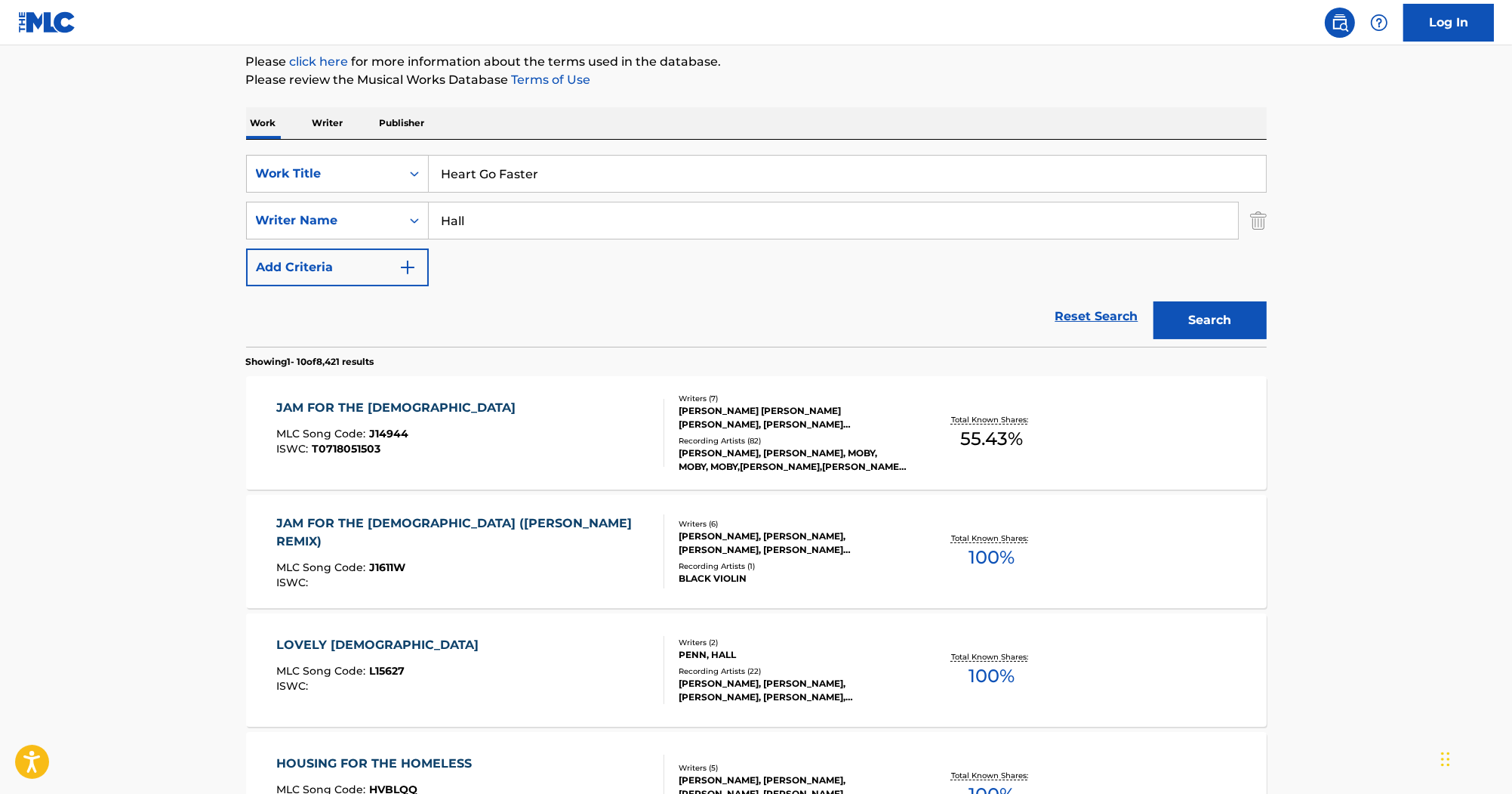
click at [339, 241] on div "SearchWithCriteria285e077c-3787-4c63-ad22-6124c07ceff0 Work Title Heart Go Fast…" at bounding box center [756, 220] width 1021 height 131
click at [1154, 302] on button "Search" at bounding box center [1210, 321] width 113 height 38
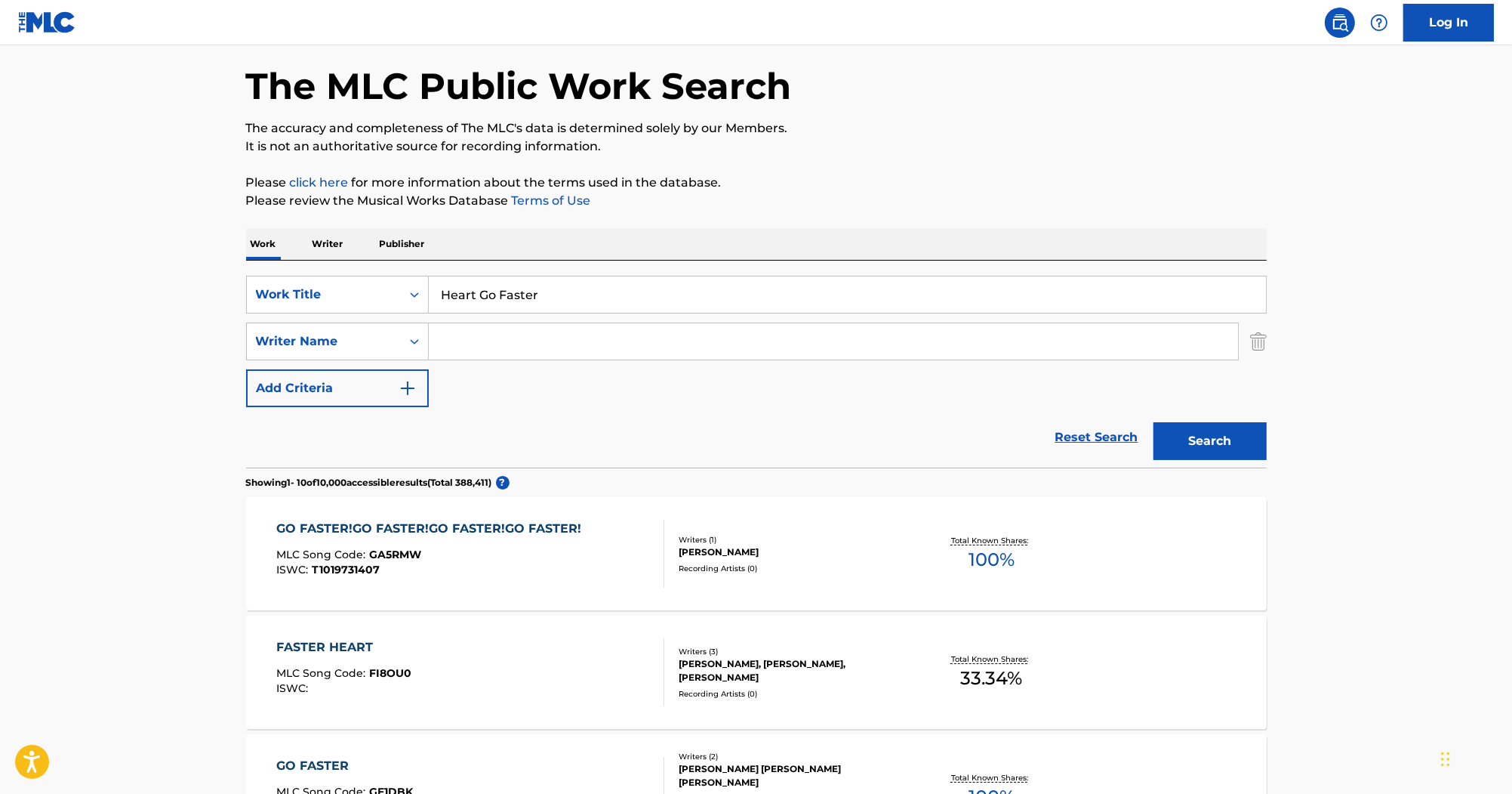
scroll to position [0, 0]
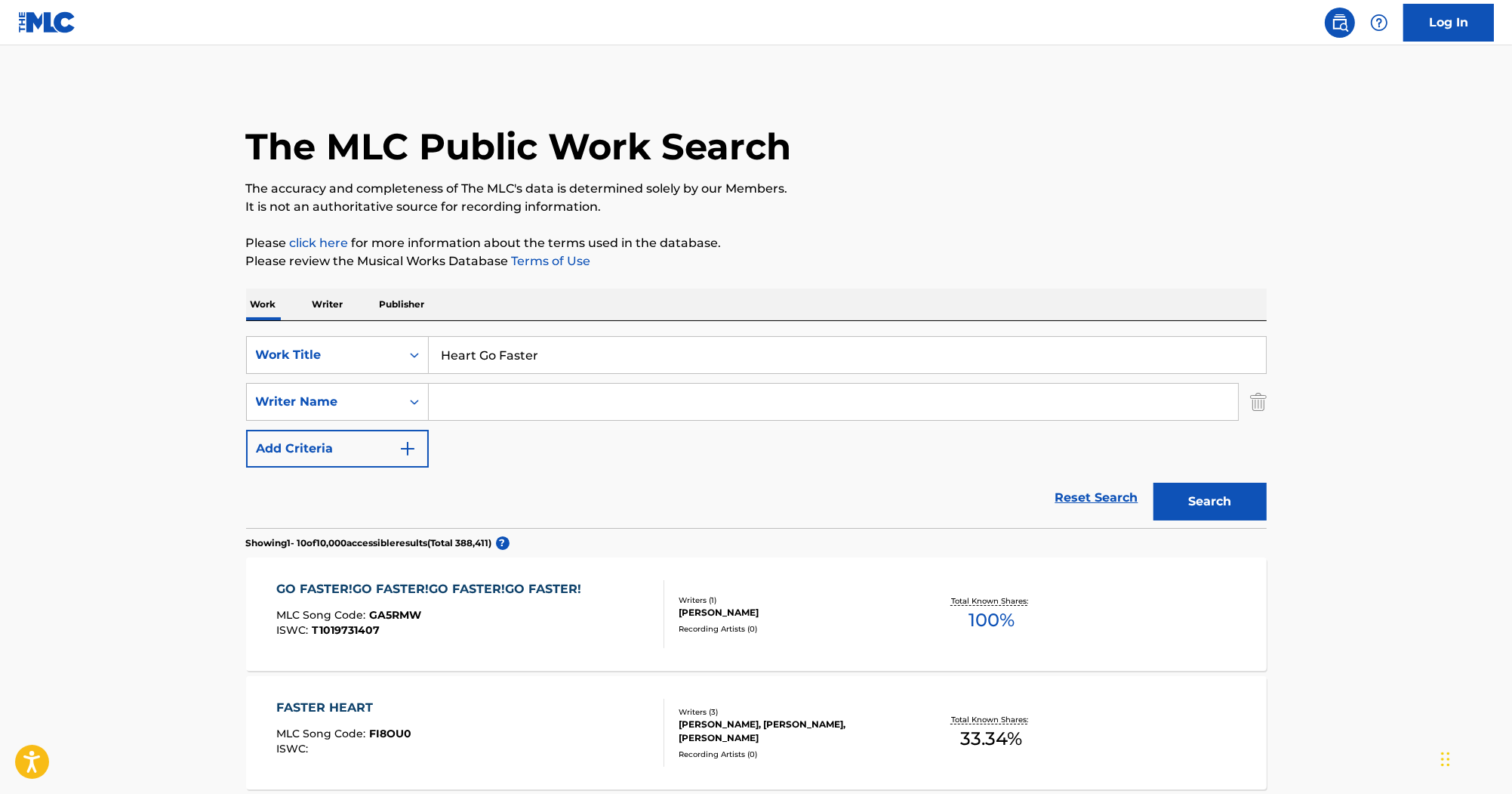
drag, startPoint x: 539, startPoint y: 355, endPoint x: 257, endPoint y: 299, distance: 287.5
paste input "Into Hell"
type input "Into Hell"
drag, startPoint x: 544, startPoint y: 398, endPoint x: 579, endPoint y: 415, distance: 38.9
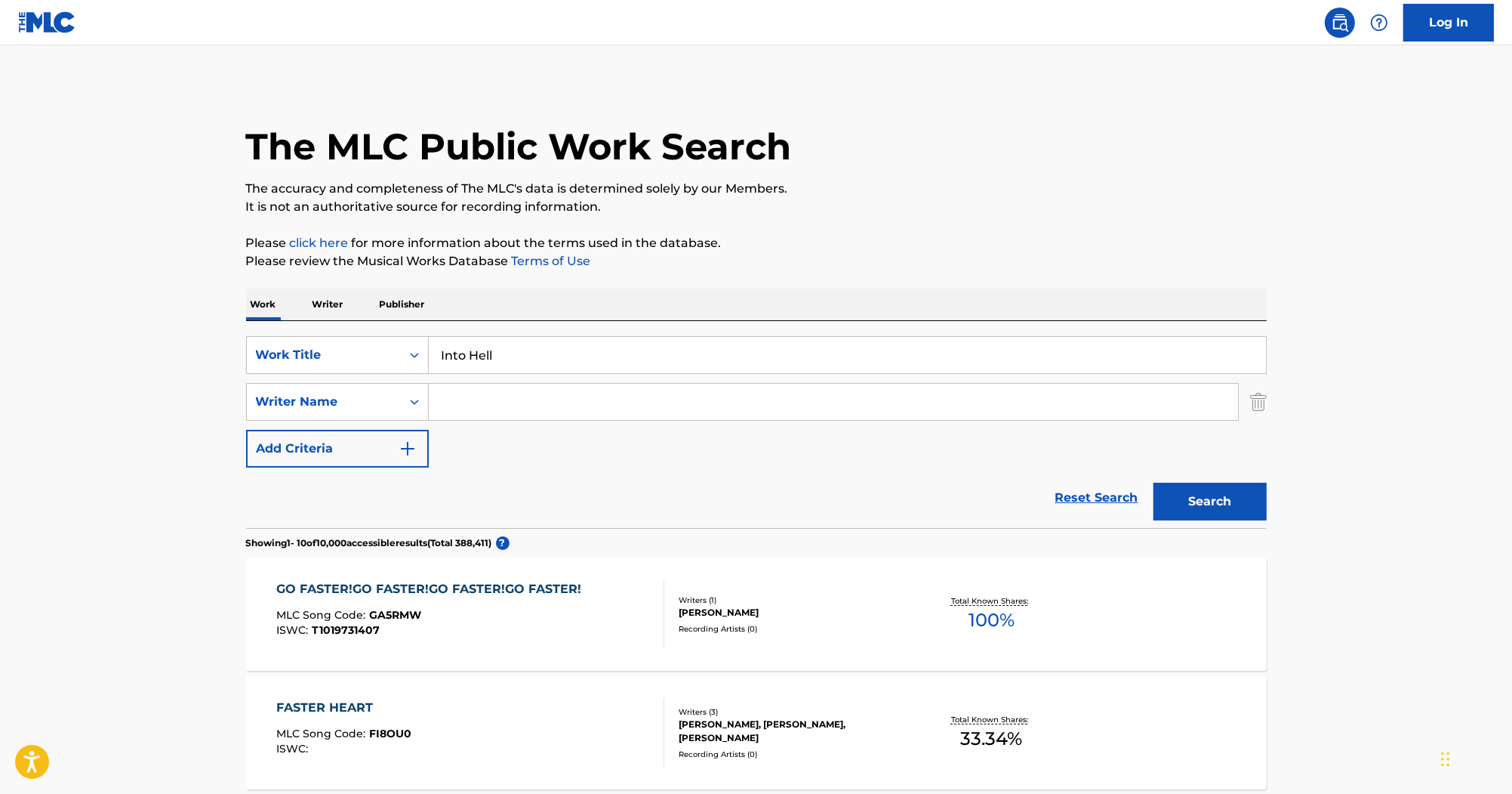
click at [544, 398] on input "Search Form" at bounding box center [833, 402] width 810 height 37
paste input "3rd Strike"
click at [1184, 492] on button "Search" at bounding box center [1210, 501] width 113 height 38
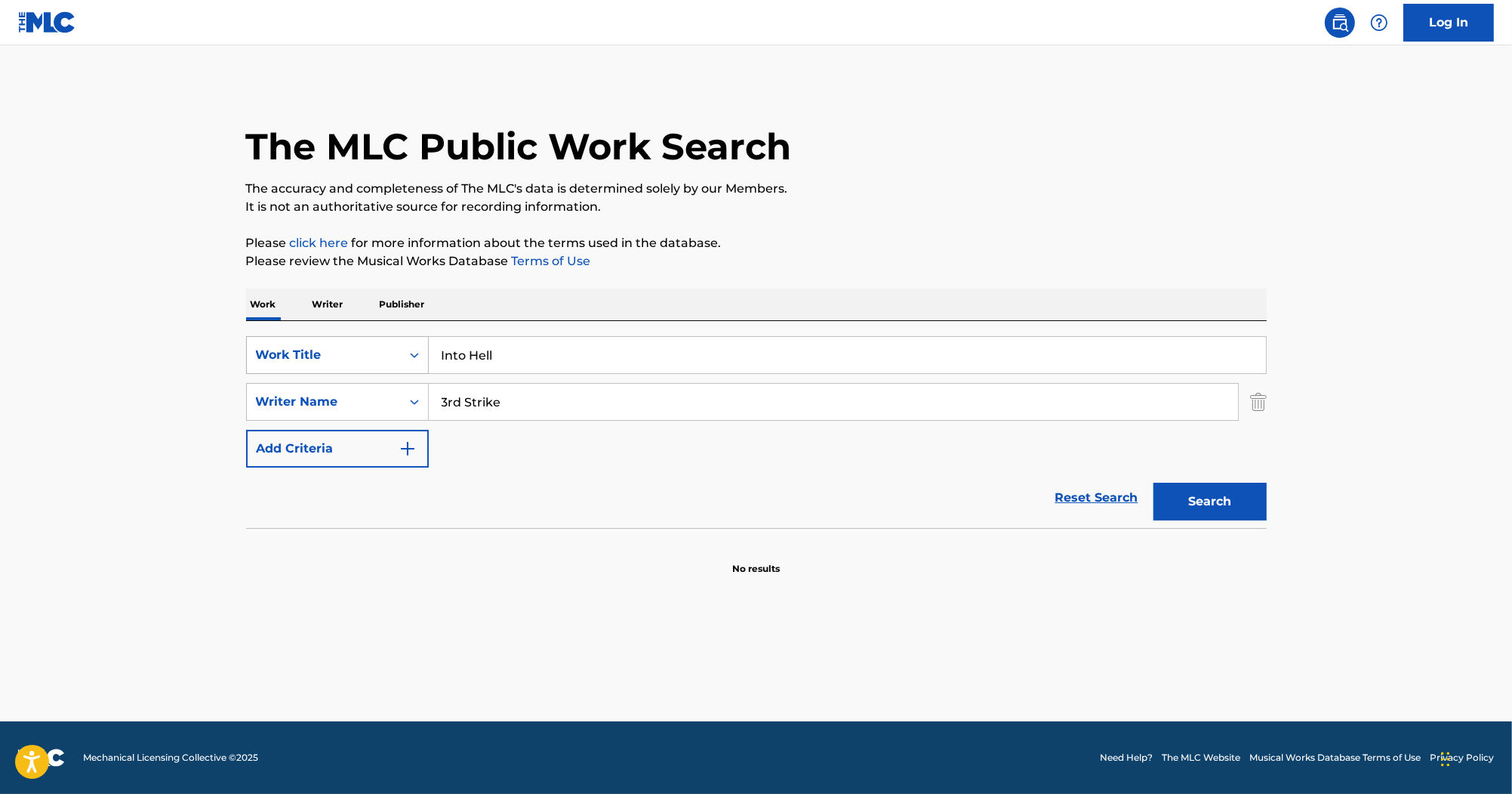
drag, startPoint x: 438, startPoint y: 386, endPoint x: 329, endPoint y: 365, distance: 111.0
click at [320, 368] on div "SearchWithCriteria285e077c-3787-4c63-ad22-6124c07ceff0 Work Title Into Hell Sea…" at bounding box center [756, 402] width 1021 height 131
paste input "[PERSON_NAME]"
type input "Korthe"
click at [1216, 504] on button "Search" at bounding box center [1210, 501] width 113 height 38
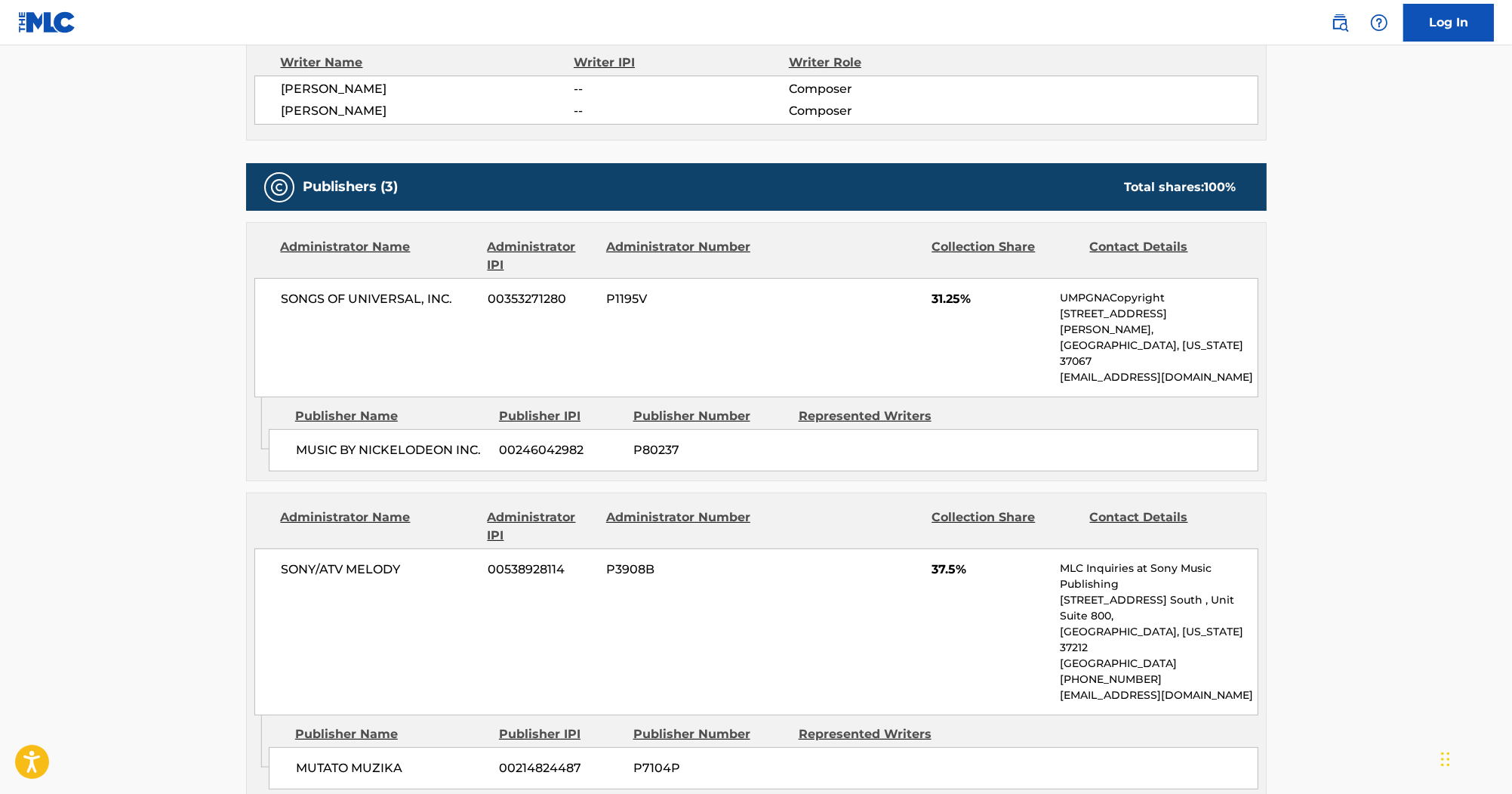
scroll to position [532, 0]
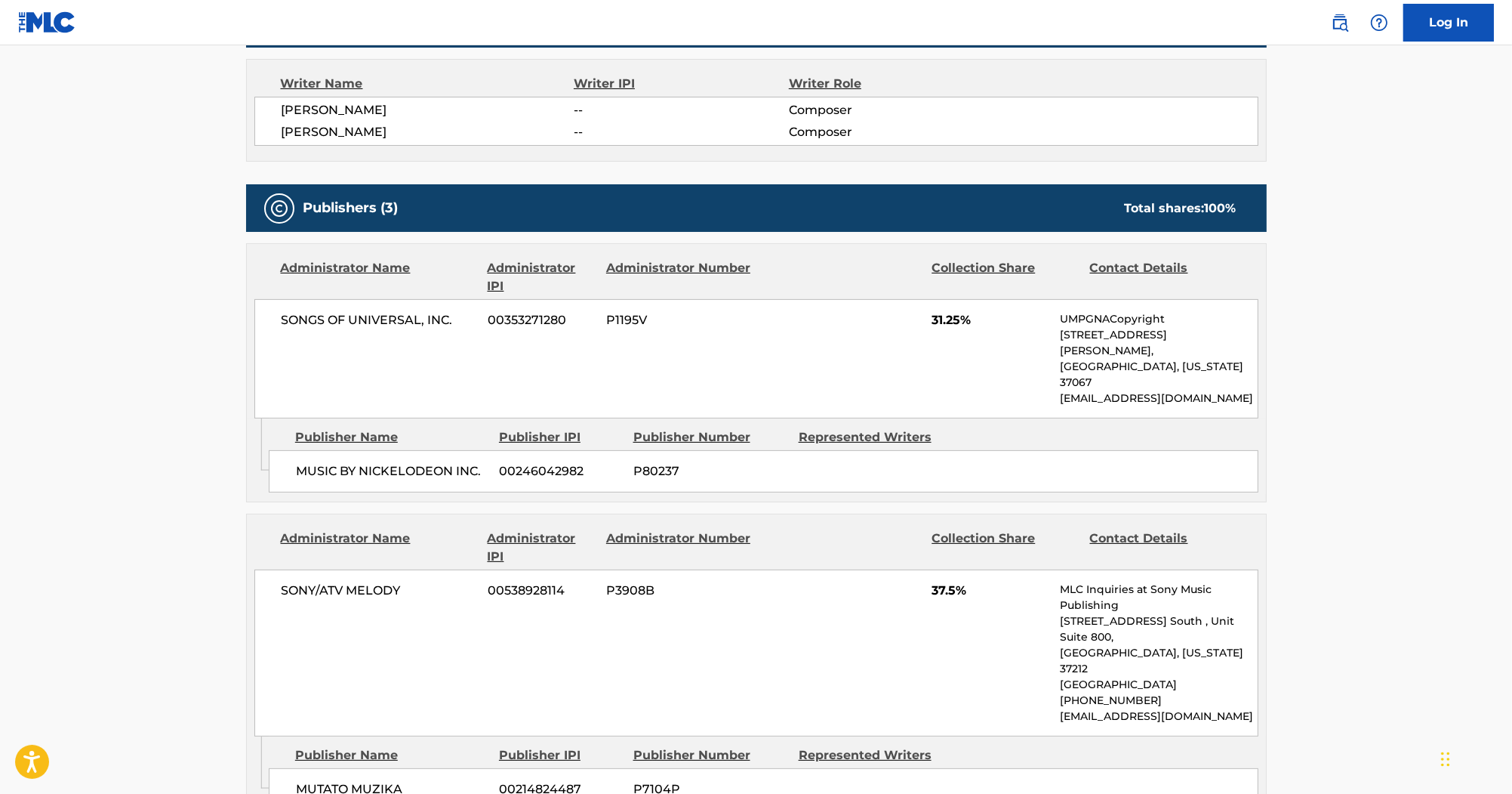
drag, startPoint x: 431, startPoint y: 129, endPoint x: 278, endPoint y: 128, distance: 153.0
click at [278, 128] on div "HAL WAITE -- Composer MARK MOTHERSBAUGH -- Composer" at bounding box center [756, 120] width 1004 height 49
copy span "MARK MOTHERSBAUGH"
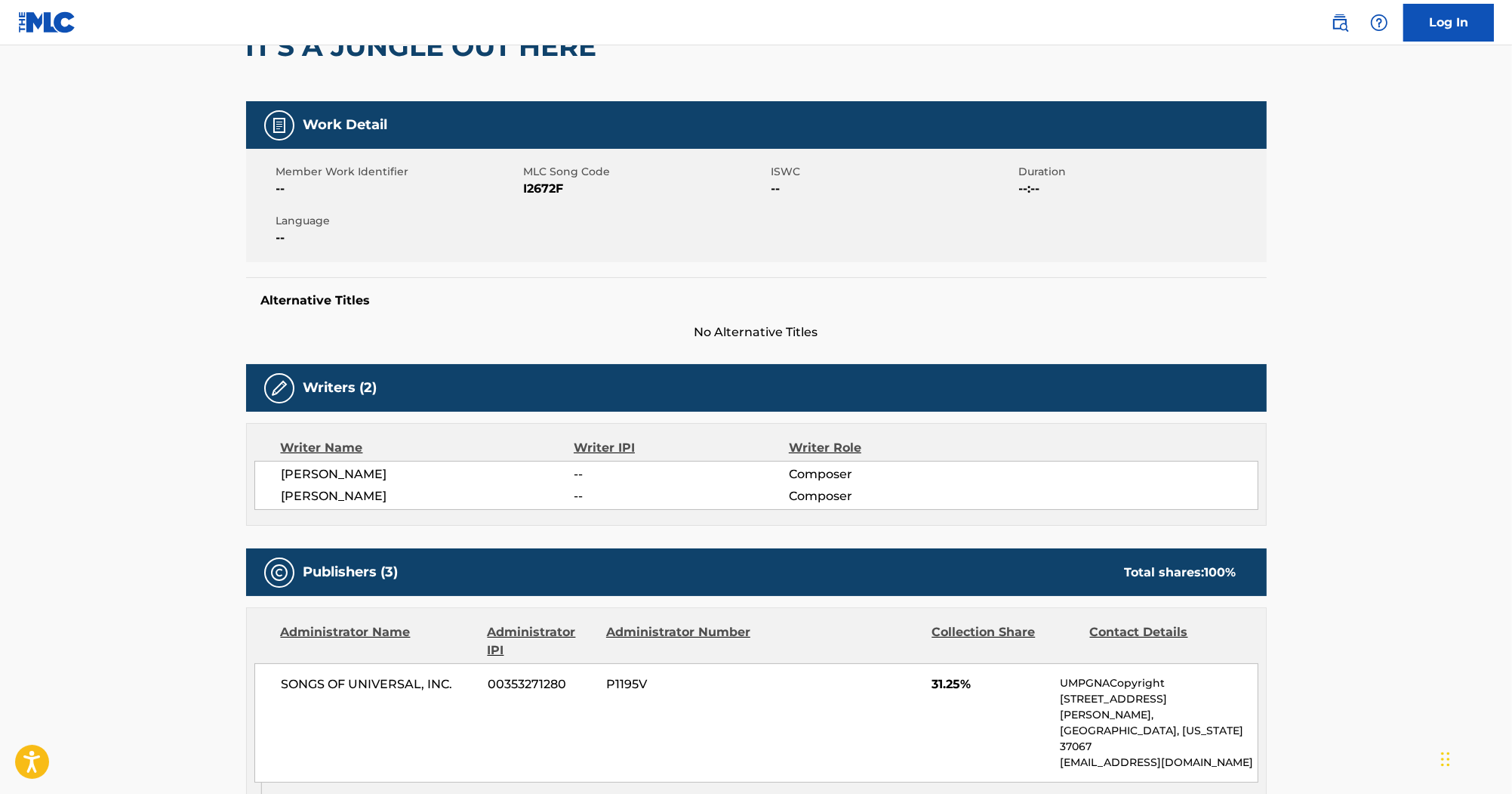
scroll to position [49, 0]
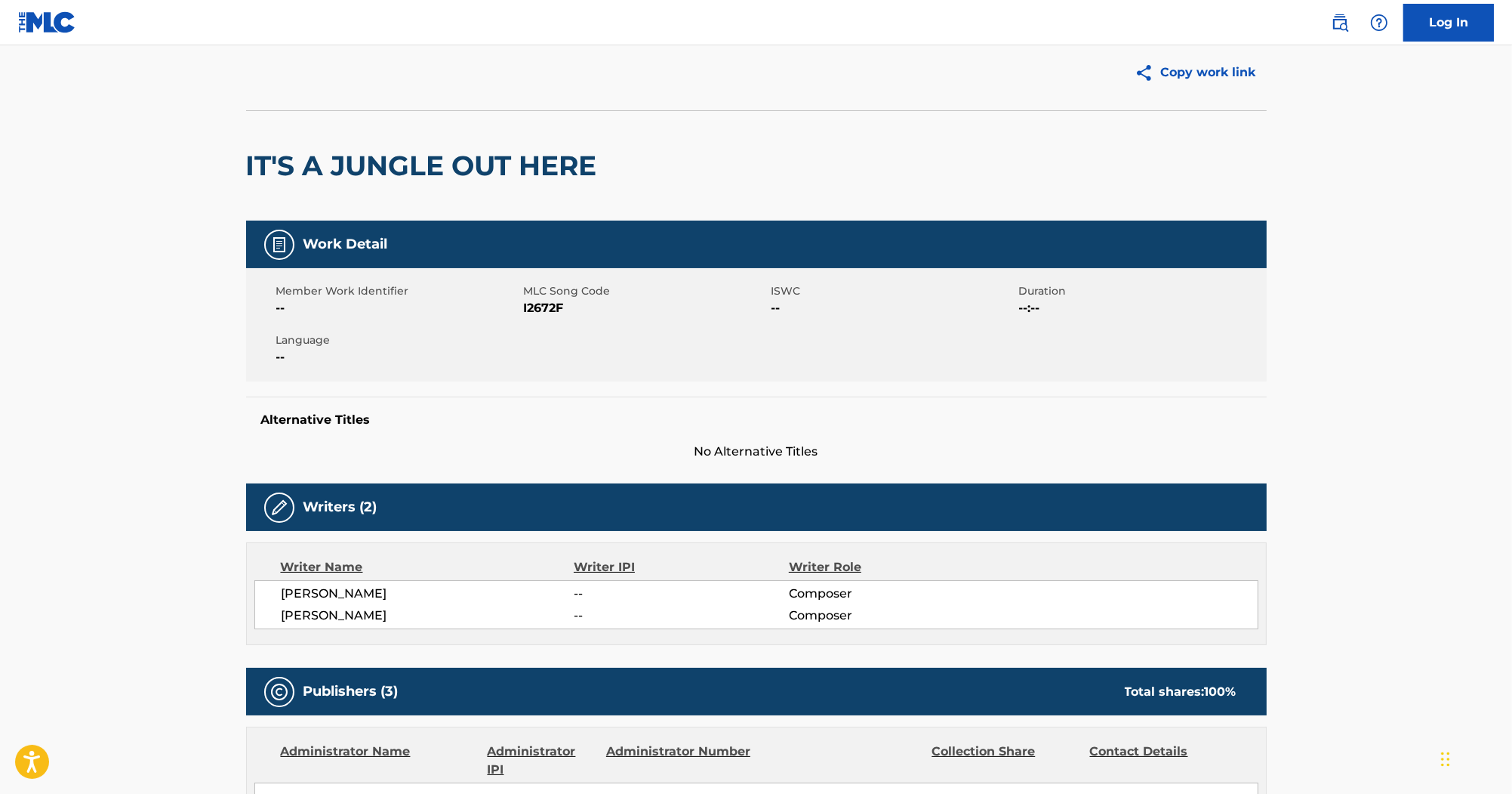
click at [547, 307] on span "I2672F" at bounding box center [646, 308] width 244 height 18
click at [547, 308] on span "I2672F" at bounding box center [646, 308] width 244 height 18
copy span "I2672F"
